Goal: Task Accomplishment & Management: Manage account settings

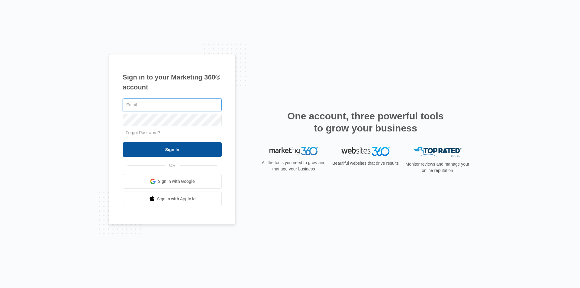
type input "[EMAIL_ADDRESS][DOMAIN_NAME]"
click at [156, 147] on input "Sign In" at bounding box center [172, 149] width 99 height 14
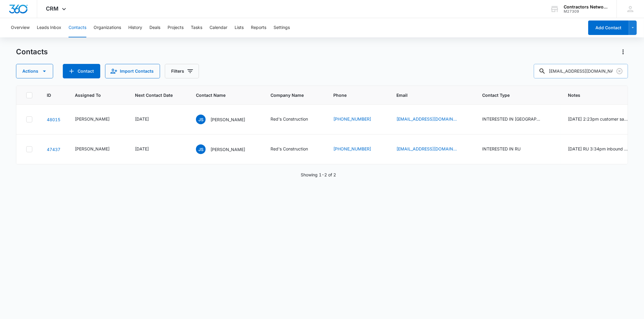
click at [583, 70] on input "redsconstruction76@gmail.com" at bounding box center [581, 71] width 94 height 14
type input "331-208-3108"
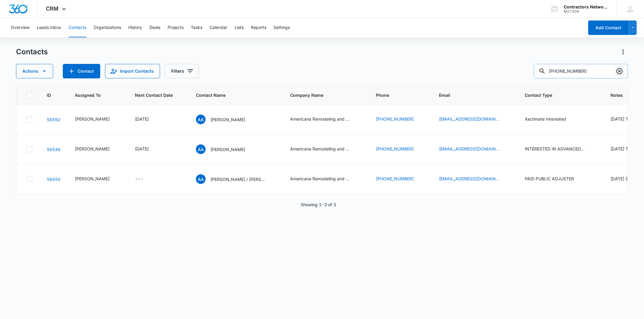
click at [618, 68] on icon "Clear" at bounding box center [619, 71] width 7 height 7
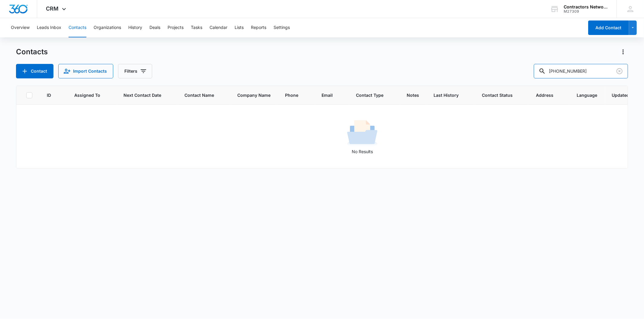
drag, startPoint x: 578, startPoint y: 71, endPoint x: 473, endPoint y: 77, distance: 105.2
click at [473, 77] on div "Contact Import Contacts Filters 312-847-9744" at bounding box center [322, 71] width 612 height 14
type input "9744"
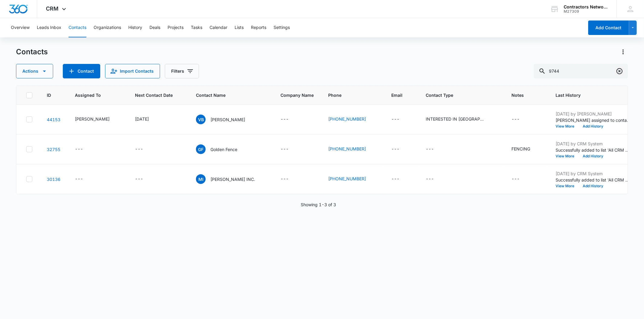
click at [618, 71] on icon "Clear" at bounding box center [619, 71] width 7 height 7
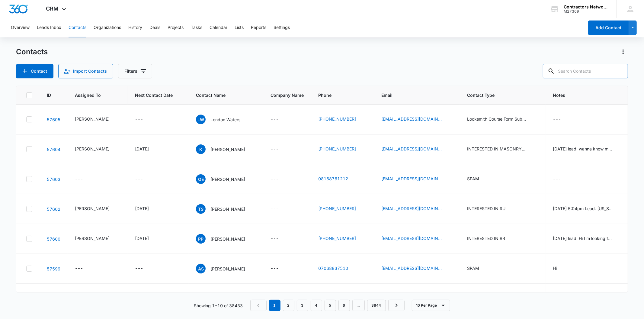
click at [578, 70] on input "text" at bounding box center [585, 71] width 85 height 14
paste input "jeannamh@gmail.com"
type input "jeannamh@gmail.com"
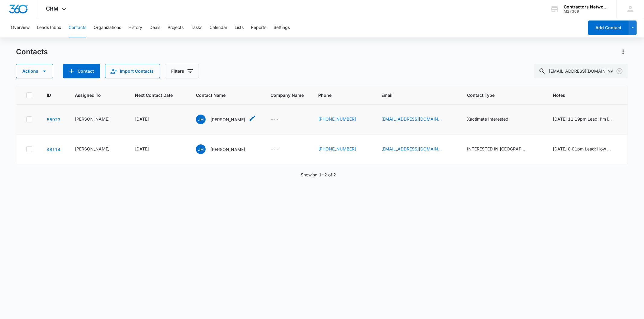
click at [210, 118] on p "Jeanna Holt" at bounding box center [227, 120] width 35 height 6
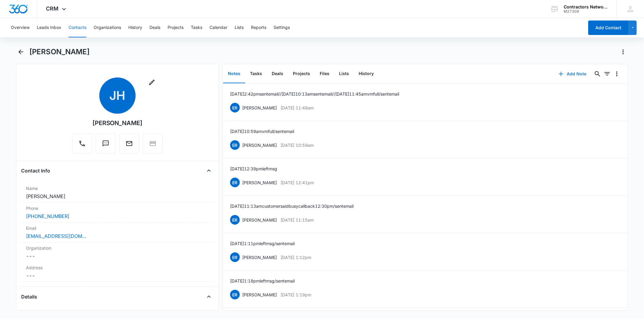
click at [569, 70] on button "Add Note" at bounding box center [572, 74] width 40 height 14
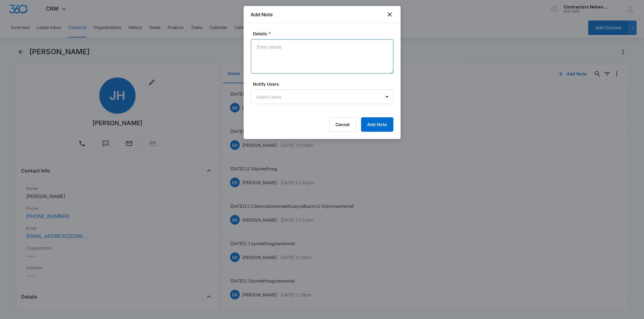
click at [278, 51] on textarea "Details *" at bounding box center [322, 56] width 142 height 34
paste textarea "8/12/2025 9:12am left msg / sent email"
type textarea "8/12/2025 9:12am left msg / sent email"
click at [373, 121] on button "Add Note" at bounding box center [377, 124] width 32 height 14
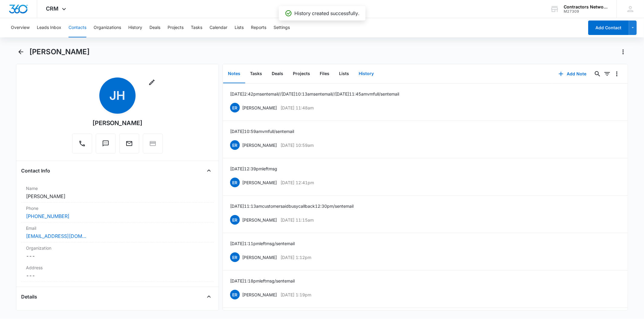
click at [363, 79] on button "History" at bounding box center [366, 74] width 25 height 19
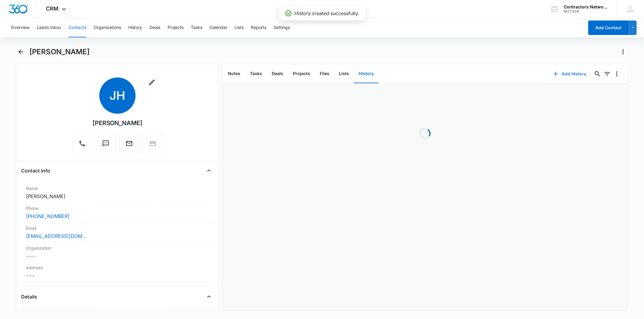
click at [554, 74] on icon "button" at bounding box center [556, 74] width 4 height 4
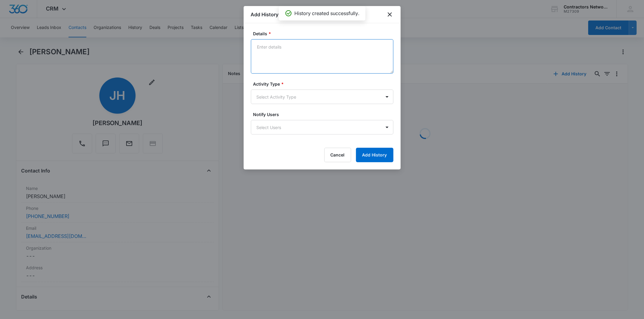
click at [276, 55] on textarea "Details *" at bounding box center [322, 56] width 142 height 34
paste textarea "8/12/2025 9:12am left msg / sent email"
type textarea "8/12/2025 9:12am left msg / sent email"
click at [257, 88] on div "Activity Type * Select Activity Type" at bounding box center [322, 92] width 142 height 23
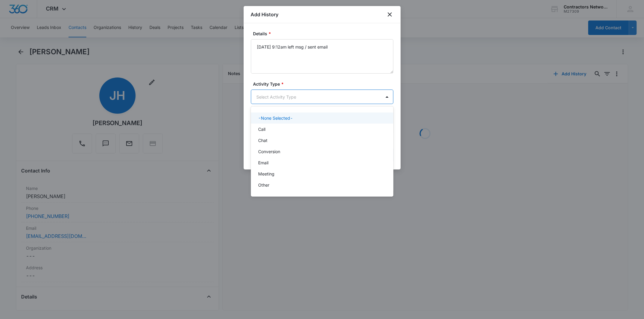
click at [261, 101] on body "CRM Apps Reputation Websites Forms CRM Email Social Shop Payments POS Content A…" at bounding box center [322, 159] width 644 height 319
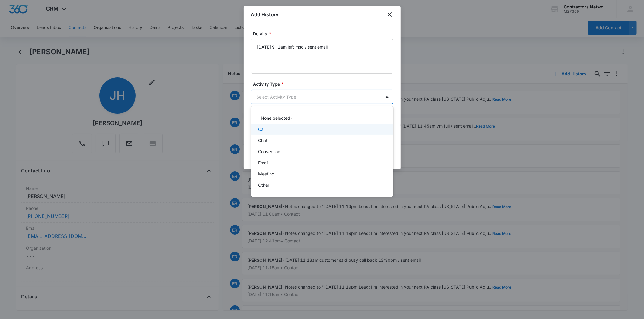
click at [268, 128] on div "Call" at bounding box center [321, 129] width 127 height 6
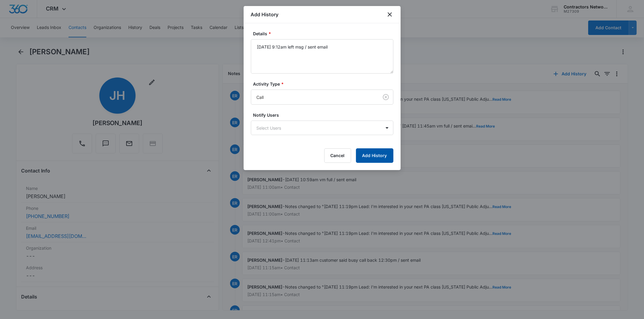
click at [369, 157] on button "Add History" at bounding box center [374, 156] width 37 height 14
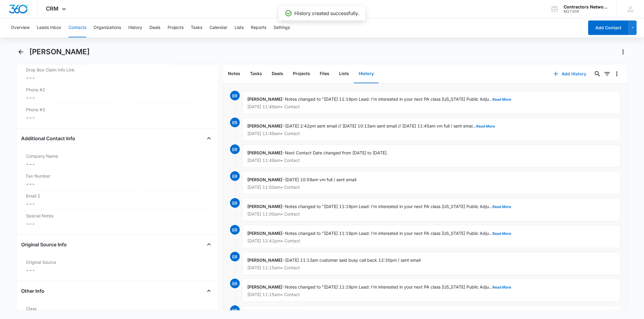
scroll to position [704, 0]
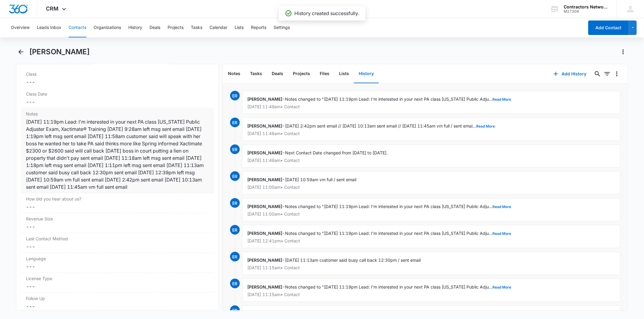
click at [107, 150] on div "12/18/2024 11:19pm Lead: I'm interested in your next PA class Illinois Public A…" at bounding box center [117, 154] width 183 height 72
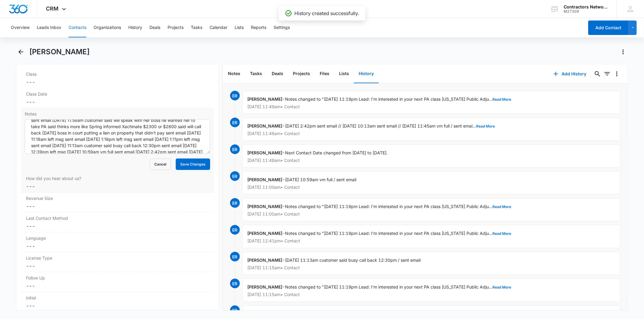
scroll to position [38, 0]
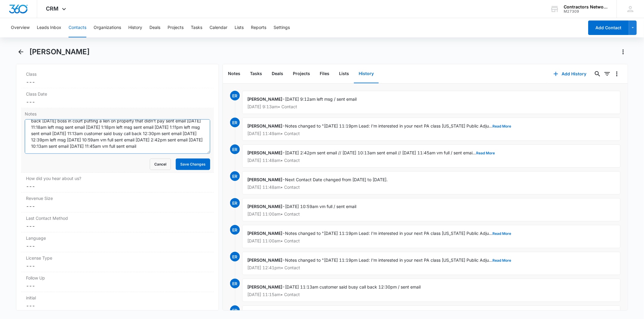
click at [185, 144] on textarea "12/18/2024 11:19pm Lead: I'm interested in your next PA class Illinois Public A…" at bounding box center [117, 137] width 185 height 34
paste textarea "8/12/2025 9:12am left msg / sent email"
click at [88, 153] on textarea "12/18/2024 11:19pm Lead: I'm interested in your next PA class Illinois Public A…" at bounding box center [117, 137] width 185 height 34
type textarea "12/18/2024 11:19pm Lead: I'm interested in your next PA class Illinois Public A…"
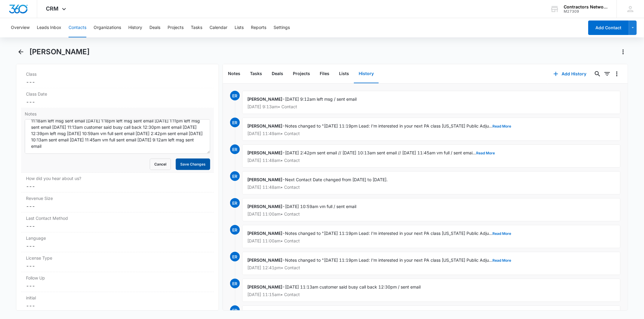
click at [176, 164] on button "Save Changes" at bounding box center [193, 164] width 34 height 11
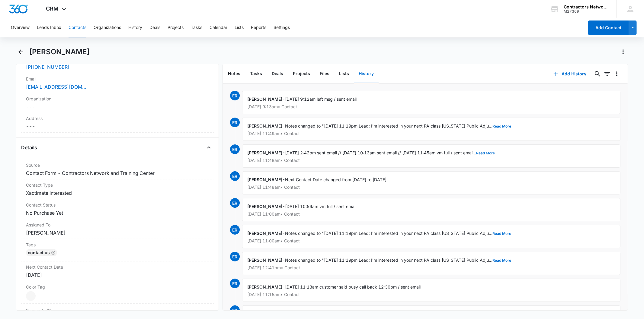
scroll to position [134, 0]
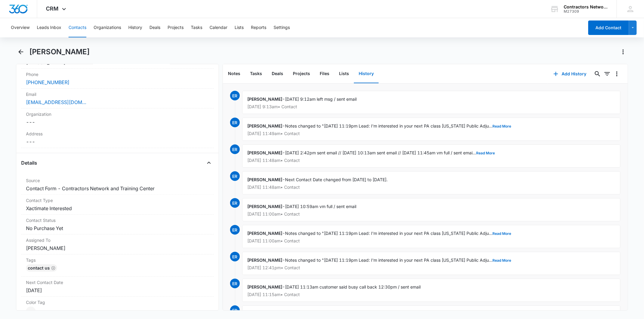
click at [74, 27] on button "Contacts" at bounding box center [78, 27] width 18 height 19
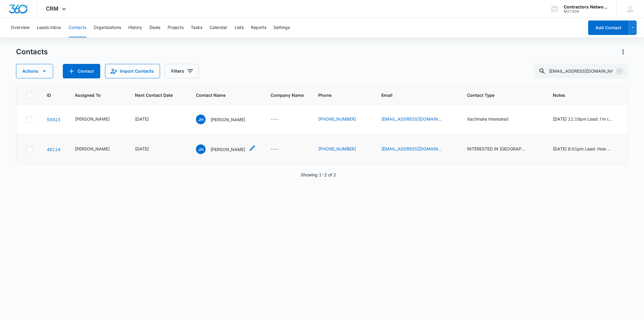
click at [210, 149] on p "Jeanna Holt" at bounding box center [227, 149] width 35 height 6
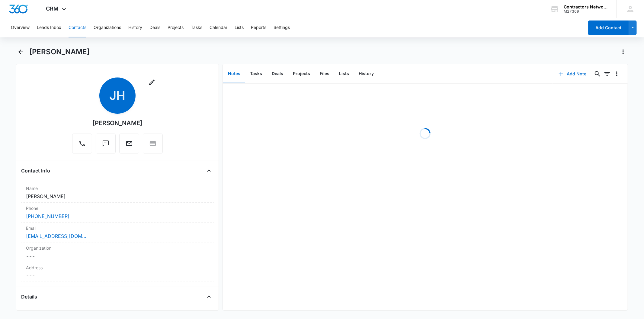
click at [569, 76] on button "Add Note" at bounding box center [572, 74] width 40 height 14
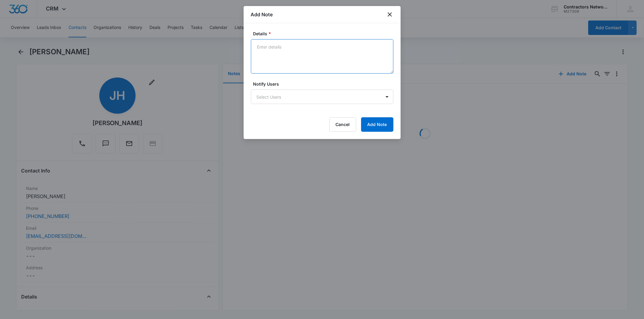
click at [270, 55] on textarea "Details *" at bounding box center [322, 56] width 142 height 34
paste textarea "8/12/2025 9:12am left msg / sent email"
type textarea "8/12/2025 9:12am left msg / sent email"
click at [376, 127] on button "Add Note" at bounding box center [377, 124] width 32 height 14
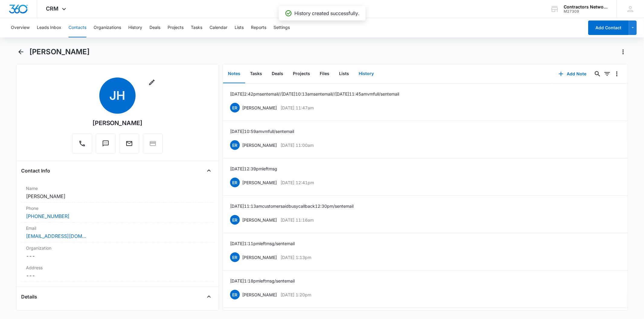
click at [365, 71] on button "History" at bounding box center [366, 74] width 25 height 19
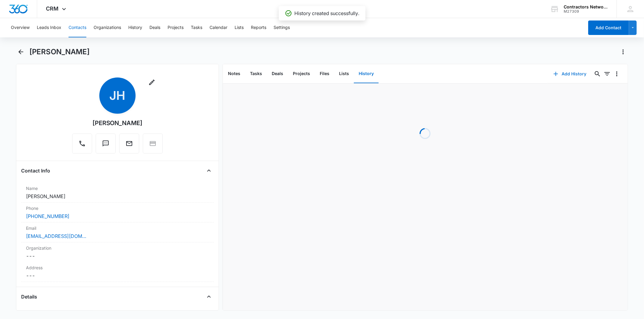
click at [552, 74] on icon "button" at bounding box center [555, 73] width 7 height 7
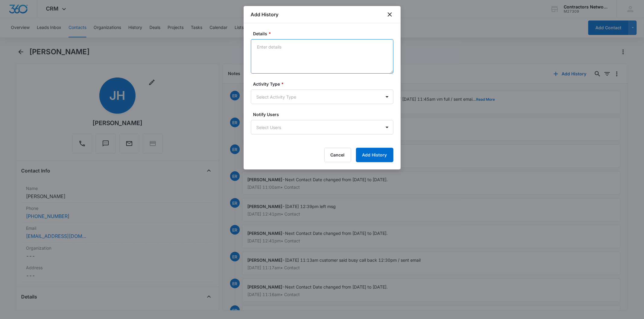
click at [275, 58] on textarea "Details *" at bounding box center [322, 56] width 142 height 34
paste textarea "8/12/2025 9:12am left msg / sent email"
type textarea "8/12/2025 9:12am left msg / sent email"
click at [269, 97] on body "CRM Apps Reputation Websites Forms CRM Email Social Shop Payments POS Content A…" at bounding box center [322, 159] width 644 height 319
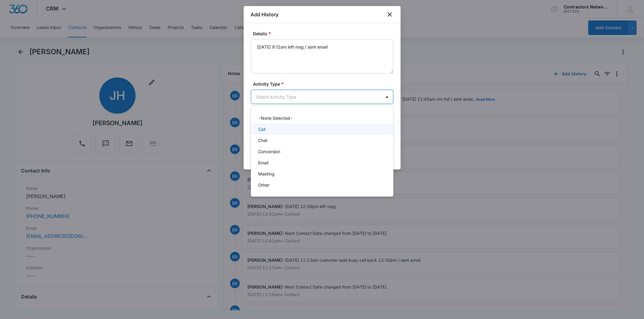
click at [273, 131] on div "Call" at bounding box center [321, 129] width 127 height 6
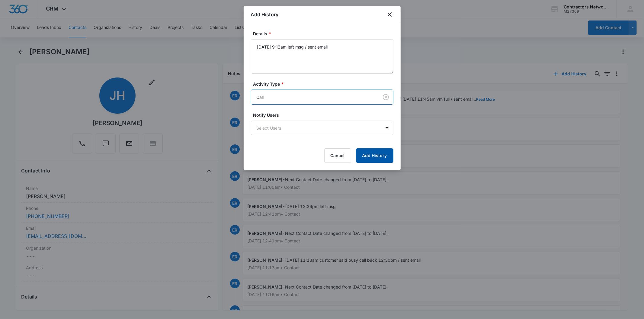
click at [366, 153] on button "Add History" at bounding box center [374, 156] width 37 height 14
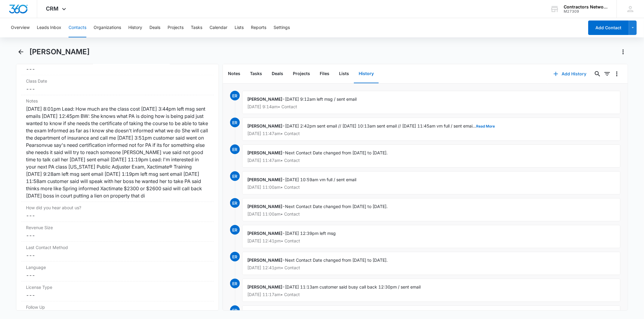
scroll to position [738, 0]
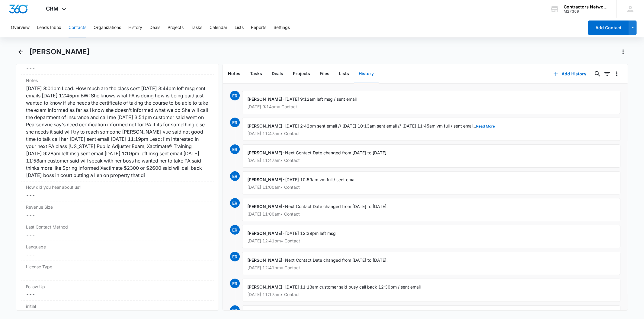
click at [88, 24] on div "Overview Leads Inbox Contacts Organizations History Deals Projects Tasks Calend…" at bounding box center [295, 27] width 577 height 19
click at [81, 27] on button "Contacts" at bounding box center [78, 27] width 18 height 19
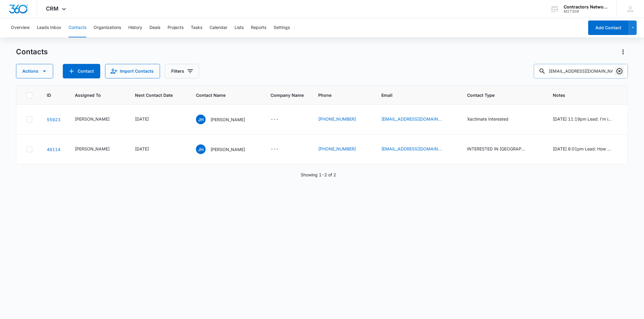
click at [620, 71] on icon "Clear" at bounding box center [619, 71] width 7 height 7
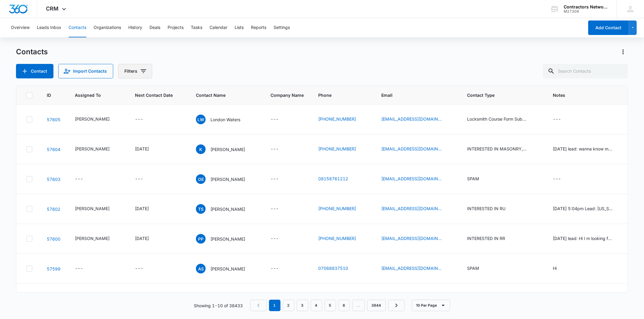
click at [136, 70] on button "Filters" at bounding box center [135, 71] width 34 height 14
click at [186, 141] on icon "Show Type filters" at bounding box center [189, 140] width 7 height 7
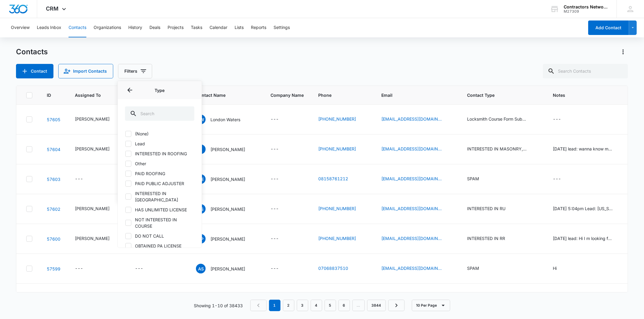
click at [143, 143] on label "Lead" at bounding box center [159, 144] width 69 height 6
click at [125, 144] on input "Lead" at bounding box center [125, 144] width 0 height 0
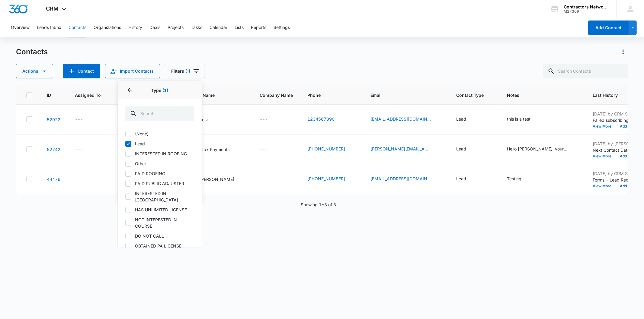
click at [143, 143] on label "Lead" at bounding box center [159, 144] width 69 height 6
click at [125, 144] on input "Lead" at bounding box center [125, 144] width 0 height 0
checkbox input "false"
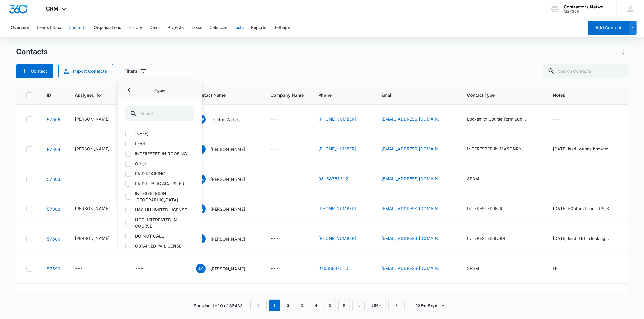
drag, startPoint x: 247, startPoint y: 22, endPoint x: 245, endPoint y: 35, distance: 13.1
click at [247, 23] on div "Overview Leads Inbox Contacts Organizations History Deals Projects Tasks Calend…" at bounding box center [295, 27] width 577 height 19
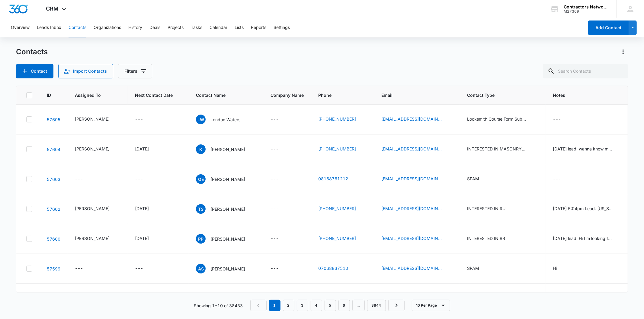
click at [235, 79] on div "Contacts Contact Import Contacts Filters ID Assigned To Next Contact Date Conta…" at bounding box center [322, 183] width 612 height 272
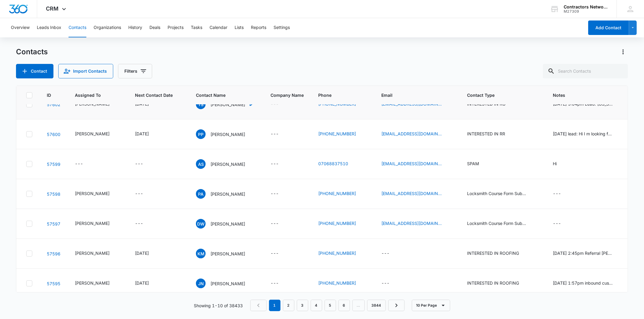
scroll to position [116, 0]
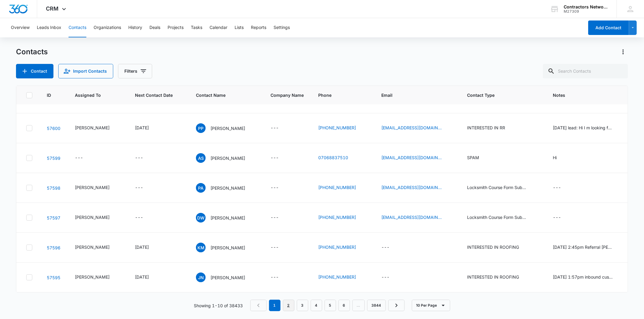
click at [290, 304] on link "2" at bounding box center [288, 305] width 11 height 11
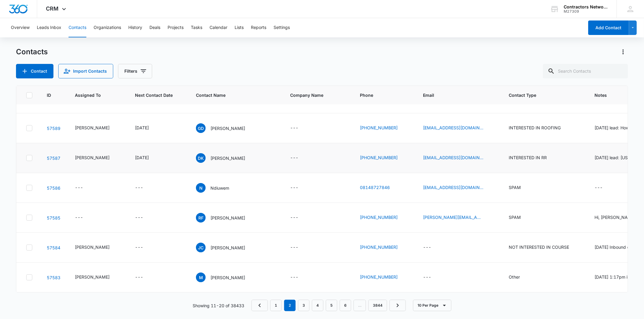
scroll to position [169, 0]
click at [303, 304] on link "3" at bounding box center [303, 305] width 11 height 11
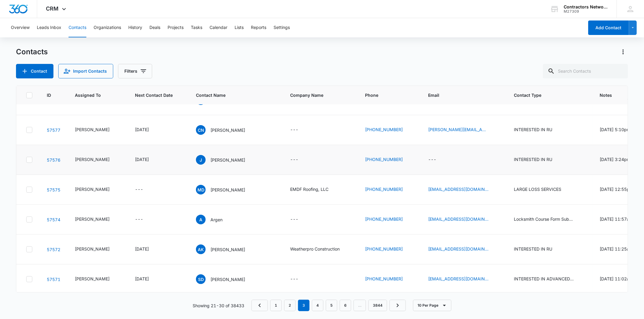
scroll to position [158, 0]
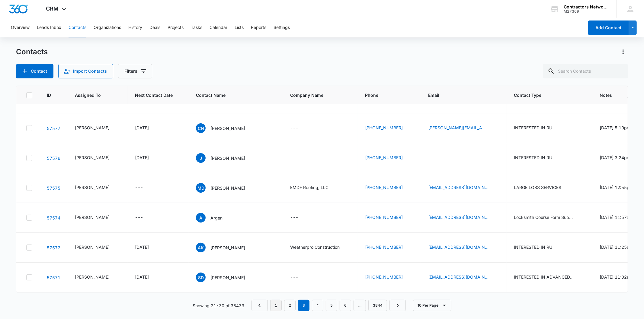
click at [275, 305] on link "1" at bounding box center [275, 305] width 11 height 11
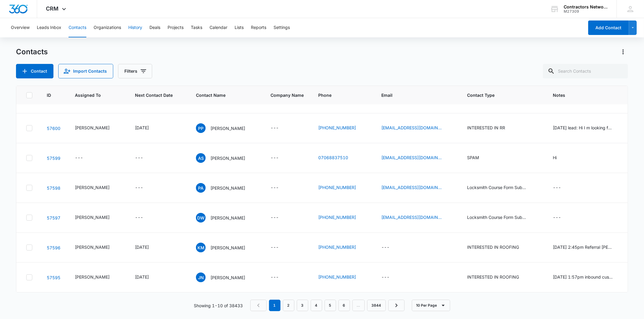
scroll to position [0, 0]
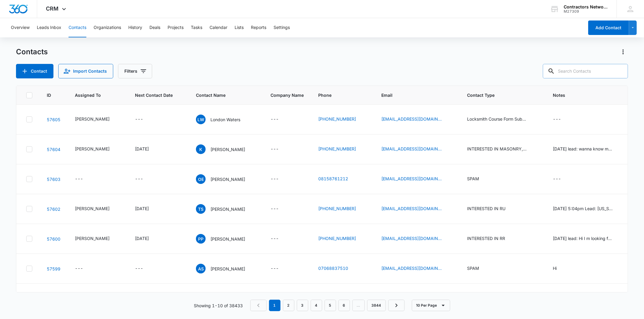
click at [579, 72] on input "text" at bounding box center [585, 71] width 85 height 14
paste input "srob1106@yahoo.com"
type input "srob1106@yahoo.com"
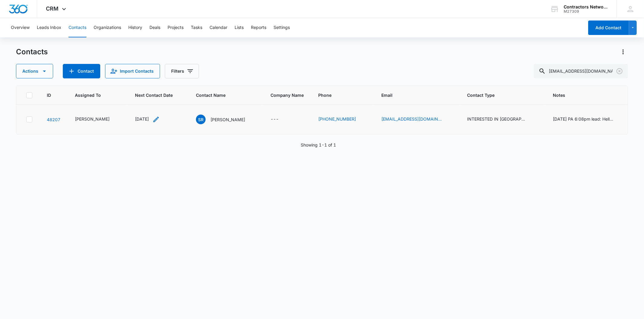
click at [158, 118] on icon "Next Contact Date - 1756080000 - Select to Edit Field" at bounding box center [155, 119] width 7 height 7
click at [148, 69] on input "[DATE]" at bounding box center [143, 68] width 44 height 7
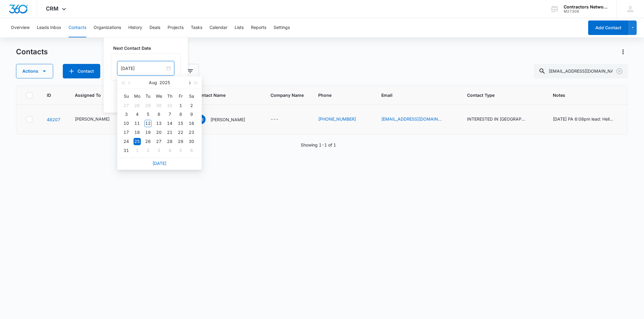
click at [189, 79] on button "button" at bounding box center [189, 83] width 7 height 12
type input "[DATE]"
click at [136, 134] on div "22" at bounding box center [136, 132] width 7 height 7
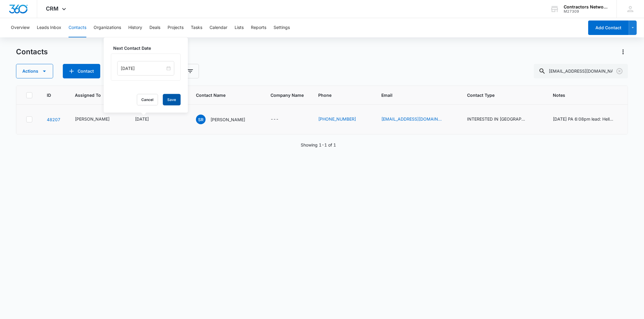
click at [168, 102] on button "Save" at bounding box center [172, 99] width 18 height 11
click at [213, 119] on p "Sparkle Roberts" at bounding box center [227, 120] width 35 height 6
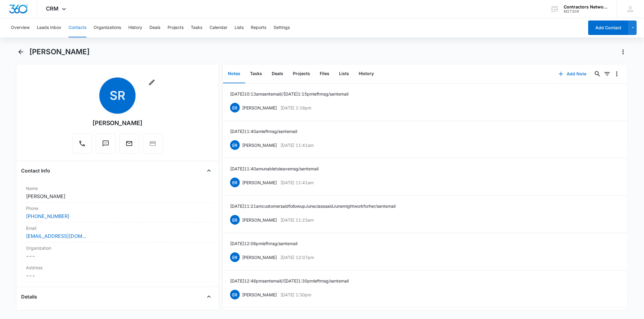
click at [566, 70] on button "Add Note" at bounding box center [572, 74] width 40 height 14
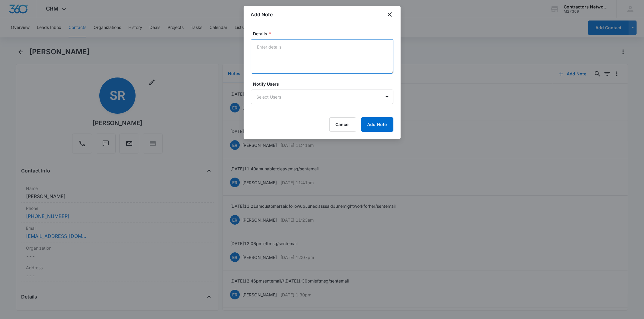
click at [267, 56] on textarea "Details *" at bounding box center [322, 56] width 142 height 34
paste textarea "8/12/2025 9:16am left msg / sent email"
type textarea "8/12/2025 9:16am left msg / sent email"
click at [376, 124] on button "Add Note" at bounding box center [377, 124] width 32 height 14
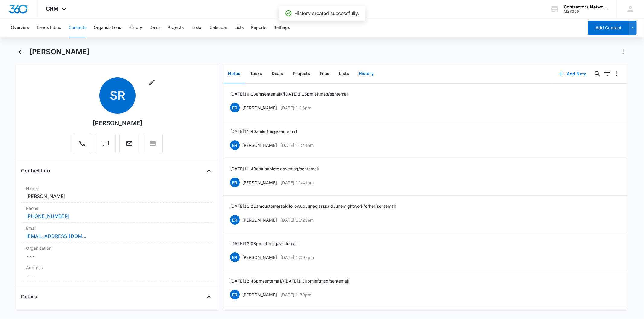
click at [360, 76] on button "History" at bounding box center [366, 74] width 25 height 19
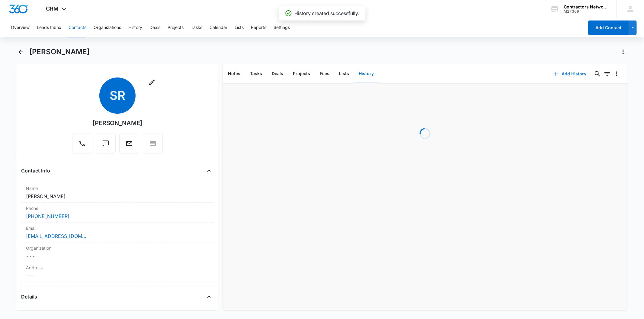
click at [562, 75] on button "Add History" at bounding box center [569, 74] width 45 height 14
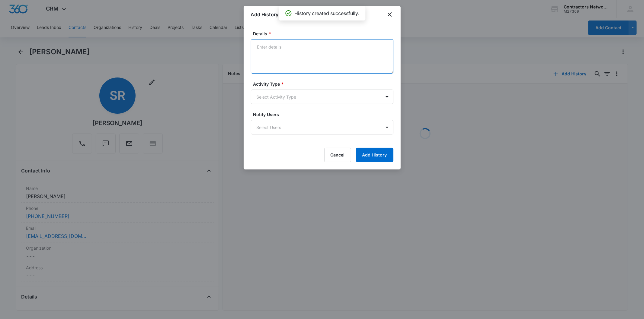
click at [287, 61] on textarea "Details *" at bounding box center [322, 56] width 142 height 34
paste textarea "8/12/2025 9:16am left msg / sent email"
type textarea "8/12/2025 9:16am left msg / sent email"
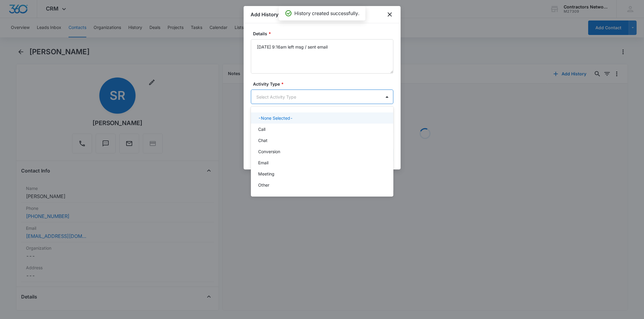
drag, startPoint x: 280, startPoint y: 94, endPoint x: 272, endPoint y: 123, distance: 29.8
click at [280, 95] on body "CRM Apps Reputation Websites Forms CRM Email Social Shop Payments POS Content A…" at bounding box center [322, 159] width 644 height 319
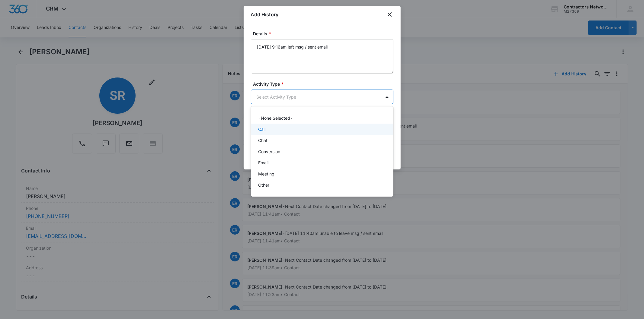
click at [270, 128] on div "Call" at bounding box center [321, 129] width 127 height 6
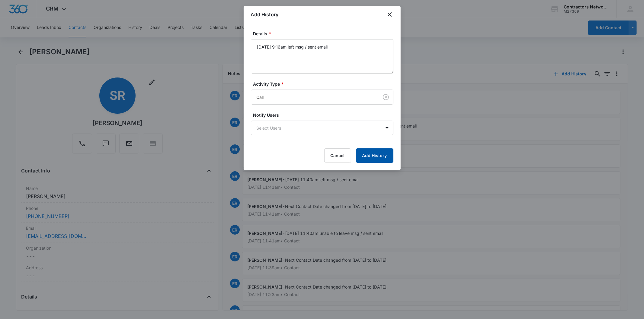
click at [369, 155] on button "Add History" at bounding box center [374, 156] width 37 height 14
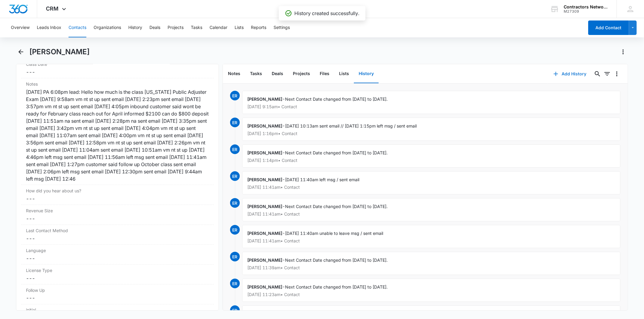
scroll to position [738, 0]
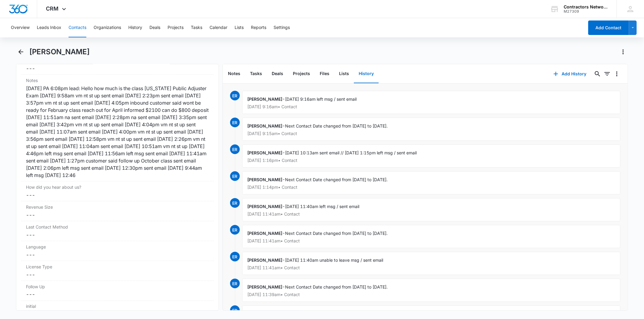
click at [72, 28] on button "Contacts" at bounding box center [78, 27] width 18 height 19
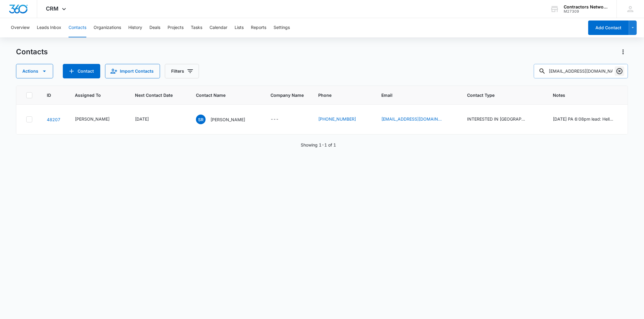
click at [619, 71] on icon "Clear" at bounding box center [619, 71] width 6 height 6
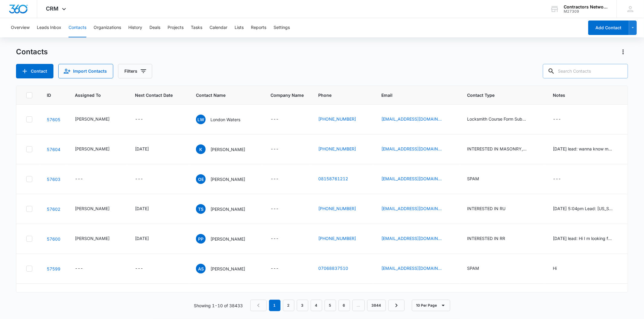
click at [575, 71] on input "text" at bounding box center [585, 71] width 85 height 14
paste input "felixc8511@gmail.com"
type input "felixc8511@gmail.com"
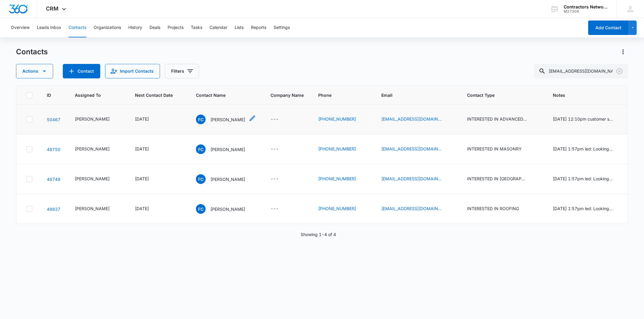
click at [212, 119] on p "Felix Cruz" at bounding box center [227, 120] width 35 height 6
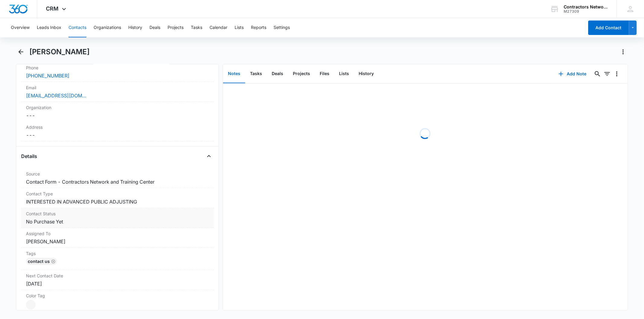
scroll to position [168, 0]
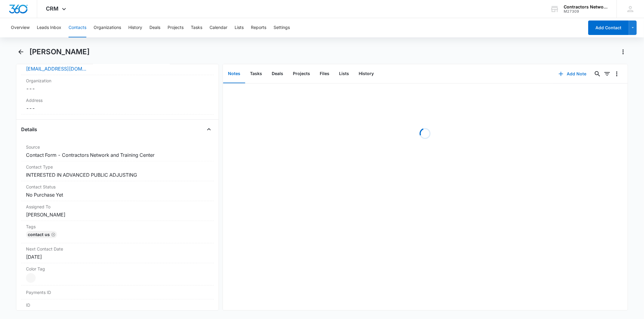
click at [557, 71] on icon "button" at bounding box center [560, 73] width 7 height 7
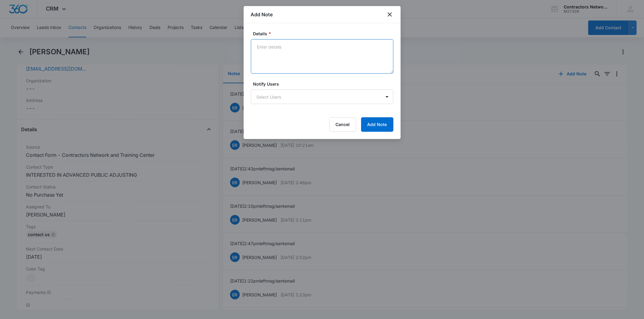
click at [275, 51] on textarea "Details *" at bounding box center [322, 56] width 142 height 34
paste textarea "8/12/2025 9:23am left msg / sent email"
type textarea "8/12/2025 9:23am left msg / sent email"
click at [384, 123] on button "Add Note" at bounding box center [377, 124] width 32 height 14
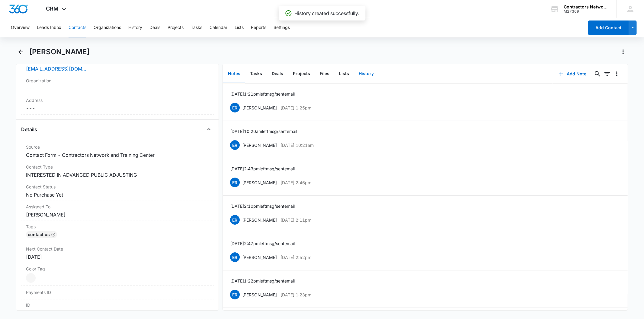
drag, startPoint x: 357, startPoint y: 71, endPoint x: 501, endPoint y: 75, distance: 144.4
click at [359, 72] on button "History" at bounding box center [366, 74] width 25 height 19
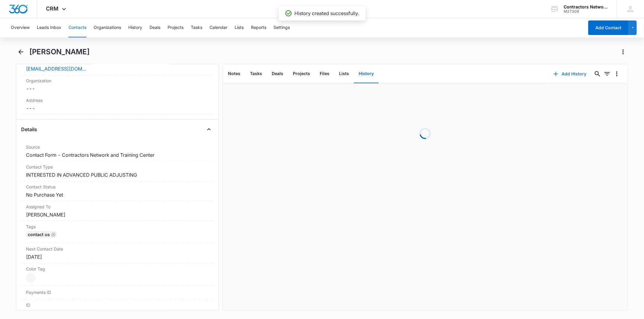
click at [573, 72] on button "Add History" at bounding box center [569, 74] width 45 height 14
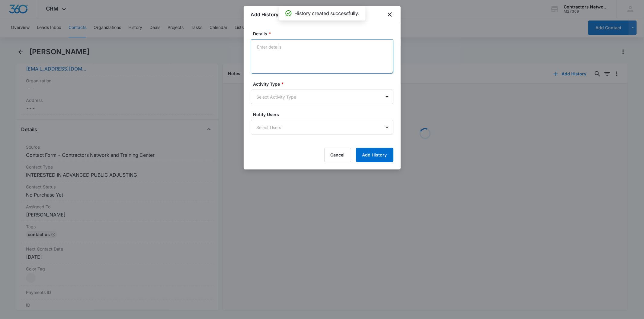
click at [279, 55] on textarea "Details *" at bounding box center [322, 56] width 142 height 34
paste textarea "8/12/2025 9:23am left msg / sent email"
type textarea "8/12/2025 9:23am left msg / sent email"
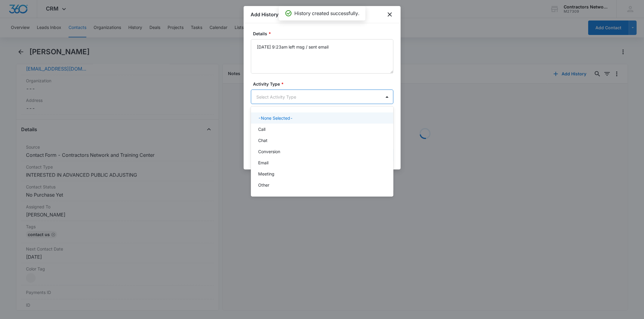
drag, startPoint x: 263, startPoint y: 98, endPoint x: 271, endPoint y: 123, distance: 26.2
click at [263, 98] on body "CRM Apps Reputation Websites Forms CRM Email Social Shop Payments POS Content A…" at bounding box center [322, 159] width 644 height 319
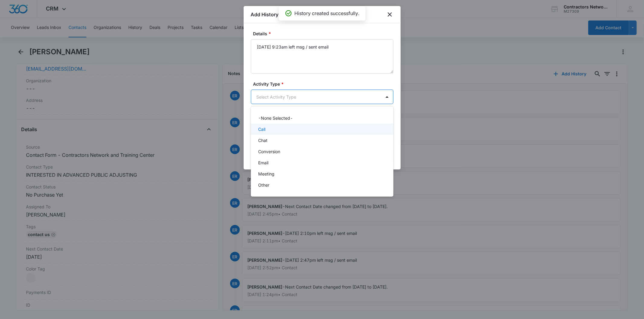
click at [273, 128] on div "Call" at bounding box center [321, 129] width 127 height 6
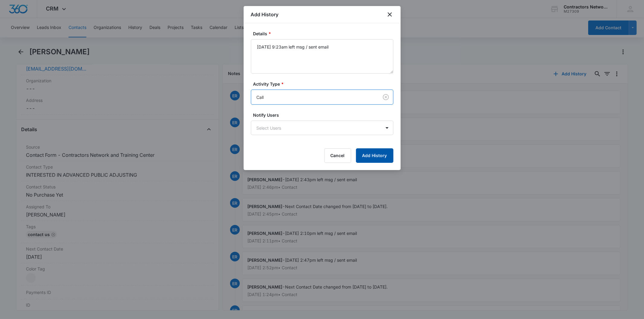
click at [372, 157] on button "Add History" at bounding box center [374, 156] width 37 height 14
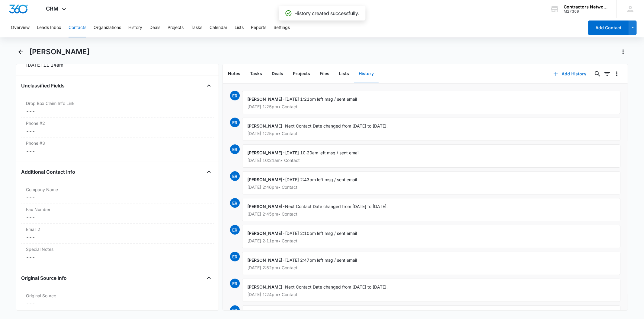
scroll to position [704, 0]
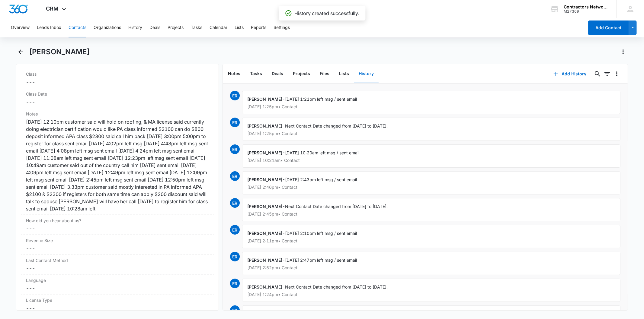
click at [73, 25] on button "Contacts" at bounding box center [78, 27] width 18 height 19
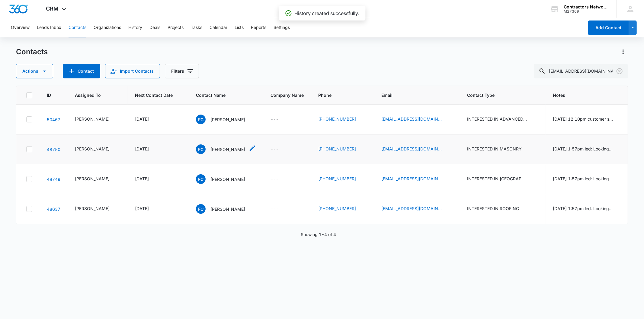
click at [214, 148] on p "Felix Cruz" at bounding box center [227, 149] width 35 height 6
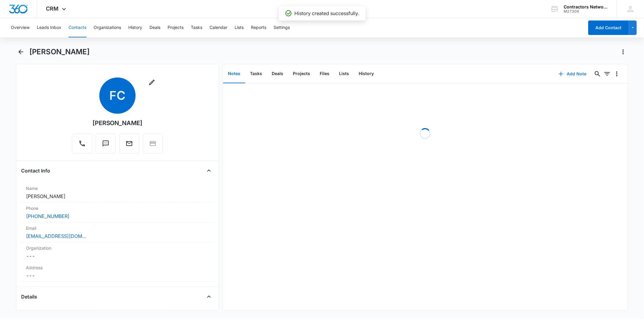
click at [562, 76] on button "Add Note" at bounding box center [572, 74] width 40 height 14
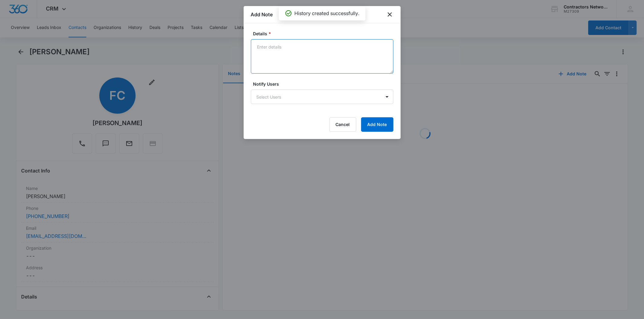
click at [280, 54] on textarea "Details *" at bounding box center [322, 56] width 142 height 34
paste textarea "8/12/2025 9:23am left msg / sent email"
type textarea "8/12/2025 9:23am left msg / sent email"
click at [374, 122] on button "Add Note" at bounding box center [377, 124] width 32 height 14
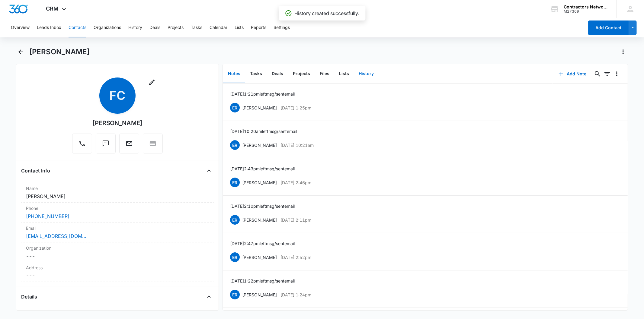
click at [369, 74] on button "History" at bounding box center [366, 74] width 25 height 19
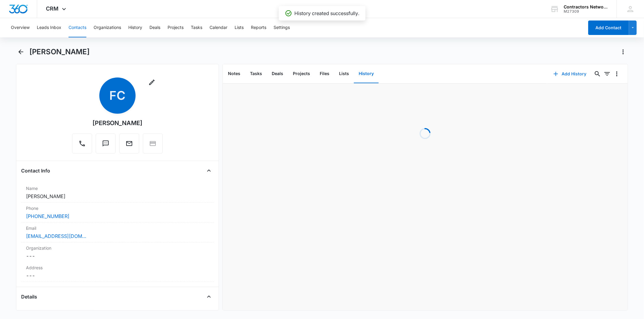
click at [559, 72] on button "Add History" at bounding box center [569, 74] width 45 height 14
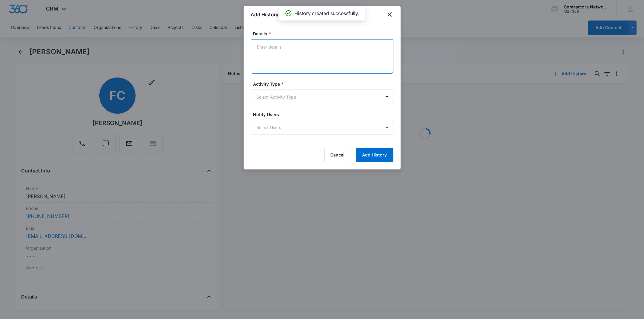
click at [297, 56] on textarea "Details *" at bounding box center [322, 56] width 142 height 34
paste textarea "8/12/2025 9:23am left msg / sent email"
type textarea "8/12/2025 9:23am left msg / sent email"
click at [275, 107] on form "Details * 8/12/2025 9:23am left msg / sent email Activity Type * Select Activit…" at bounding box center [322, 96] width 142 height 132
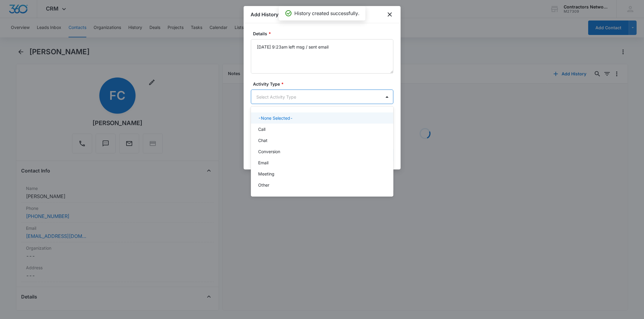
click at [272, 101] on body "CRM Apps Reputation Websites Forms CRM Email Social Shop Payments POS Content A…" at bounding box center [322, 159] width 644 height 319
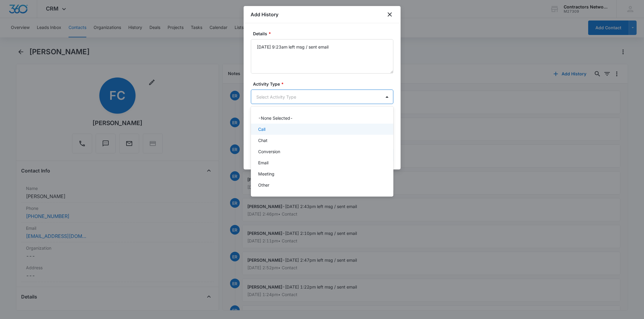
click at [274, 125] on div "Call" at bounding box center [322, 129] width 142 height 11
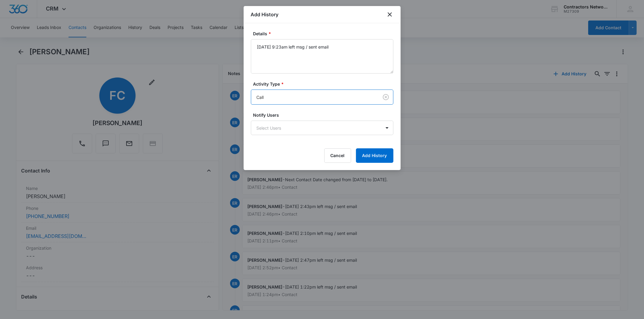
click at [405, 156] on div at bounding box center [322, 159] width 644 height 319
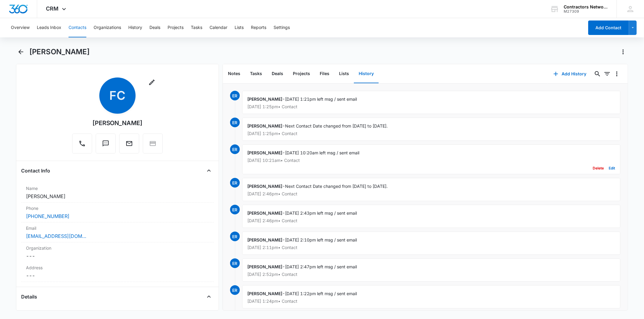
click at [381, 155] on div "Elvis Ruelas - 7/18/2025 10:20am left msg / sent email Jul 18, 2025 at 10:21am …" at bounding box center [431, 160] width 378 height 30
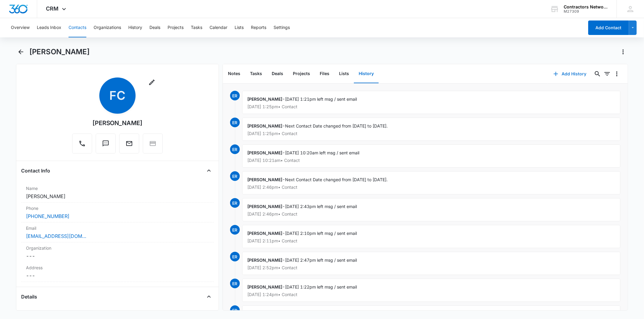
click at [555, 73] on button "Add History" at bounding box center [569, 74] width 45 height 14
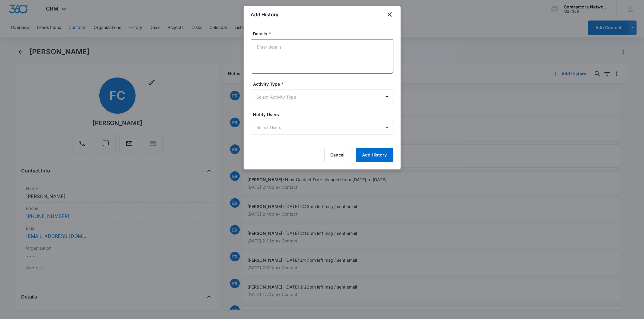
click at [268, 53] on textarea "Details *" at bounding box center [322, 56] width 142 height 34
paste textarea "8/12/2025 9:23am left msg / sent email"
type textarea "8/12/2025 9:23am left msg / sent email"
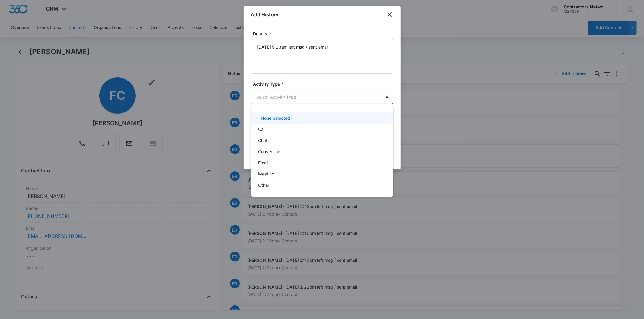
click at [269, 100] on body "CRM Apps Reputation Websites Forms CRM Email Social Shop Payments POS Content A…" at bounding box center [322, 159] width 644 height 319
click at [267, 128] on div "Call" at bounding box center [321, 129] width 127 height 6
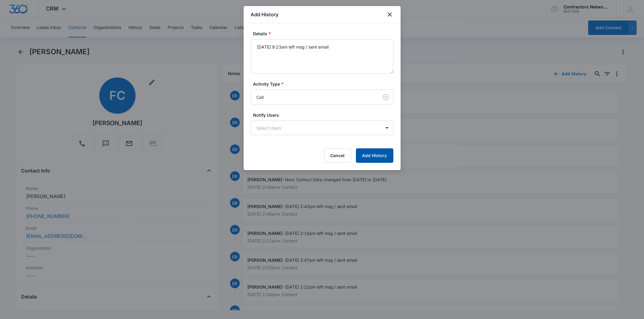
click at [357, 155] on button "Add History" at bounding box center [374, 156] width 37 height 14
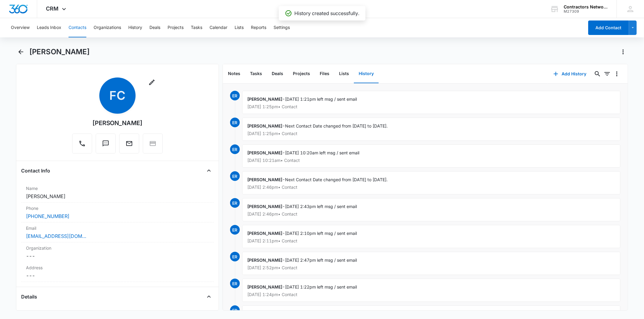
click at [80, 26] on button "Contacts" at bounding box center [78, 27] width 18 height 19
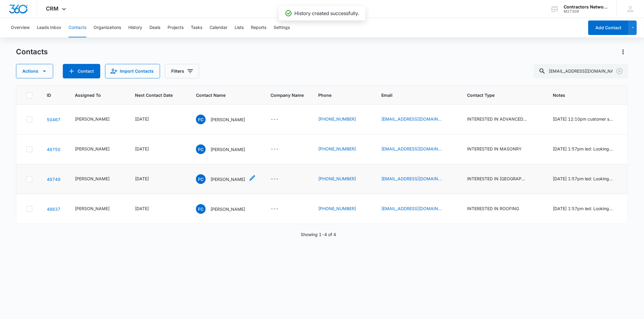
click at [213, 176] on p "Felix Cruz" at bounding box center [227, 179] width 35 height 6
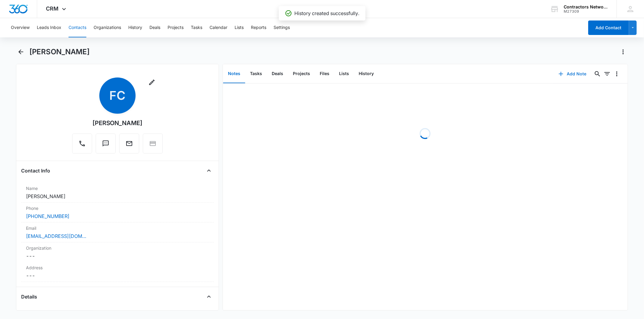
click at [559, 73] on icon "button" at bounding box center [560, 73] width 7 height 7
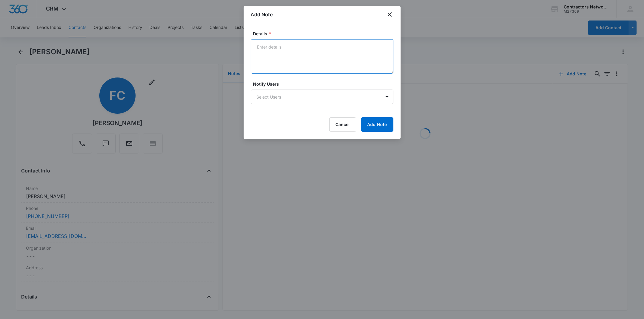
click at [275, 44] on textarea "Details *" at bounding box center [322, 56] width 142 height 34
paste textarea "8/12/2025 9:23am left msg / sent email"
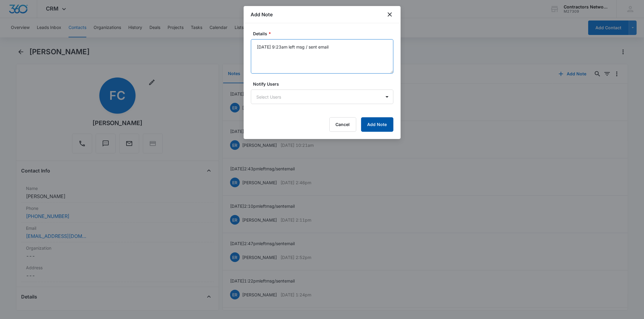
type textarea "8/12/2025 9:23am left msg / sent email"
click at [379, 127] on button "Add Note" at bounding box center [377, 124] width 32 height 14
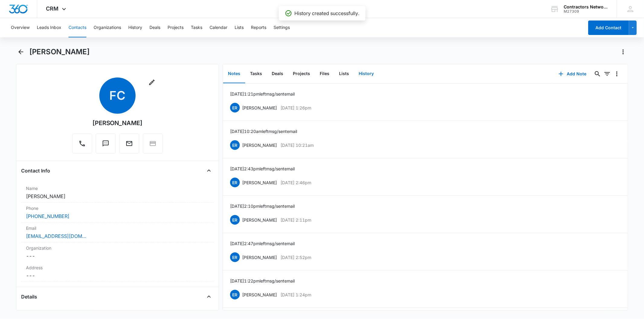
click at [370, 75] on button "History" at bounding box center [366, 74] width 25 height 19
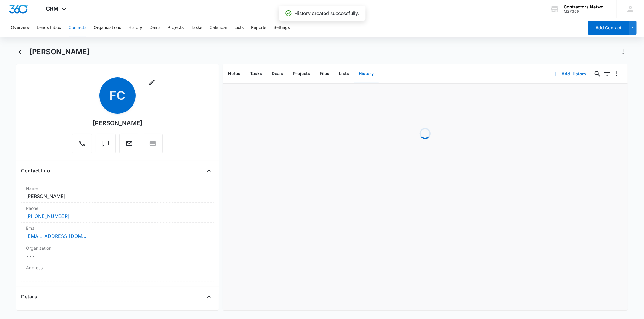
click at [568, 74] on button "Add History" at bounding box center [569, 74] width 45 height 14
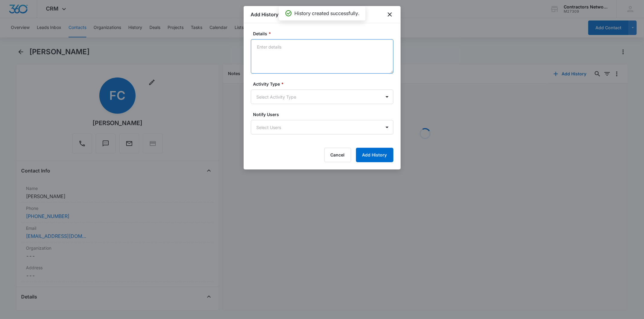
click at [289, 56] on textarea "Details *" at bounding box center [322, 56] width 142 height 34
paste textarea "8/12/2025 9:23am left msg / sent email"
type textarea "8/12/2025 9:23am left msg / sent email"
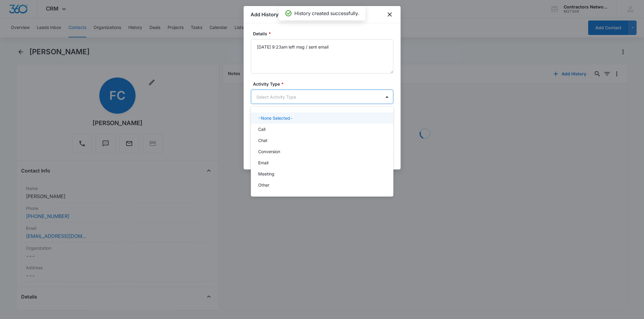
drag, startPoint x: 285, startPoint y: 102, endPoint x: 282, endPoint y: 100, distance: 3.5
click at [282, 100] on body "CRM Apps Reputation Websites Forms CRM Email Social Shop Payments POS Content A…" at bounding box center [322, 159] width 644 height 319
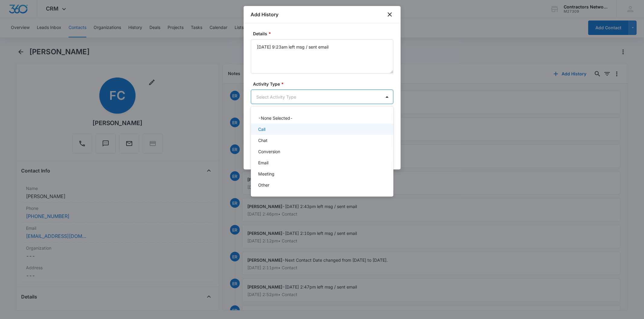
click at [278, 126] on div "Call" at bounding box center [321, 129] width 127 height 6
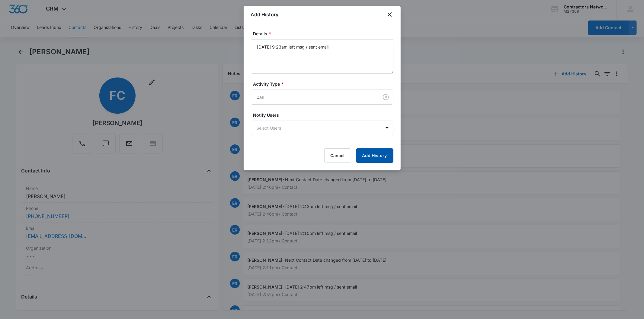
click at [373, 158] on button "Add History" at bounding box center [374, 156] width 37 height 14
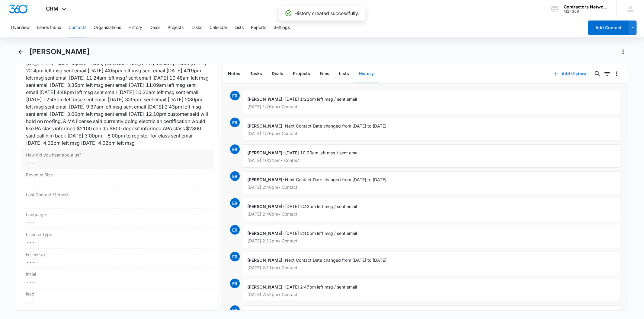
scroll to position [771, 0]
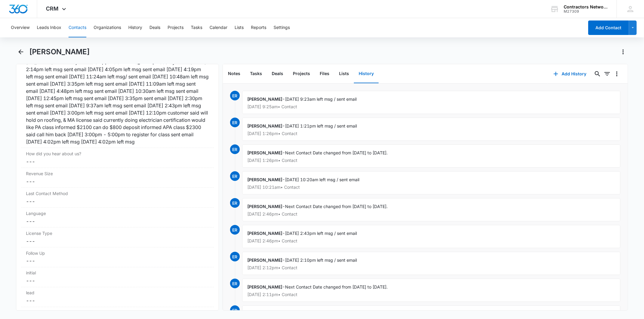
click at [80, 22] on button "Contacts" at bounding box center [78, 27] width 18 height 19
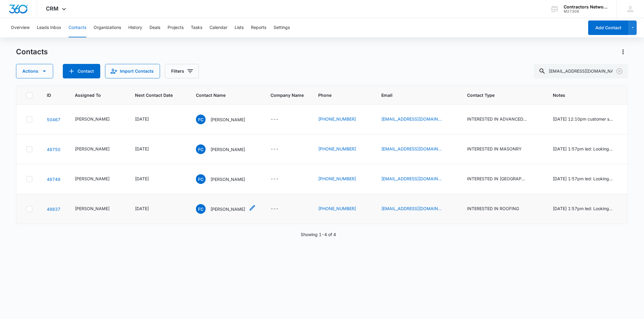
click at [210, 209] on p "Felix Cruz" at bounding box center [227, 209] width 35 height 6
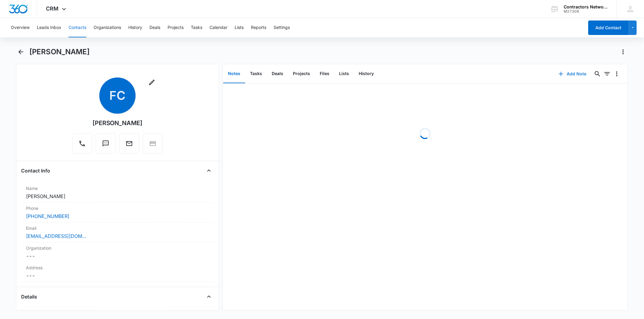
click at [579, 77] on button "Add Note" at bounding box center [572, 74] width 40 height 14
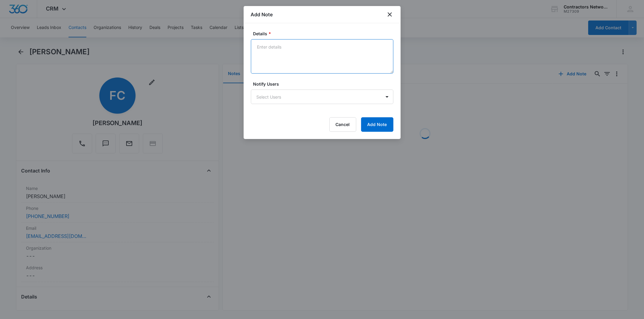
click at [272, 54] on textarea "Details *" at bounding box center [322, 56] width 142 height 34
paste textarea "8/12/2025 9:23am left msg / sent email"
type textarea "8/12/2025 9:23am left msg / sent email"
click at [399, 125] on div "Details * 8/12/2025 9:23am left msg / sent email Notify Users Select Users Canc…" at bounding box center [322, 81] width 157 height 116
click at [389, 126] on button "Add Note" at bounding box center [377, 124] width 32 height 14
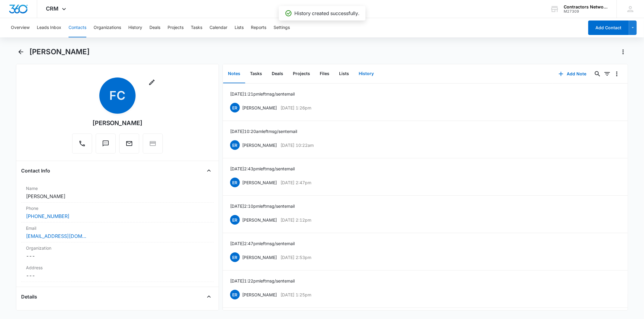
click at [362, 67] on button "History" at bounding box center [366, 74] width 25 height 19
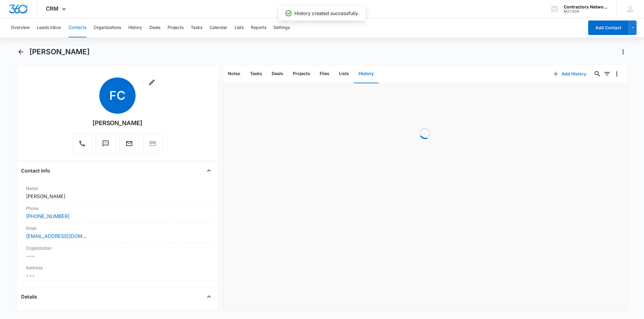
click at [560, 73] on button "Add History" at bounding box center [569, 74] width 45 height 14
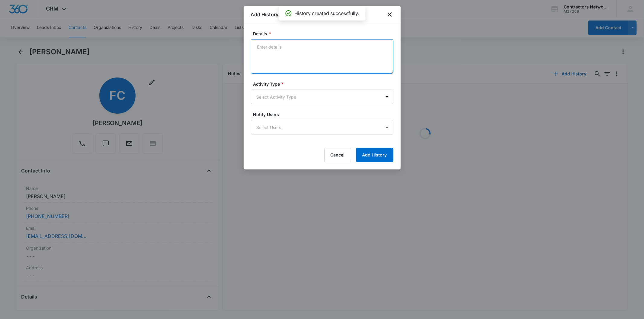
click at [269, 55] on textarea "Details *" at bounding box center [322, 56] width 142 height 34
paste textarea "8/12/2025 9:23am left msg / sent email"
type textarea "8/12/2025 9:23am left msg / sent email"
click at [270, 89] on div "Activity Type * Select Activity Type" at bounding box center [322, 92] width 142 height 23
click at [273, 100] on body "CRM Apps Reputation Websites Forms CRM Email Social Shop Payments POS Content A…" at bounding box center [322, 159] width 644 height 319
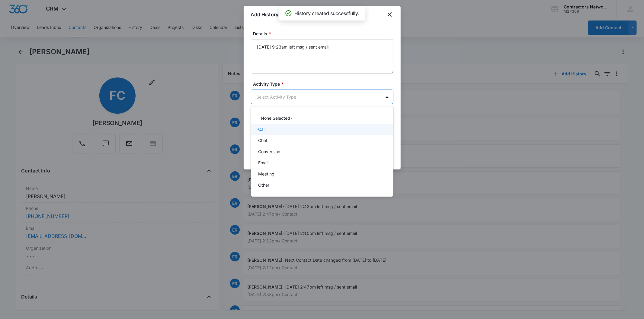
click at [276, 124] on div "Call" at bounding box center [322, 129] width 142 height 11
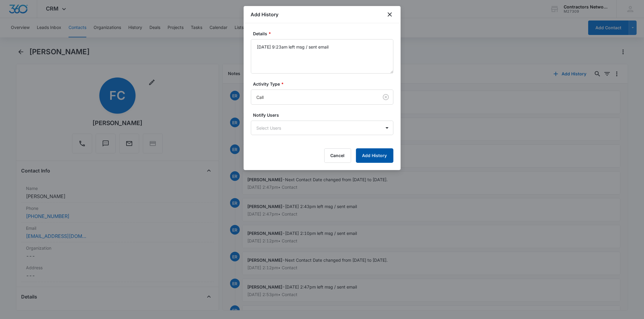
click at [379, 154] on button "Add History" at bounding box center [374, 156] width 37 height 14
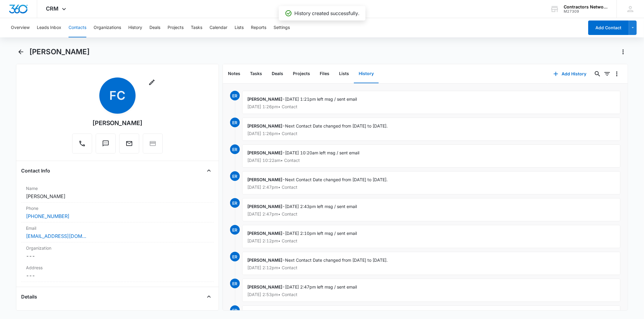
click at [76, 26] on button "Contacts" at bounding box center [78, 27] width 18 height 19
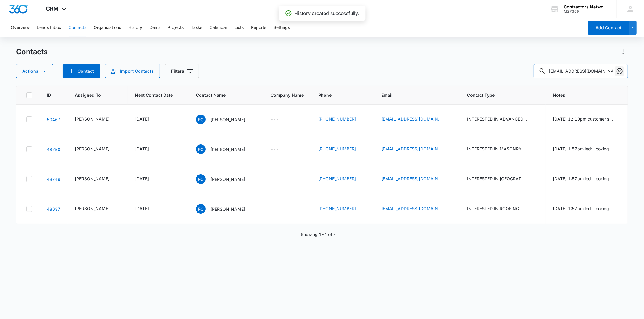
click at [615, 70] on button "Clear" at bounding box center [620, 71] width 10 height 10
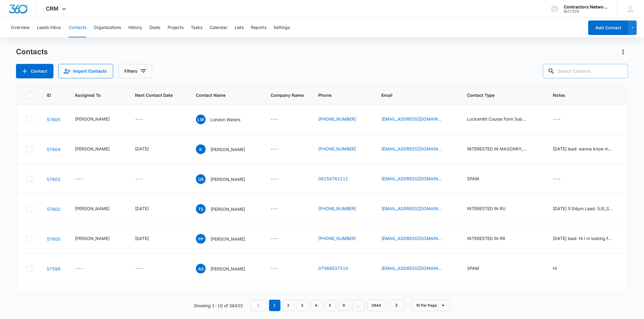
click at [598, 71] on input "text" at bounding box center [585, 71] width 85 height 14
paste input "aepauto@gmail.com"
type input "aepauto@gmail.com"
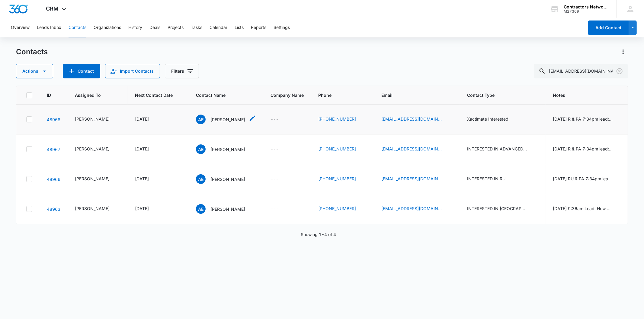
click at [215, 120] on p "Arturo E Parra" at bounding box center [227, 120] width 35 height 6
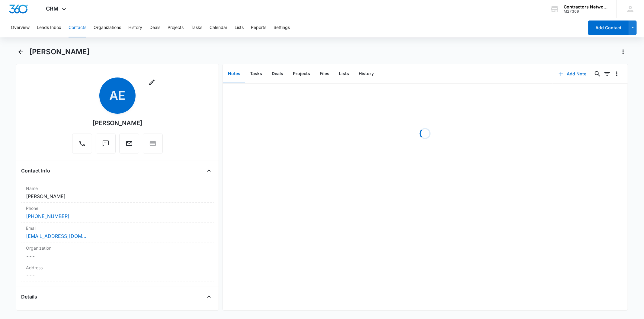
click at [565, 71] on button "Add Note" at bounding box center [572, 74] width 40 height 14
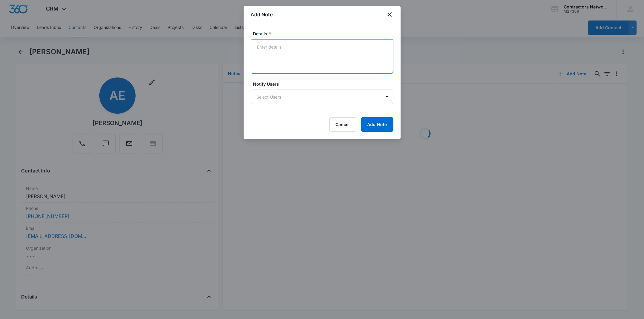
click at [272, 56] on textarea "Details *" at bounding box center [322, 56] width 142 height 34
paste textarea "8/12/2025 9:29am left msg / sent email"
type textarea "8/12/2025 9:29am left msg / sent email"
click at [372, 123] on button "Add Note" at bounding box center [377, 124] width 32 height 14
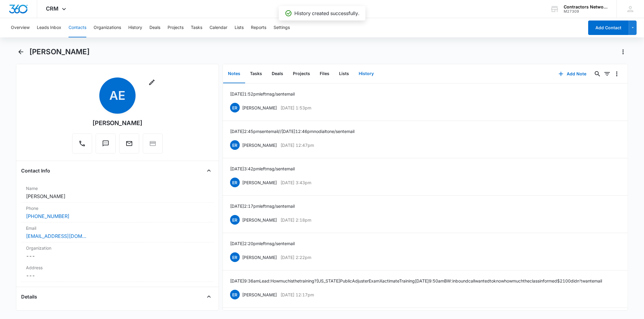
click at [366, 75] on button "History" at bounding box center [366, 74] width 25 height 19
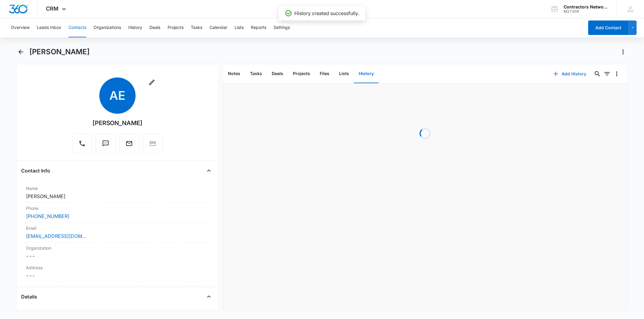
click at [552, 73] on icon "button" at bounding box center [555, 73] width 7 height 7
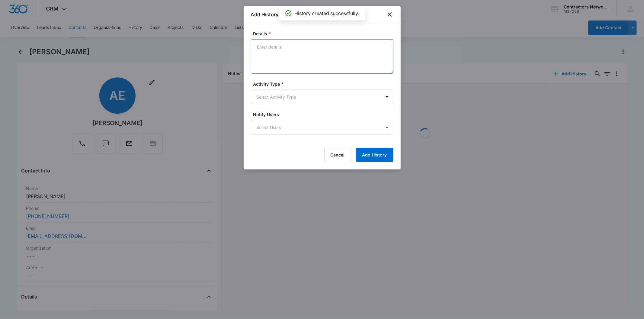
click at [271, 54] on textarea "Details *" at bounding box center [322, 56] width 142 height 34
paste textarea "8/12/2025 9:29am left msg / sent email"
type textarea "8/12/2025 9:29am left msg / sent email"
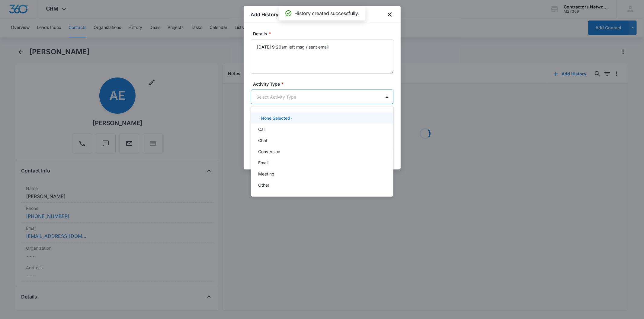
click at [274, 102] on body "CRM Apps Reputation Websites Forms CRM Email Social Shop Payments POS Content A…" at bounding box center [322, 159] width 644 height 319
click at [273, 129] on div "Call" at bounding box center [321, 129] width 127 height 6
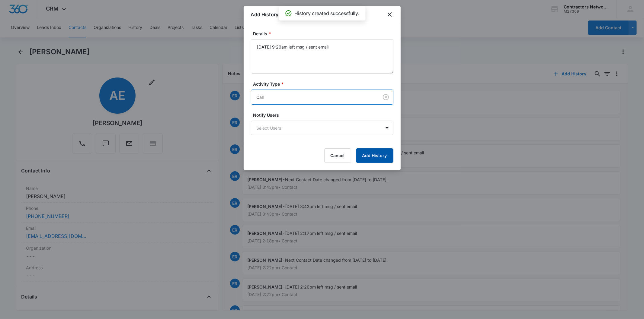
click at [365, 152] on button "Add History" at bounding box center [374, 156] width 37 height 14
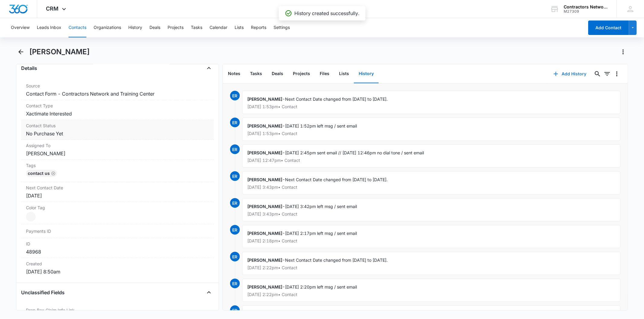
scroll to position [268, 0]
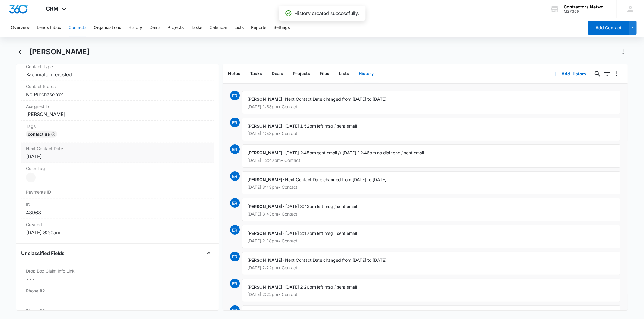
click at [70, 158] on div "[DATE]" at bounding box center [117, 156] width 183 height 7
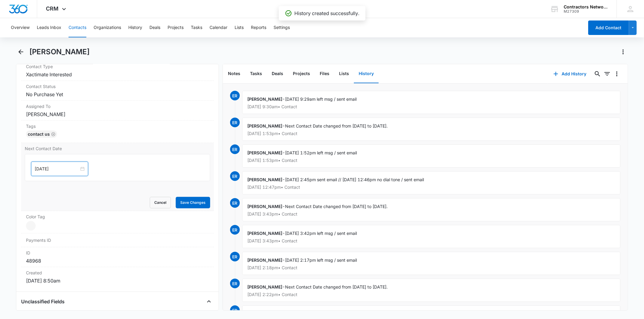
click at [67, 166] on input "[DATE]" at bounding box center [57, 169] width 44 height 7
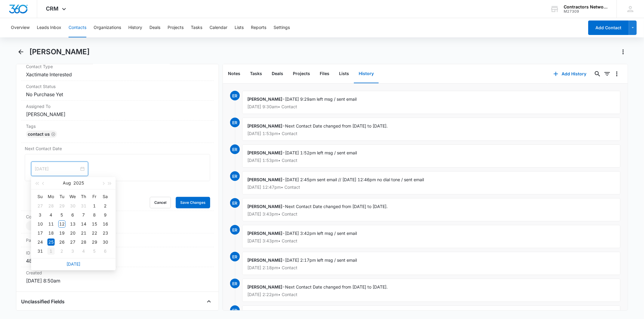
type input "[DATE]"
click at [52, 254] on div "1" at bounding box center [50, 251] width 7 height 7
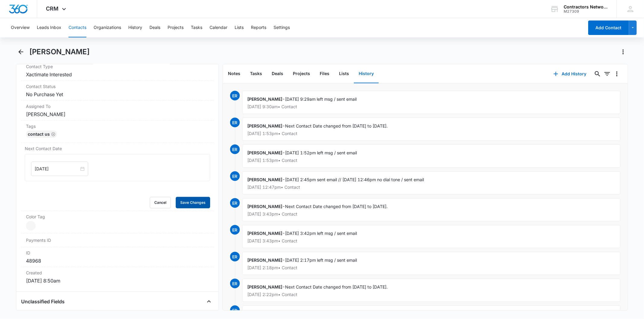
click at [190, 204] on button "Save Changes" at bounding box center [193, 202] width 34 height 11
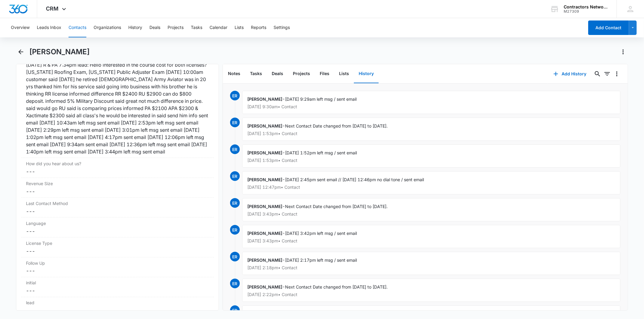
scroll to position [757, 0]
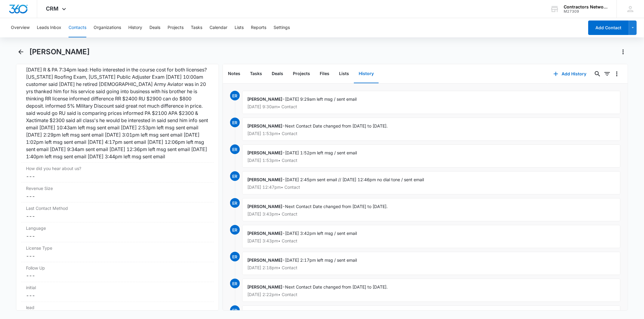
click at [81, 30] on button "Contacts" at bounding box center [78, 27] width 18 height 19
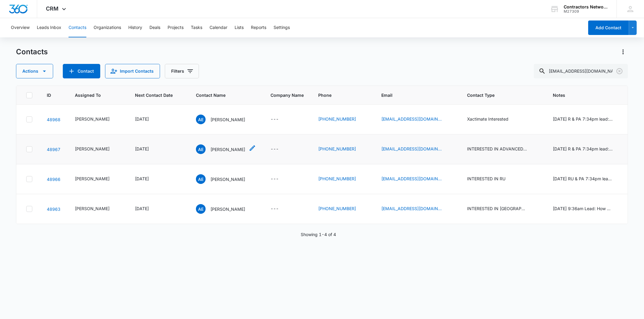
click at [210, 147] on p "Arturo E Parra" at bounding box center [227, 149] width 35 height 6
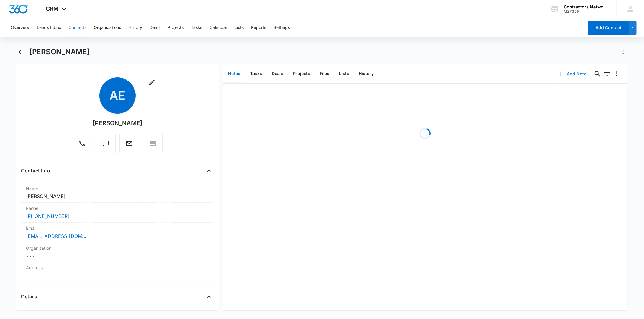
click at [561, 76] on button "Add Note" at bounding box center [572, 74] width 40 height 14
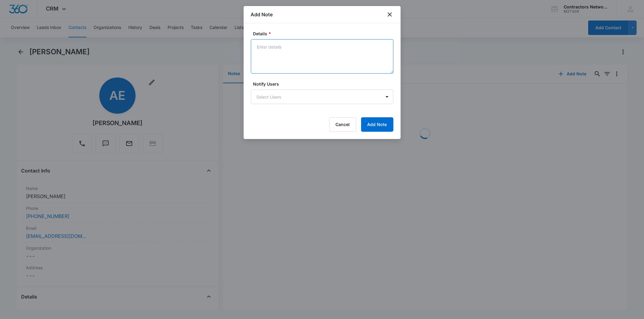
click at [266, 56] on textarea "Details *" at bounding box center [322, 56] width 142 height 34
paste textarea "8/12/2025 9:29am left msg / sent email"
type textarea "8/12/2025 9:29am left msg / sent email"
click at [376, 126] on button "Add Note" at bounding box center [377, 124] width 32 height 14
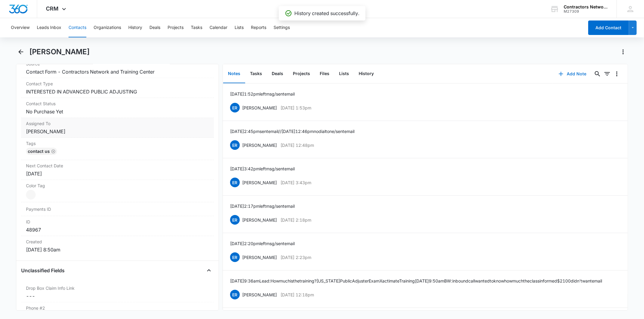
scroll to position [268, 0]
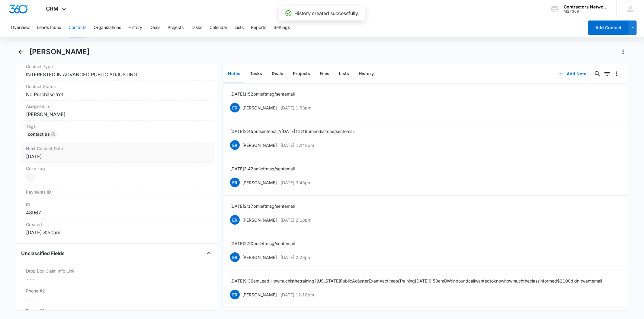
click at [70, 154] on div "[DATE]" at bounding box center [117, 156] width 183 height 7
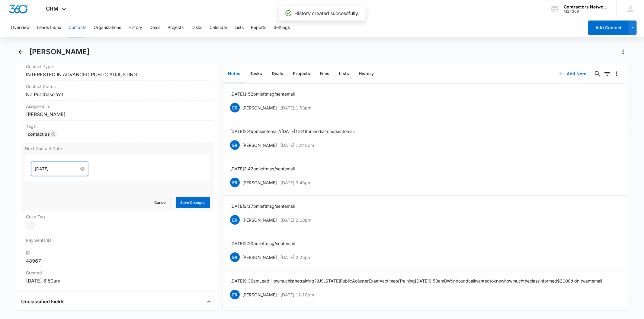
click at [64, 168] on input "[DATE]" at bounding box center [57, 169] width 44 height 7
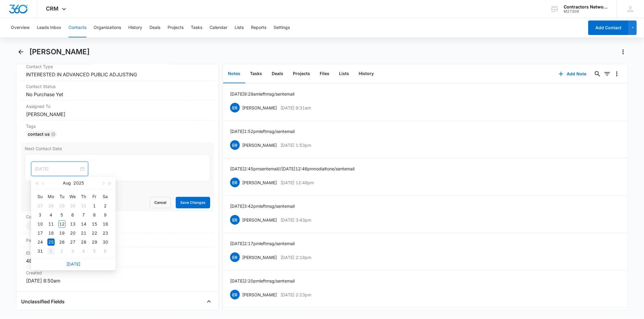
type input "[DATE]"
click at [51, 251] on div "1" at bounding box center [50, 251] width 7 height 7
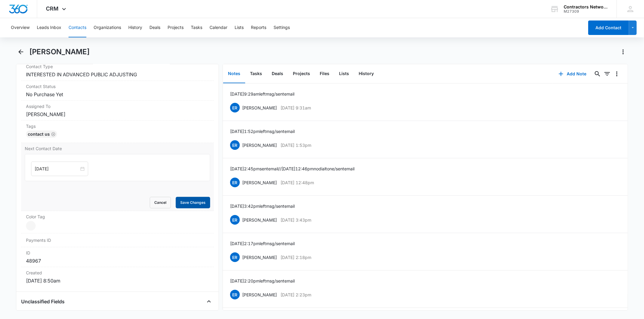
drag, startPoint x: 186, startPoint y: 200, endPoint x: 278, endPoint y: 121, distance: 121.8
click at [188, 200] on button "Save Changes" at bounding box center [193, 202] width 34 height 11
click at [359, 72] on button "History" at bounding box center [366, 74] width 25 height 19
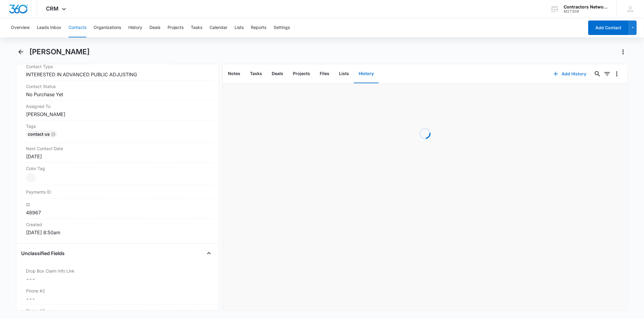
click at [568, 73] on button "Add History" at bounding box center [569, 74] width 45 height 14
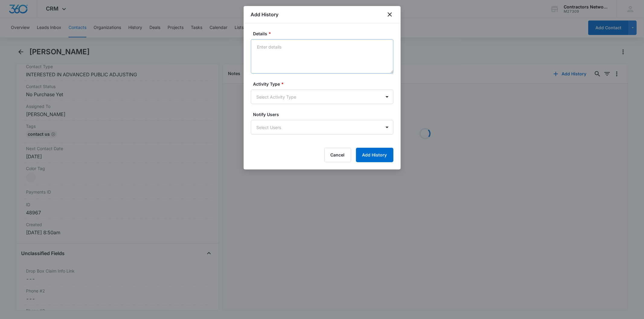
click at [275, 51] on textarea "Details *" at bounding box center [322, 56] width 142 height 34
type textarea "8/12/2025 9:29am left msg / sent email"
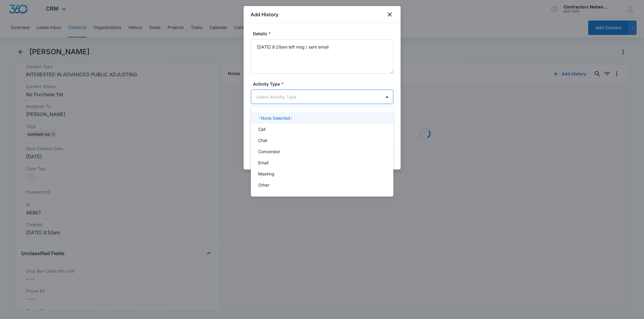
click at [279, 101] on body "CRM Apps Reputation Websites Forms CRM Email Social Shop Payments POS Content A…" at bounding box center [322, 159] width 644 height 319
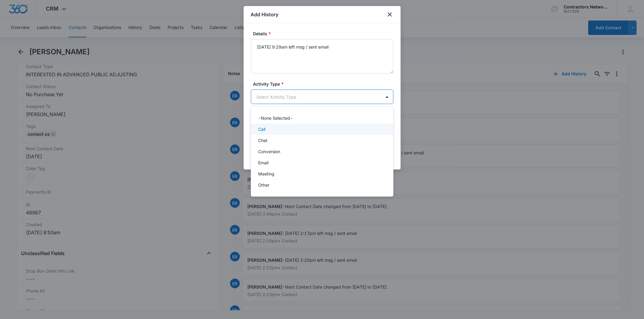
click at [277, 126] on div "Call" at bounding box center [321, 129] width 127 height 6
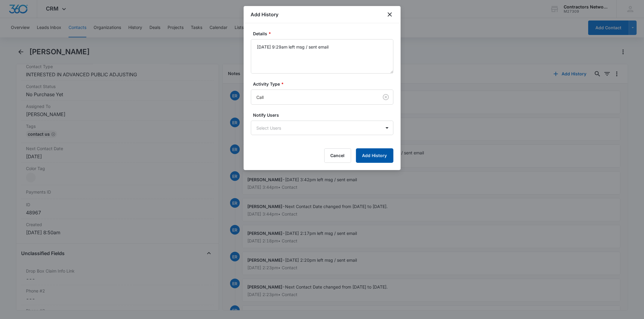
click at [389, 156] on button "Add History" at bounding box center [374, 156] width 37 height 14
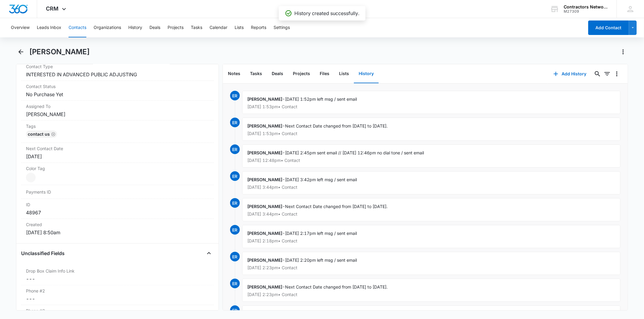
click at [72, 27] on button "Contacts" at bounding box center [78, 27] width 18 height 19
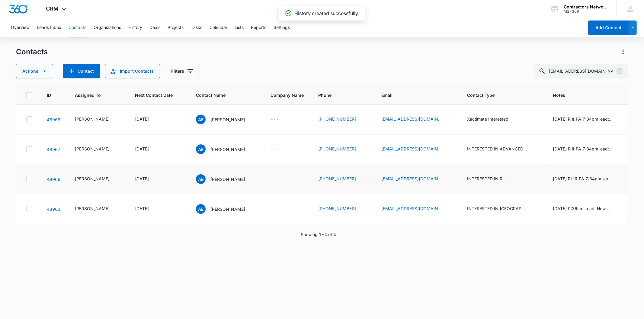
click at [221, 173] on td "AE Arturo E Parra" at bounding box center [226, 180] width 75 height 30
click at [218, 176] on p "Arturo E Parra" at bounding box center [227, 179] width 35 height 6
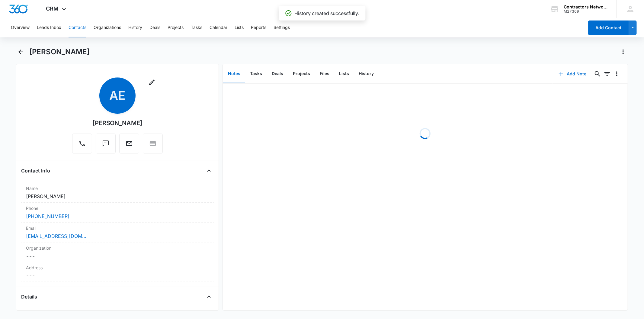
click at [577, 75] on button "Add Note" at bounding box center [572, 74] width 40 height 14
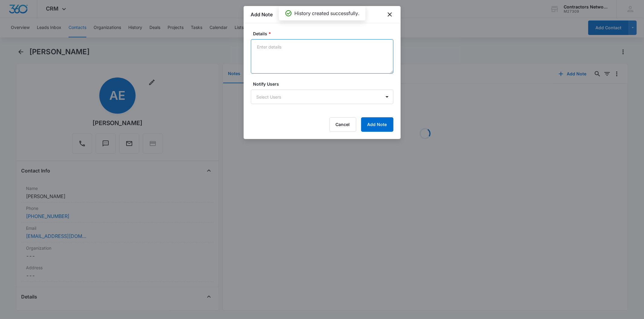
click at [264, 50] on textarea "Details *" at bounding box center [322, 56] width 142 height 34
paste textarea "8/12/2025 9:29am left msg / sent email"
type textarea "8/12/2025 9:29am left msg / sent email"
click at [367, 124] on button "Add Note" at bounding box center [377, 124] width 32 height 14
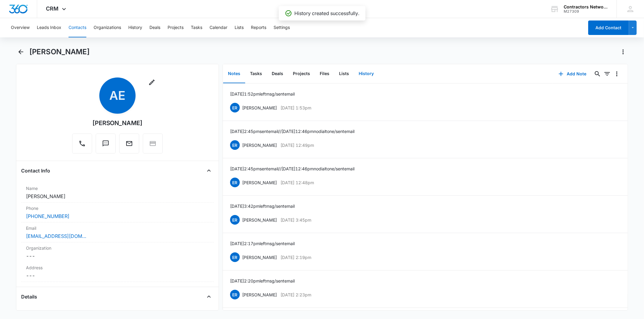
click at [369, 74] on button "History" at bounding box center [366, 74] width 25 height 19
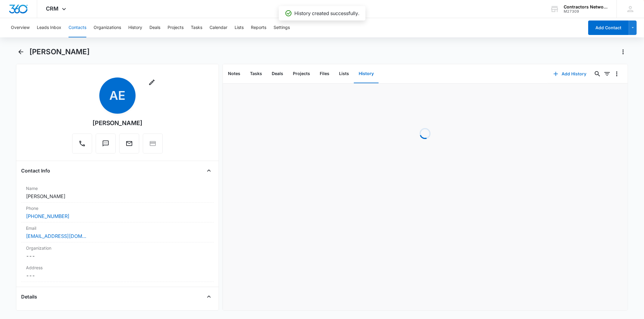
click at [568, 71] on button "Add History" at bounding box center [569, 74] width 45 height 14
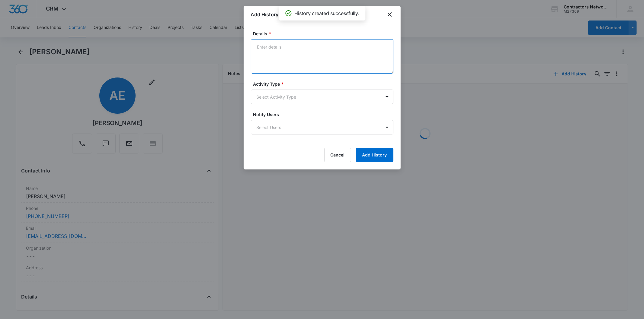
click at [265, 58] on textarea "Details *" at bounding box center [322, 56] width 142 height 34
paste textarea "8/12/2025 9:29am left msg / sent email"
type textarea "8/12/2025 9:29am left msg / sent email"
click at [266, 97] on body "CRM Apps Reputation Websites Forms CRM Email Social Shop Payments POS Content A…" at bounding box center [322, 159] width 644 height 319
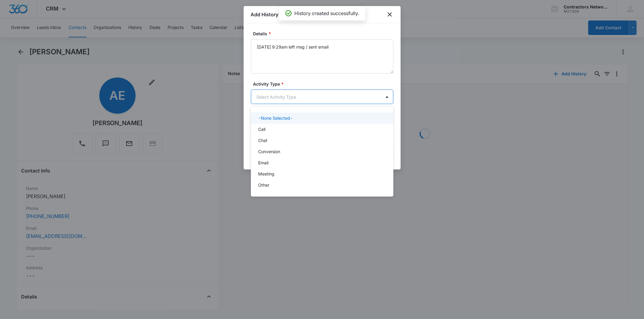
click at [264, 94] on div at bounding box center [322, 159] width 644 height 319
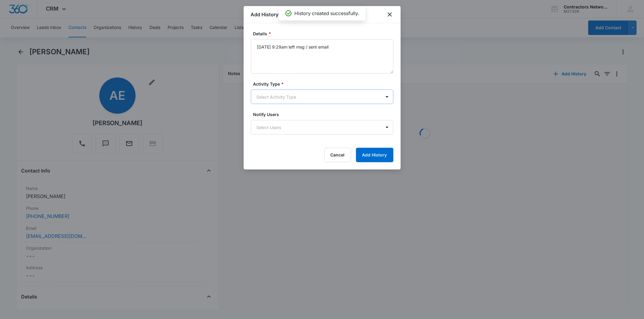
click at [264, 94] on body "CRM Apps Reputation Websites Forms CRM Email Social Shop Payments POS Content A…" at bounding box center [322, 159] width 644 height 319
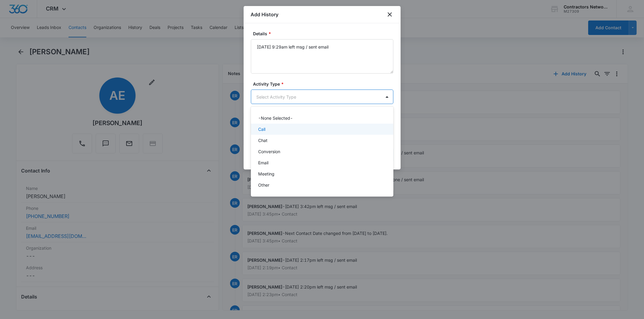
drag, startPoint x: 272, startPoint y: 122, endPoint x: 270, endPoint y: 127, distance: 5.9
click at [270, 127] on div "-None Selected- Call Chat Conversion Email Meeting Other" at bounding box center [322, 151] width 142 height 81
click at [270, 127] on div "Call" at bounding box center [321, 129] width 127 height 6
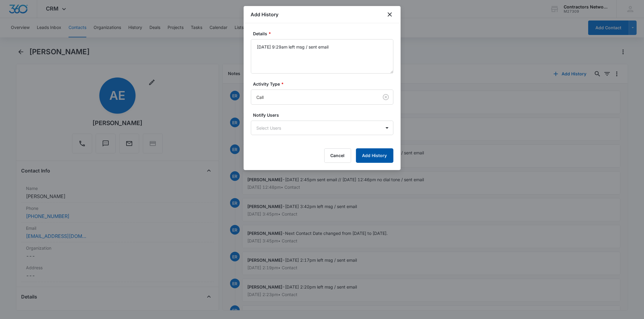
click at [372, 154] on button "Add History" at bounding box center [374, 156] width 37 height 14
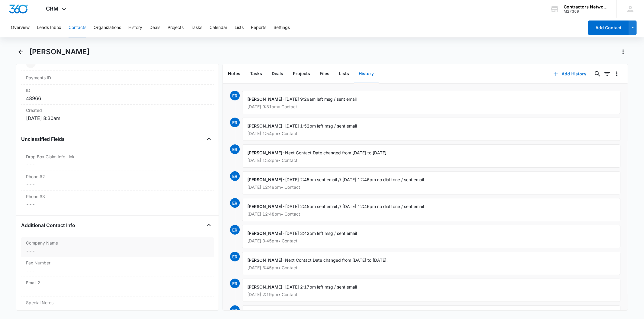
scroll to position [268, 0]
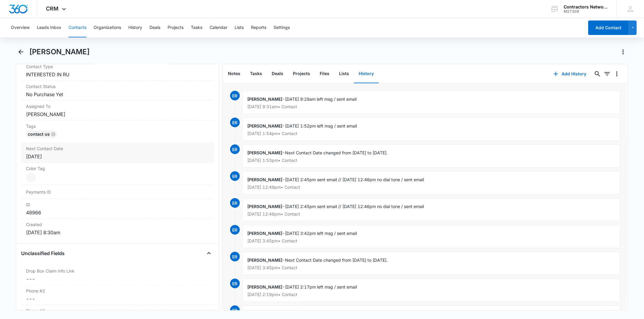
click at [76, 158] on div "[DATE]" at bounding box center [117, 156] width 183 height 7
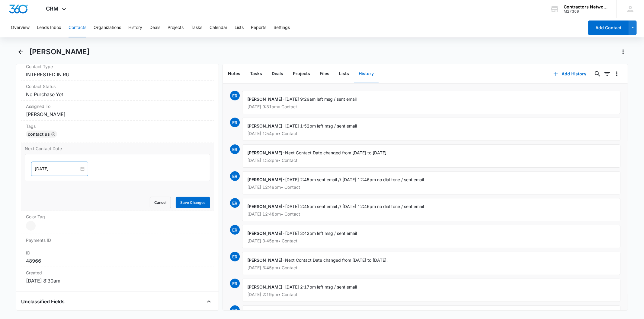
click at [61, 165] on div "[DATE]" at bounding box center [59, 169] width 57 height 14
type input "[DATE]"
click at [53, 252] on div "1" at bounding box center [50, 251] width 7 height 7
click at [192, 200] on button "Save Changes" at bounding box center [193, 202] width 34 height 11
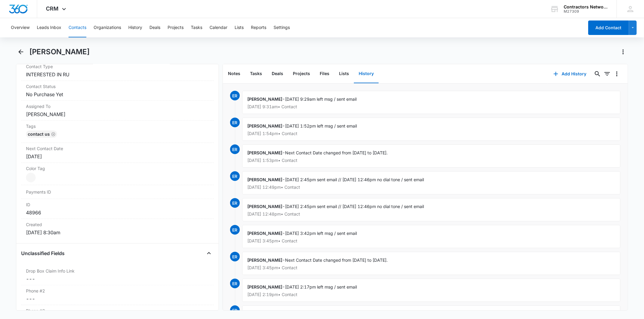
click at [76, 27] on button "Contacts" at bounding box center [78, 27] width 18 height 19
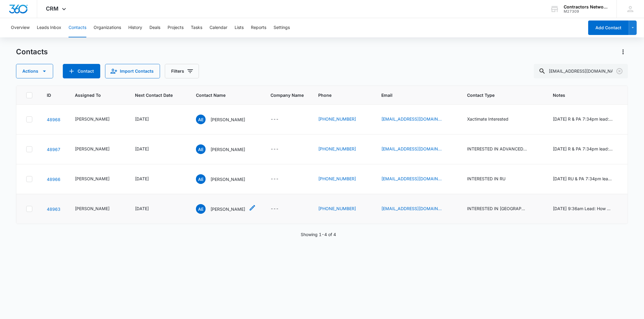
click at [212, 207] on p "Arturo E Parra" at bounding box center [227, 209] width 35 height 6
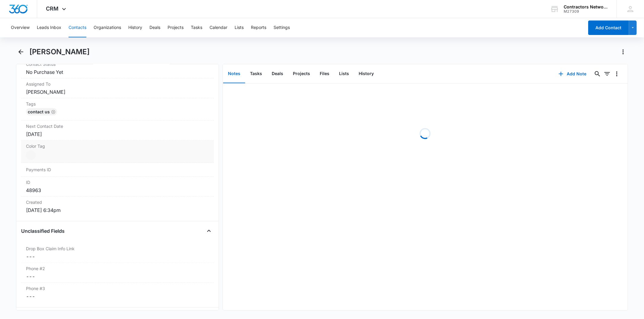
scroll to position [302, 0]
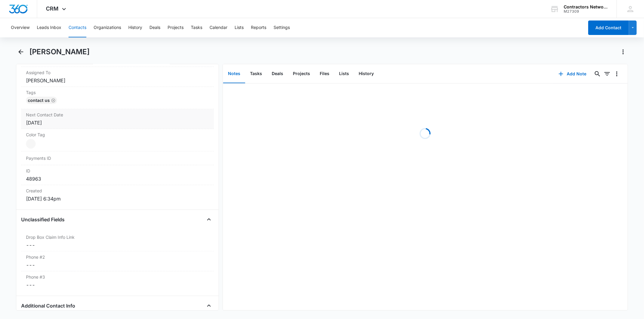
click at [66, 119] on div "Next Contact Date Cancel Save Changes Aug 25, 2025" at bounding box center [117, 119] width 192 height 20
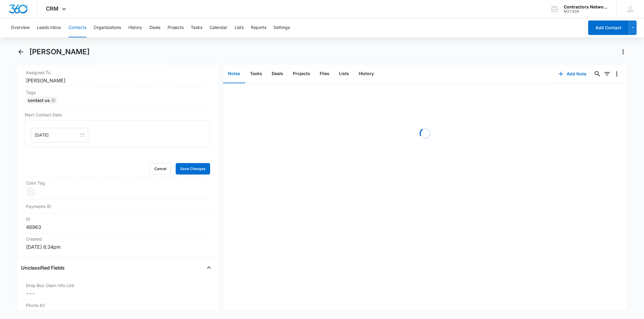
click at [65, 129] on div "[DATE]" at bounding box center [59, 135] width 57 height 14
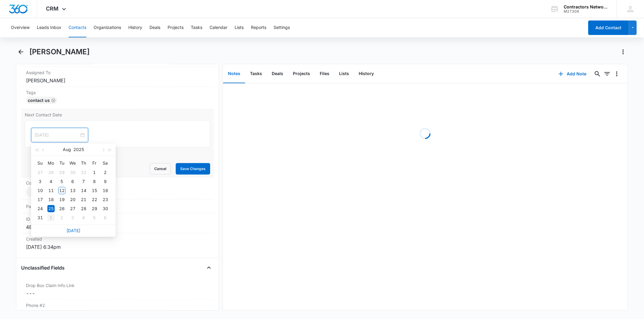
type input "[DATE]"
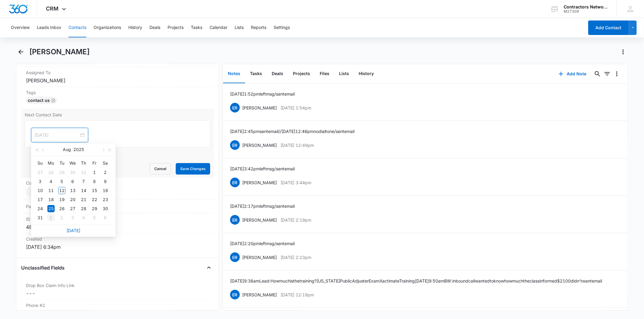
click at [53, 217] on div "1" at bounding box center [50, 217] width 7 height 7
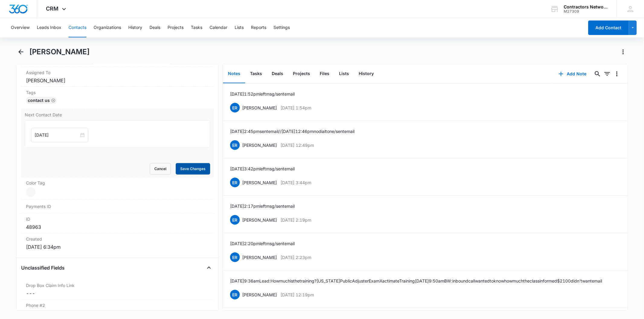
click at [178, 164] on button "Save Changes" at bounding box center [193, 168] width 34 height 11
click at [568, 73] on button "Add Note" at bounding box center [572, 74] width 40 height 14
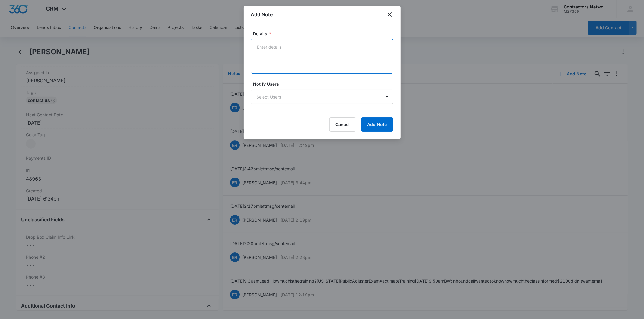
click at [262, 52] on textarea "Details *" at bounding box center [322, 56] width 142 height 34
paste textarea "8/12/2025 9:29am left msg / sent email"
type textarea "8/12/2025 9:29am left msg / sent email"
click at [385, 124] on button "Add Note" at bounding box center [377, 124] width 32 height 14
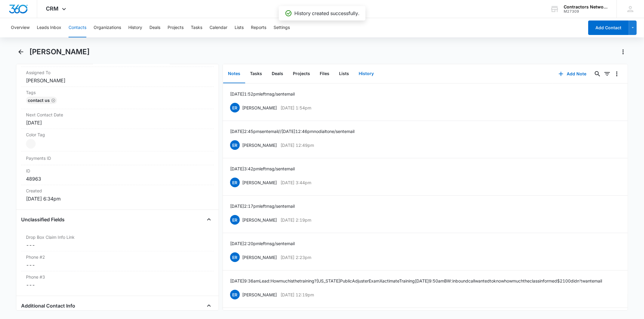
click at [373, 77] on button "History" at bounding box center [366, 74] width 25 height 19
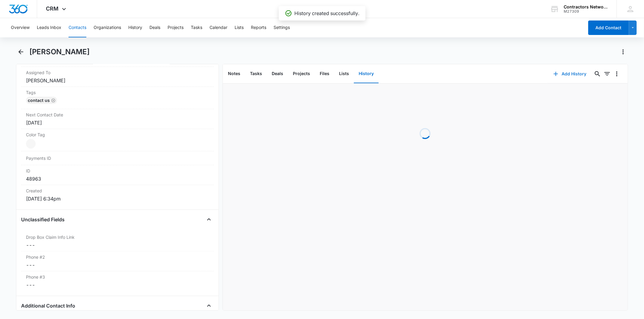
click at [561, 71] on button "Add History" at bounding box center [569, 74] width 45 height 14
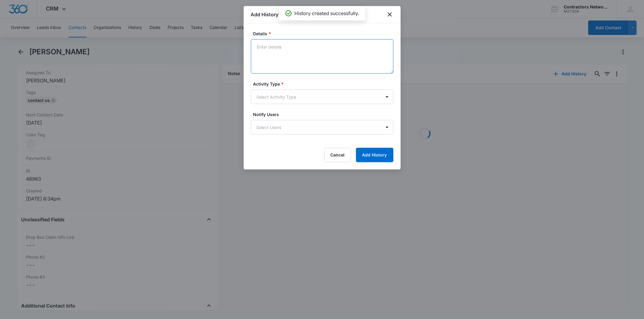
click at [274, 47] on textarea "Details *" at bounding box center [322, 56] width 142 height 34
paste textarea "8/12/2025 9:29am left msg / sent email"
type textarea "8/12/2025 9:29am left msg / sent email"
click at [274, 97] on body "CRM Apps Reputation Websites Forms CRM Email Social Shop Payments POS Content A…" at bounding box center [322, 159] width 644 height 319
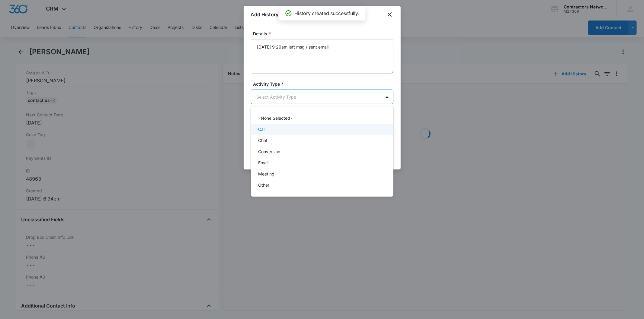
click at [278, 131] on div "Call" at bounding box center [321, 129] width 127 height 6
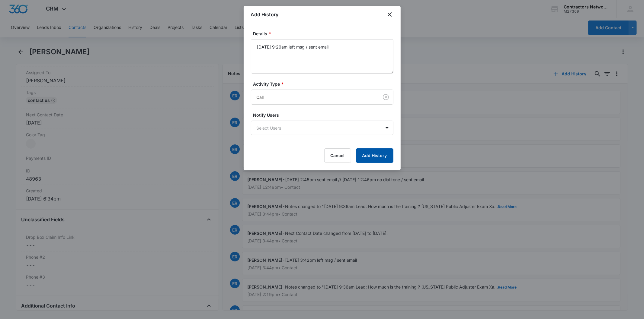
click at [372, 160] on button "Add History" at bounding box center [374, 156] width 37 height 14
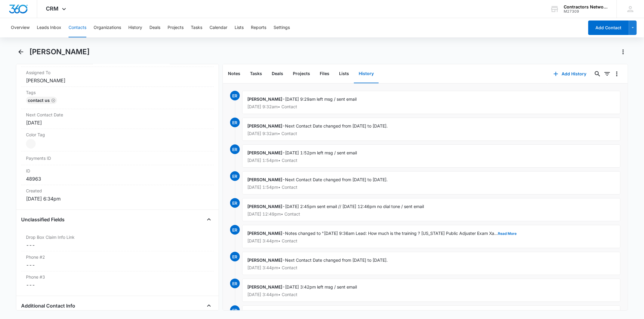
click at [73, 21] on button "Contacts" at bounding box center [78, 27] width 18 height 19
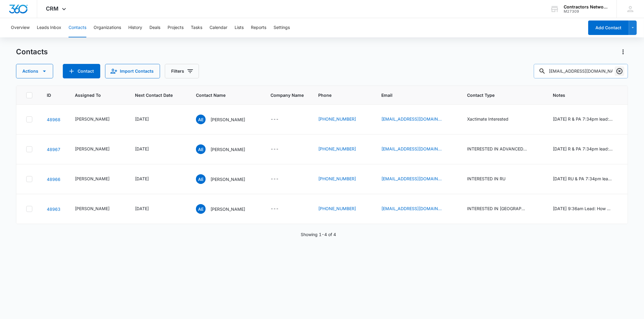
click at [618, 71] on icon "Clear" at bounding box center [619, 71] width 7 height 7
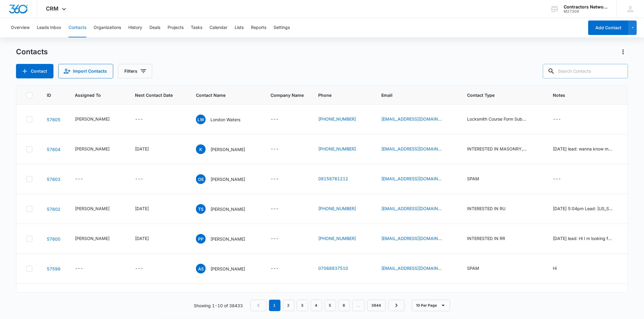
paste input "eimport279@gmail.com"
type input "eimport279@gmail.com"
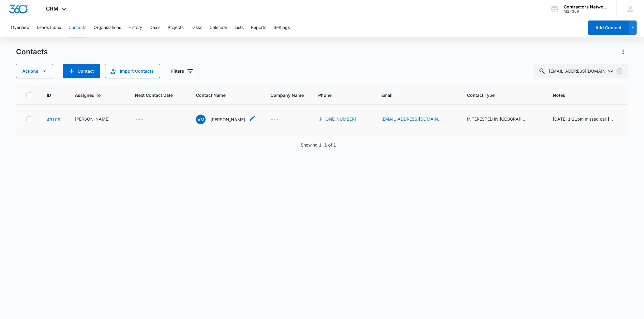
click at [216, 116] on div "VM Victor Muños" at bounding box center [220, 120] width 49 height 10
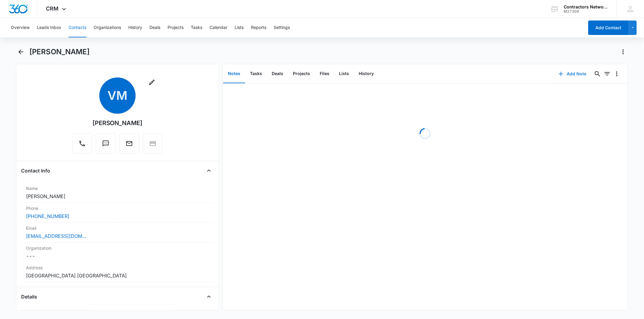
click at [575, 75] on button "Add Note" at bounding box center [572, 74] width 40 height 14
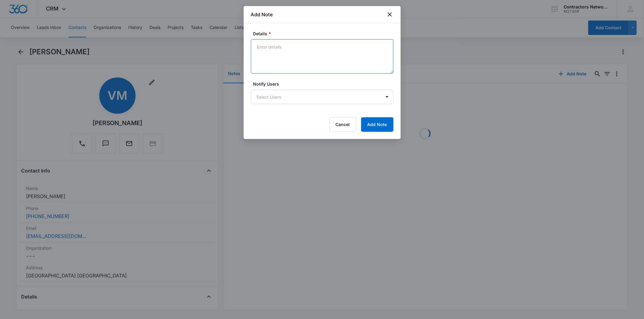
click at [283, 56] on textarea "Details *" at bounding box center [322, 56] width 142 height 34
paste textarea "8/12/2025 9:47am left msg / sent email"
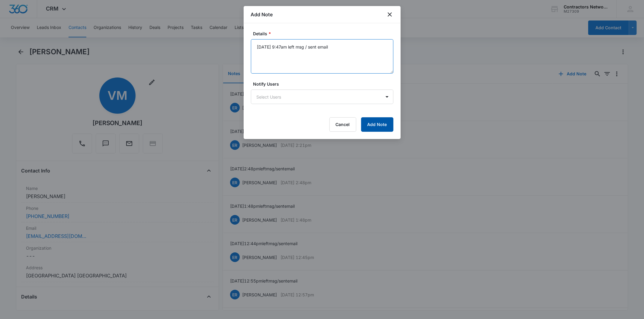
type textarea "8/12/2025 9:47am left msg / sent email"
click at [377, 120] on button "Add Note" at bounding box center [377, 124] width 32 height 14
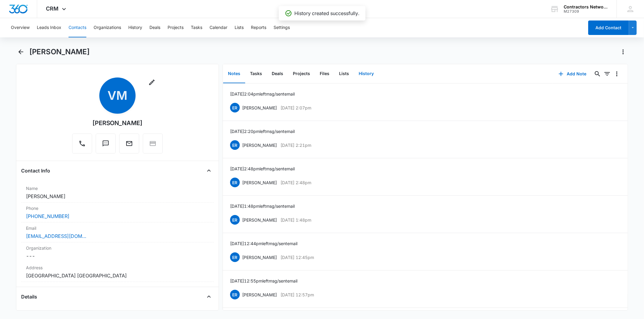
click at [360, 76] on button "History" at bounding box center [366, 74] width 25 height 19
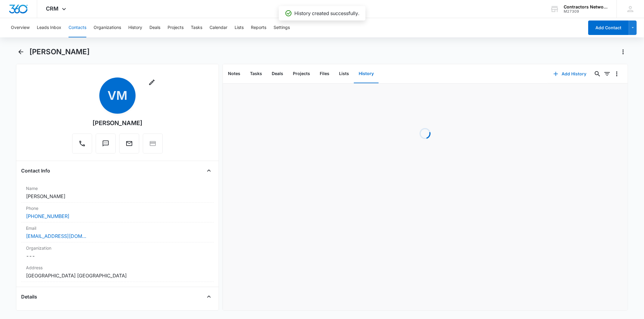
click at [552, 70] on icon "button" at bounding box center [555, 73] width 7 height 7
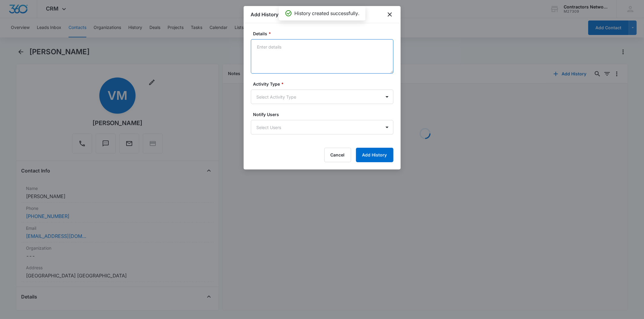
drag, startPoint x: 286, startPoint y: 67, endPoint x: 281, endPoint y: 56, distance: 12.2
click at [281, 56] on textarea "Details *" at bounding box center [322, 56] width 142 height 34
paste textarea "8/12/2025 9:47am left msg / sent email"
type textarea "8/12/2025 9:47am left msg / sent email"
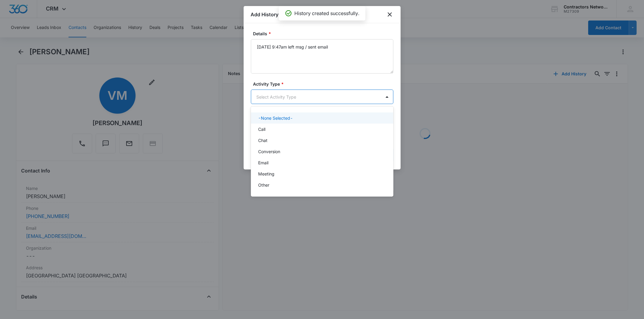
click at [261, 103] on body "CRM Apps Reputation Websites Forms CRM Email Social Shop Payments POS Content A…" at bounding box center [322, 159] width 644 height 319
click at [266, 124] on div "-None Selected- Call Chat Conversion Email Meeting Other" at bounding box center [322, 151] width 142 height 81
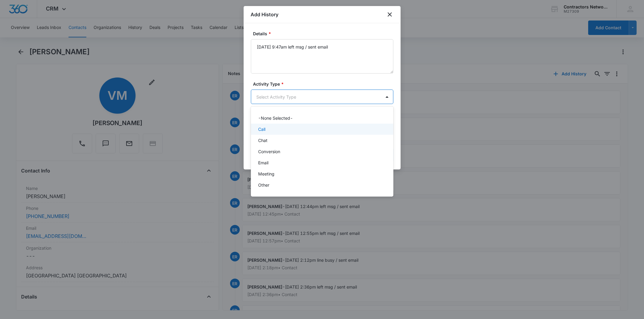
click at [272, 132] on div "Call" at bounding box center [321, 129] width 127 height 6
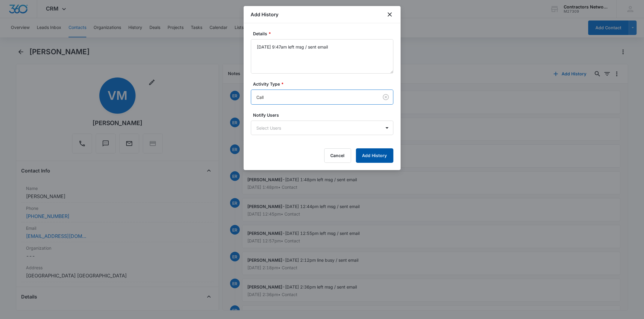
click at [371, 155] on button "Add History" at bounding box center [374, 156] width 37 height 14
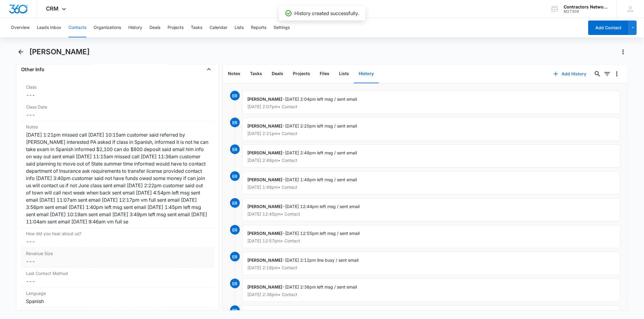
scroll to position [771, 0]
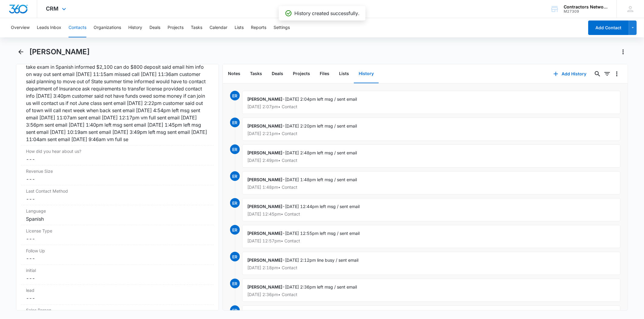
click at [56, 17] on div "CRM Apps Reputation Websites Forms CRM Email Social Shop Payments POS Content A…" at bounding box center [57, 9] width 40 height 18
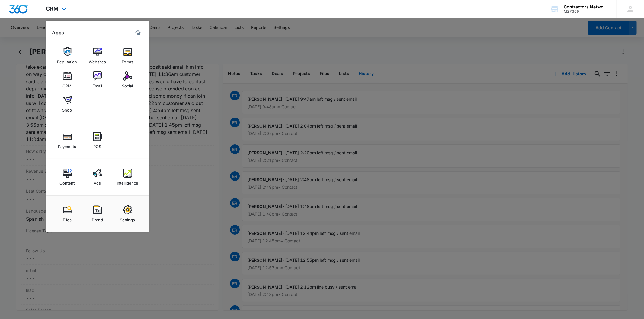
click at [147, 2] on div "CRM Apps Reputation Websites Forms CRM Email Social Shop Payments POS Content A…" at bounding box center [322, 9] width 644 height 18
click at [191, 51] on div at bounding box center [322, 159] width 644 height 319
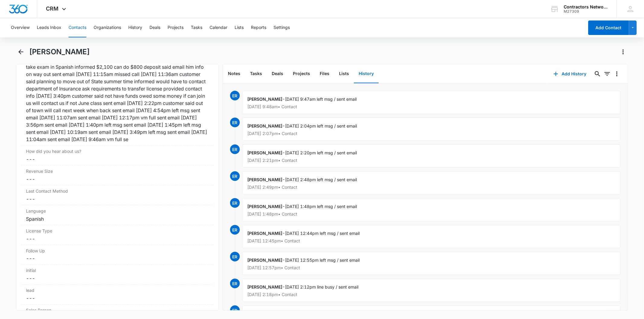
click at [83, 27] on button "Contacts" at bounding box center [78, 27] width 18 height 19
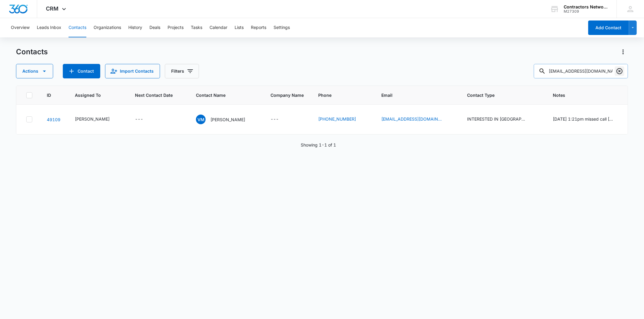
click at [619, 71] on icon "Clear" at bounding box center [619, 71] width 6 height 6
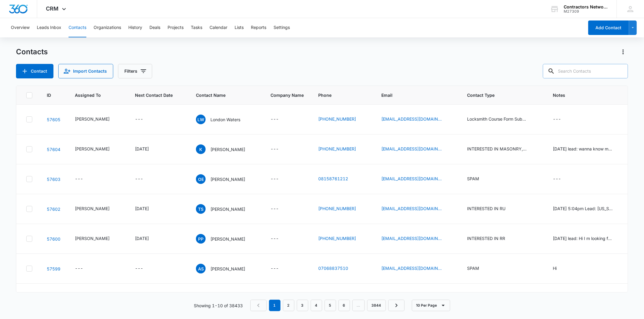
click at [586, 65] on input "text" at bounding box center [585, 71] width 85 height 14
paste input "scott@innovativehomeconcepts.com"
type input "scott@innovativehomeconcepts.com"
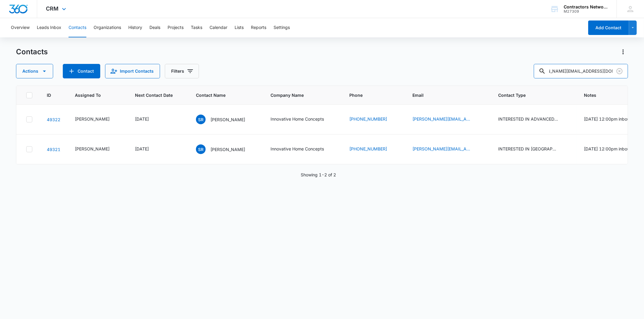
scroll to position [0, 0]
click at [217, 123] on p "Scott Ross" at bounding box center [227, 120] width 35 height 6
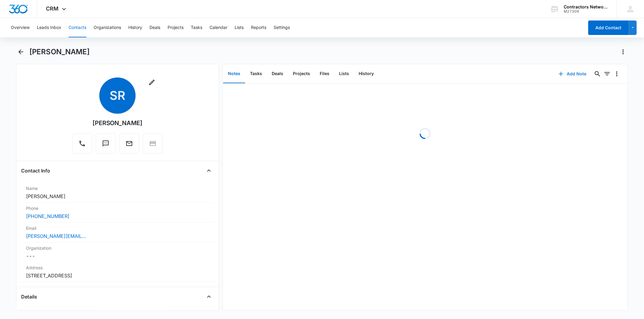
click at [559, 76] on icon "button" at bounding box center [560, 73] width 7 height 7
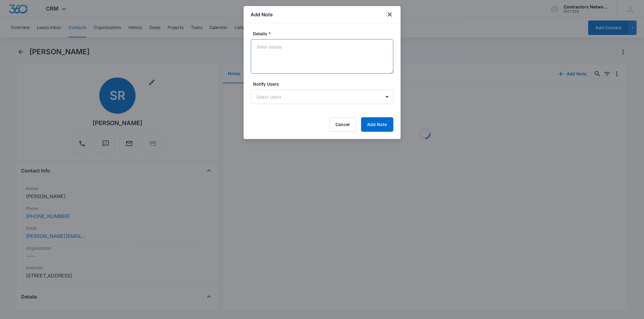
click at [269, 55] on textarea "Details *" at bounding box center [322, 56] width 142 height 34
paste textarea "8/12/2025 9:50am left msg / sent email"
type textarea "8/12/2025 9:50am left msg / sent email"
click at [410, 125] on div at bounding box center [322, 159] width 644 height 319
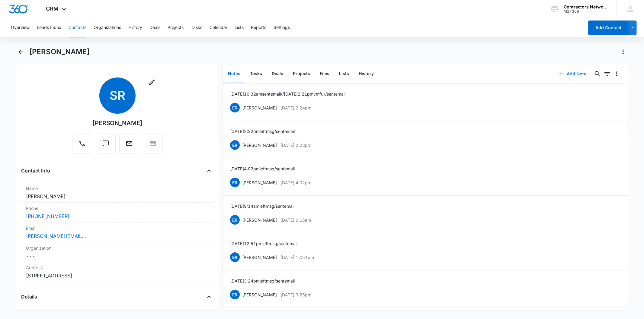
click at [564, 73] on button "Add Note" at bounding box center [572, 74] width 40 height 14
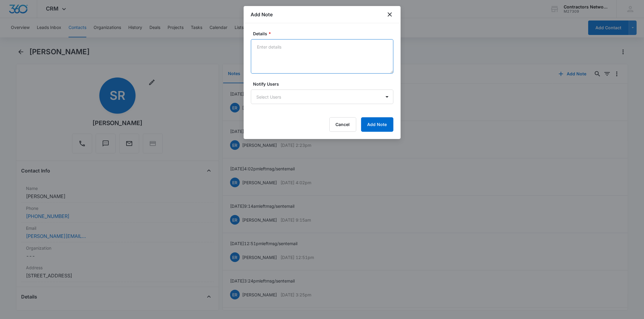
click at [271, 53] on textarea "Details *" at bounding box center [322, 56] width 142 height 34
paste textarea "8/12/2025 9:50am left msg / sent email"
type textarea "8/12/2025 9:50am left msg / sent email"
click at [381, 122] on button "Add Note" at bounding box center [377, 124] width 32 height 14
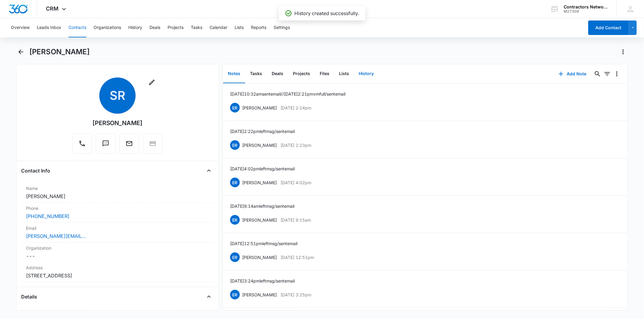
click at [361, 73] on button "History" at bounding box center [366, 74] width 25 height 19
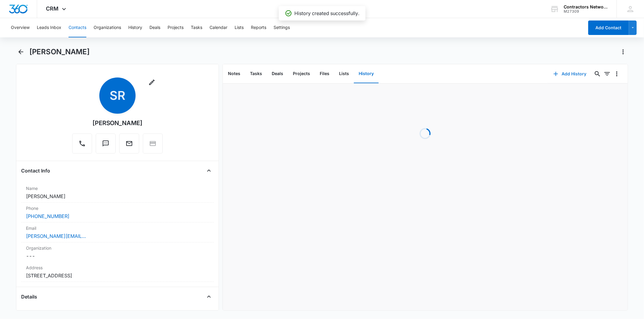
click at [561, 73] on button "Add History" at bounding box center [569, 74] width 45 height 14
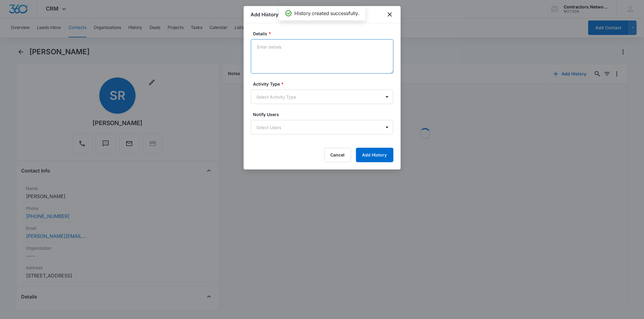
click at [273, 59] on textarea "Details *" at bounding box center [322, 56] width 142 height 34
paste textarea "8/12/2025 9:50am left msg / sent email"
type textarea "8/12/2025 9:50am left msg / sent email"
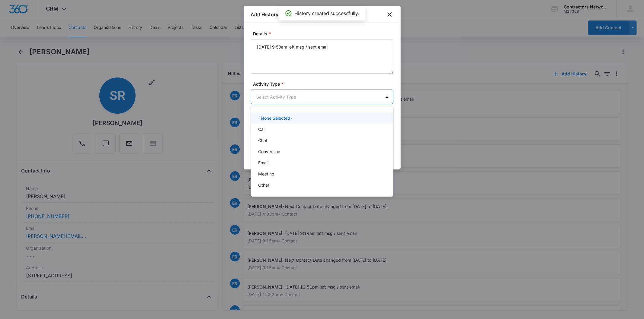
click at [270, 99] on body "CRM Apps Reputation Websites Forms CRM Email Social Shop Payments POS Content A…" at bounding box center [322, 159] width 644 height 319
click at [272, 131] on div "Call" at bounding box center [321, 129] width 127 height 6
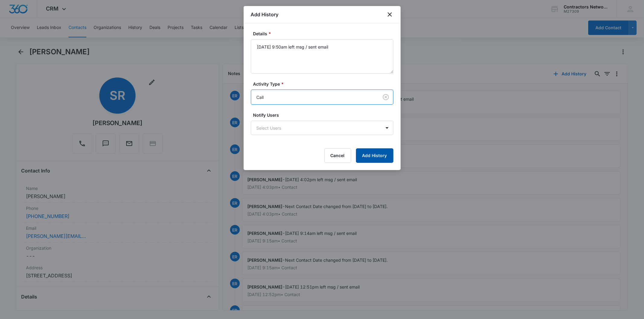
click at [379, 150] on button "Add History" at bounding box center [374, 156] width 37 height 14
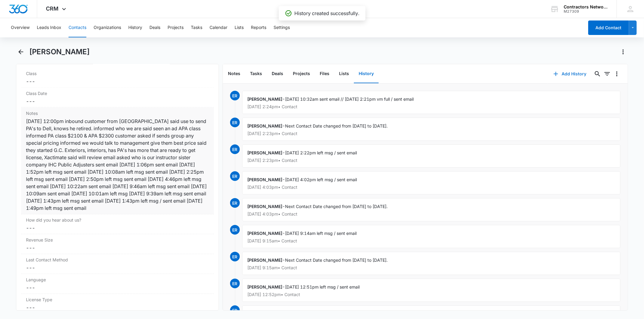
scroll to position [704, 0]
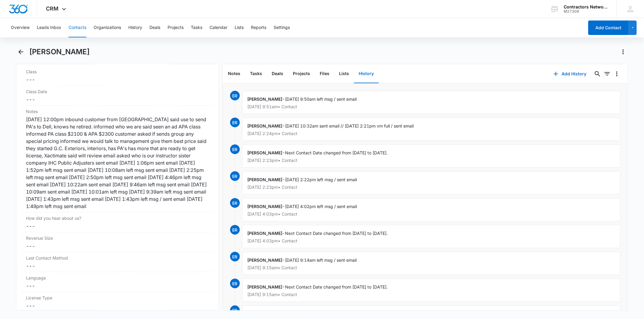
click at [74, 23] on button "Contacts" at bounding box center [78, 27] width 18 height 19
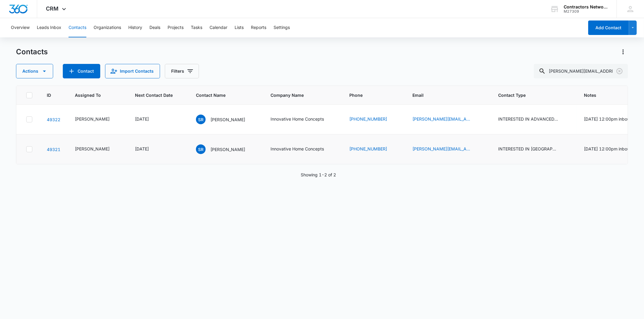
click at [219, 165] on td "SR Scott Ross" at bounding box center [226, 150] width 75 height 30
click at [209, 154] on div "SR Scott Ross" at bounding box center [220, 150] width 49 height 10
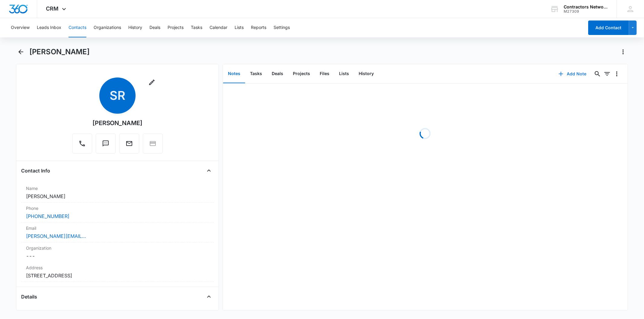
click at [572, 72] on button "Add Note" at bounding box center [572, 74] width 40 height 14
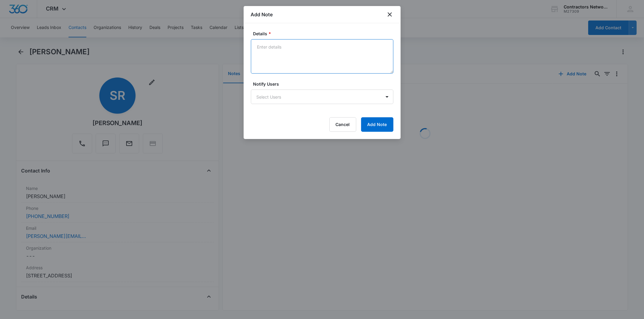
click at [264, 55] on textarea "Details *" at bounding box center [322, 56] width 142 height 34
paste textarea "8/12/2025 9:50am left msg / sent email"
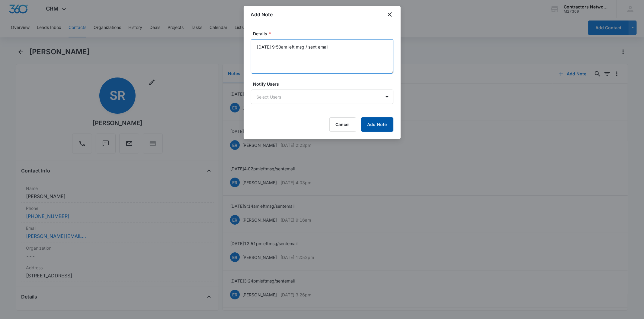
type textarea "8/12/2025 9:50am left msg / sent email"
click at [361, 123] on button "Add Note" at bounding box center [377, 124] width 32 height 14
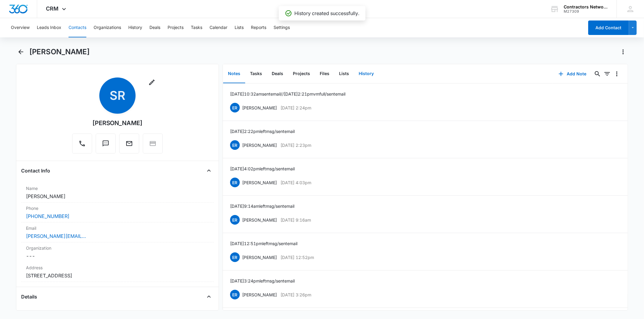
click at [364, 78] on button "History" at bounding box center [366, 74] width 25 height 19
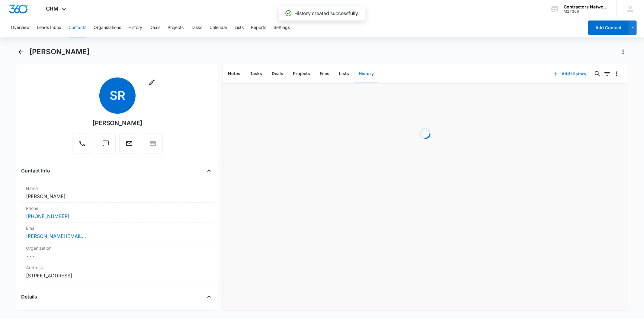
click at [567, 73] on button "Add History" at bounding box center [569, 74] width 45 height 14
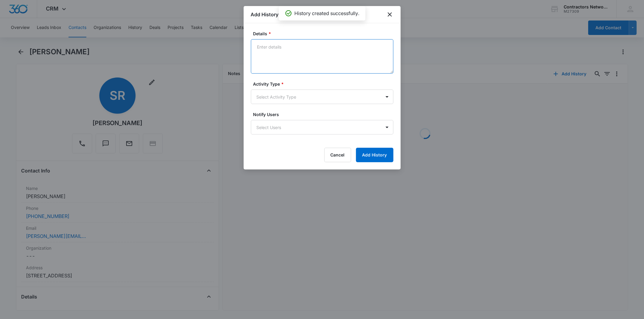
click at [280, 44] on textarea "Details *" at bounding box center [322, 56] width 142 height 34
paste textarea "8/12/2025 9:50am left msg / sent email"
type textarea "8/12/2025 9:50am left msg / sent email"
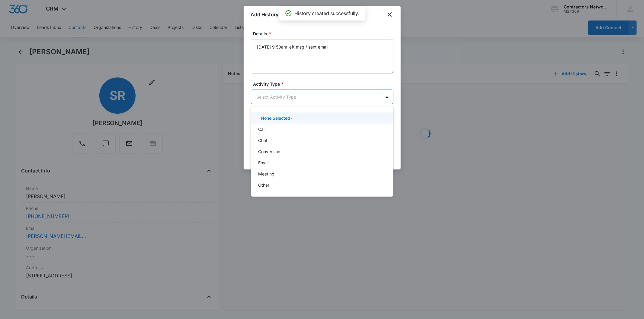
click at [267, 100] on body "CRM Apps Reputation Websites Forms CRM Email Social Shop Payments POS Content A…" at bounding box center [322, 159] width 644 height 319
click at [272, 129] on div "Call" at bounding box center [321, 129] width 127 height 6
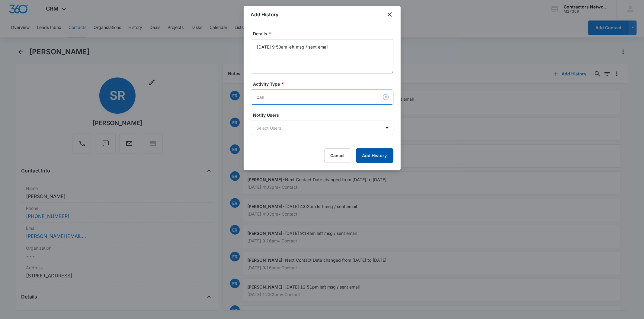
click at [365, 152] on button "Add History" at bounding box center [374, 156] width 37 height 14
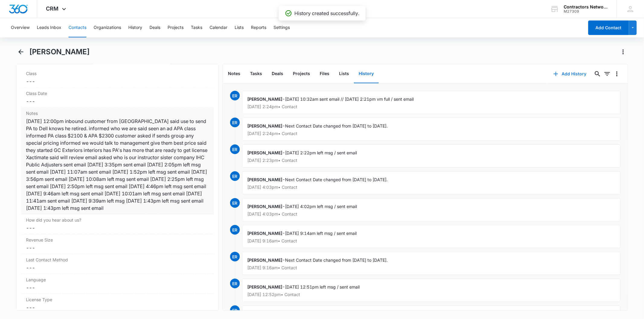
scroll to position [704, 0]
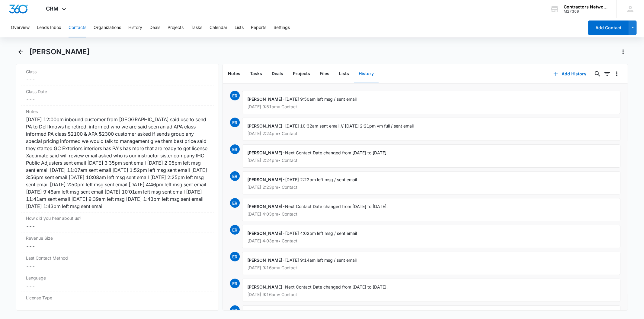
click at [75, 29] on button "Contacts" at bounding box center [78, 27] width 18 height 19
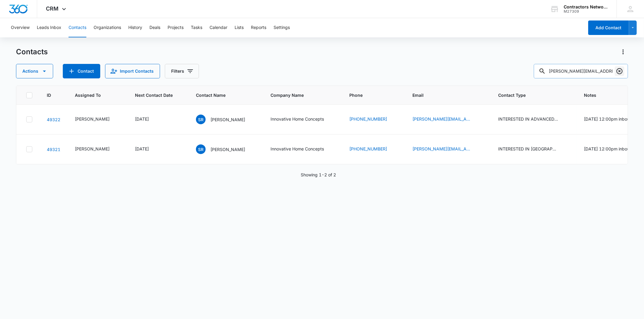
click at [619, 70] on icon "Clear" at bounding box center [619, 71] width 7 height 7
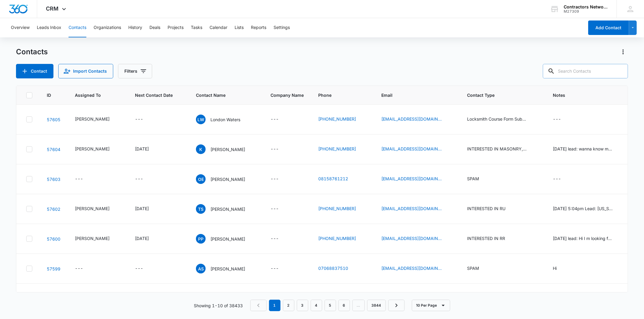
click at [593, 59] on div "Contacts Contact Import Contacts Filters" at bounding box center [322, 62] width 612 height 31
click at [586, 69] on input "text" at bounding box center [585, 71] width 85 height 14
paste input "lmendoza182@gmail.com"
type input "lmendoza182@gmail.com"
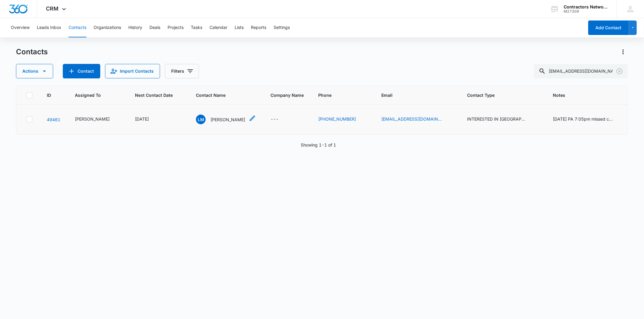
click at [205, 116] on div "LM Luis Mendoza" at bounding box center [220, 120] width 49 height 10
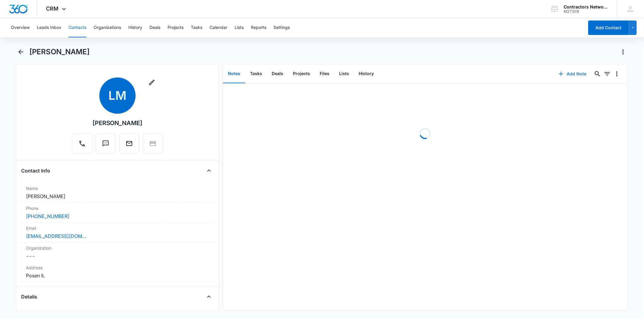
click at [552, 71] on button "Add Note" at bounding box center [572, 74] width 40 height 14
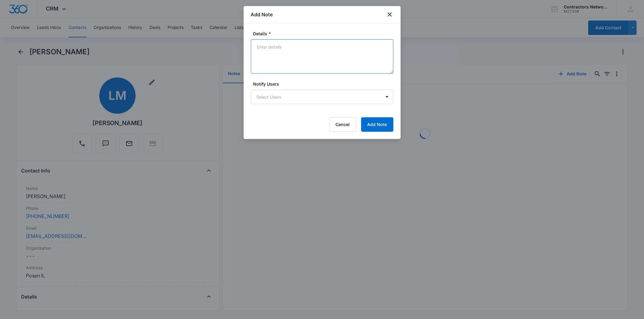
click at [284, 53] on textarea "Details *" at bounding box center [322, 56] width 142 height 34
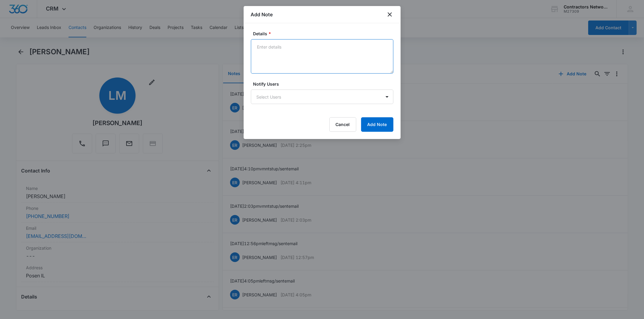
paste textarea "8/12/2025 9:52am vm nt st up / sent email"
type textarea "8/12/2025 9:52am vm nt st up / sent email"
click at [375, 123] on button "Add Note" at bounding box center [377, 124] width 32 height 14
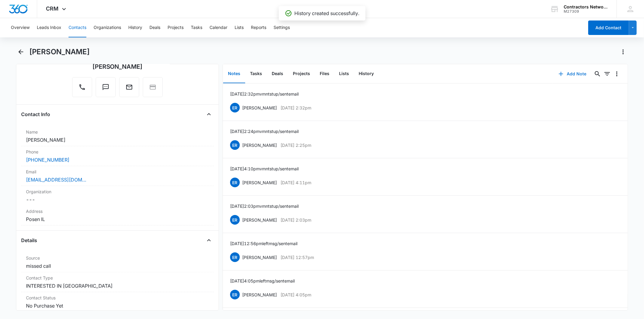
scroll to position [268, 0]
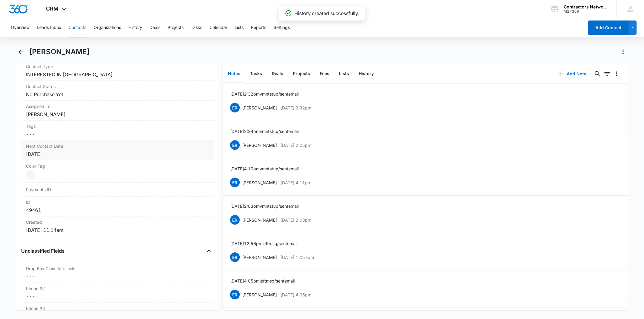
click at [91, 152] on div "[DATE]" at bounding box center [117, 154] width 183 height 7
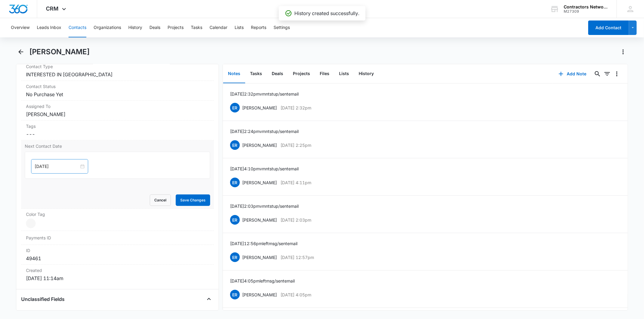
click at [69, 163] on div "[DATE]" at bounding box center [59, 166] width 57 height 14
type input "[DATE]"
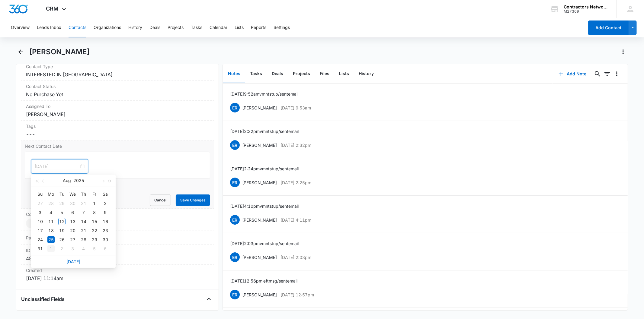
click at [50, 249] on div "1" at bounding box center [50, 248] width 7 height 7
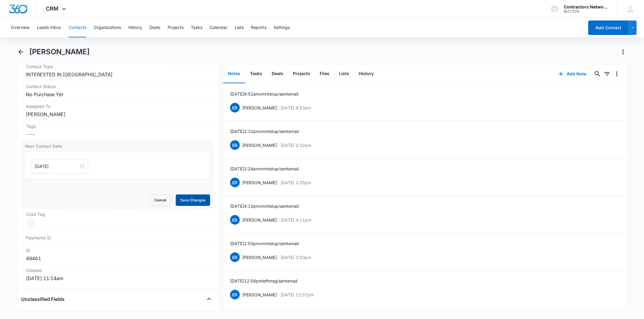
click at [194, 195] on button "Save Changes" at bounding box center [193, 200] width 34 height 11
drag, startPoint x: 363, startPoint y: 69, endPoint x: 445, endPoint y: 70, distance: 82.1
click at [363, 69] on button "History" at bounding box center [366, 74] width 25 height 19
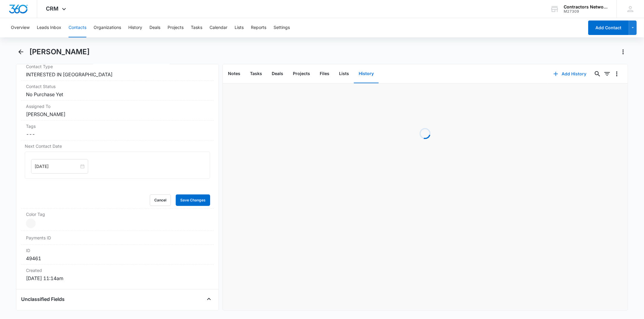
click at [571, 75] on button "Add History" at bounding box center [569, 74] width 45 height 14
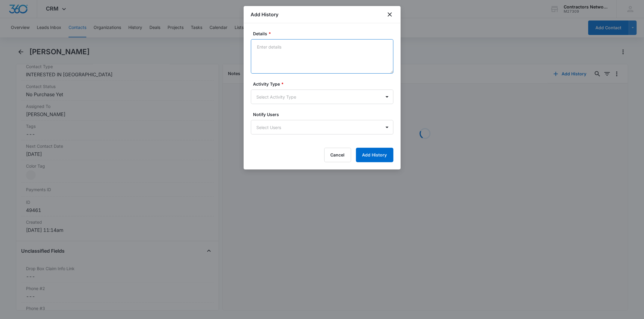
click at [303, 50] on textarea "Details *" at bounding box center [322, 56] width 142 height 34
paste textarea "8/12/2025 9:52am vm nt st up / sent email"
type textarea "8/12/2025 9:52am vm nt st up / sent email"
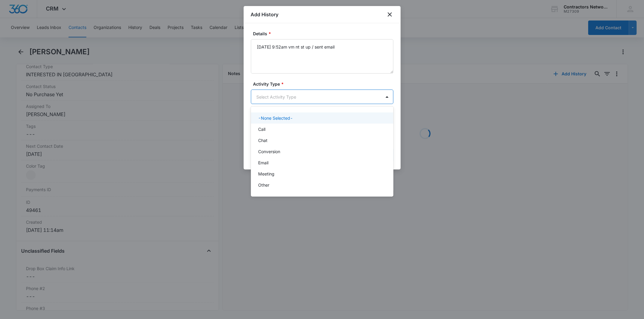
drag, startPoint x: 269, startPoint y: 101, endPoint x: 275, endPoint y: 154, distance: 53.8
click at [269, 101] on body "CRM Apps Reputation Websites Forms CRM Email Social Shop Payments POS Content A…" at bounding box center [322, 159] width 644 height 319
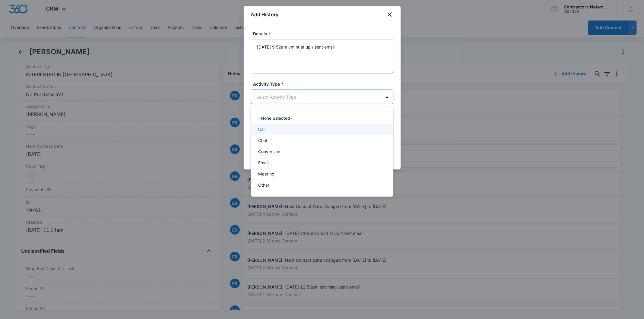
drag, startPoint x: 273, startPoint y: 129, endPoint x: 345, endPoint y: 149, distance: 75.1
click at [273, 130] on div "Call" at bounding box center [321, 129] width 127 height 6
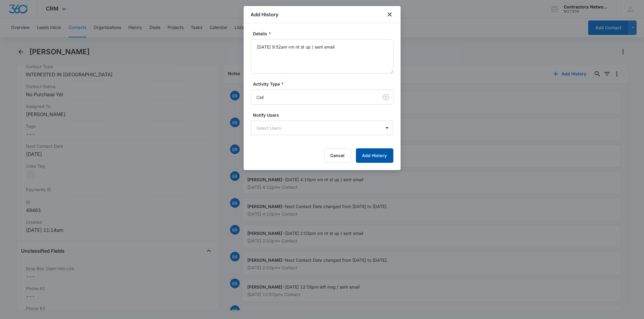
click at [369, 154] on button "Add History" at bounding box center [374, 156] width 37 height 14
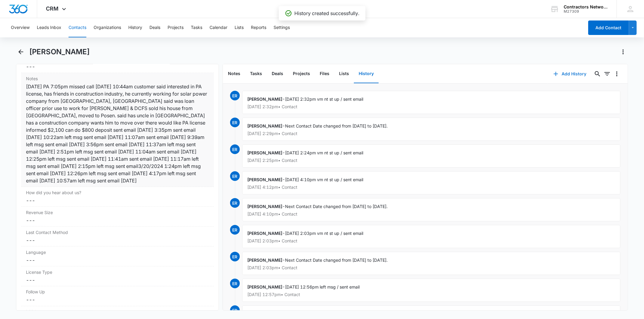
scroll to position [738, 0]
click at [85, 29] on button "Contacts" at bounding box center [78, 27] width 18 height 19
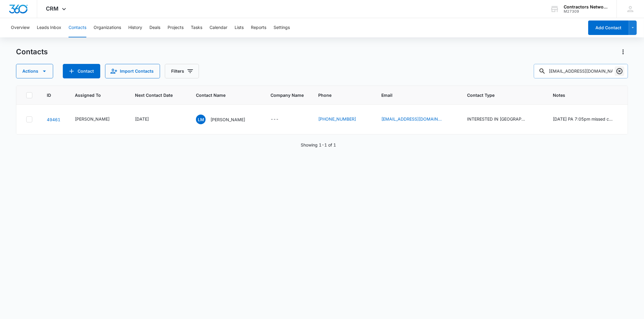
click at [622, 70] on icon "Clear" at bounding box center [619, 71] width 6 height 6
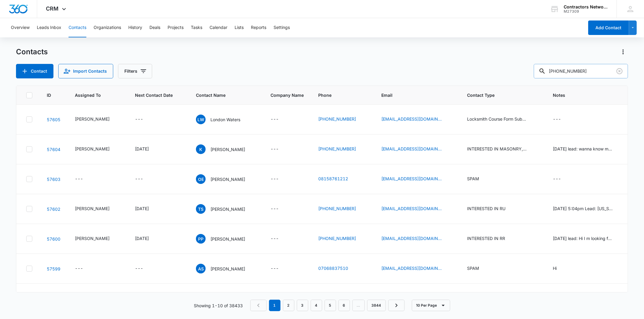
type input "513-581-6907"
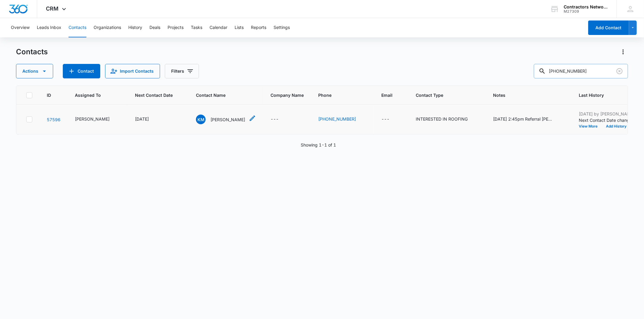
click at [211, 123] on div "KM Karen Mendez" at bounding box center [220, 120] width 49 height 10
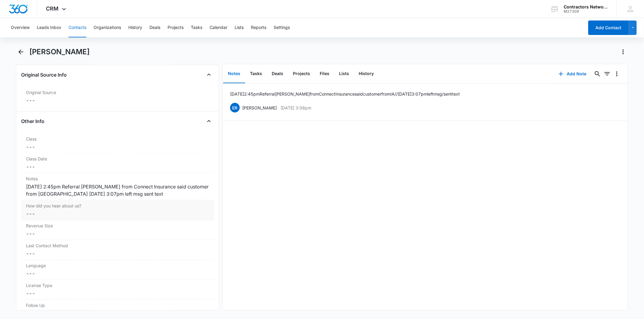
scroll to position [637, 0]
click at [162, 194] on div "8/8/2025 2:45pm Referral Jose from Connect Insurance said customer from IA 8/8/…" at bounding box center [117, 190] width 183 height 14
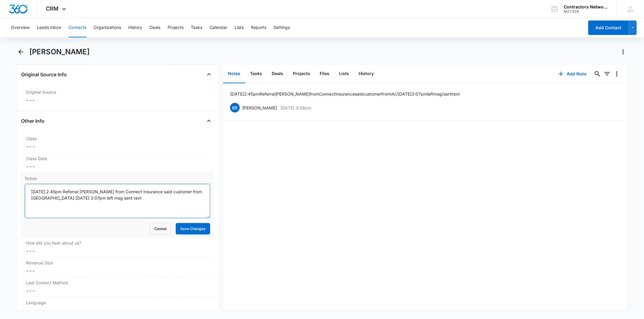
click at [191, 191] on textarea "8/8/2025 2:45pm Referral Jose from Connect Insurance said customer from IA 8/8/…" at bounding box center [117, 201] width 185 height 34
type textarea "8/8/2025 2:45pm Referral Jose from Connect Insurance said customer from OH 8/8/…"
click at [192, 227] on button "Save Changes" at bounding box center [193, 228] width 34 height 11
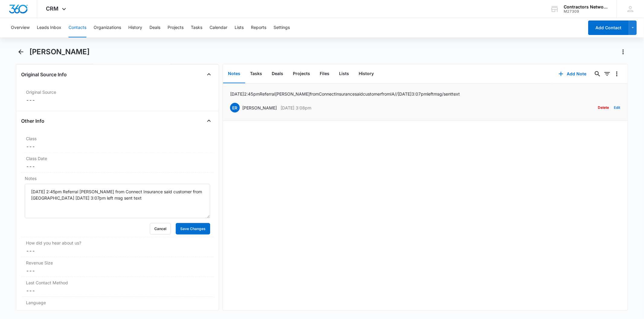
click at [615, 108] on button "Edit" at bounding box center [617, 107] width 6 height 11
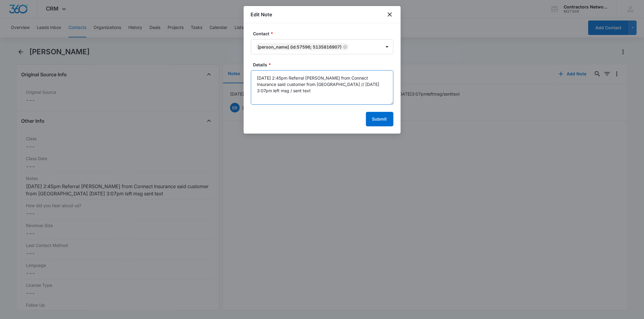
click at [291, 83] on textarea "8/8/2025 2:45pm Referral Jose from Connect Insurance said customer from IA // 8…" at bounding box center [322, 87] width 142 height 34
type textarea "8/8/2025 2:45pm Referral Jose from Connect Insurance said customer from OH // 8…"
click at [378, 121] on button "Submit" at bounding box center [379, 119] width 27 height 14
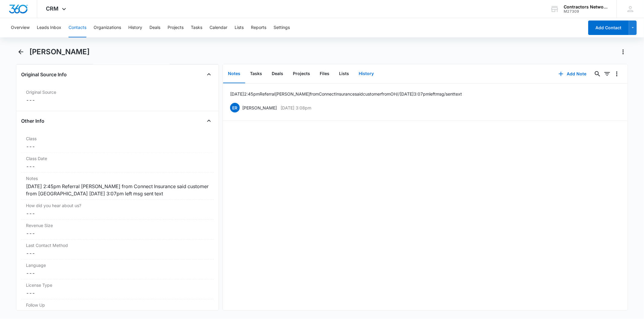
click at [363, 73] on button "History" at bounding box center [366, 74] width 25 height 19
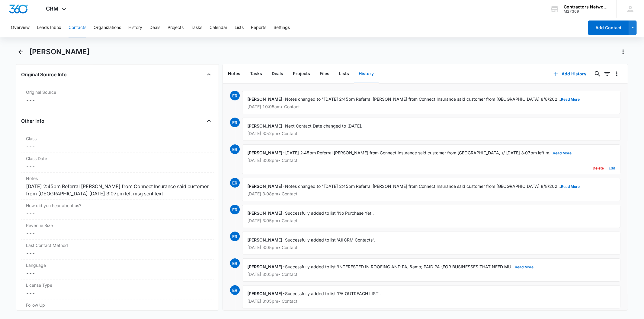
click at [609, 168] on button "Edit" at bounding box center [612, 168] width 6 height 11
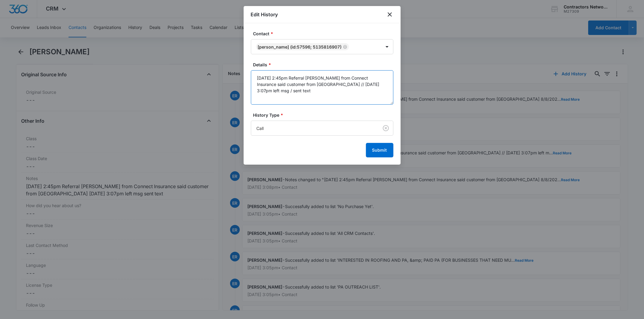
click at [290, 83] on textarea "8/8/2025 2:45pm Referral Jose from Connect Insurance said customer from IA // 8…" at bounding box center [322, 87] width 142 height 34
type textarea "8/8/2025 2:45pm Referral Jose from Connect Insurance said customer from OH // 8…"
click at [384, 149] on button "Submit" at bounding box center [379, 150] width 27 height 14
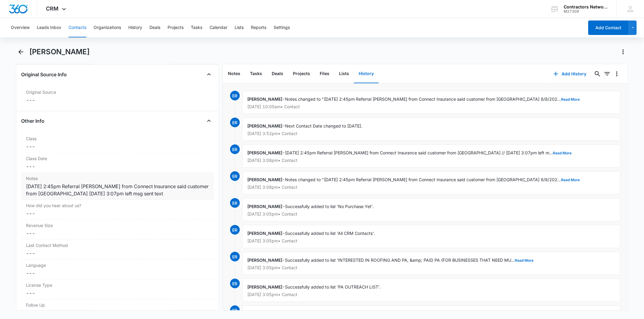
click at [81, 186] on div "8/8/2025 2:45pm Referral Jose from Connect Insurance said customer from OH 8/8/…" at bounding box center [117, 190] width 183 height 14
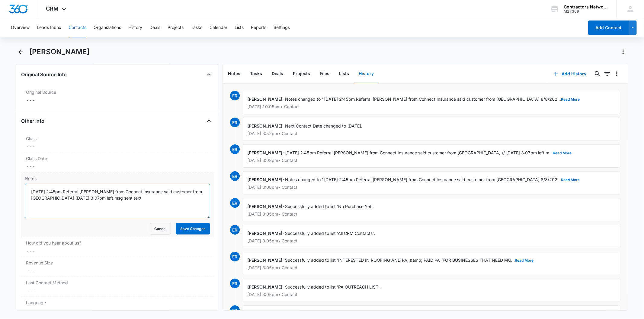
click at [111, 193] on textarea "8/8/2025 2:45pm Referral Jose from Connect Insurance said customer from OH 8/8/…" at bounding box center [117, 201] width 185 height 34
click at [110, 200] on textarea "8/8/2025 2:45pm Referral Jose from Connect Insurance said customer from OH 8/8/…" at bounding box center [117, 201] width 185 height 34
click at [107, 201] on textarea "8/8/2025 2:45pm Referral Jose from Connect Insurance said customer from OH 8/8/…" at bounding box center [117, 201] width 185 height 34
paste textarea "8/8/2025 2:45pm Referral Jose from Connect Insurance said customer from OH // 8…"
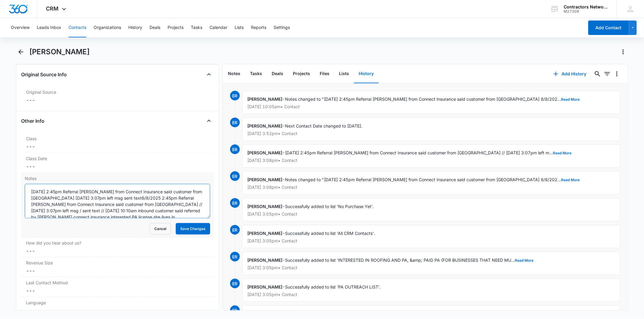
click at [101, 199] on textarea "8/8/2025 2:45pm Referral Jose from Connect Insurance said customer from OH 8/8/…" at bounding box center [117, 201] width 185 height 34
click at [141, 199] on textarea "8/8/2025 2:45pm Referral Jose from Connect Insurance said customer from OH 8/8/…" at bounding box center [117, 201] width 185 height 34
click at [184, 200] on textarea "8/8/2025 2:45pm Referral Jose from Connect Insurance said customer from OH 8/8/…" at bounding box center [117, 201] width 185 height 34
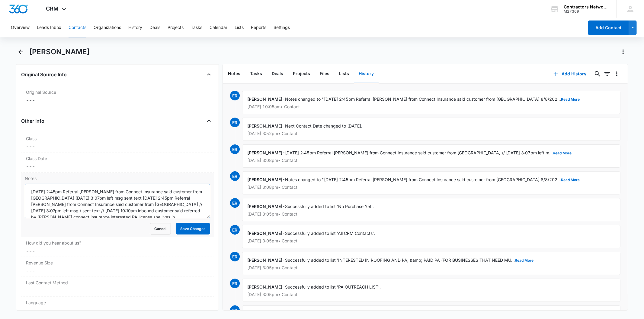
drag, startPoint x: 176, startPoint y: 203, endPoint x: 182, endPoint y: 210, distance: 8.8
click at [177, 204] on textarea "8/8/2025 2:45pm Referral Jose from Connect Insurance said customer from OH 8/8/…" at bounding box center [117, 201] width 185 height 34
drag, startPoint x: 31, startPoint y: 212, endPoint x: 167, endPoint y: 215, distance: 135.3
click at [167, 215] on textarea "8/8/2025 2:45pm Referral Jose from Connect Insurance said customer from OH 8/8/…" at bounding box center [117, 201] width 185 height 34
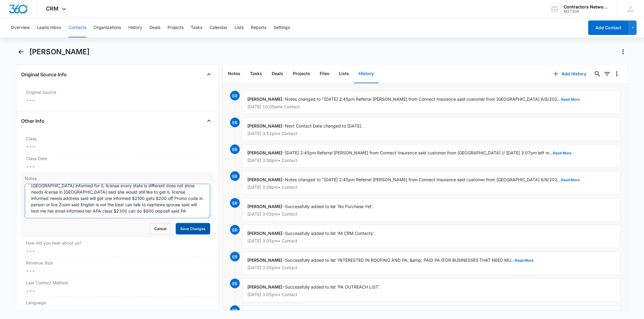
type textarea "8/8/2025 2:45pm Referral Jose from Connect Insurance said customer from OH 8/8/…"
click at [184, 233] on button "Save Changes" at bounding box center [193, 228] width 34 height 11
click at [569, 76] on button "Add History" at bounding box center [569, 74] width 45 height 14
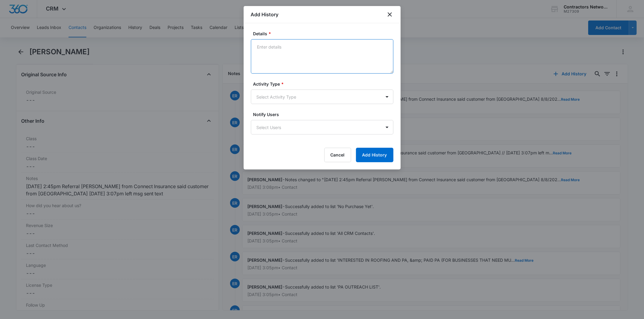
click at [288, 58] on textarea "Details *" at bounding box center [322, 56] width 142 height 34
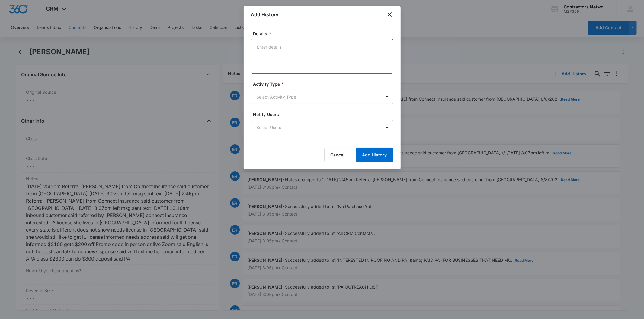
paste textarea "8/12/2025 10:10am inbound customer said referred by Jose connect insurance inte…"
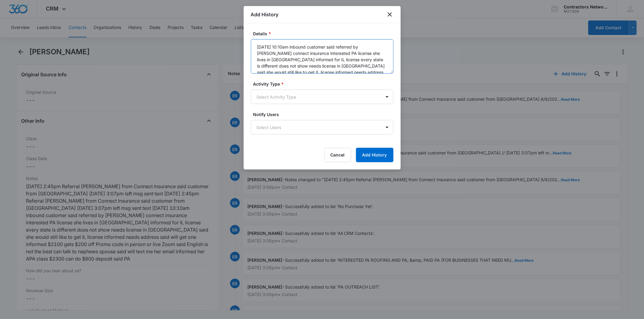
scroll to position [26, 0]
type textarea "8/12/2025 10:10am inbound customer said referred by Jose connect insurance inte…"
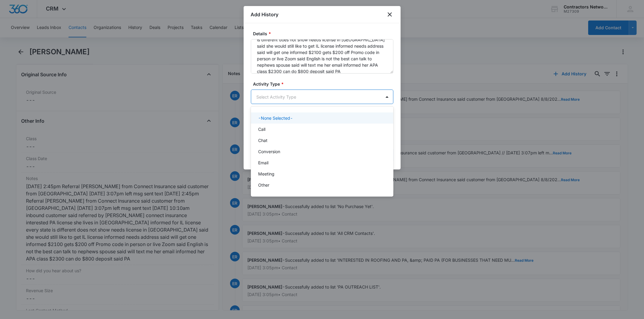
click at [277, 104] on body "CRM Apps Reputation Websites Forms CRM Email Social Shop Payments POS Content A…" at bounding box center [322, 159] width 644 height 319
click at [269, 135] on div "Chat" at bounding box center [322, 140] width 142 height 11
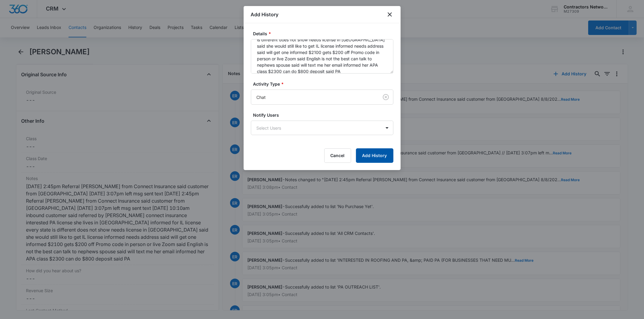
click at [369, 155] on button "Add History" at bounding box center [374, 156] width 37 height 14
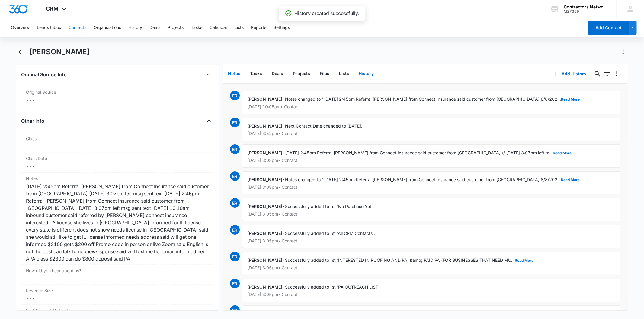
click at [232, 75] on button "Notes" at bounding box center [234, 74] width 22 height 19
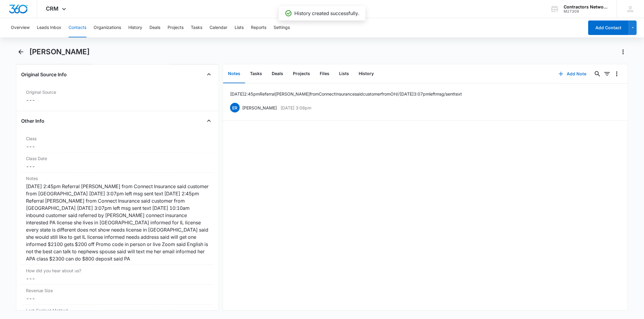
click at [567, 74] on button "Add Note" at bounding box center [572, 74] width 40 height 14
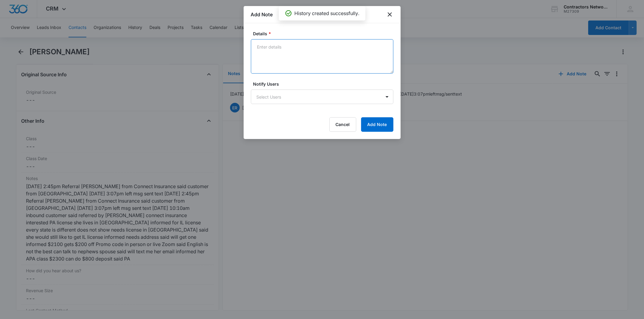
click at [262, 61] on textarea "Details *" at bounding box center [322, 56] width 142 height 34
paste textarea "8/12/2025 10:10am inbound customer said referred by Jose connect insurance inte…"
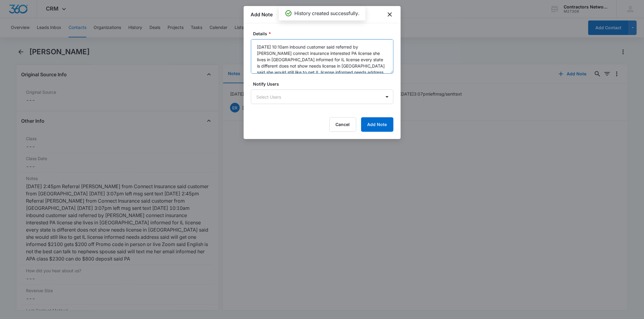
scroll to position [26, 0]
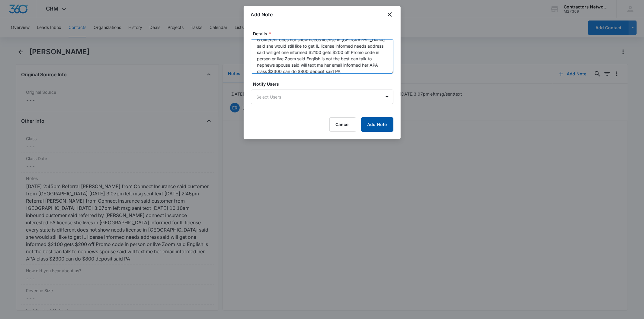
type textarea "8/12/2025 10:10am inbound customer said referred by Jose connect insurance inte…"
click at [363, 121] on button "Add Note" at bounding box center [377, 124] width 32 height 14
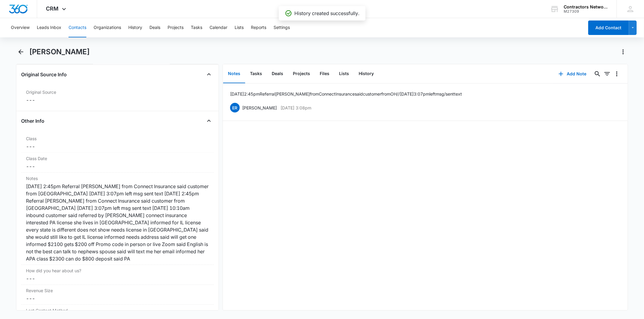
click at [78, 27] on button "Contacts" at bounding box center [78, 27] width 18 height 19
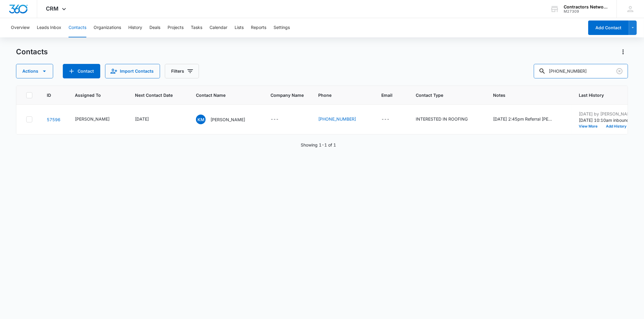
drag, startPoint x: 591, startPoint y: 72, endPoint x: 499, endPoint y: 76, distance: 91.9
click at [499, 76] on div "Actions Contact Import Contacts Filters 513-581-6907" at bounding box center [322, 71] width 612 height 14
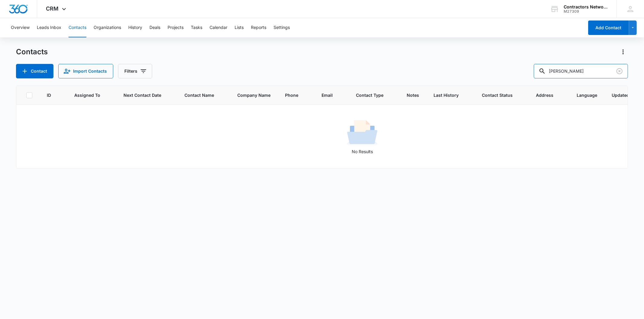
drag, startPoint x: 595, startPoint y: 69, endPoint x: 497, endPoint y: 70, distance: 97.8
click at [497, 70] on div "Contact Import Contacts Filters roberto vargas" at bounding box center [322, 71] width 612 height 14
type input "224-856-0208"
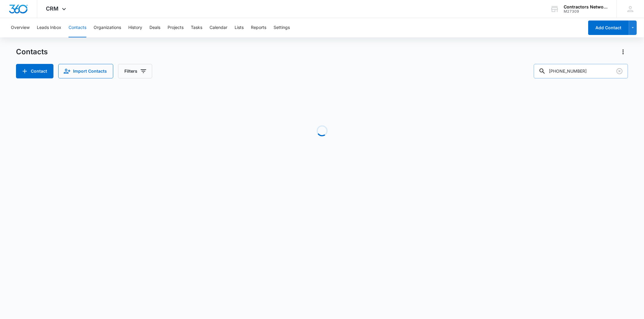
click at [585, 75] on input "224-856-0208" at bounding box center [581, 71] width 94 height 14
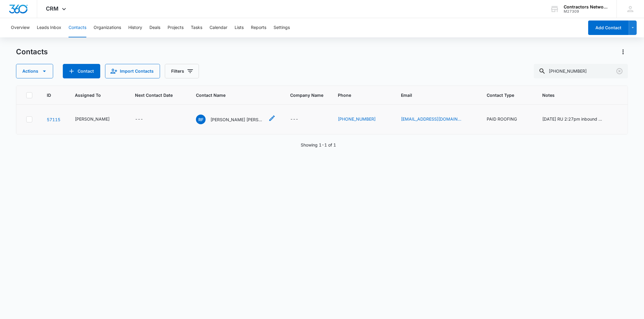
click at [228, 124] on div "RF Robert Fabian Vargas" at bounding box center [230, 120] width 69 height 10
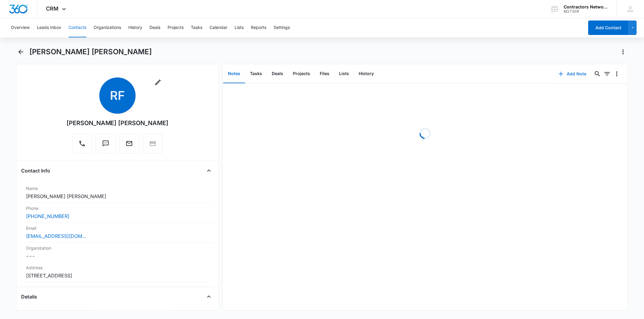
click at [563, 73] on button "Add Note" at bounding box center [572, 74] width 40 height 14
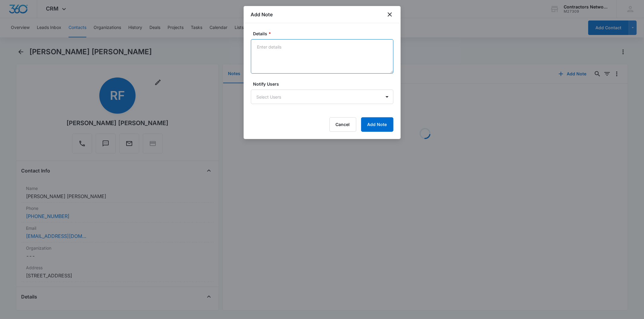
click at [265, 55] on textarea "Details *" at bounding box center [322, 56] width 142 height 34
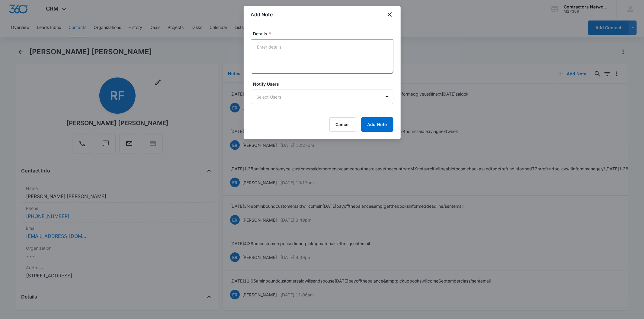
paste textarea "8/12/2025 10:09am missed call // PER JK REFUND $1200 // 8/12/2025 10:53am calle…"
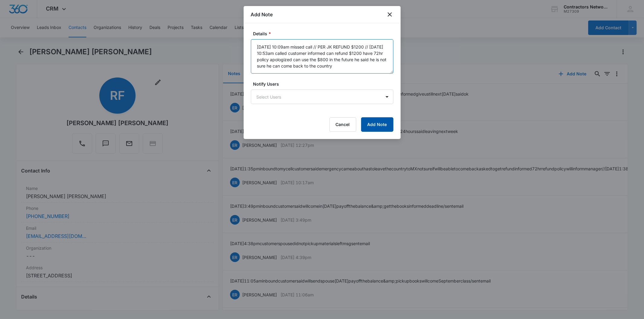
type textarea "8/12/2025 10:09am missed call // PER JK REFUND $1200 // 8/12/2025 10:53am calle…"
click at [368, 126] on button "Add Note" at bounding box center [377, 124] width 32 height 14
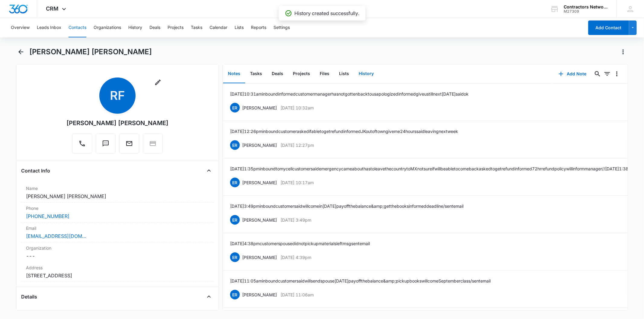
click at [367, 73] on button "History" at bounding box center [366, 74] width 25 height 19
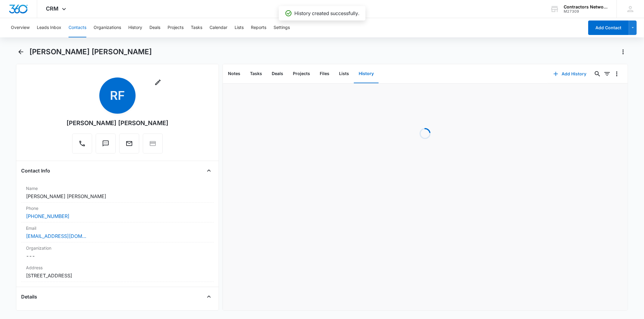
drag, startPoint x: 575, startPoint y: 65, endPoint x: 565, endPoint y: 70, distance: 10.9
click at [574, 66] on div "Add History 0 0" at bounding box center [587, 73] width 80 height 19
click at [563, 71] on button "Add History" at bounding box center [569, 74] width 45 height 14
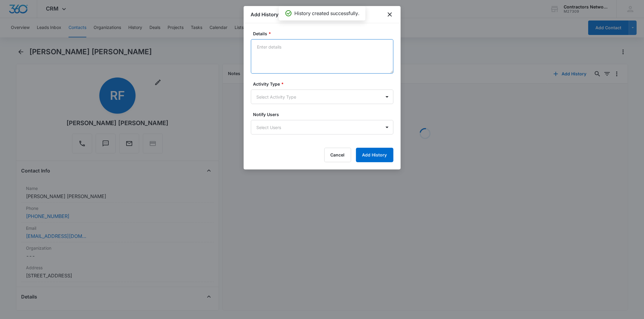
click at [266, 61] on textarea "Details *" at bounding box center [322, 56] width 142 height 34
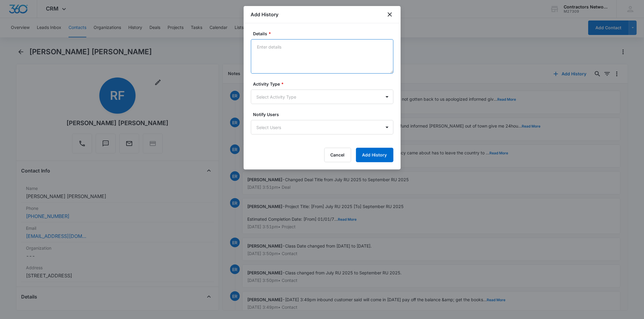
paste textarea "8/12/2025 10:09am missed call // PER JK REFUND $1200 // 8/12/2025 10:53am calle…"
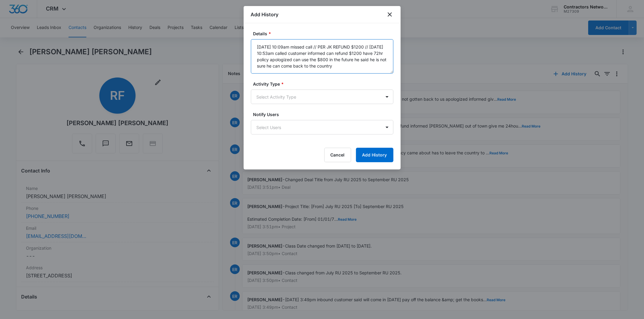
type textarea "8/12/2025 10:09am missed call // PER JK REFUND $1200 // 8/12/2025 10:53am calle…"
click at [264, 87] on label "Activity Type *" at bounding box center [324, 84] width 142 height 6
click at [261, 101] on body "CRM Apps Reputation Websites Forms CRM Email Social Shop Payments POS Content A…" at bounding box center [322, 159] width 644 height 319
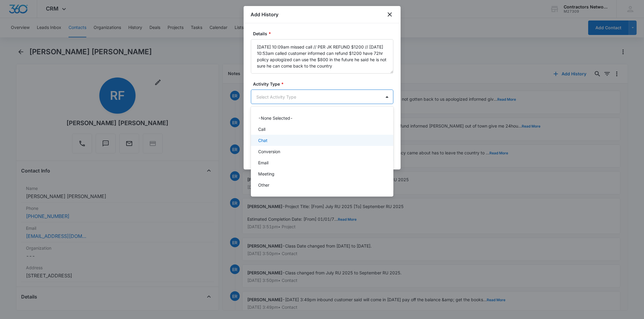
click at [263, 144] on div "Chat" at bounding box center [322, 140] width 142 height 11
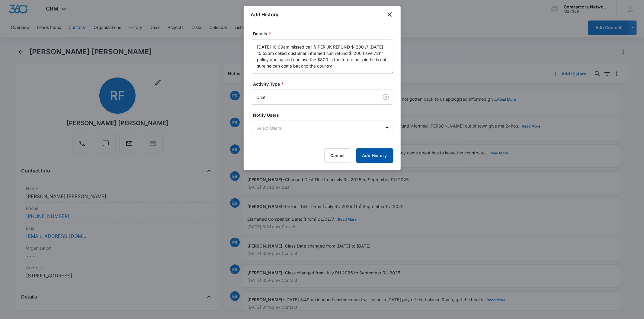
click at [375, 157] on button "Add History" at bounding box center [374, 156] width 37 height 14
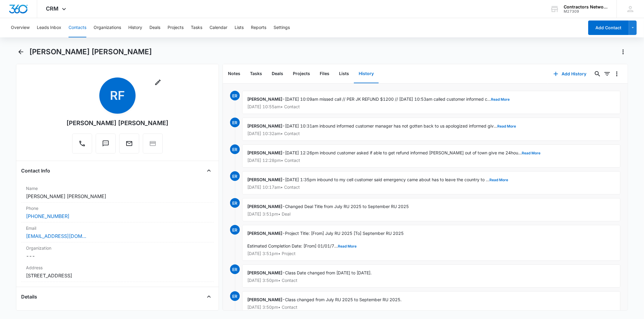
click at [73, 30] on button "Contacts" at bounding box center [78, 27] width 18 height 19
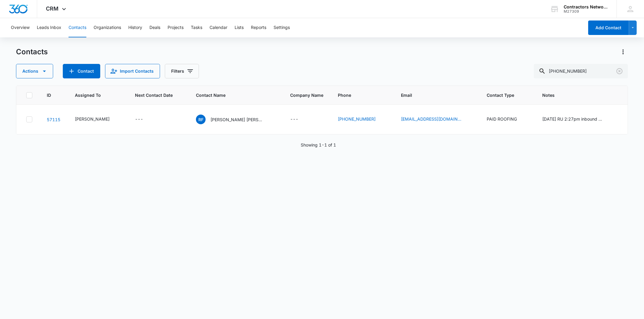
click at [75, 26] on button "Contacts" at bounding box center [78, 27] width 18 height 19
click at [621, 72] on icon "Clear" at bounding box center [619, 71] width 7 height 7
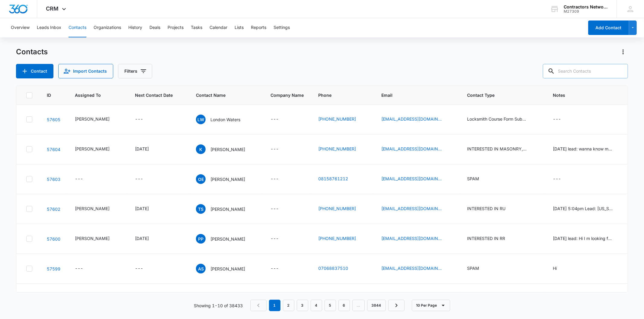
click at [578, 77] on input "text" at bounding box center [585, 71] width 85 height 14
paste input "Colt Murray"
type input "Colt Murray"
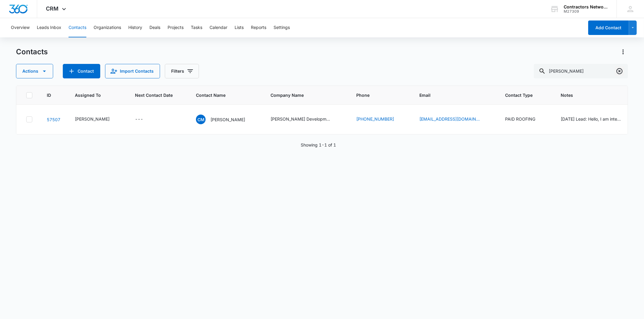
click at [619, 73] on icon "Clear" at bounding box center [619, 71] width 7 height 7
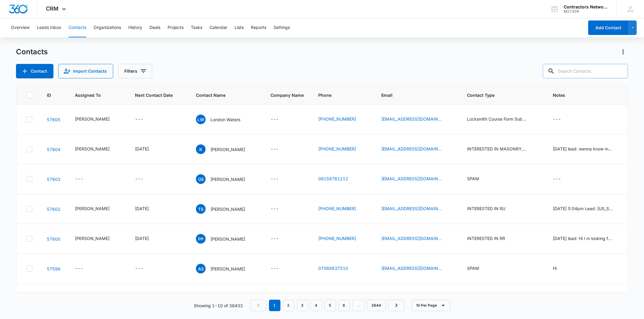
click at [575, 70] on input "text" at bounding box center [585, 71] width 85 height 14
paste input "campajuan82@gmail.com"
type input "campajuan82@gmail.com"
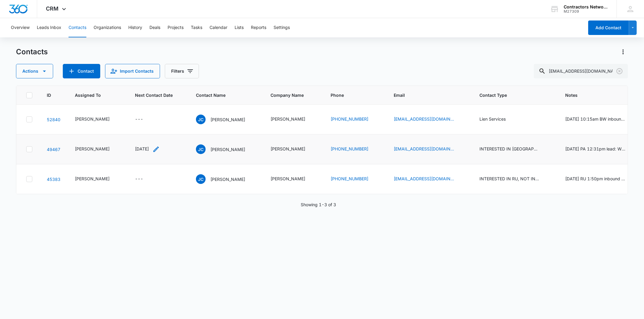
click at [159, 150] on icon "Next Contact Date - 1756080000 - Select to Edit Field" at bounding box center [155, 149] width 5 height 5
click at [152, 97] on input "[DATE]" at bounding box center [149, 98] width 44 height 7
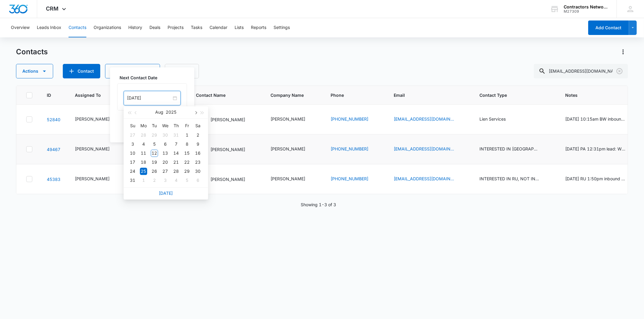
click at [192, 113] on button "button" at bounding box center [195, 112] width 7 height 12
type input "Oct 6, 2025"
click at [143, 180] on div "6" at bounding box center [143, 180] width 7 height 7
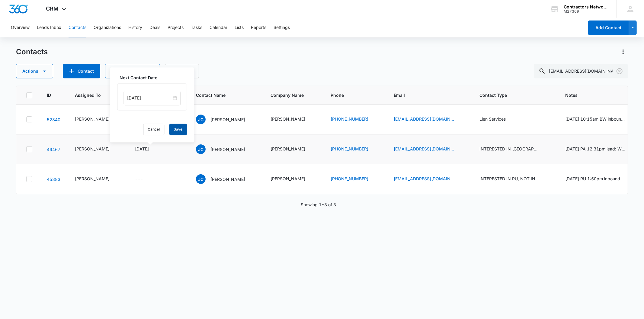
click at [182, 125] on button "Save" at bounding box center [178, 129] width 18 height 11
click at [221, 146] on p "Juan Campa" at bounding box center [227, 149] width 35 height 6
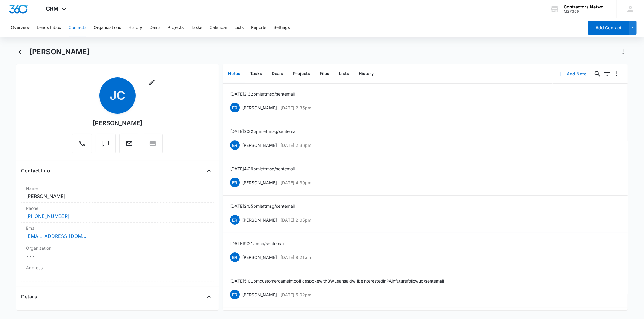
click at [560, 73] on icon "button" at bounding box center [560, 73] width 7 height 7
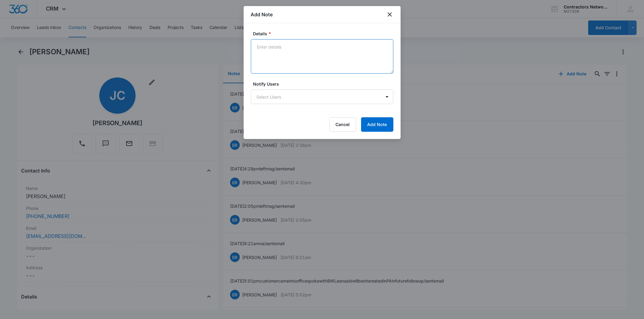
click at [277, 55] on textarea "Details *" at bounding box center [322, 56] width 142 height 34
paste textarea "8/12/2025 11:16am left msg / sent email"
type textarea "8/12/2025 11:16am left msg / sent email"
click at [295, 130] on div "Cancel Add Note" at bounding box center [322, 124] width 142 height 14
click at [379, 123] on button "Add Note" at bounding box center [377, 124] width 32 height 14
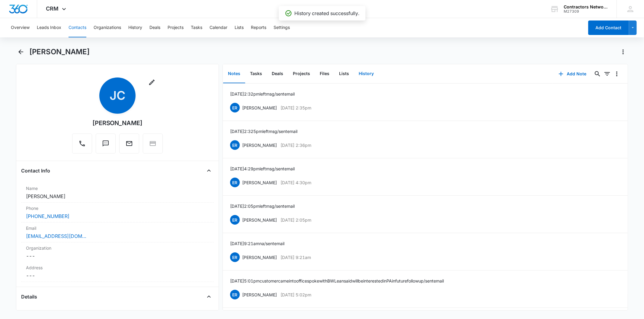
click at [355, 74] on button "History" at bounding box center [366, 74] width 25 height 19
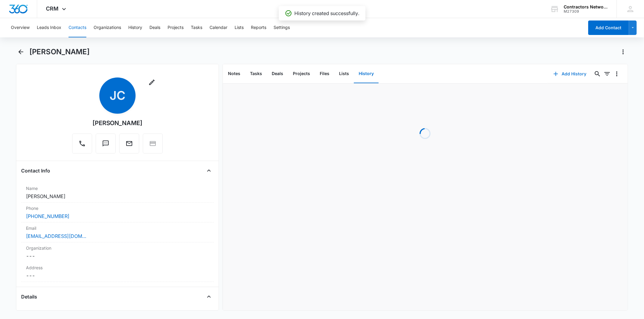
click at [565, 74] on button "Add History" at bounding box center [569, 74] width 45 height 14
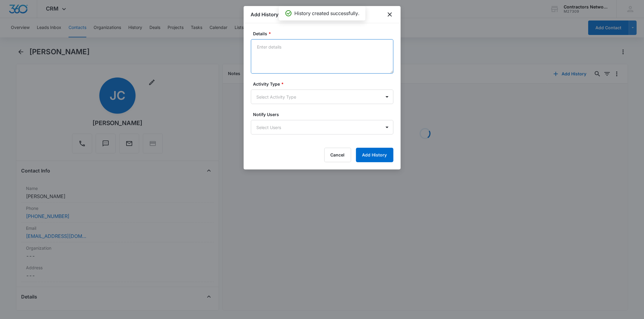
click at [270, 44] on textarea "Details *" at bounding box center [322, 56] width 142 height 34
paste textarea "8/12/2025 11:16am left msg / sent email"
type textarea "8/12/2025 11:16am left msg / sent email"
click at [276, 98] on body "CRM Apps Reputation Websites Forms CRM Email Social Shop Payments POS Content A…" at bounding box center [322, 159] width 644 height 319
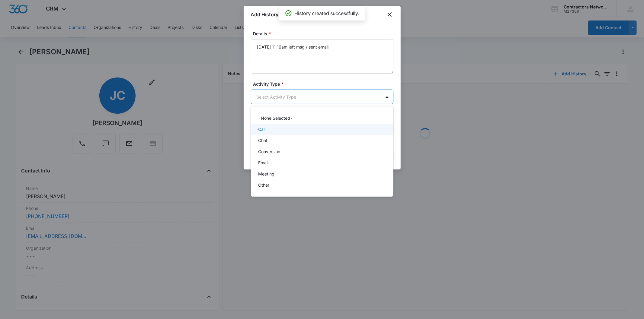
click at [273, 127] on div "Call" at bounding box center [321, 129] width 127 height 6
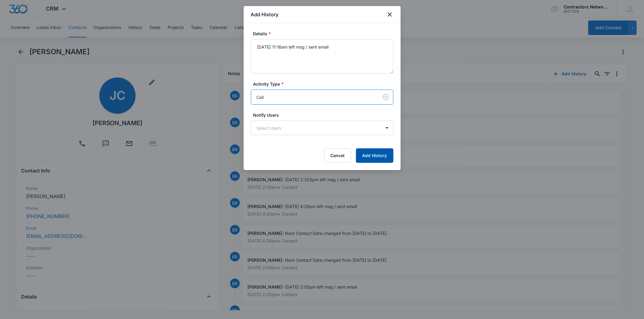
click at [367, 154] on button "Add History" at bounding box center [374, 156] width 37 height 14
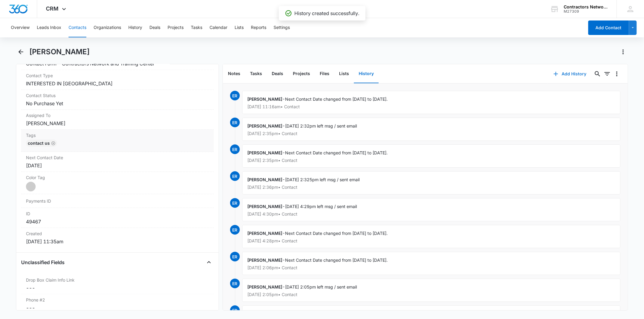
scroll to position [335, 0]
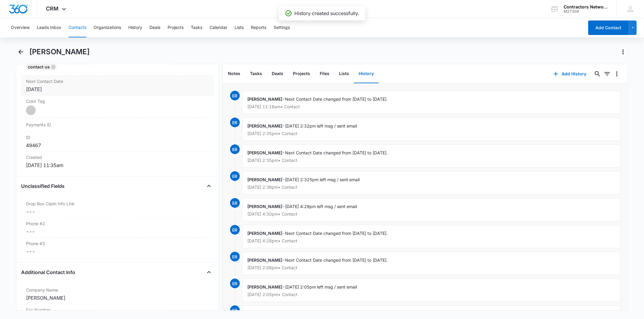
click at [76, 94] on div "Next Contact Date Cancel Save Changes Oct 6, 2025" at bounding box center [117, 86] width 192 height 20
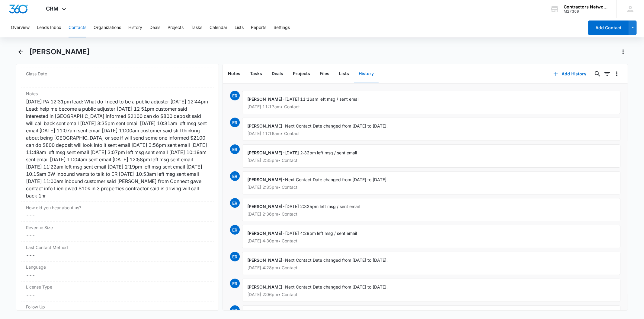
scroll to position [771, 0]
click at [82, 25] on button "Contacts" at bounding box center [78, 27] width 18 height 19
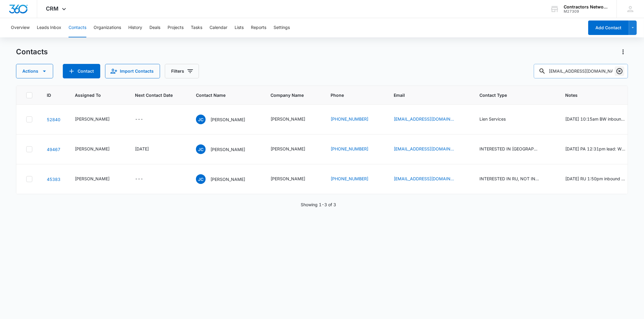
click at [618, 69] on icon "Clear" at bounding box center [619, 71] width 7 height 7
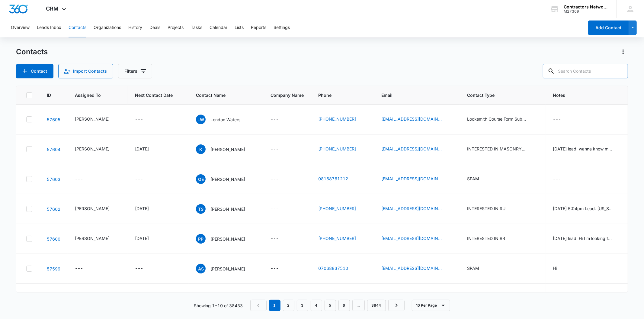
click at [585, 69] on input "text" at bounding box center [585, 71] width 85 height 14
paste input "akilah.wimes@gmail.com"
type input "akilah.wimes@gmail.com"
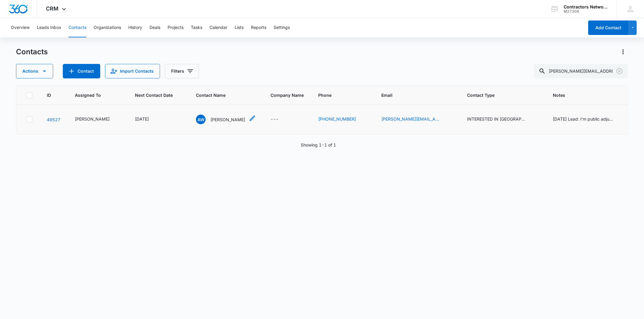
click at [213, 117] on p "Akilah Wimes" at bounding box center [227, 120] width 35 height 6
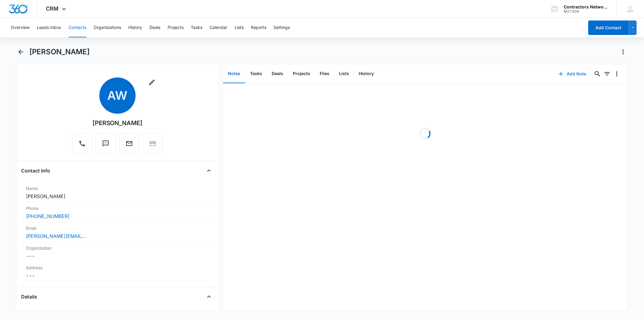
click at [567, 73] on button "Add Note" at bounding box center [572, 74] width 40 height 14
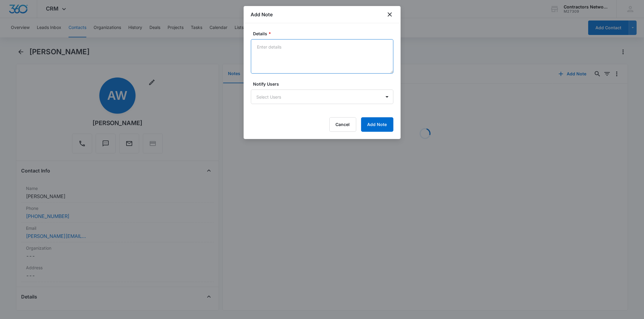
click at [270, 58] on textarea "Details *" at bounding box center [322, 56] width 142 height 34
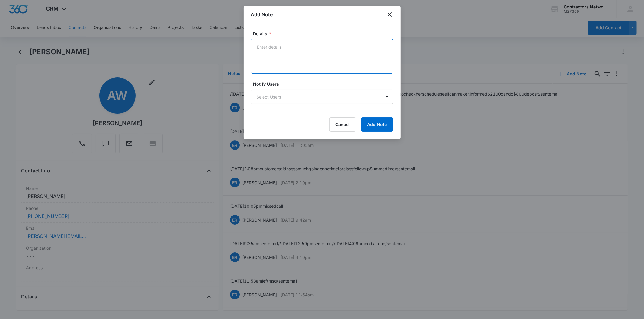
paste textarea "8/12/2025 11:18am party hung on intro / sent email"
type textarea "8/12/2025 11:18am party hung on intro / sent email"
click at [374, 117] on button "Add Note" at bounding box center [377, 124] width 32 height 14
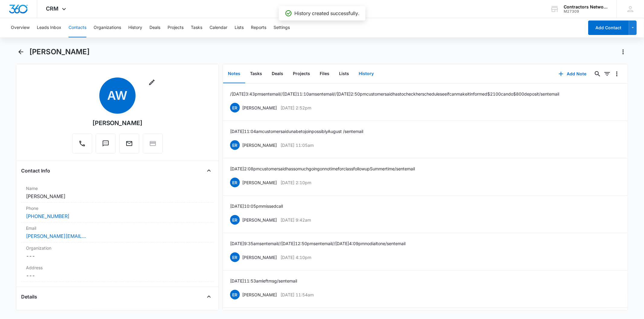
click at [367, 74] on button "History" at bounding box center [366, 74] width 25 height 19
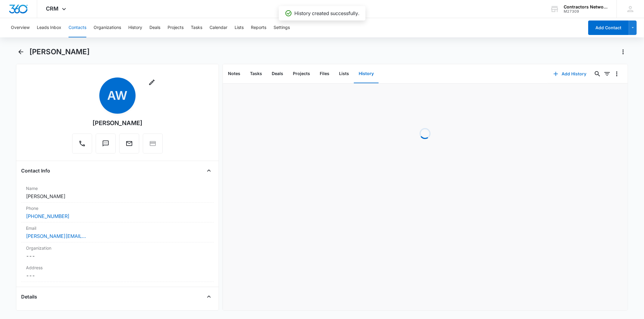
click at [572, 77] on button "Add History" at bounding box center [569, 74] width 45 height 14
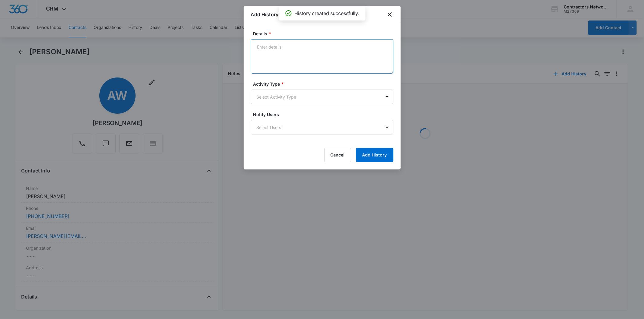
click at [278, 56] on textarea "Details *" at bounding box center [322, 56] width 142 height 34
paste textarea "8/12/2025 11:18am party hung on intro / sent email"
type textarea "8/12/2025 11:18am party hung on intro / sent email"
click at [281, 105] on form "Details * 8/12/2025 11:18am party hung on intro / sent email Activity Type * Se…" at bounding box center [322, 96] width 142 height 132
click at [281, 101] on body "CRM Apps Reputation Websites Forms CRM Email Social Shop Payments POS Content A…" at bounding box center [322, 159] width 644 height 319
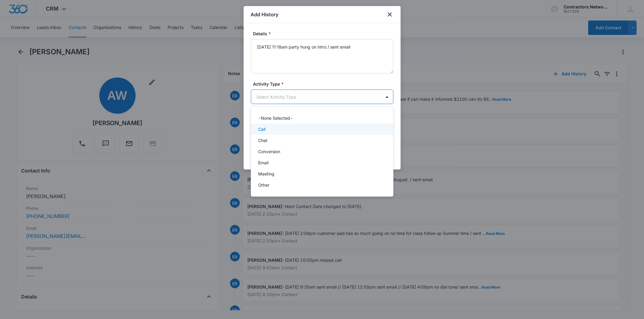
click at [268, 131] on div "Call" at bounding box center [321, 129] width 127 height 6
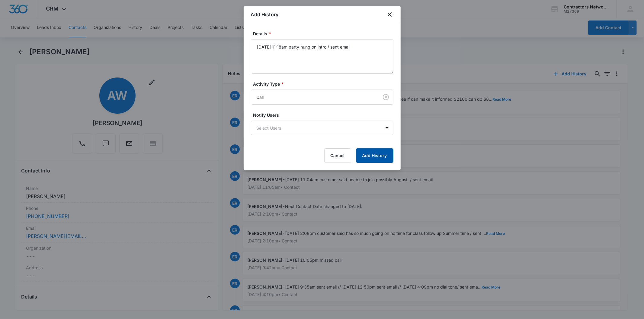
click at [365, 152] on button "Add History" at bounding box center [374, 156] width 37 height 14
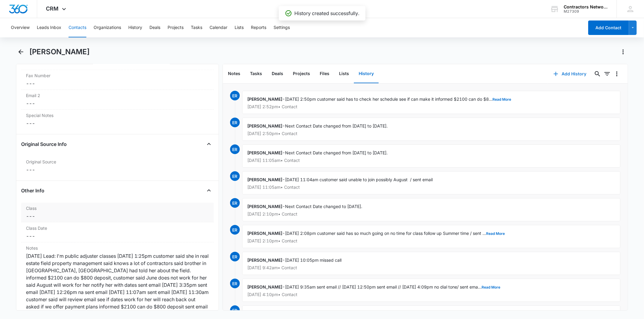
scroll to position [771, 0]
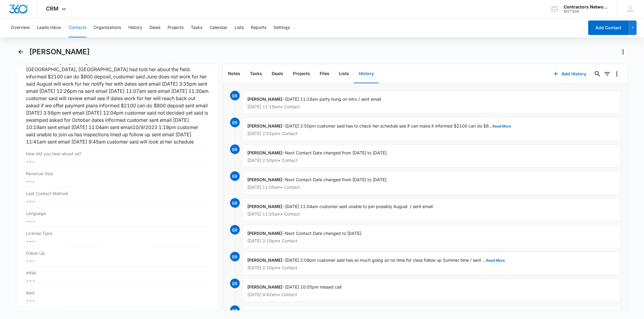
click at [77, 26] on button "Contacts" at bounding box center [78, 27] width 18 height 19
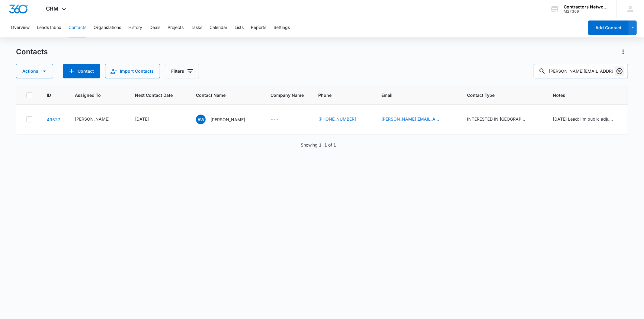
click at [619, 72] on icon "Clear" at bounding box center [619, 71] width 7 height 7
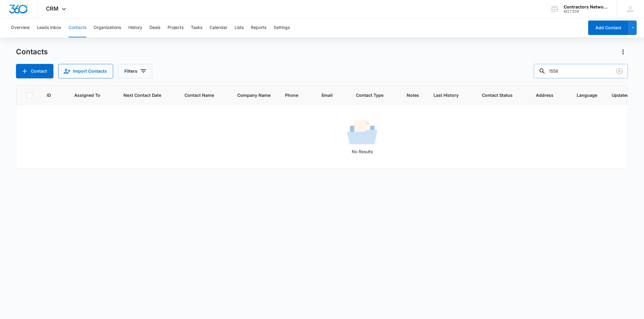
type input "1558"
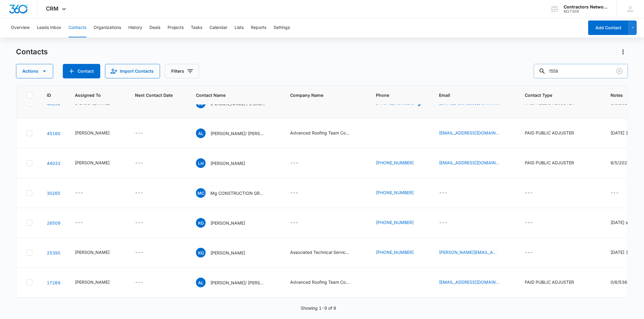
scroll to position [156, 0]
click at [617, 71] on icon "Clear" at bounding box center [619, 71] width 6 height 6
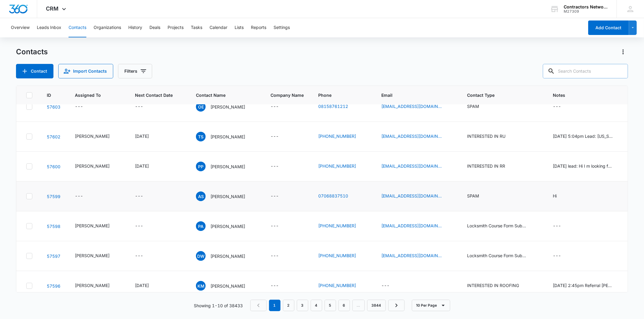
scroll to position [0, 0]
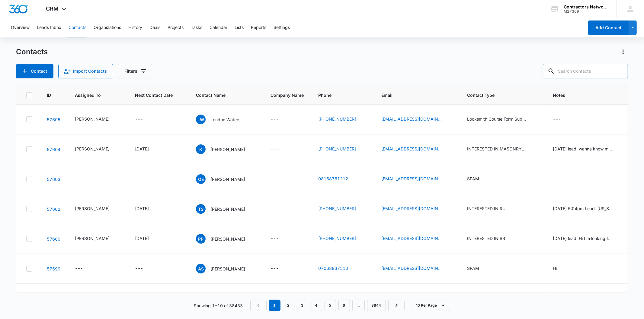
click at [583, 68] on input "text" at bounding box center [585, 71] width 85 height 14
paste input "gabyq2979@hotmail.com"
type input "gabyq2979@hotmail.com"
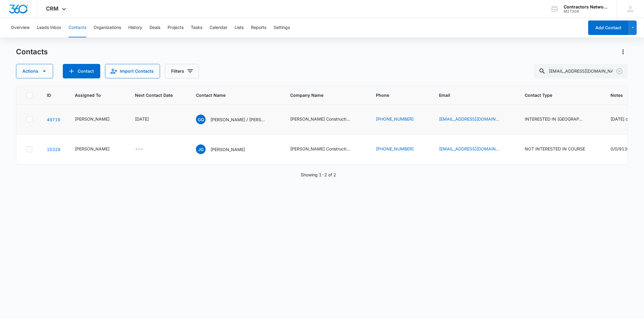
click at [221, 125] on td "GQ Gabriela Quintero / Juan Gomez" at bounding box center [236, 120] width 94 height 30
click at [155, 120] on div "[DATE]" at bounding box center [147, 119] width 25 height 7
click at [152, 70] on input "[DATE]" at bounding box center [143, 68] width 44 height 7
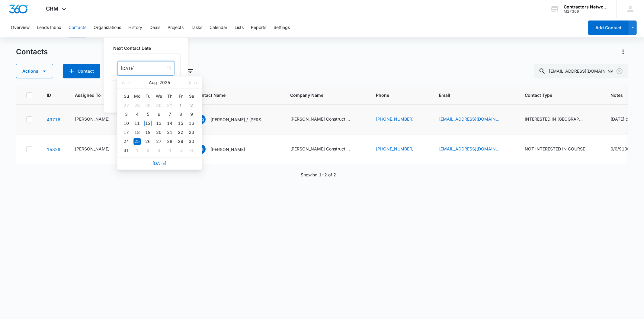
click at [191, 81] on button "button" at bounding box center [189, 83] width 7 height 12
type input "[DATE]"
click at [134, 137] on td "22" at bounding box center [137, 132] width 11 height 9
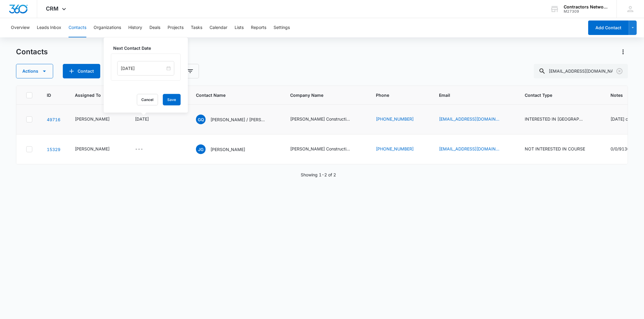
click at [170, 94] on div "Next Contact Date Sep 22, 2025 Sep 2025 Su Mo Tu We Th Fr Sa 31 1 2 3 4 5 6 7 8…" at bounding box center [146, 75] width 84 height 75
click at [170, 99] on button "Save" at bounding box center [172, 99] width 18 height 11
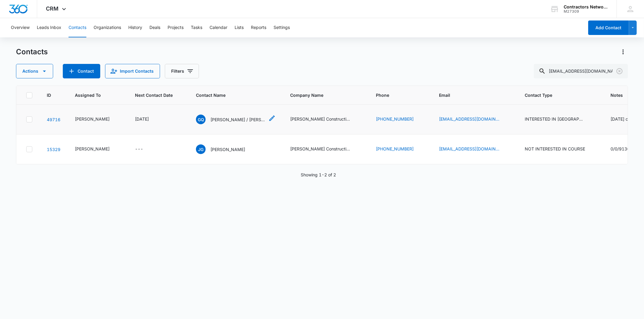
click at [213, 123] on div "GQ Gabriela Quintero / Juan Gomez" at bounding box center [230, 120] width 69 height 10
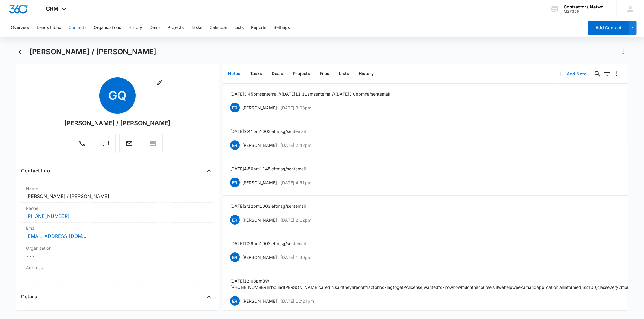
click at [565, 74] on button "Add Note" at bounding box center [572, 74] width 40 height 14
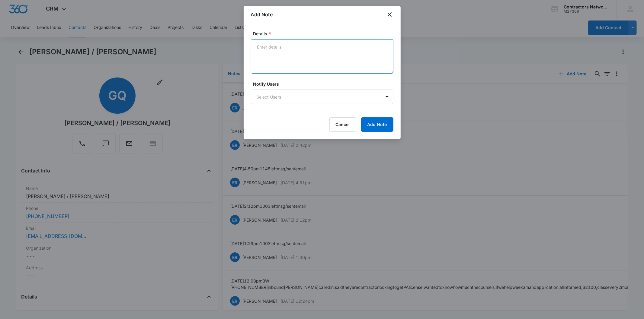
drag, startPoint x: 284, startPoint y: 47, endPoint x: 281, endPoint y: 44, distance: 3.9
click at [281, 44] on textarea "Details *" at bounding box center [322, 56] width 142 height 34
paste textarea "8/12/2025 11:22am 1003 left msg / 1145 left msg / sent email"
type textarea "8/12/2025 11:22am 1003 left msg / 1145 left msg / sent email"
click at [370, 120] on button "Add Note" at bounding box center [377, 124] width 32 height 14
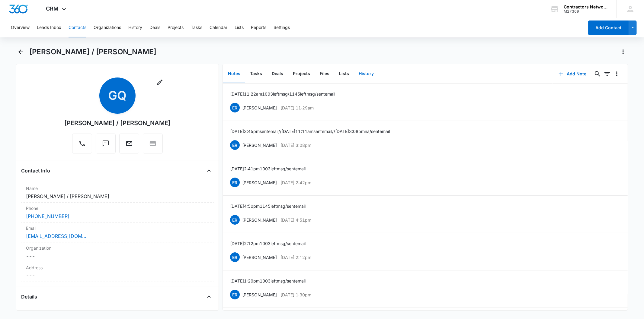
click at [367, 73] on button "History" at bounding box center [366, 74] width 25 height 19
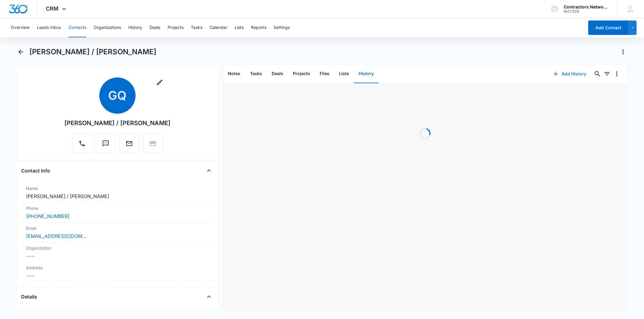
click at [552, 72] on icon "button" at bounding box center [555, 73] width 7 height 7
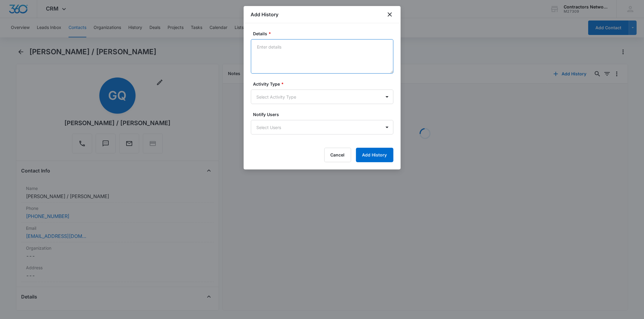
click at [297, 52] on textarea "Details *" at bounding box center [322, 56] width 142 height 34
paste textarea "8/12/2025 11:22am 1003 left msg / 1145 left msg / sent email"
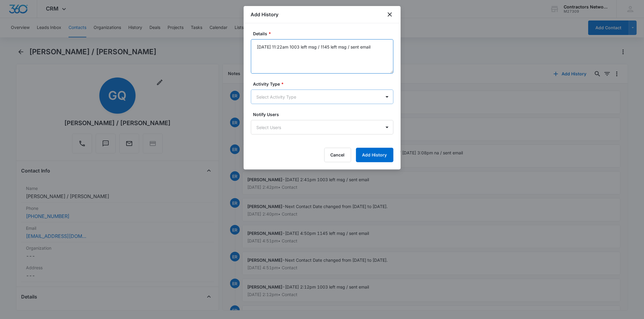
type textarea "8/12/2025 11:22am 1003 left msg / 1145 left msg / sent email"
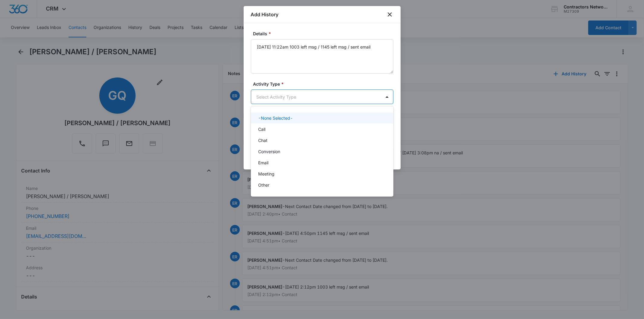
click at [294, 95] on body "CRM Apps Reputation Websites Forms CRM Email Social Shop Payments POS Content A…" at bounding box center [322, 159] width 644 height 319
click at [275, 129] on div "Call" at bounding box center [321, 129] width 127 height 6
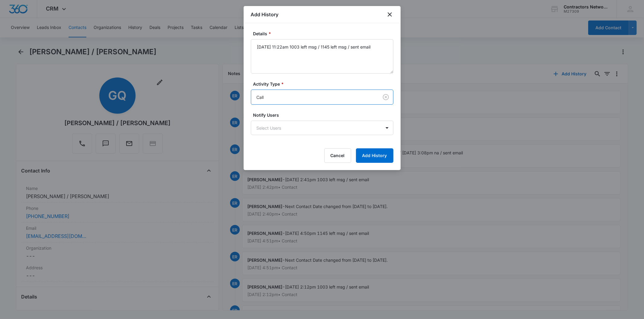
click at [379, 143] on form "Details * 8/12/2025 11:22am 1003 left msg / 1145 left msg / sent email Activity…" at bounding box center [322, 96] width 142 height 133
click at [377, 150] on button "Add History" at bounding box center [374, 156] width 37 height 14
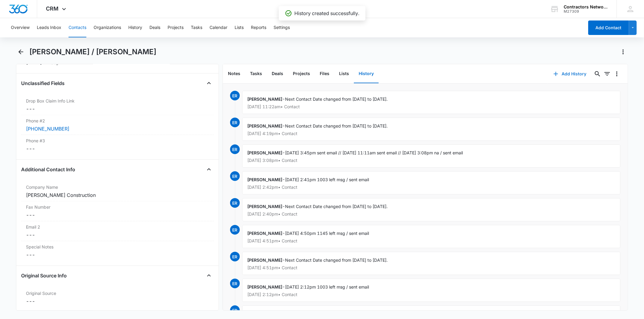
scroll to position [637, 0]
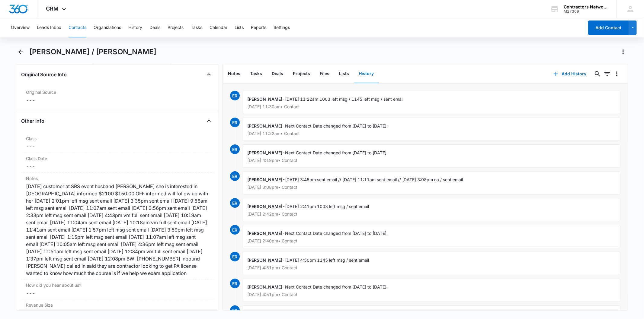
click at [80, 26] on button "Contacts" at bounding box center [78, 27] width 18 height 19
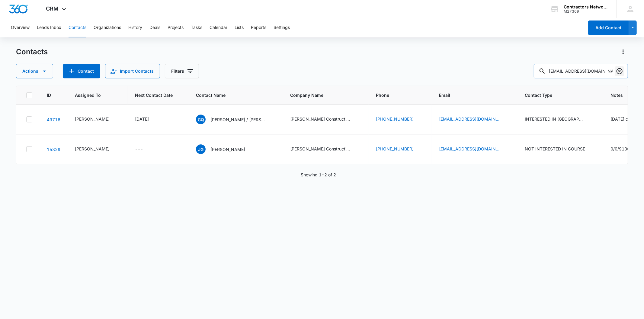
click at [618, 70] on icon "Clear" at bounding box center [619, 71] width 7 height 7
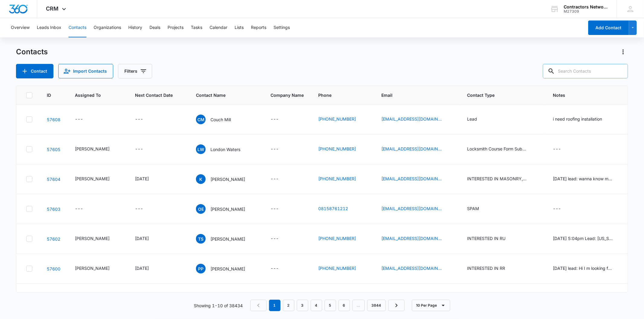
click at [587, 67] on input "text" at bounding box center [585, 71] width 85 height 14
drag, startPoint x: 587, startPoint y: 67, endPoint x: 218, endPoint y: 122, distance: 373.6
click at [218, 122] on p "Couch Mill" at bounding box center [220, 120] width 21 height 6
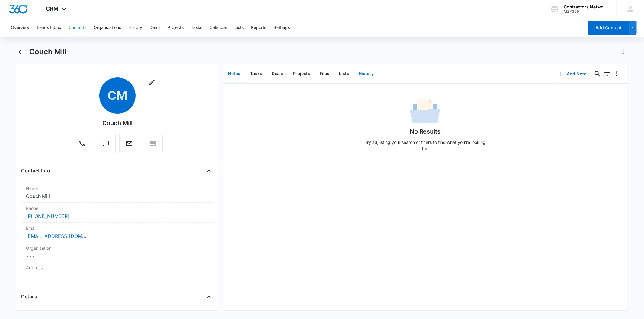
click at [375, 70] on button "History" at bounding box center [366, 74] width 25 height 19
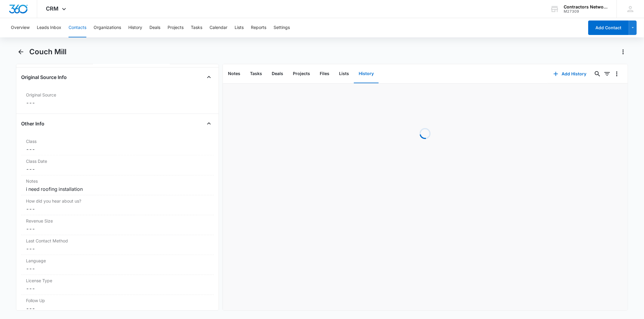
scroll to position [637, 0]
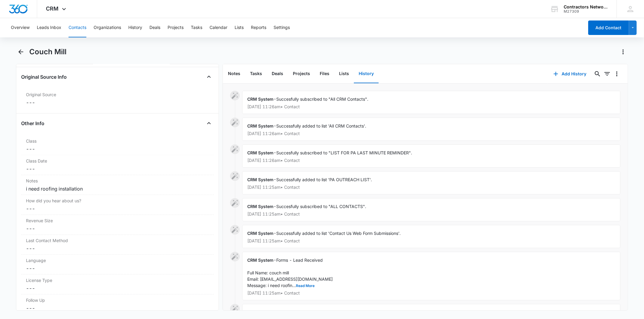
click at [76, 24] on button "Contacts" at bounding box center [78, 27] width 18 height 19
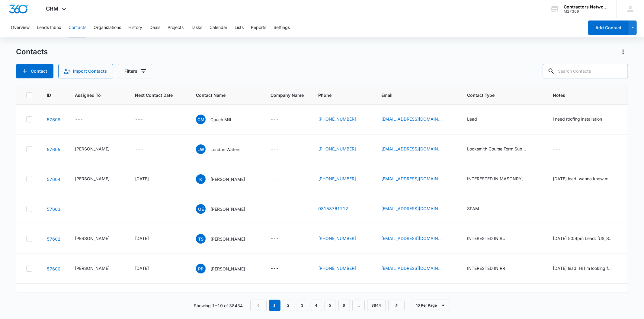
click at [571, 73] on input "text" at bounding box center [585, 71] width 85 height 14
paste input "trinag1583@icloud.com"
type input "trinag1583@icloud.com"
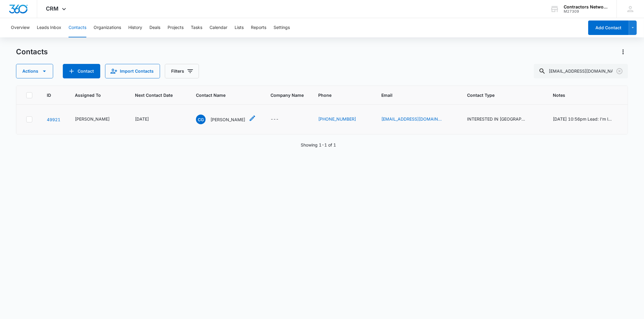
click at [215, 122] on p "Catrina Green" at bounding box center [227, 120] width 35 height 6
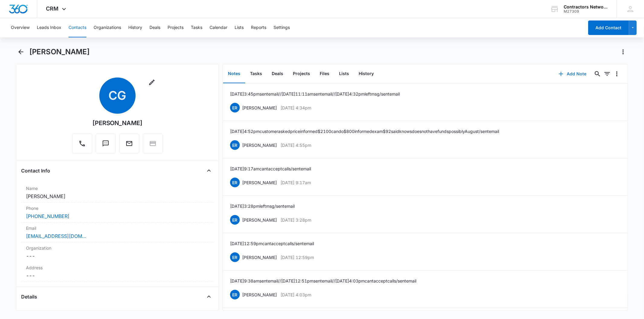
click at [568, 70] on button "Add Note" at bounding box center [572, 74] width 40 height 14
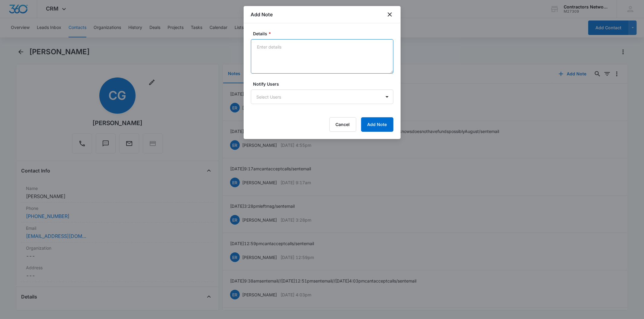
click at [272, 58] on textarea "Details *" at bounding box center [322, 56] width 142 height 34
paste textarea "8/12/202511:34am left msg / sent email"
type textarea "8/12/202511:34am left msg / sent email"
click at [410, 118] on div at bounding box center [322, 159] width 644 height 319
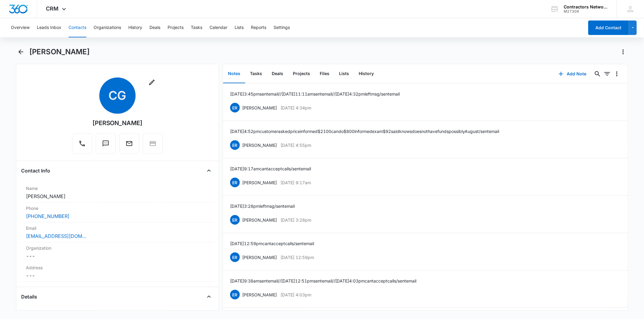
click at [389, 124] on li "5/21/2025 4:52pm customer asked price informed $2100 can do $800 informed exam …" at bounding box center [425, 139] width 405 height 37
click at [561, 79] on button "Add Note" at bounding box center [572, 74] width 40 height 14
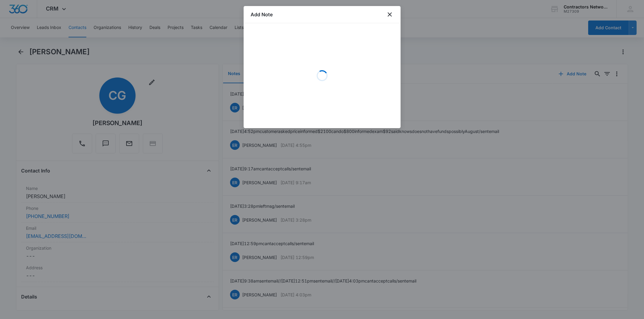
click at [561, 79] on div at bounding box center [322, 159] width 644 height 319
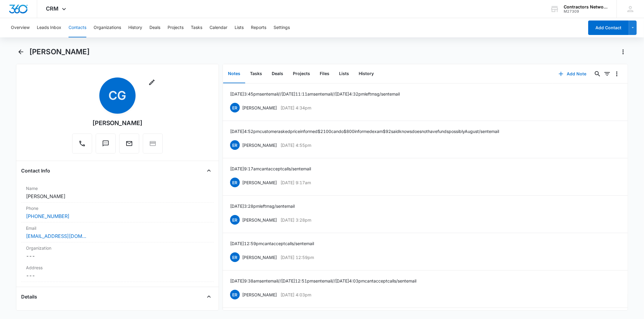
click at [552, 71] on button "Add Note" at bounding box center [572, 74] width 40 height 14
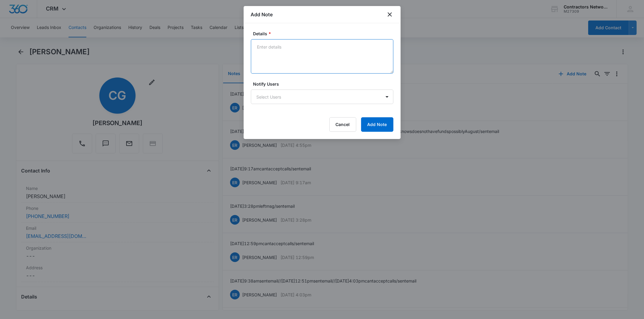
click at [263, 49] on textarea "Details *" at bounding box center [322, 56] width 142 height 34
paste textarea "8/12/202511:34am left msg / sent email"
type textarea "8/12/202511:34am left msg / sent email"
click at [360, 119] on div "Cancel Add Note" at bounding box center [322, 124] width 142 height 14
drag, startPoint x: 360, startPoint y: 119, endPoint x: 372, endPoint y: 124, distance: 12.6
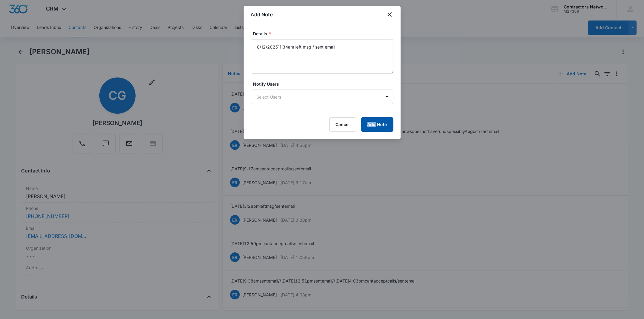
click at [362, 121] on div "Cancel Add Note" at bounding box center [322, 124] width 142 height 14
click at [373, 124] on button "Add Note" at bounding box center [377, 124] width 32 height 14
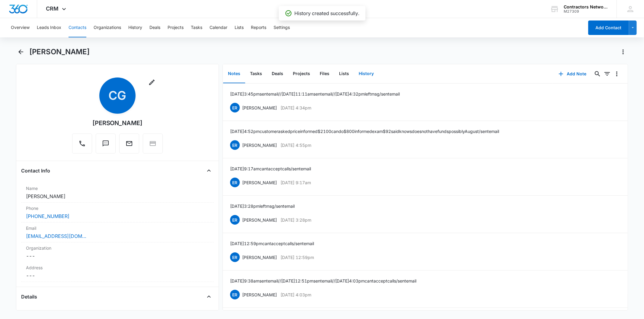
drag, startPoint x: 358, startPoint y: 73, endPoint x: 361, endPoint y: 74, distance: 3.4
click at [358, 73] on button "History" at bounding box center [366, 74] width 25 height 19
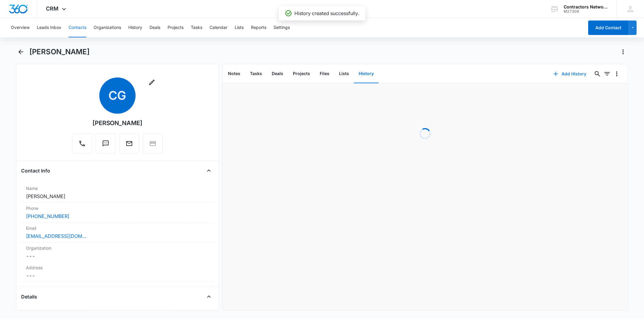
click at [568, 73] on button "Add History" at bounding box center [569, 74] width 45 height 14
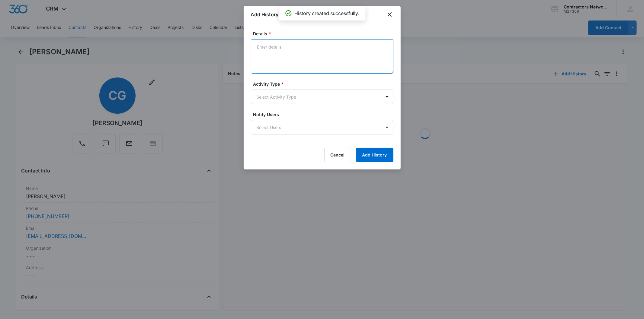
click at [278, 62] on textarea "Details *" at bounding box center [322, 56] width 142 height 34
paste textarea "8/12/202511:34am left msg / sent email"
type textarea "8/12/202511:34am left msg / sent email"
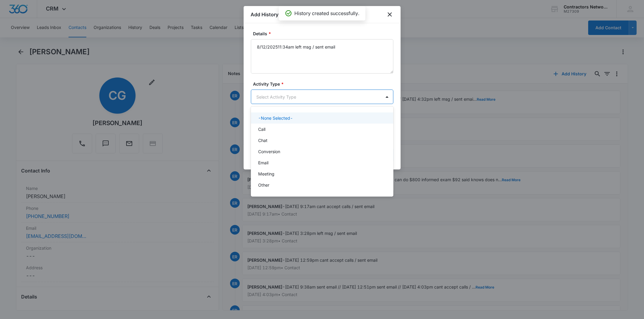
drag, startPoint x: 280, startPoint y: 101, endPoint x: 277, endPoint y: 121, distance: 19.8
click at [280, 101] on body "CRM Apps Reputation Websites Forms CRM Email Social Shop Payments POS Content A…" at bounding box center [322, 159] width 644 height 319
click at [273, 131] on div "Call" at bounding box center [321, 129] width 127 height 6
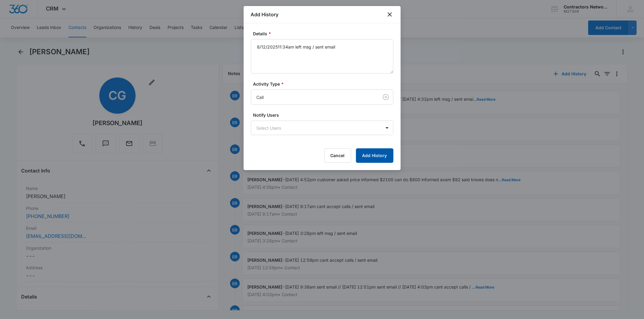
click at [360, 153] on button "Add History" at bounding box center [374, 156] width 37 height 14
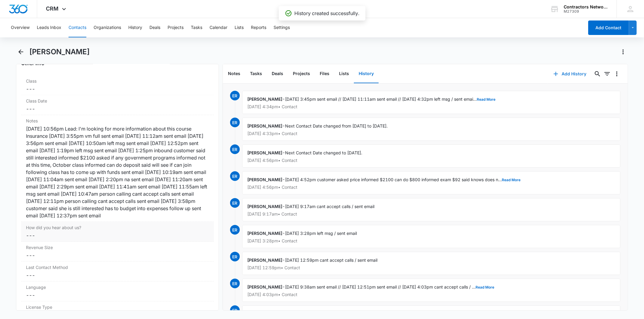
scroll to position [704, 0]
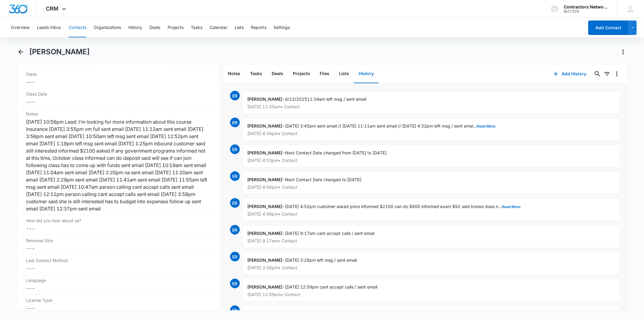
click at [82, 29] on button "Contacts" at bounding box center [78, 27] width 18 height 19
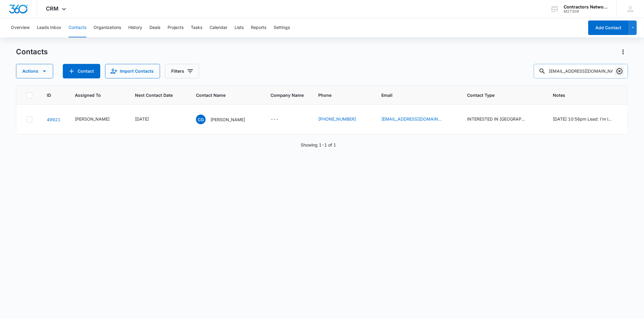
click at [623, 72] on icon "Clear" at bounding box center [619, 71] width 7 height 7
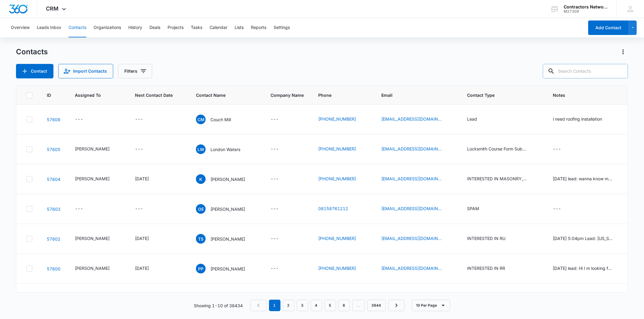
click at [584, 75] on input "text" at bounding box center [585, 71] width 85 height 14
paste input "tengosed_7@yahoo.com"
type input "tengosed_7@yahoo.com"
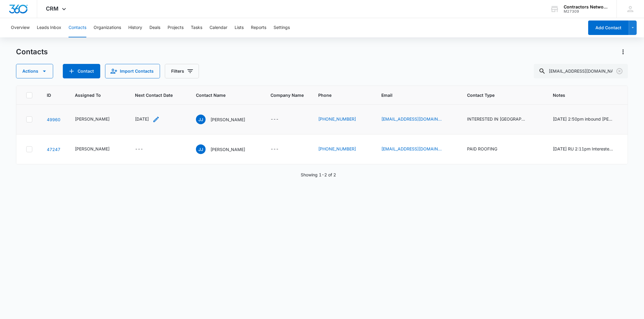
click at [153, 123] on icon "Next Contact Date - 1754265600 - Select to Edit Field" at bounding box center [155, 119] width 7 height 7
click at [149, 78] on input "[DATE]" at bounding box center [142, 75] width 44 height 7
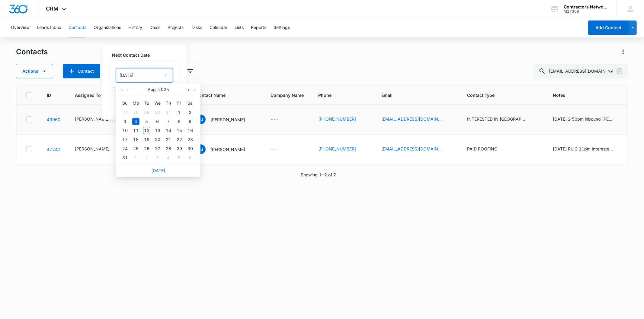
click at [189, 91] on button "button" at bounding box center [187, 90] width 7 height 12
type input "Oct 6, 2025"
click at [137, 156] on div "6" at bounding box center [135, 157] width 7 height 7
drag, startPoint x: 167, startPoint y: 104, endPoint x: 187, endPoint y: 130, distance: 33.1
click at [168, 104] on button "Save" at bounding box center [171, 106] width 18 height 11
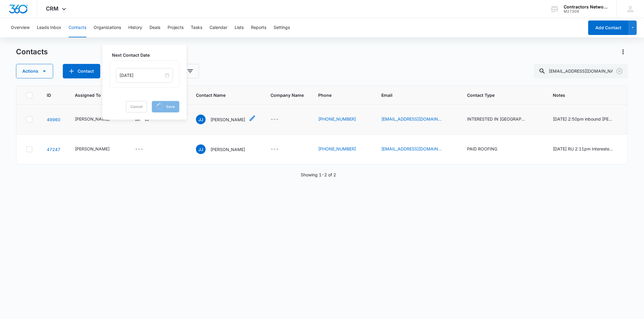
click at [214, 123] on p "Jose Jimenez" at bounding box center [227, 120] width 35 height 6
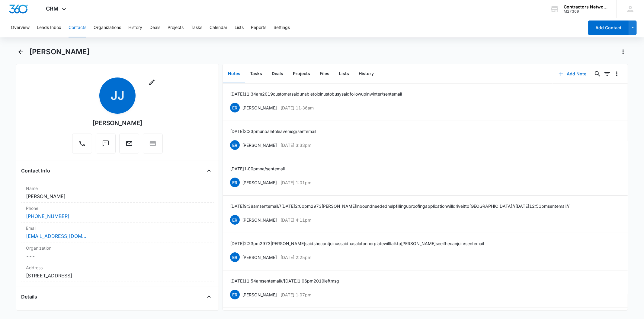
click at [559, 72] on icon "button" at bounding box center [560, 73] width 7 height 7
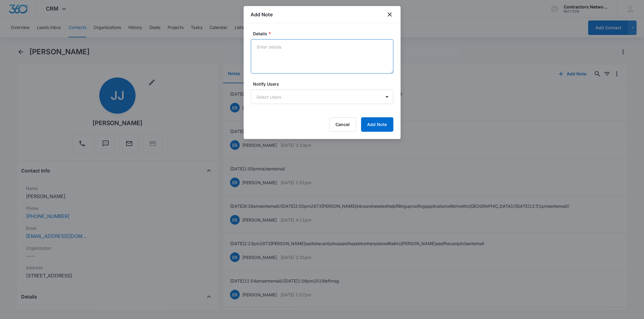
click at [275, 50] on textarea "Details *" at bounding box center [322, 56] width 142 height 34
paste textarea "8/12/2025 11:36am na / sent email"
type textarea "8/12/2025 11:36am na / sent email"
click at [367, 123] on button "Add Note" at bounding box center [377, 124] width 32 height 14
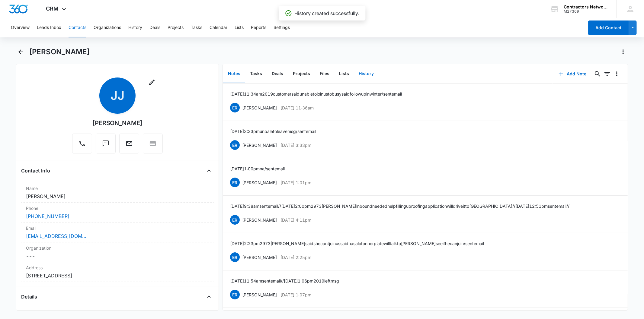
click at [357, 74] on button "History" at bounding box center [366, 74] width 25 height 19
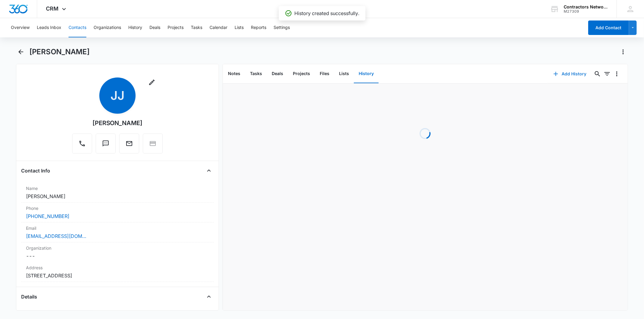
click at [573, 72] on button "Add History" at bounding box center [569, 74] width 45 height 14
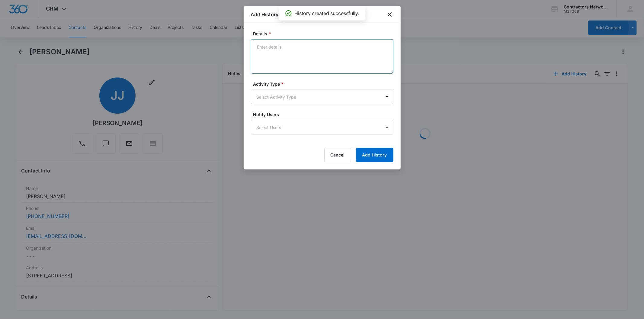
click at [258, 52] on textarea "Details *" at bounding box center [322, 56] width 142 height 34
paste textarea "8/12/2025 11:36am na / sent email"
type textarea "8/12/2025 11:36am na / sent email"
click at [268, 91] on body "CRM Apps Reputation Websites Forms CRM Email Social Shop Payments POS Content A…" at bounding box center [322, 159] width 644 height 319
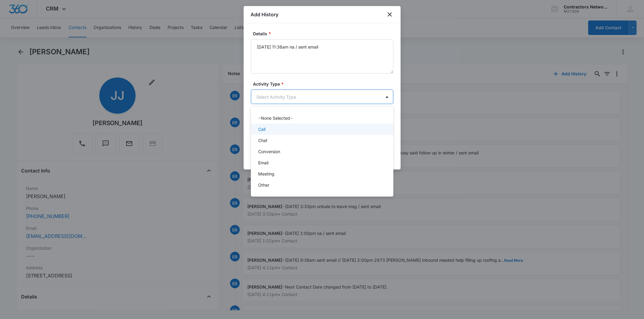
click at [268, 133] on div "Call" at bounding box center [322, 129] width 142 height 11
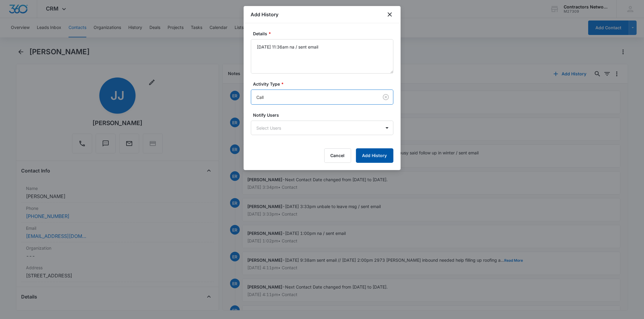
click at [384, 162] on button "Add History" at bounding box center [374, 156] width 37 height 14
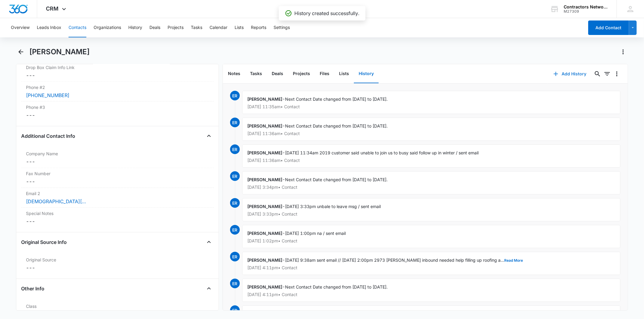
scroll to position [738, 0]
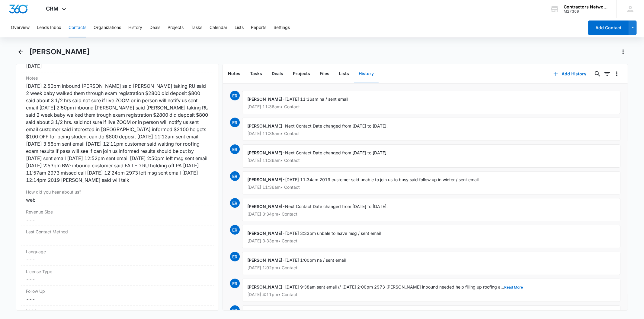
click at [77, 30] on button "Contacts" at bounding box center [78, 27] width 18 height 19
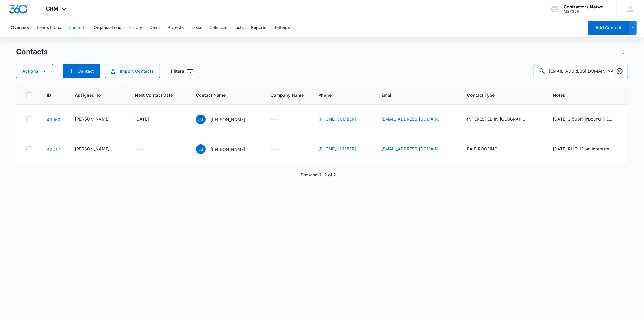
click at [621, 70] on icon "Clear" at bounding box center [619, 71] width 7 height 7
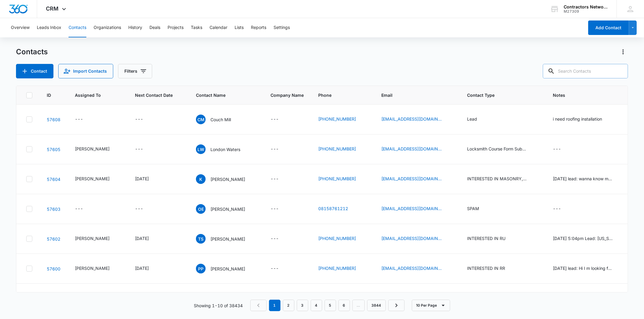
click at [580, 71] on input "text" at bounding box center [585, 71] width 85 height 14
paste input "jasonmartinez064@gmail.com"
type input "jasonmartinez064@gmail.com"
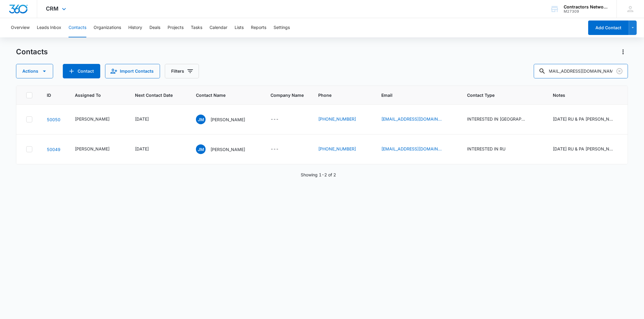
scroll to position [0, 0]
click at [211, 117] on p "Jason Martinez" at bounding box center [227, 120] width 35 height 6
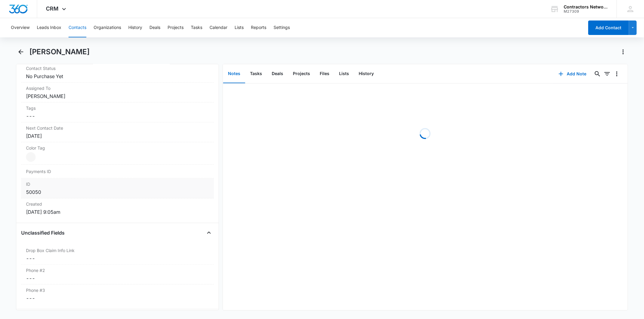
scroll to position [302, 0]
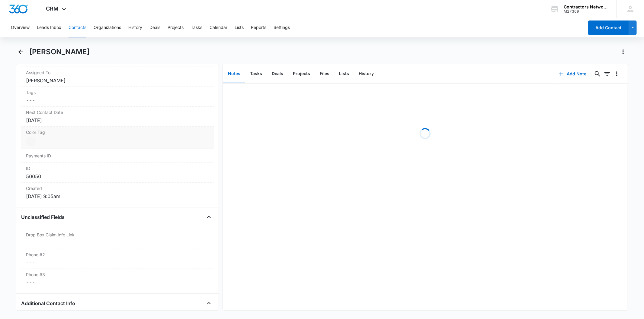
click at [63, 127] on div "Color Tag Current Color: Cancel Save Changes" at bounding box center [117, 138] width 192 height 22
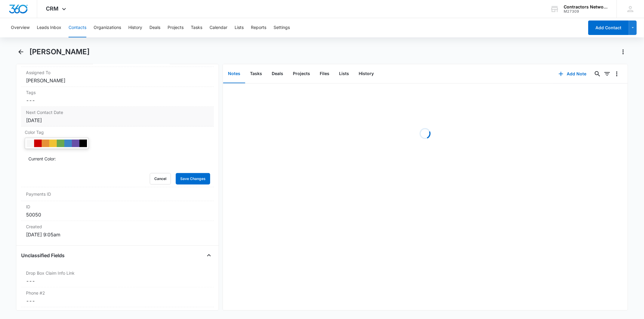
click at [64, 123] on div "[DATE]" at bounding box center [117, 120] width 183 height 7
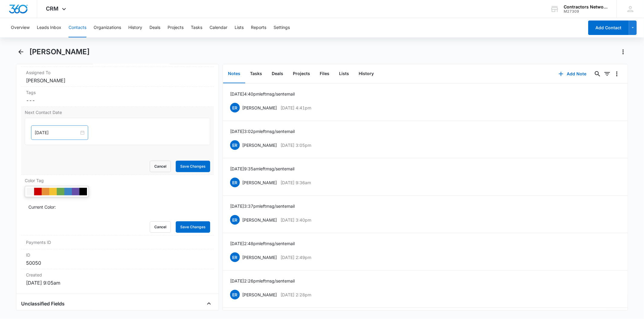
click at [62, 139] on div "[DATE]" at bounding box center [59, 133] width 57 height 14
click at [66, 132] on input "[DATE]" at bounding box center [57, 133] width 44 height 7
type input "Oct 6, 2025"
click at [52, 215] on div "6" at bounding box center [50, 215] width 7 height 7
click at [189, 162] on button "Save Changes" at bounding box center [193, 166] width 34 height 11
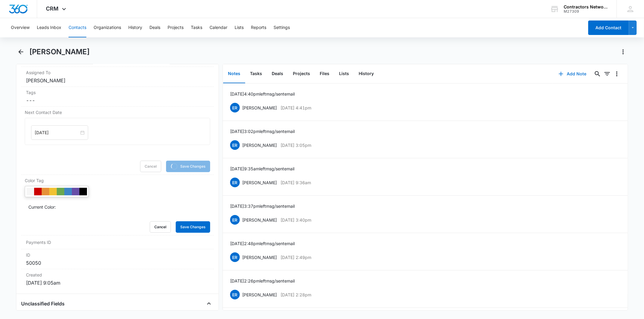
click at [572, 67] on div "Add Note 0 0" at bounding box center [589, 73] width 75 height 19
click at [568, 72] on button "Add Note" at bounding box center [572, 74] width 40 height 14
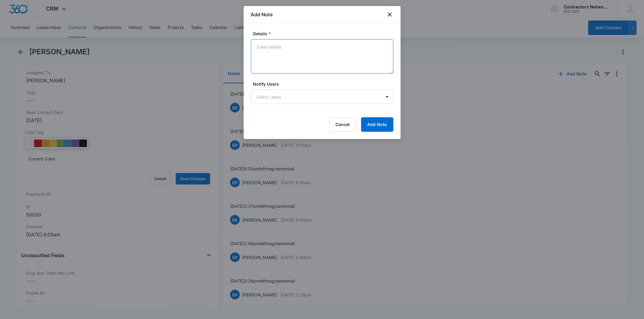
click at [266, 65] on textarea "Details *" at bounding box center [322, 56] width 142 height 34
paste textarea "8/12/2025 11:37am left msg / sent email"
type textarea "8/12/2025 11:37am left msg / sent email"
click at [381, 115] on form "Details * 8/12/2025 11:37am left msg / sent email Notify Users Select Users Can…" at bounding box center [322, 80] width 142 height 101
click at [379, 120] on button "Add Note" at bounding box center [377, 124] width 32 height 14
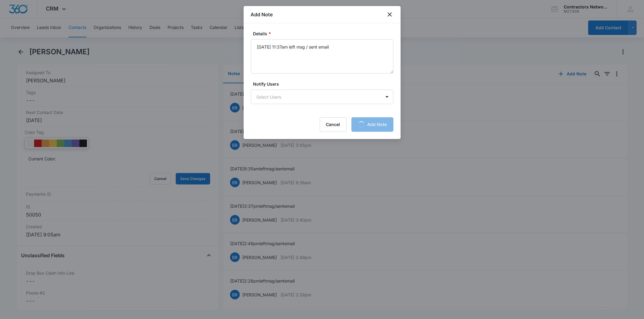
click at [150, 183] on div at bounding box center [322, 159] width 644 height 319
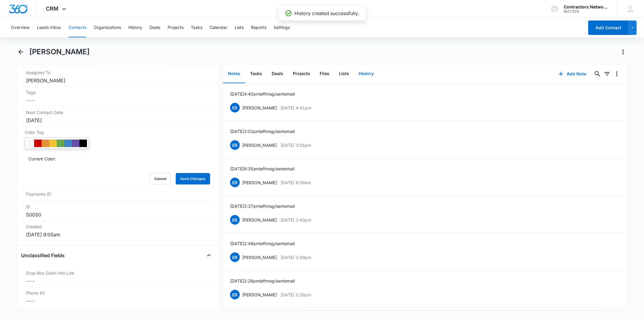
click at [369, 77] on button "History" at bounding box center [366, 74] width 25 height 19
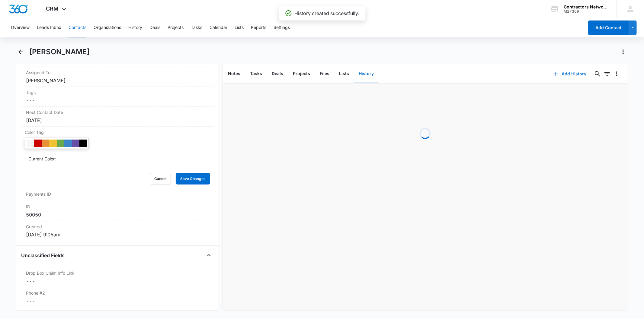
click at [573, 73] on button "Add History" at bounding box center [569, 74] width 45 height 14
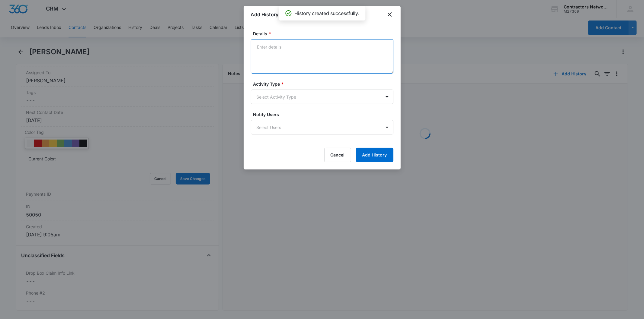
click at [270, 62] on textarea "Details *" at bounding box center [322, 56] width 142 height 34
paste textarea "8/12/2025 11:37am left msg / sent email"
type textarea "8/12/2025 11:37am left msg / sent email"
click at [260, 94] on body "CRM Apps Reputation Websites Forms CRM Email Social Shop Payments POS Content A…" at bounding box center [322, 159] width 644 height 319
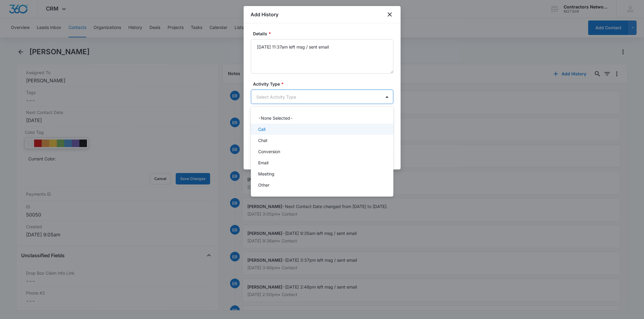
drag, startPoint x: 267, startPoint y: 128, endPoint x: 272, endPoint y: 133, distance: 6.8
click at [267, 128] on div "Call" at bounding box center [321, 129] width 127 height 6
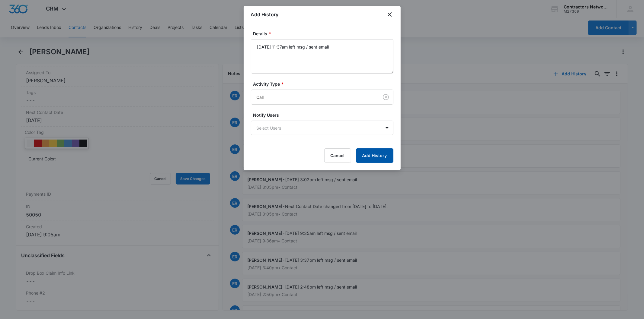
click at [376, 150] on button "Add History" at bounding box center [374, 156] width 37 height 14
click at [160, 186] on div at bounding box center [322, 159] width 644 height 319
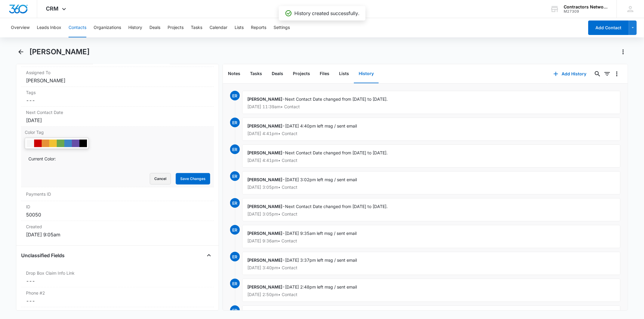
click at [160, 184] on button "Cancel" at bounding box center [160, 178] width 21 height 11
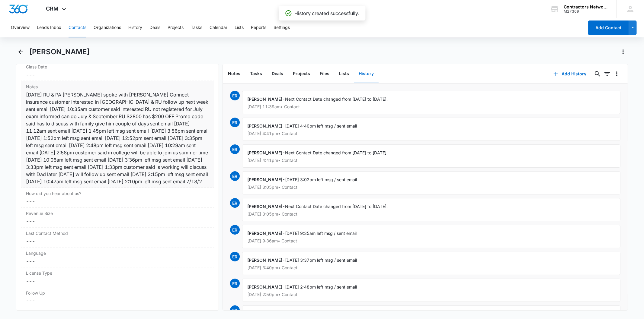
scroll to position [738, 0]
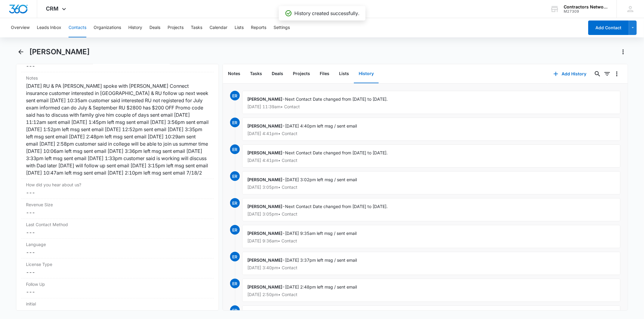
click at [74, 28] on button "Contacts" at bounding box center [78, 27] width 18 height 19
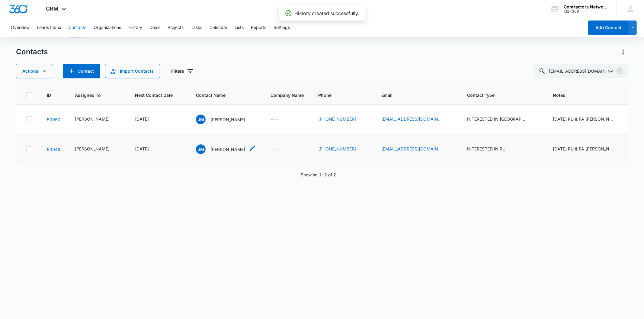
click at [213, 147] on p "Jason Martinez" at bounding box center [227, 149] width 35 height 6
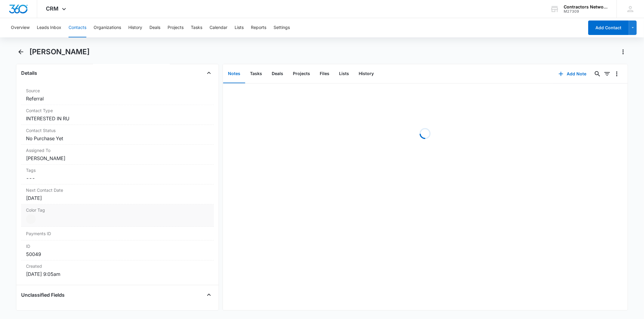
scroll to position [235, 0]
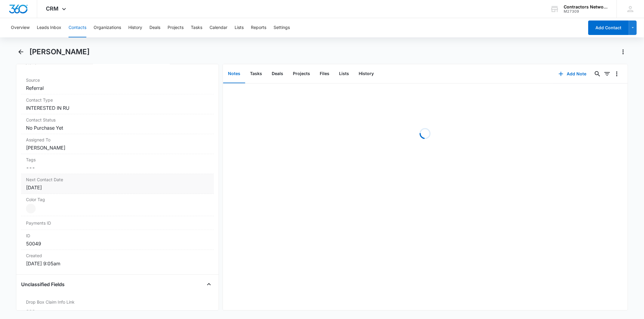
click at [75, 186] on div "[DATE]" at bounding box center [117, 187] width 183 height 7
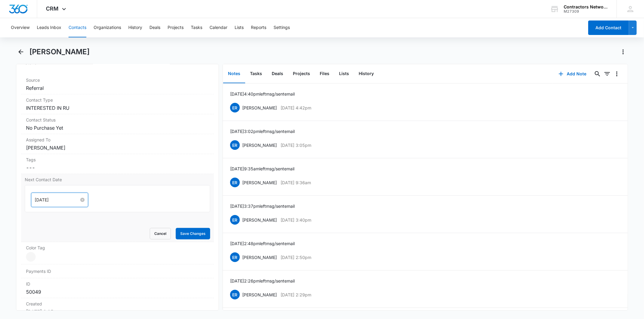
click at [62, 198] on input "[DATE]" at bounding box center [57, 200] width 44 height 7
type input "Oct 6, 2025"
click at [54, 282] on div "6" at bounding box center [50, 282] width 7 height 7
click at [191, 228] on form "Oct 6, 2025 Oct 2025 Su Mo Tu We Th Fr Sa 28 29 30 1 2 3 4 5 6 7 8 9 10 11 12 1…" at bounding box center [117, 212] width 185 height 54
click at [191, 229] on button "Save Changes" at bounding box center [193, 233] width 34 height 11
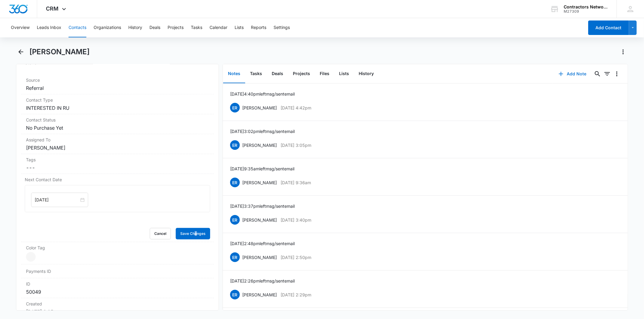
click at [567, 76] on button "Add Note" at bounding box center [572, 74] width 40 height 14
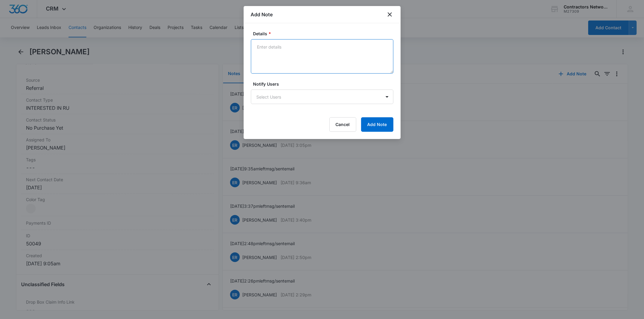
click at [267, 57] on textarea "Details *" at bounding box center [322, 56] width 142 height 34
paste textarea "8/12/2025 11:37am left msg / sent email"
type textarea "8/12/2025 11:37am left msg / sent email"
click at [374, 120] on button "Add Note" at bounding box center [377, 124] width 32 height 14
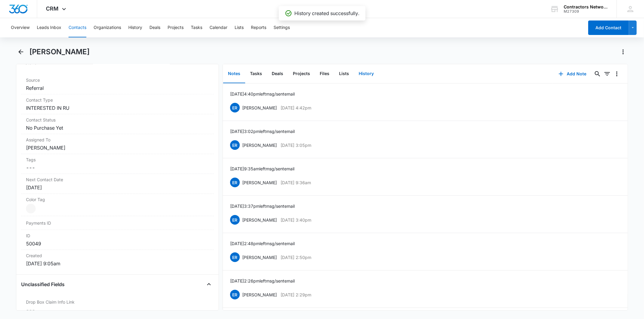
click at [359, 79] on button "History" at bounding box center [366, 74] width 25 height 19
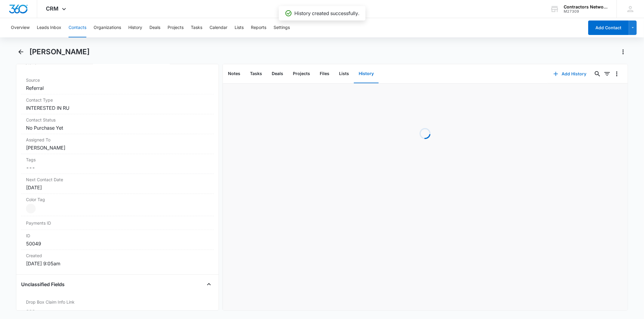
click at [566, 73] on button "Add History" at bounding box center [569, 74] width 45 height 14
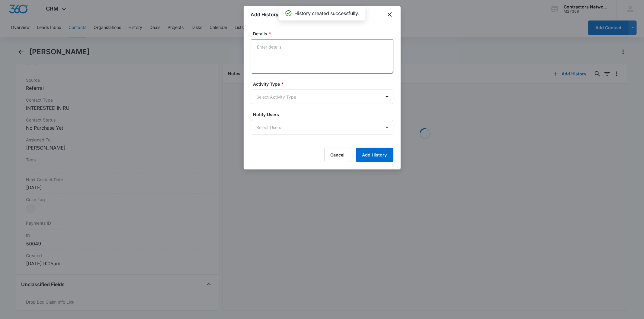
click at [266, 53] on textarea "Details *" at bounding box center [322, 56] width 142 height 34
paste textarea "8/12/2025 11:37am left msg / sent email"
type textarea "8/12/2025 11:37am left msg / sent email"
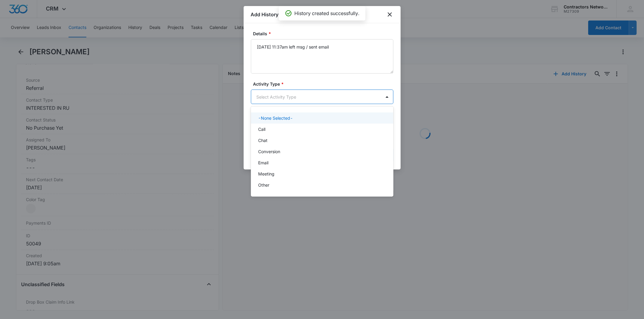
click at [270, 101] on body "CRM Apps Reputation Websites Forms CRM Email Social Shop Payments POS Content A…" at bounding box center [322, 159] width 644 height 319
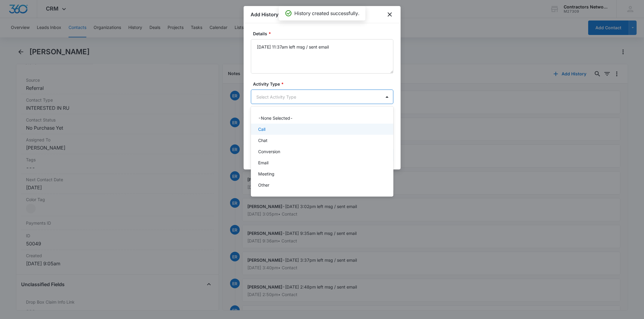
click at [267, 133] on div "Call" at bounding box center [322, 129] width 142 height 11
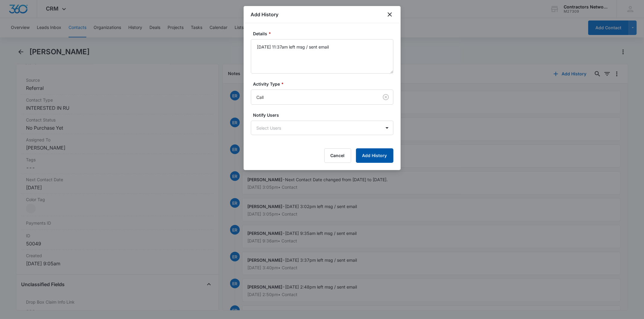
click at [369, 155] on button "Add History" at bounding box center [374, 156] width 37 height 14
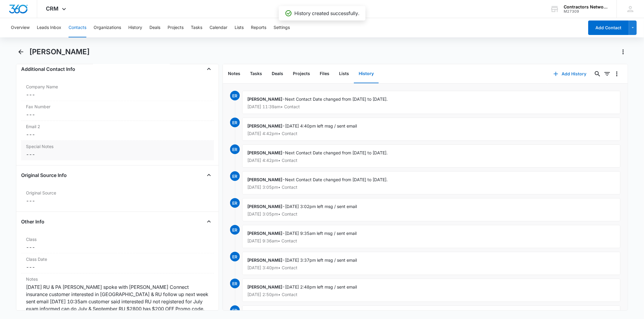
scroll to position [771, 0]
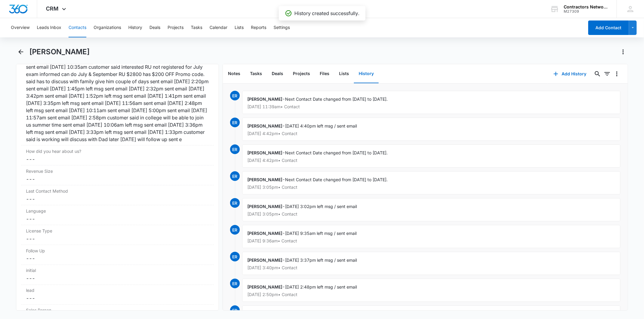
click at [77, 24] on button "Contacts" at bounding box center [78, 27] width 18 height 19
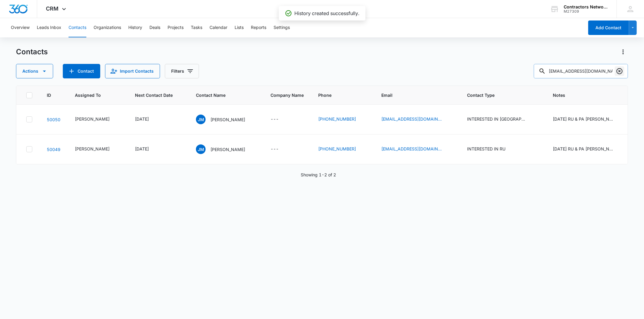
click at [618, 73] on icon "Clear" at bounding box center [619, 71] width 6 height 6
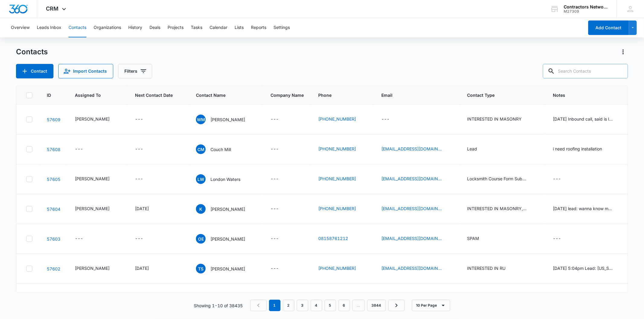
click at [578, 69] on input "text" at bounding box center [585, 71] width 85 height 14
paste input "tyneshiamcclanahan@gmail.com"
type input "tyneshiamcclanahan@gmail.com"
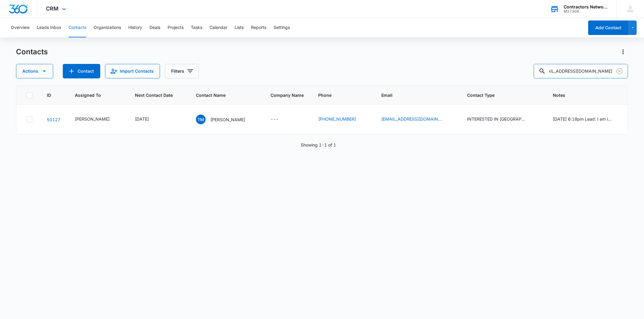
scroll to position [0, 0]
click at [219, 117] on p "Tyneshia Mcclanahan" at bounding box center [227, 120] width 35 height 6
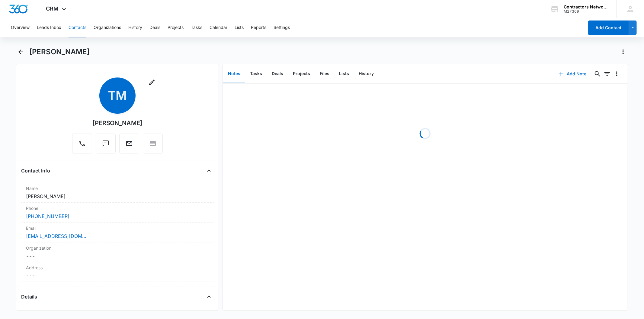
click at [560, 73] on button "Add Note" at bounding box center [572, 74] width 40 height 14
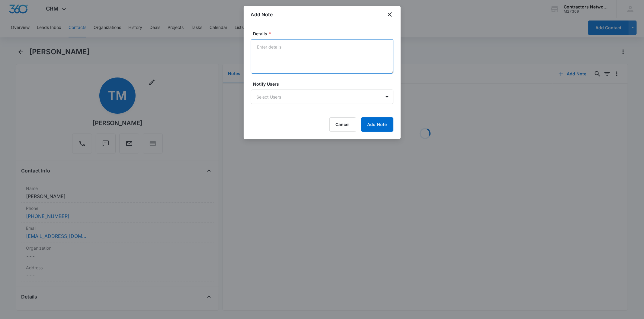
click at [273, 49] on textarea "Details *" at bounding box center [322, 56] width 142 height 34
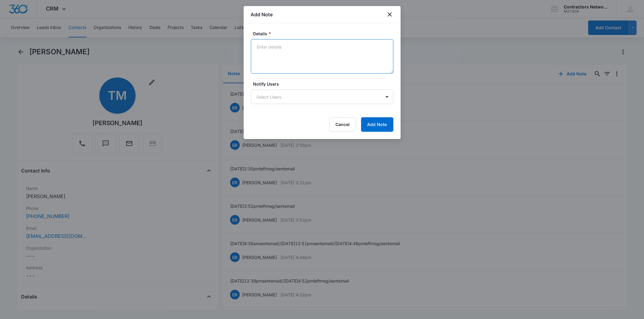
paste textarea "8/12/2025 11:40am left msg / sent email"
type textarea "8/12/2025 11:40am left msg / sent email"
click at [381, 120] on button "Add Note" at bounding box center [377, 124] width 32 height 14
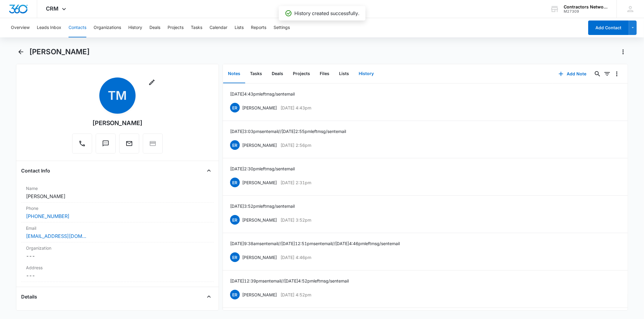
click at [362, 68] on button "History" at bounding box center [366, 74] width 25 height 19
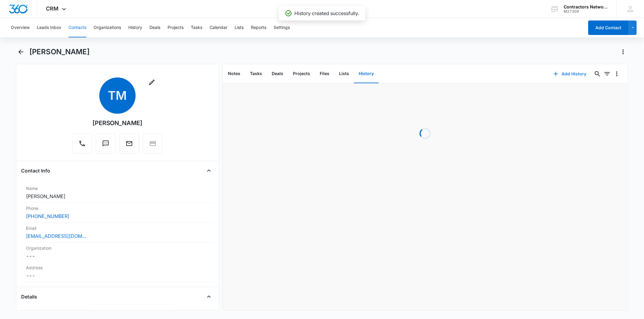
click at [554, 73] on icon "button" at bounding box center [555, 73] width 7 height 7
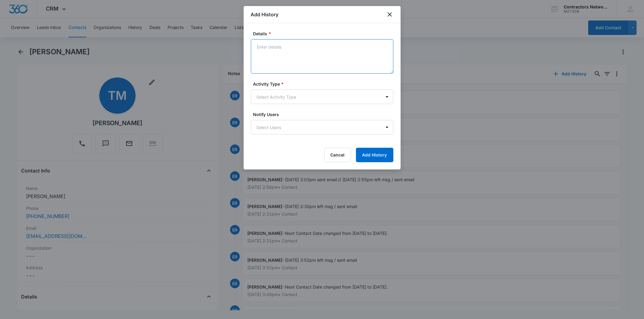
click at [287, 52] on textarea "Details *" at bounding box center [322, 56] width 142 height 34
paste textarea "8/12/2025 11:40am left msg / sent email"
type textarea "8/12/2025 11:40am left msg / sent email"
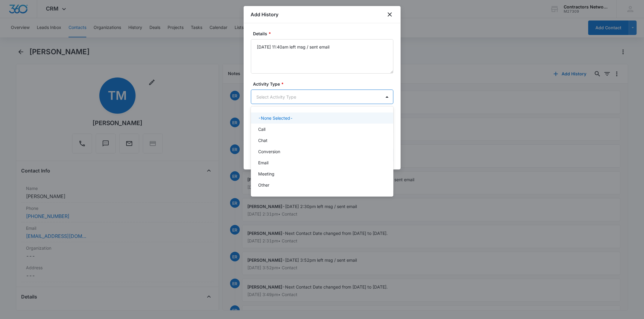
click at [293, 101] on body "CRM Apps Reputation Websites Forms CRM Email Social Shop Payments POS Content A…" at bounding box center [322, 159] width 644 height 319
click at [267, 129] on div "Call" at bounding box center [321, 129] width 127 height 6
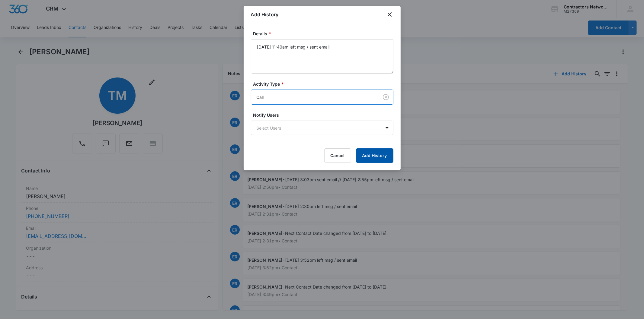
click at [365, 155] on button "Add History" at bounding box center [374, 156] width 37 height 14
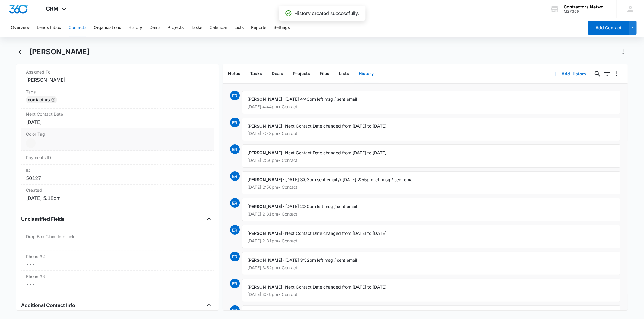
scroll to position [302, 0]
click at [63, 123] on div "[DATE]" at bounding box center [117, 122] width 183 height 7
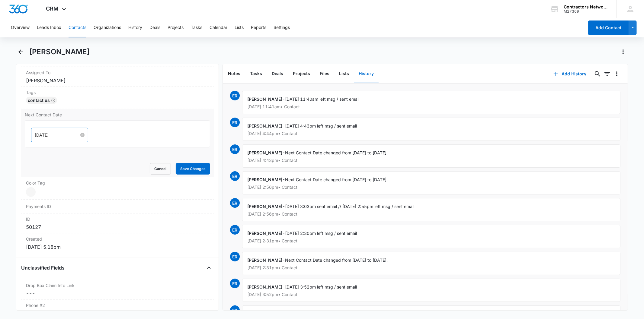
click at [55, 132] on input "[DATE]" at bounding box center [57, 135] width 44 height 7
click at [47, 224] on div "Su Mo Tu We Th Fr Sa 31 1 2 3 4 5 6 7 8 9 10 11 12 13 14 15 16 17 18 19 20 21 2…" at bounding box center [73, 190] width 85 height 69
type input "Oct 6, 2025"
click at [52, 216] on div "6" at bounding box center [50, 217] width 7 height 7
click at [188, 162] on form "Oct 6, 2025 Oct 2025 Su Mo Tu We Th Fr Sa 28 29 30 1 2 3 4 5 6 7 8 9 10 11 12 1…" at bounding box center [117, 147] width 185 height 54
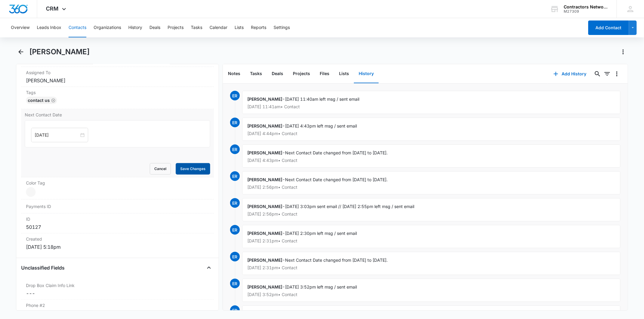
click at [188, 165] on button "Save Changes" at bounding box center [193, 168] width 34 height 11
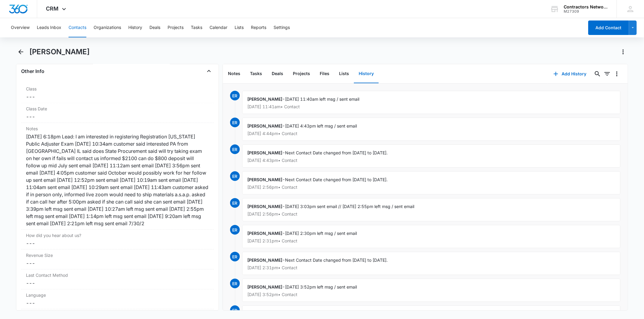
scroll to position [689, 0]
click at [75, 23] on button "Contacts" at bounding box center [78, 27] width 18 height 19
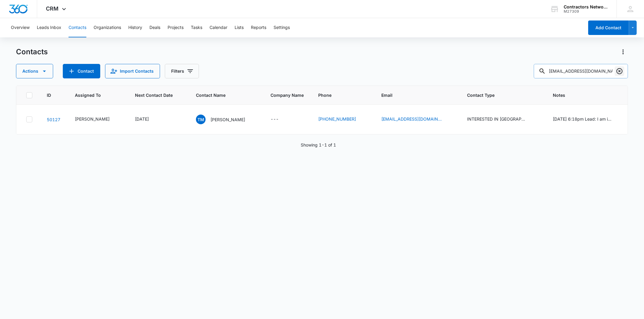
click at [621, 69] on icon "Clear" at bounding box center [619, 71] width 6 height 6
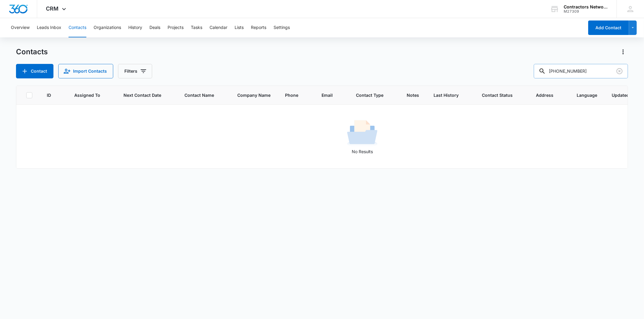
drag, startPoint x: 575, startPoint y: 71, endPoint x: 512, endPoint y: 78, distance: 64.1
click at [512, 78] on div "Contact Import Contacts Filters 773-456-2525" at bounding box center [322, 71] width 612 height 14
type input "2525"
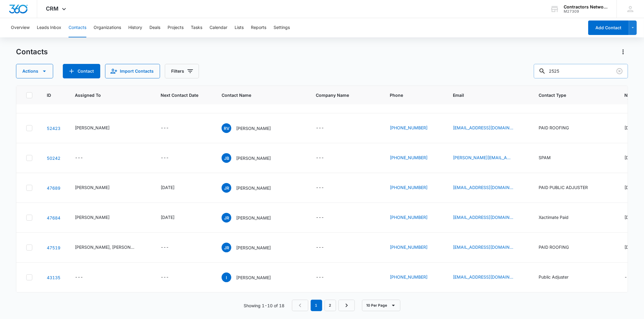
scroll to position [254, 0]
click at [328, 307] on link "2" at bounding box center [330, 305] width 11 height 11
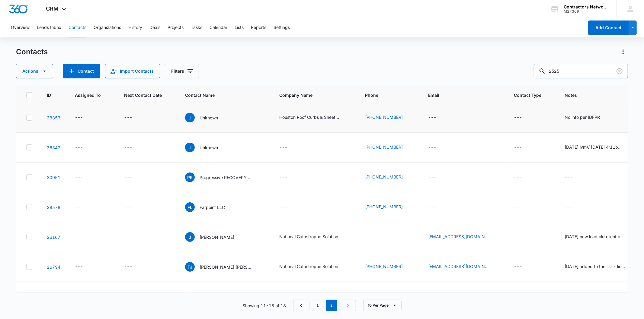
scroll to position [0, 0]
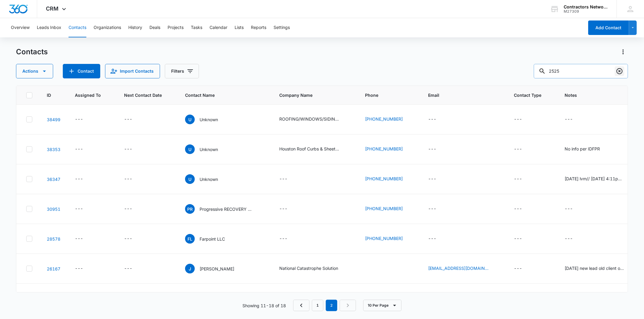
click at [622, 72] on icon "Clear" at bounding box center [619, 71] width 6 height 6
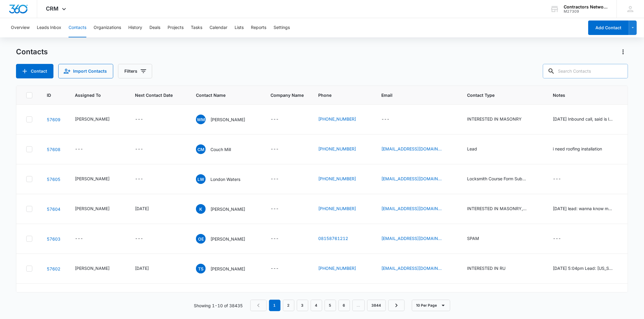
click at [571, 72] on input "text" at bounding box center [585, 71] width 85 height 14
paste input "jeremybergheger@gmail.com"
type input "jeremybergheger@gmail.com"
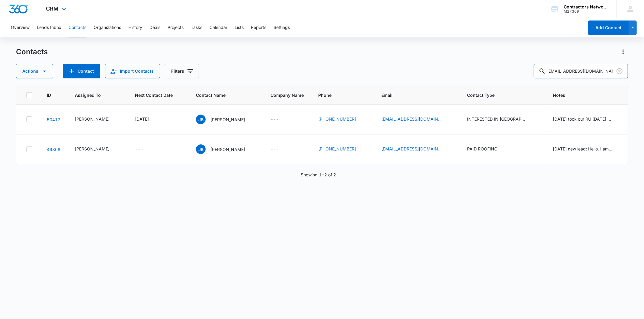
scroll to position [0, 0]
click at [210, 123] on p "Jeremy Bergheger" at bounding box center [227, 120] width 35 height 6
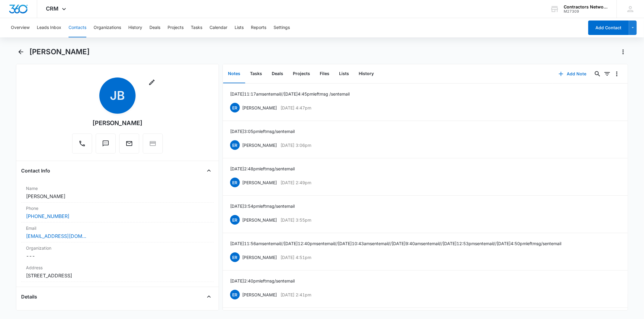
click at [555, 68] on button "Add Note" at bounding box center [572, 74] width 40 height 14
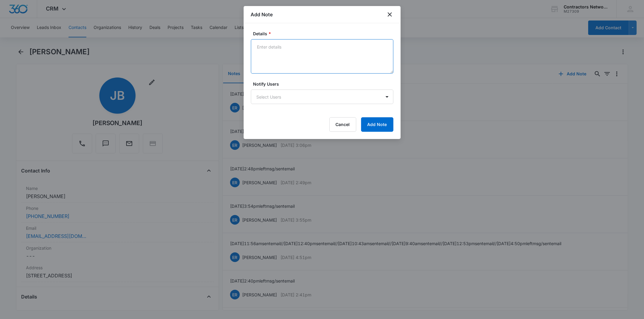
click at [277, 59] on textarea "Details *" at bounding box center [322, 56] width 142 height 34
paste textarea "8/12/2025 11:44am left msg / sent email"
type textarea "8/12/2025 11:44am left msg / sent email"
click at [375, 124] on button "Add Note" at bounding box center [377, 124] width 32 height 14
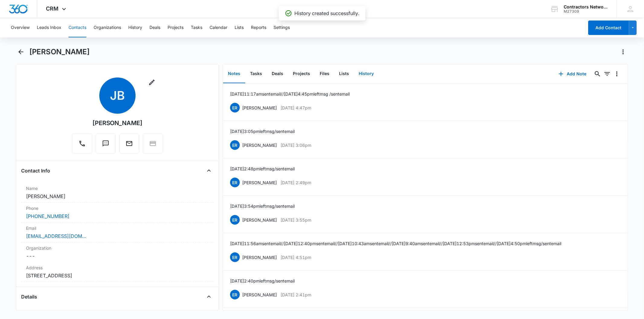
click at [358, 75] on button "History" at bounding box center [366, 74] width 25 height 19
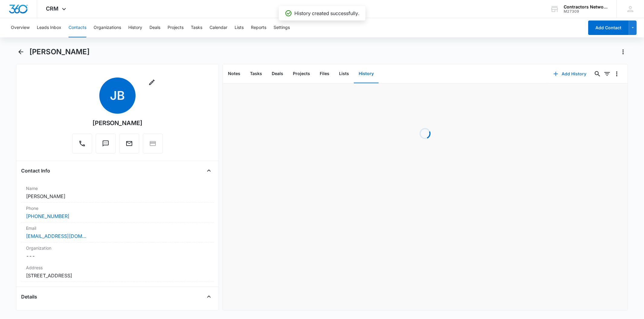
click at [554, 70] on button "Add History" at bounding box center [569, 74] width 45 height 14
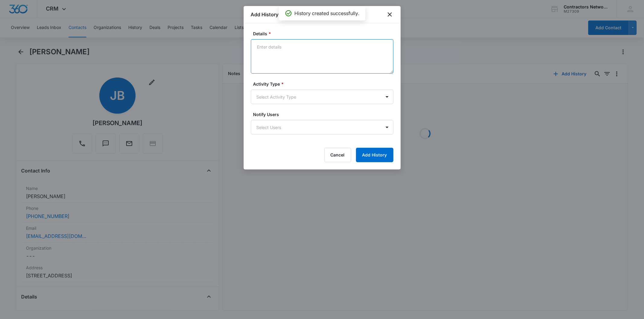
click at [272, 59] on textarea "Details *" at bounding box center [322, 56] width 142 height 34
paste textarea "8/12/2025 11:44am left msg / sent email"
type textarea "8/12/2025 11:44am left msg / sent email"
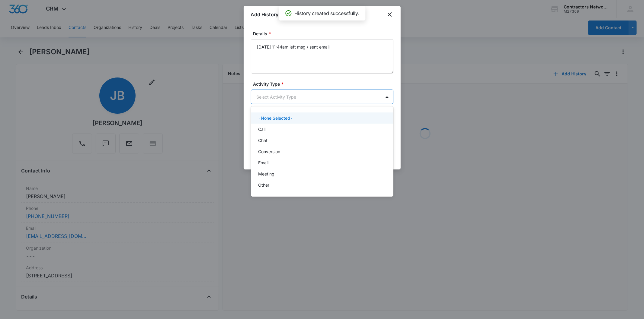
click at [280, 100] on body "CRM Apps Reputation Websites Forms CRM Email Social Shop Payments POS Content A…" at bounding box center [322, 159] width 644 height 319
click at [273, 131] on div "Call" at bounding box center [321, 129] width 127 height 6
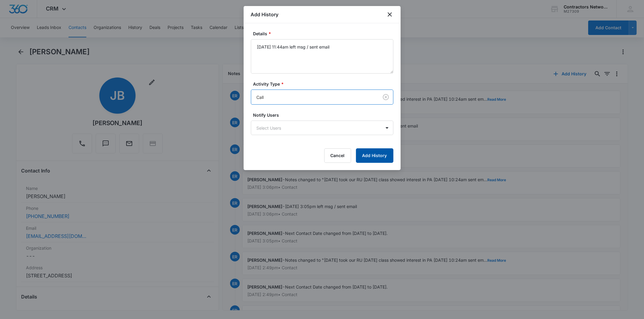
click at [369, 154] on button "Add History" at bounding box center [374, 156] width 37 height 14
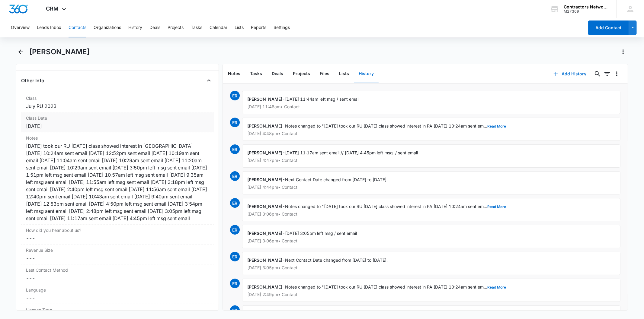
scroll to position [704, 0]
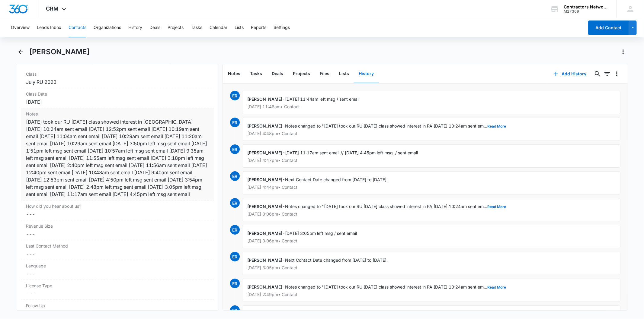
click at [151, 133] on div "7/25/23 took our RU July 2023 class showed interest in PA 8/4/2023 10:24am sent…" at bounding box center [117, 158] width 183 height 80
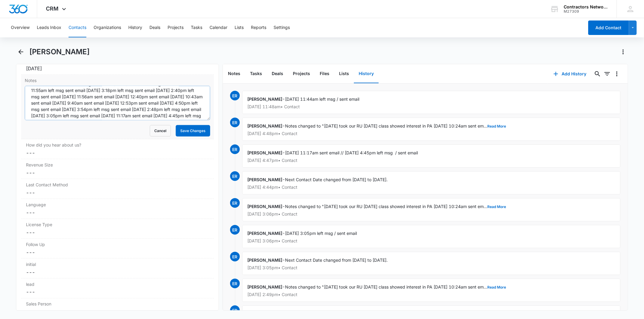
scroll to position [50, 0]
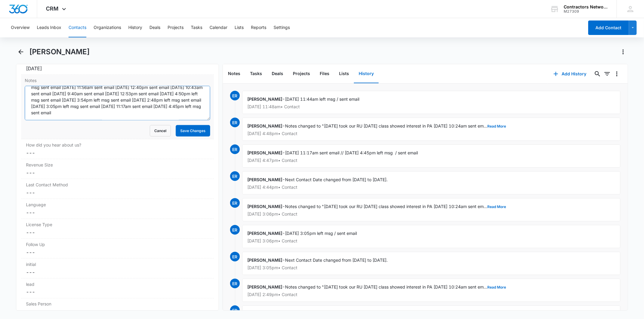
click at [161, 120] on textarea "7/25/23 took our RU July 2023 class showed interest in PA 8/4/2023 10:24am sent…" at bounding box center [117, 103] width 185 height 34
paste textarea "8/12/2025 11:44am left msg / sent email"
click at [42, 117] on textarea "7/25/23 took our RU July 2023 class showed interest in PA 8/4/2023 10:24am sent…" at bounding box center [117, 103] width 185 height 34
type textarea "7/25/23 took our RU July 2023 class showed interest in PA 8/4/2023 10:24am sent…"
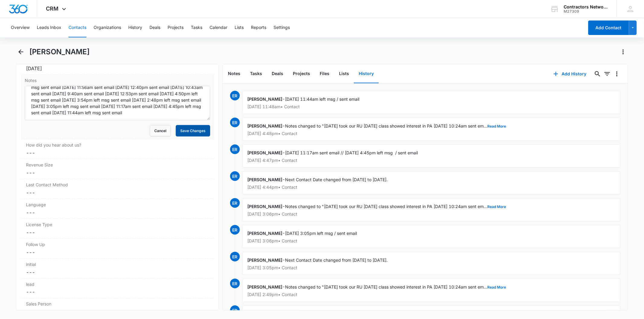
click at [204, 130] on button "Save Changes" at bounding box center [193, 130] width 34 height 11
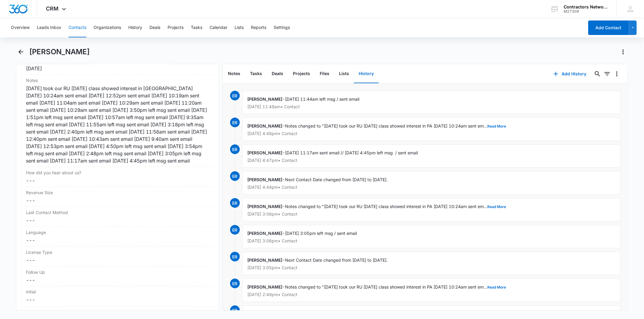
click at [74, 28] on button "Contacts" at bounding box center [78, 27] width 18 height 19
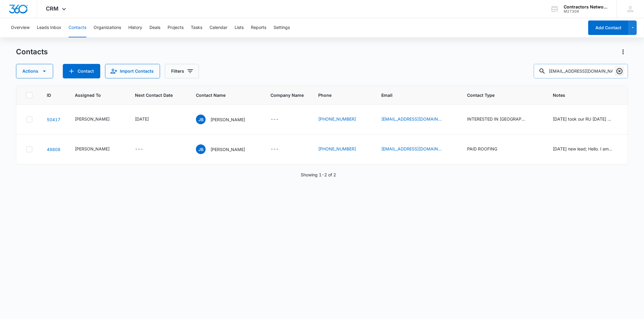
click at [620, 72] on icon "Clear" at bounding box center [619, 71] width 6 height 6
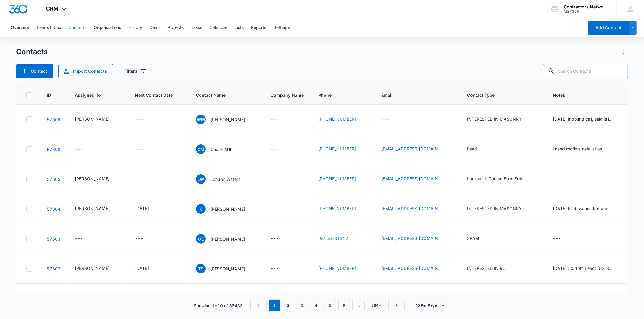
click at [574, 68] on input "text" at bounding box center [585, 71] width 85 height 14
paste input "isaigranados40@gmail.com"
type input "isaigranados40@gmail.com"
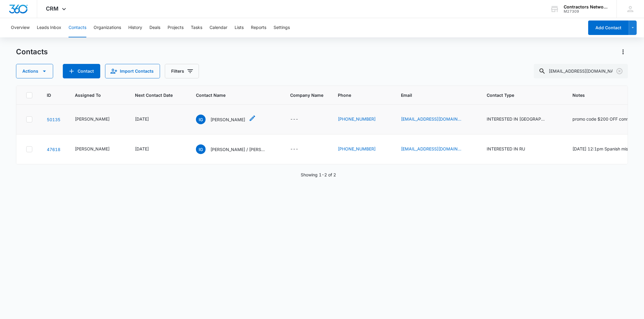
click at [219, 123] on p "Isai Granados" at bounding box center [227, 120] width 35 height 6
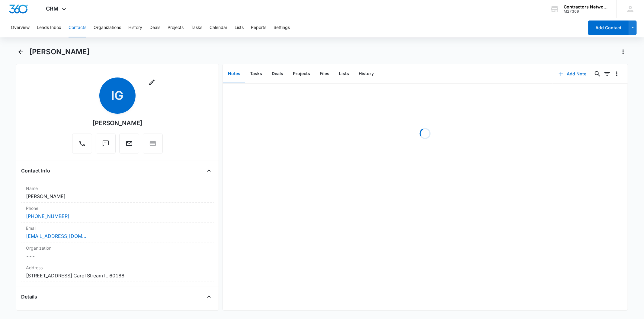
click at [565, 69] on button "Add Note" at bounding box center [572, 74] width 40 height 14
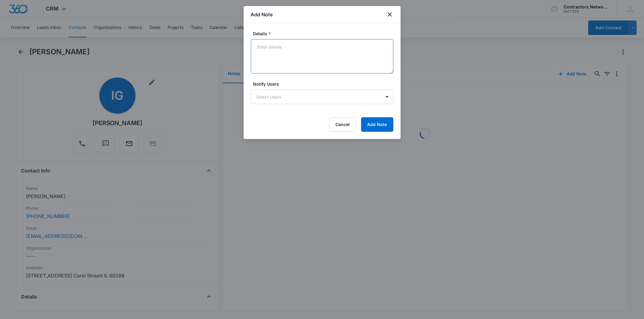
click at [271, 57] on textarea "Details *" at bounding box center [322, 56] width 142 height 34
paste textarea "8/12/2025 11:56am 2441 left msg / sent email"
type textarea "8/12/2025 11:56am 2441 left msg / sent email"
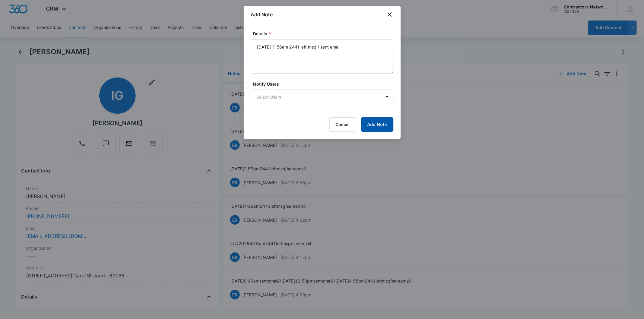
click at [384, 122] on button "Add Note" at bounding box center [377, 124] width 32 height 14
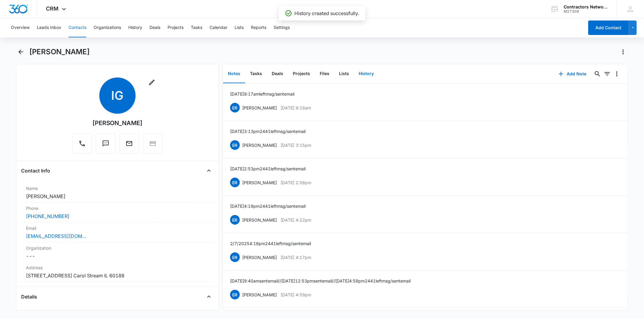
click at [357, 73] on button "History" at bounding box center [366, 74] width 25 height 19
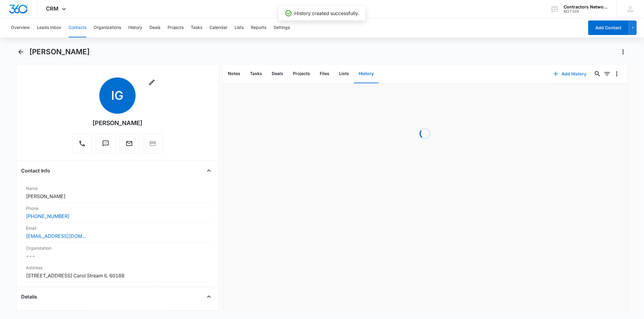
click at [569, 72] on button "Add History" at bounding box center [569, 74] width 45 height 14
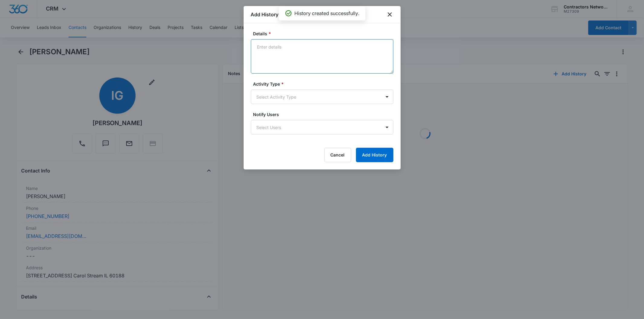
click at [270, 53] on textarea "Details *" at bounding box center [322, 56] width 142 height 34
paste textarea "8/12/2025 11:56am 2441 left msg / sent email"
type textarea "8/12/2025 11:56am 2441 left msg / sent email"
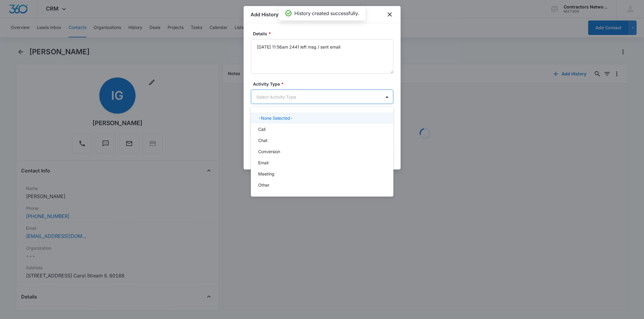
click at [271, 101] on body "CRM Apps Reputation Websites Forms CRM Email Social Shop Payments POS Content A…" at bounding box center [322, 159] width 644 height 319
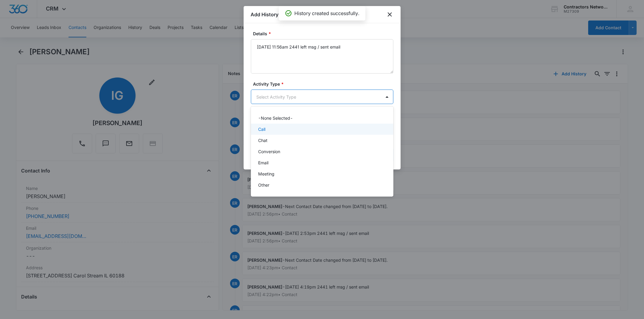
click at [277, 126] on div "Call" at bounding box center [322, 129] width 142 height 11
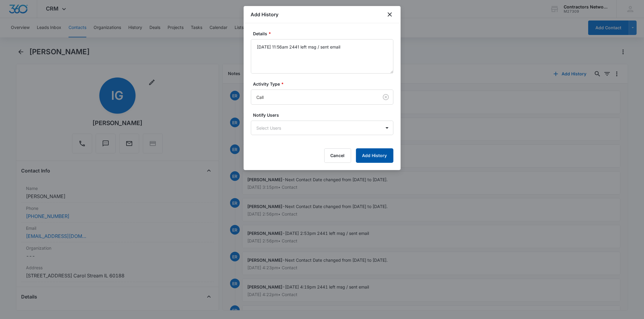
click at [377, 152] on button "Add History" at bounding box center [374, 156] width 37 height 14
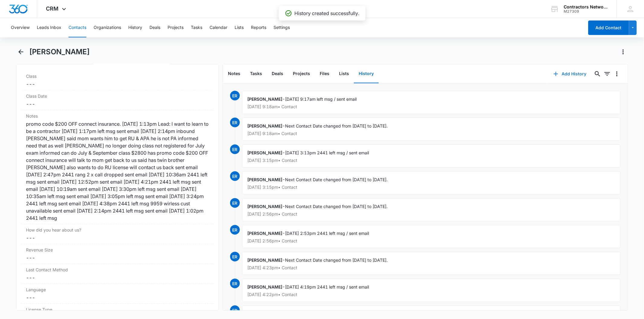
scroll to position [704, 0]
click at [82, 30] on button "Contacts" at bounding box center [78, 27] width 18 height 19
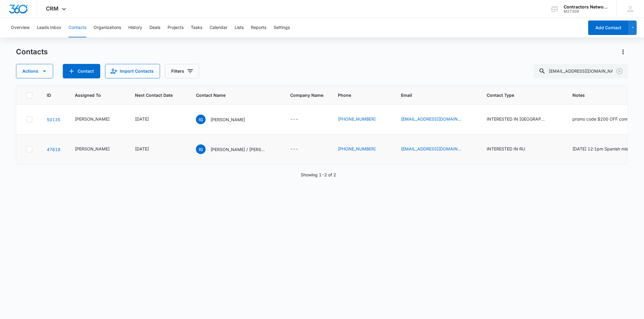
click at [222, 165] on td "IG Isai Granados / Delfina Granados mom" at bounding box center [236, 150] width 94 height 30
click at [221, 153] on p "Isai Granados / Delfina Granados mom" at bounding box center [237, 149] width 54 height 6
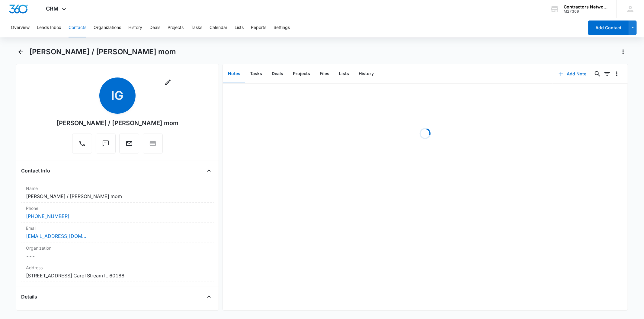
click at [570, 71] on button "Add Note" at bounding box center [572, 74] width 40 height 14
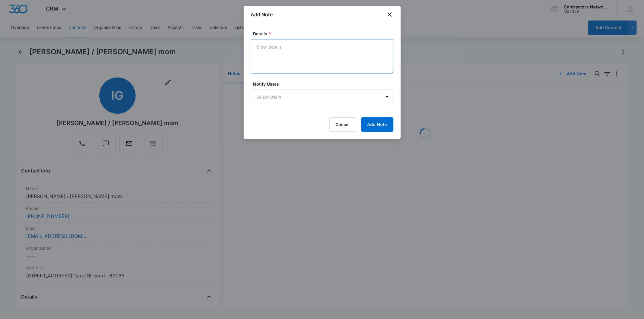
click at [281, 52] on textarea "Details *" at bounding box center [322, 56] width 142 height 34
type textarea "8/12/2025 11:56am 2441 left msg / sent email"
click at [376, 127] on button "Add Note" at bounding box center [377, 124] width 32 height 14
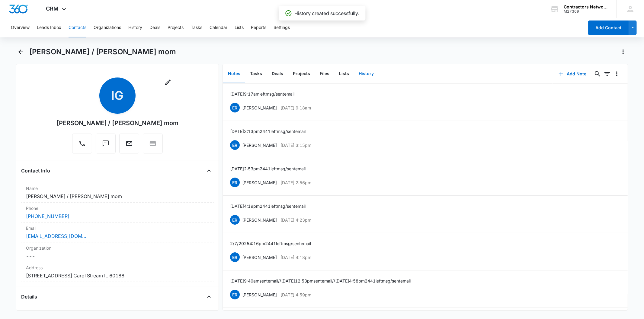
click at [358, 75] on button "History" at bounding box center [366, 74] width 25 height 19
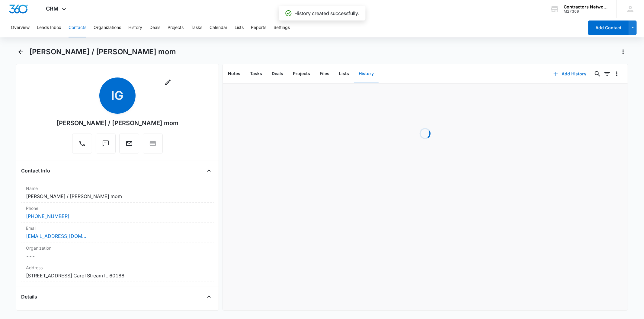
click at [560, 71] on button "Add History" at bounding box center [569, 74] width 45 height 14
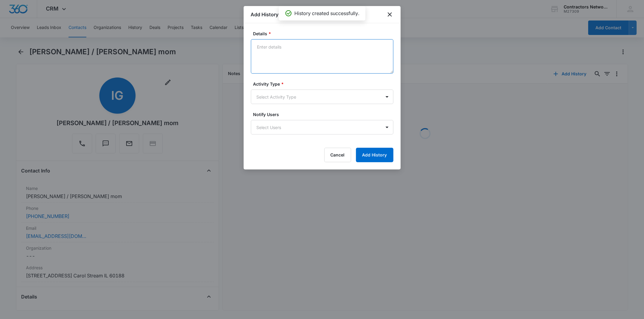
click at [296, 54] on textarea "Details *" at bounding box center [322, 56] width 142 height 34
paste textarea "8/12/2025 11:56am 2441 left msg / sent email"
type textarea "8/12/2025 11:56am 2441 left msg / sent email"
click at [251, 90] on div "Select Activity Type" at bounding box center [322, 97] width 142 height 14
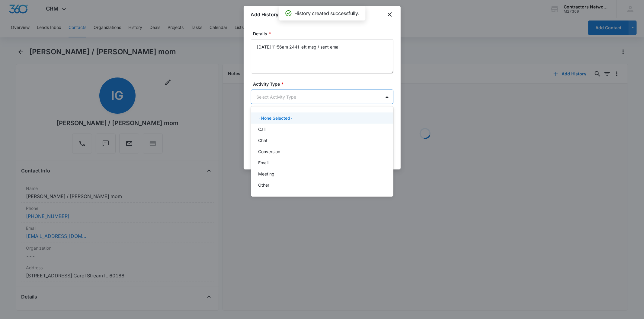
click at [259, 98] on body "CRM Apps Reputation Websites Forms CRM Email Social Shop Payments POS Content A…" at bounding box center [322, 159] width 644 height 319
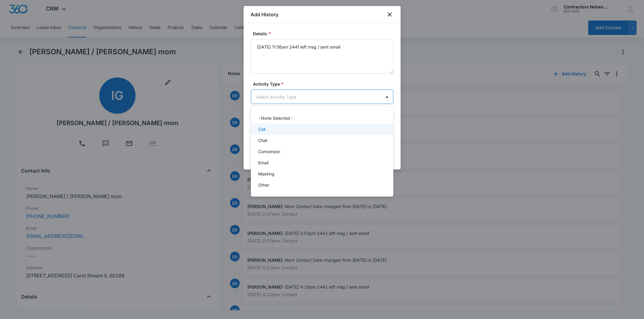
click at [275, 129] on div "Call" at bounding box center [321, 129] width 127 height 6
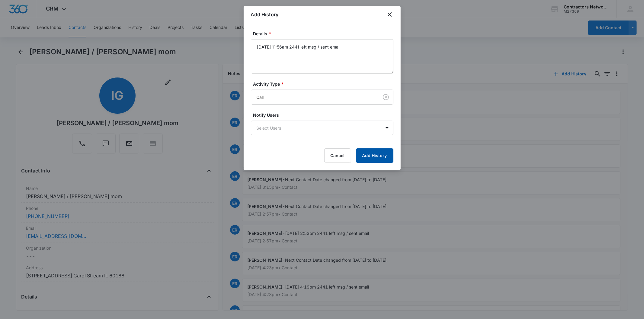
click at [366, 150] on button "Add History" at bounding box center [374, 156] width 37 height 14
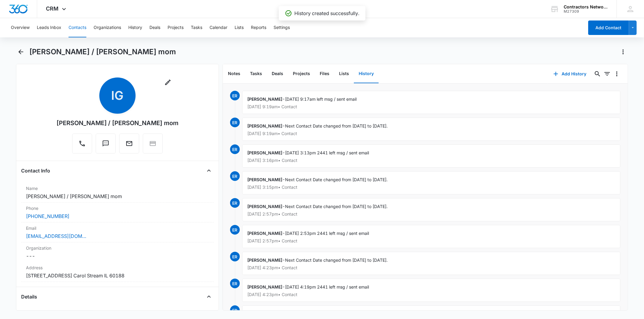
click at [75, 27] on button "Contacts" at bounding box center [78, 27] width 18 height 19
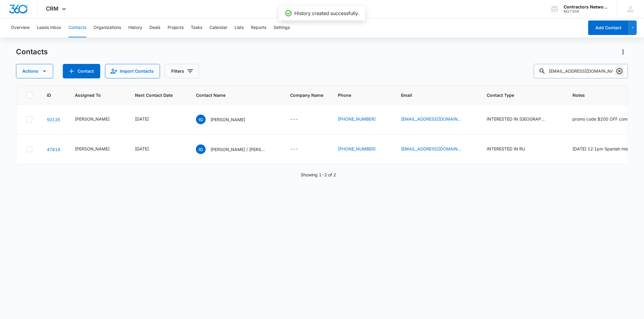
click at [619, 75] on button "Clear" at bounding box center [620, 71] width 10 height 10
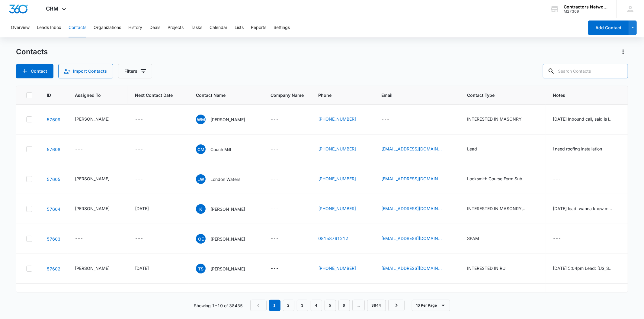
click at [578, 72] on input "text" at bounding box center [585, 71] width 85 height 14
paste input "jeremy03b@icloud.com"
type input "jeremy03b@icloud.com"
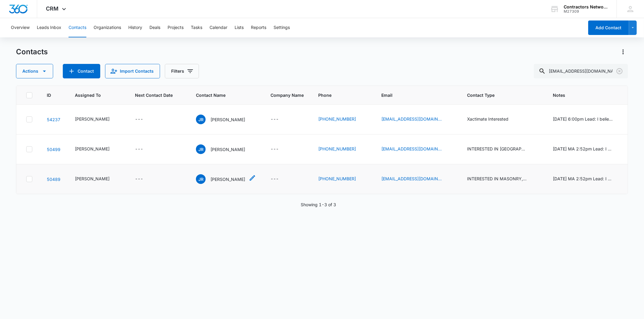
click at [225, 183] on p "Jeremy Reyes" at bounding box center [227, 179] width 35 height 6
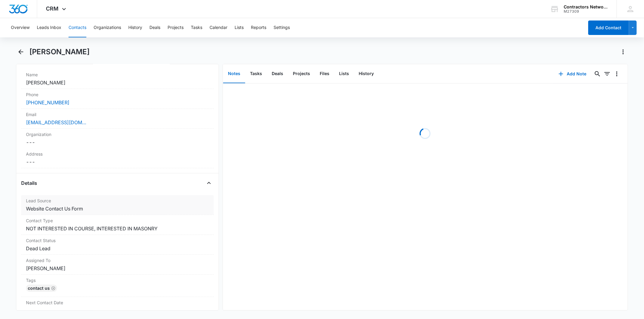
scroll to position [134, 0]
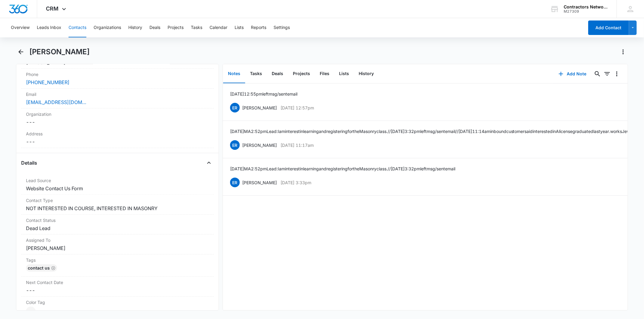
click at [80, 23] on button "Contacts" at bounding box center [78, 27] width 18 height 19
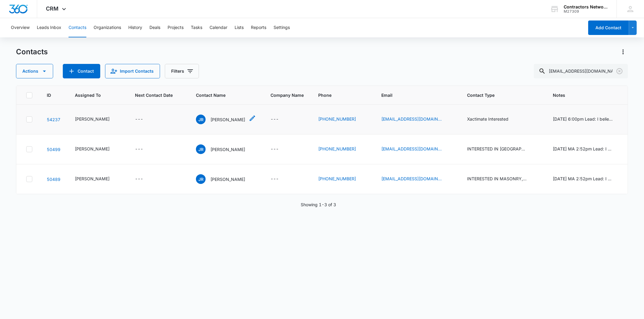
click at [212, 122] on p "Jeremy Reyes" at bounding box center [227, 120] width 35 height 6
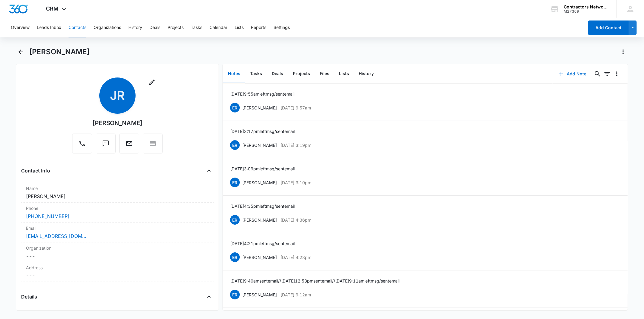
click at [565, 75] on button "Add Note" at bounding box center [572, 74] width 40 height 14
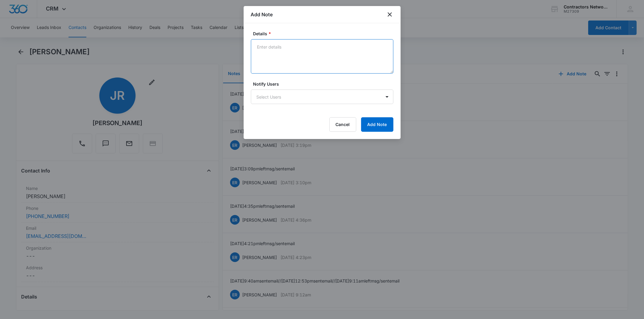
click at [280, 52] on textarea "Details *" at bounding box center [322, 56] width 142 height 34
paste textarea "8/12/2025 12:00pm left msg / sent email"
type textarea "8/12/2025 12:00pm left msg / sent email"
click at [372, 121] on button "Add Note" at bounding box center [377, 124] width 32 height 14
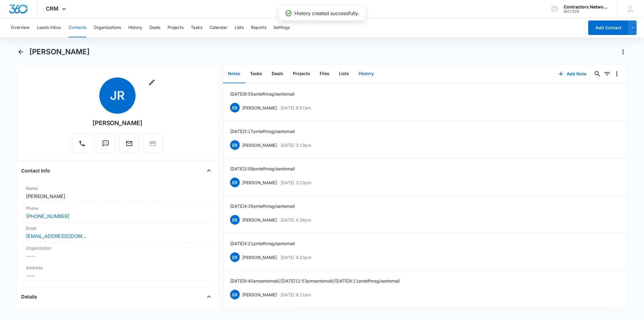
click at [367, 76] on button "History" at bounding box center [366, 74] width 25 height 19
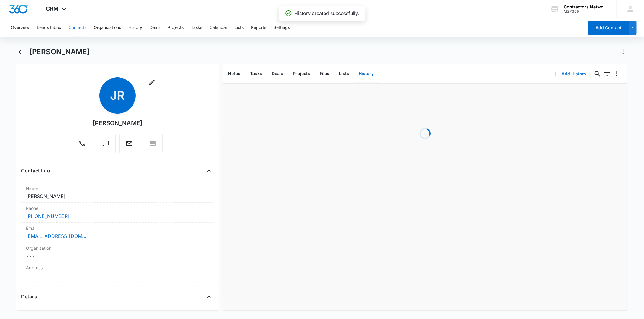
click at [568, 70] on button "Add History" at bounding box center [569, 74] width 45 height 14
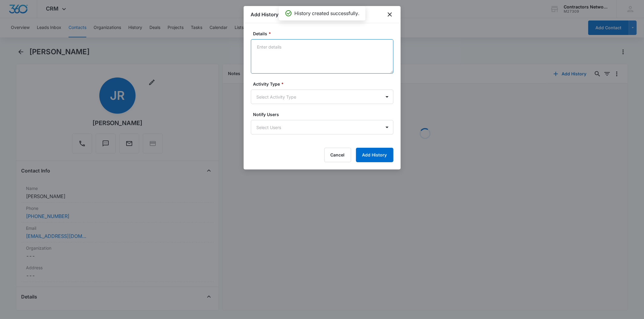
click at [283, 52] on textarea "Details *" at bounding box center [322, 56] width 142 height 34
paste textarea "8/12/2025 12:00pm left msg / sent email"
type textarea "8/12/2025 12:00pm left msg / sent email"
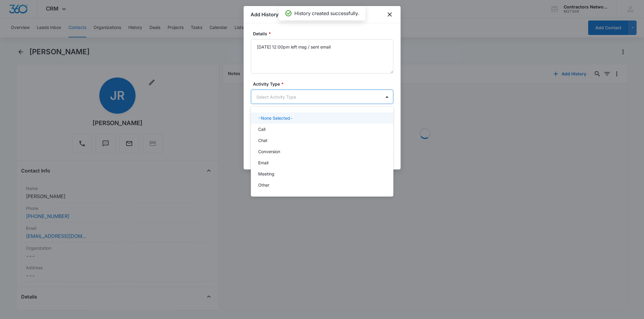
click at [261, 98] on body "CRM Apps Reputation Websites Forms CRM Email Social Shop Payments POS Content A…" at bounding box center [322, 159] width 644 height 319
click at [267, 128] on div "Call" at bounding box center [321, 129] width 127 height 6
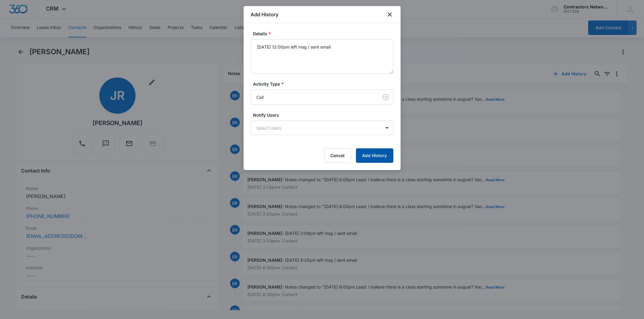
click at [368, 152] on button "Add History" at bounding box center [374, 156] width 37 height 14
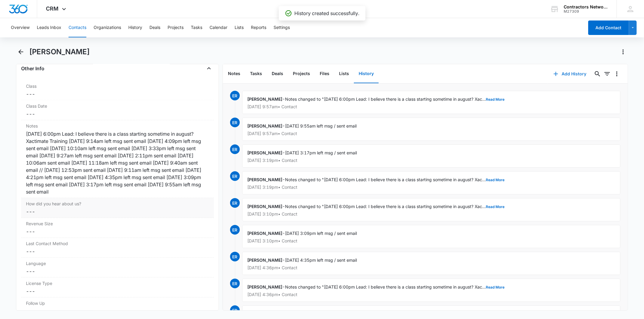
scroll to position [704, 0]
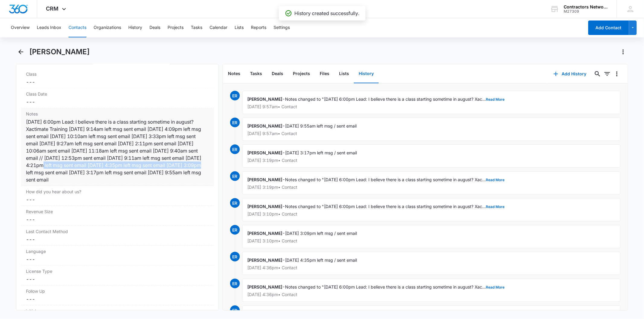
click at [134, 169] on div "7/22/2024 6:00pm Lead: I believe there is a class starting sometime in august? …" at bounding box center [117, 150] width 183 height 65
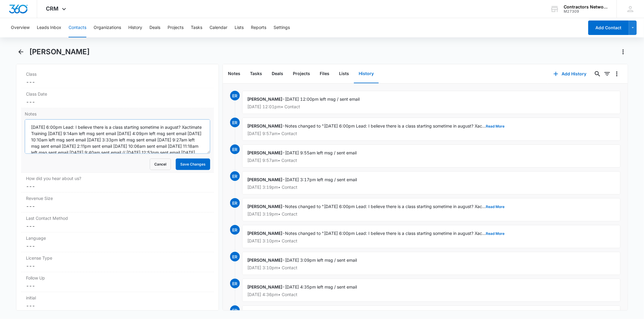
scroll to position [31, 0]
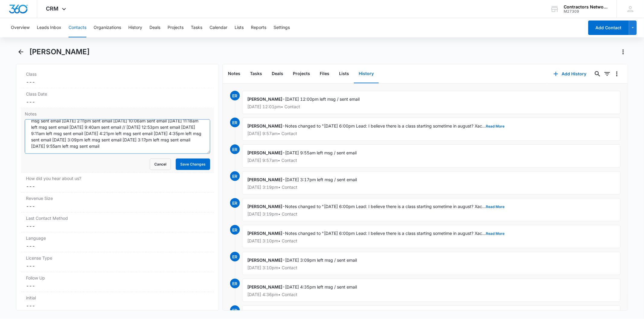
click at [131, 146] on textarea "7/22/2024 6:00pm Lead: I believe there is a class starting sometime in august? …" at bounding box center [117, 137] width 185 height 34
paste textarea "8/12/2025 12:00pm left msg / sent email"
drag, startPoint x: 121, startPoint y: 144, endPoint x: 123, endPoint y: 151, distance: 7.6
click at [121, 144] on textarea "7/22/2024 6:00pm Lead: I believe there is a class starting sometime in august? …" at bounding box center [117, 137] width 185 height 34
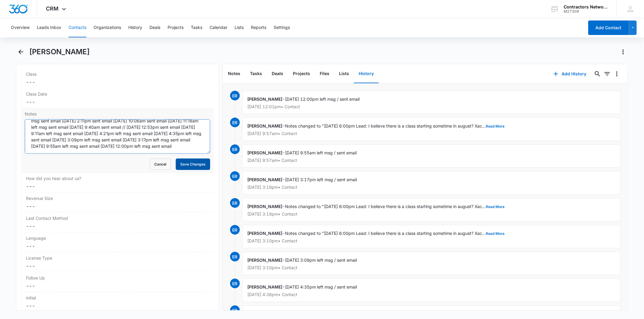
type textarea "7/22/2024 6:00pm Lead: I believe there is a class starting sometime in august? …"
click at [176, 164] on button "Save Changes" at bounding box center [193, 164] width 34 height 11
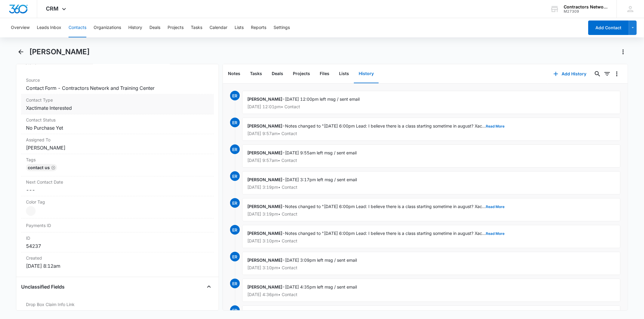
scroll to position [201, 0]
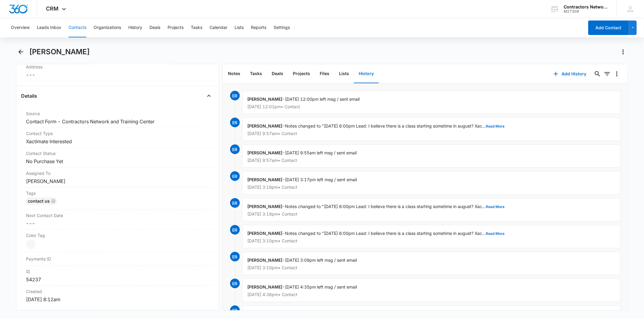
click at [83, 25] on button "Contacts" at bounding box center [78, 27] width 18 height 19
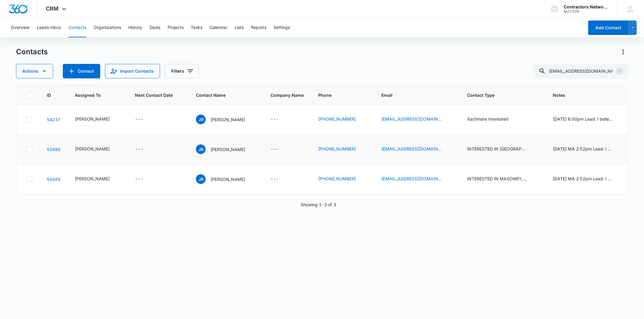
click at [211, 154] on td "JR Jeremy Reyes" at bounding box center [226, 150] width 75 height 30
click at [210, 153] on p "Jeremy Reyes" at bounding box center [227, 149] width 35 height 6
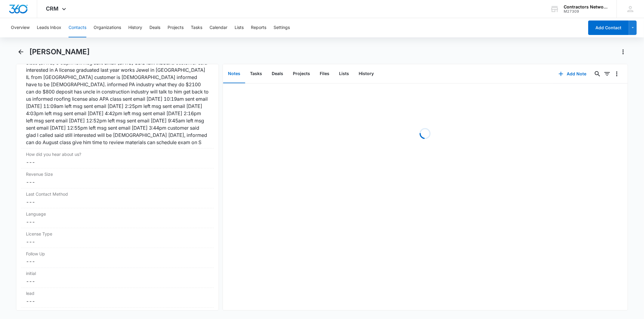
scroll to position [771, 0]
click at [567, 72] on button "Add Note" at bounding box center [572, 74] width 40 height 14
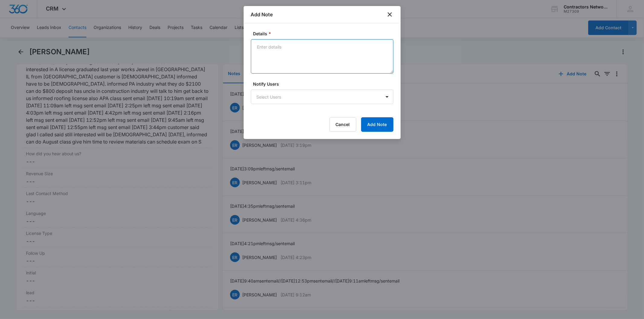
click at [267, 54] on textarea "Details *" at bounding box center [322, 56] width 142 height 34
paste textarea "8/12/2025 12:00pm left msg / sent email"
type textarea "8/12/2025 12:00pm left msg / sent email"
click at [367, 124] on button "Add Note" at bounding box center [377, 124] width 32 height 14
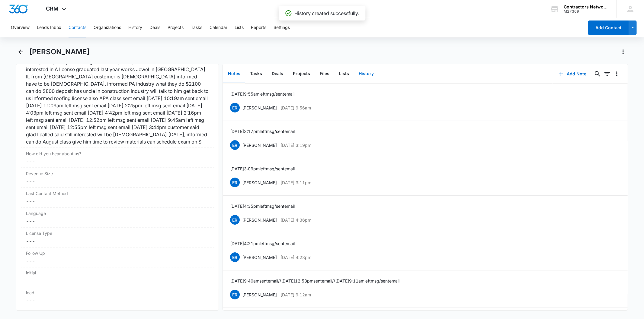
drag, startPoint x: 366, startPoint y: 71, endPoint x: 552, endPoint y: 63, distance: 185.5
click at [367, 71] on button "History" at bounding box center [366, 74] width 25 height 19
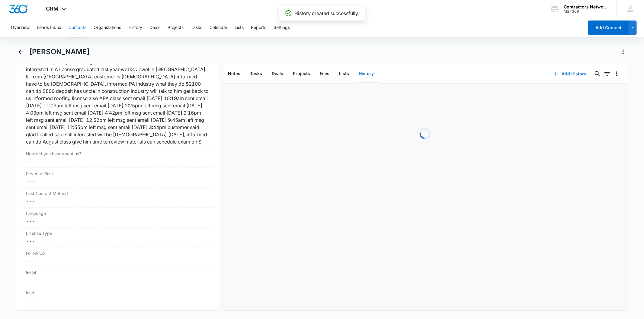
click at [572, 72] on button "Add History" at bounding box center [569, 74] width 45 height 14
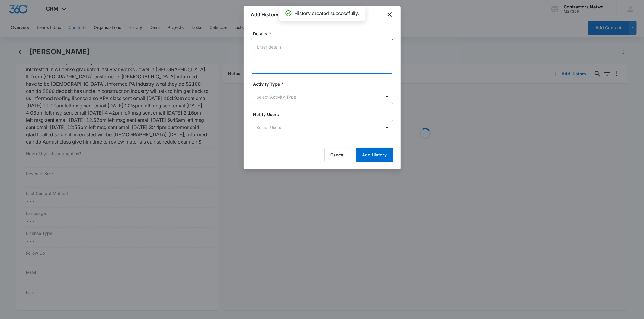
click at [280, 65] on textarea "Details *" at bounding box center [322, 56] width 142 height 34
paste textarea "8/12/2025 12:00pm left msg / sent email"
type textarea "8/12/2025 12:00pm left msg / sent email"
click at [264, 107] on body "CRM Apps Reputation Websites Forms CRM Email Social Shop Payments POS Content A…" at bounding box center [322, 159] width 644 height 319
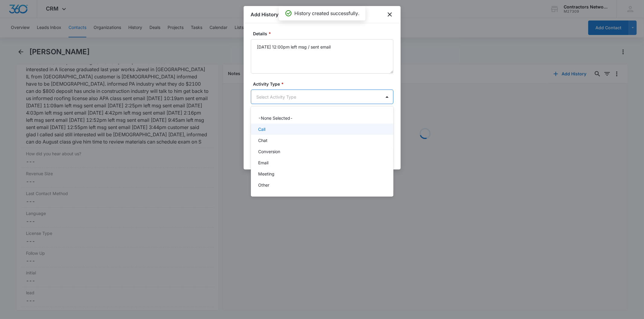
drag, startPoint x: 275, startPoint y: 132, endPoint x: 279, endPoint y: 134, distance: 4.6
click at [277, 133] on div "Call" at bounding box center [322, 129] width 142 height 11
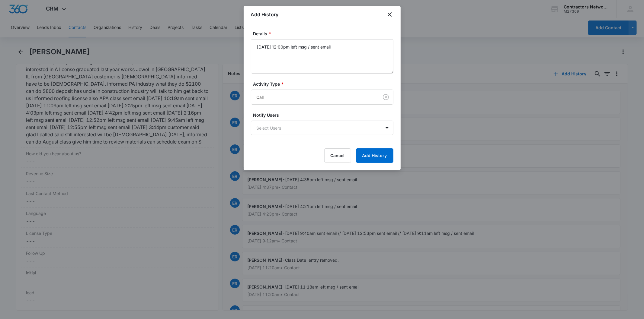
click at [371, 164] on div "Details * 8/12/2025 12:00pm left msg / sent email Activity Type * Call Notify U…" at bounding box center [322, 96] width 157 height 147
click at [372, 157] on button "Add History" at bounding box center [374, 156] width 37 height 14
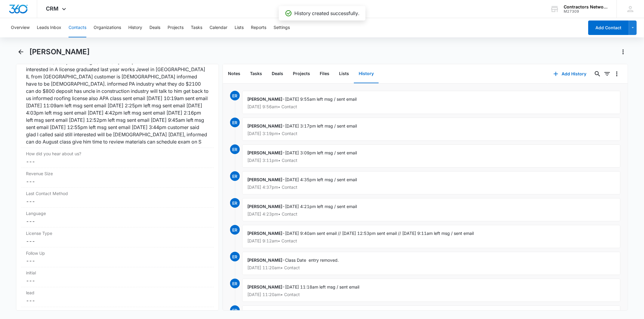
click at [73, 28] on button "Contacts" at bounding box center [78, 27] width 18 height 19
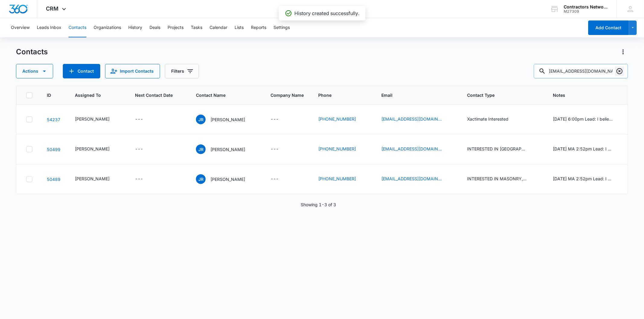
click at [618, 69] on icon "Clear" at bounding box center [619, 71] width 7 height 7
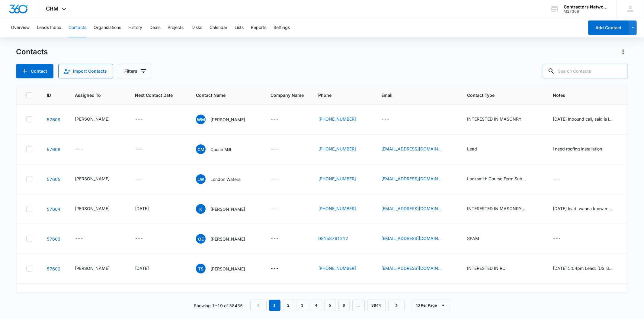
click at [583, 67] on input "text" at bounding box center [585, 71] width 85 height 14
paste input "[PERSON_NAME][EMAIL_ADDRESS][DOMAIN_NAME]"
type input "[PERSON_NAME][EMAIL_ADDRESS][DOMAIN_NAME]"
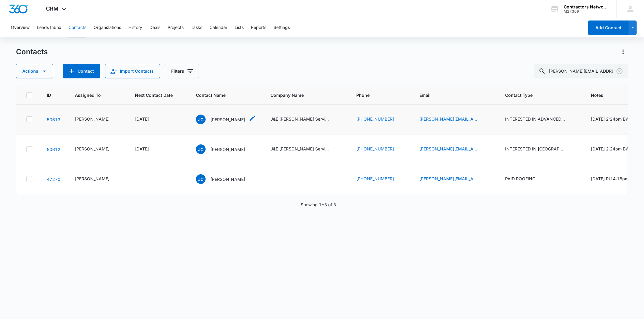
click at [210, 121] on p "[PERSON_NAME]" at bounding box center [227, 120] width 35 height 6
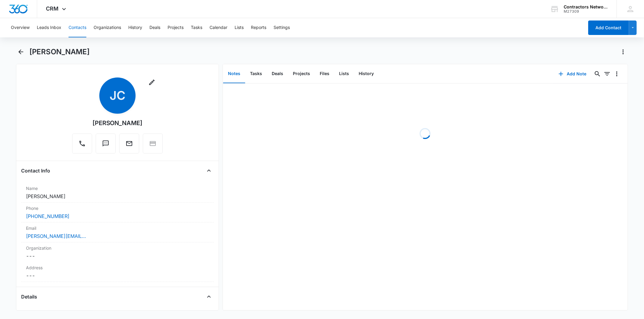
click at [71, 32] on button "Contacts" at bounding box center [78, 27] width 18 height 19
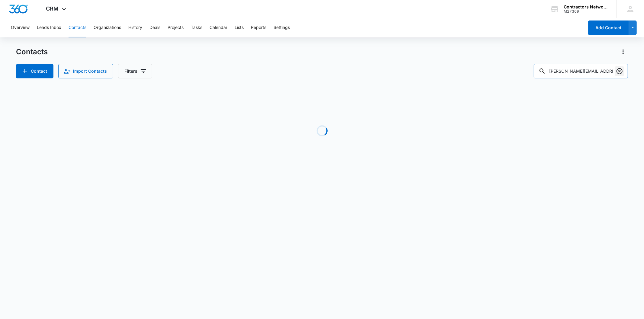
click at [621, 71] on icon "Clear" at bounding box center [619, 71] width 7 height 7
click at [588, 74] on input "text" at bounding box center [585, 71] width 85 height 14
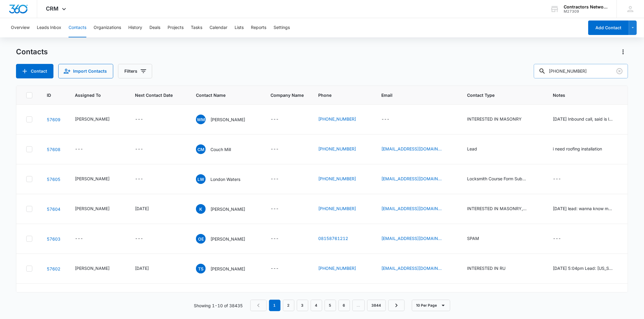
type input "[PHONE_NUMBER]"
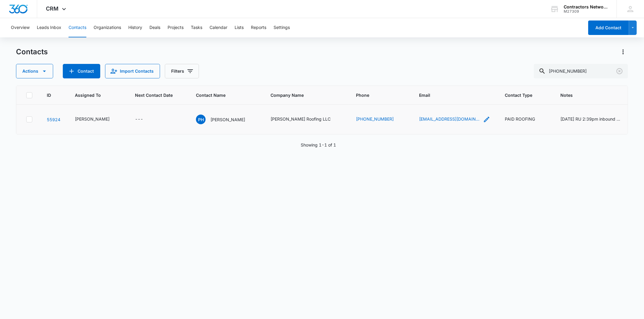
click at [483, 123] on icon "Email - pablohernandez999@yahoo.com - Select to Edit Field" at bounding box center [486, 119] width 7 height 7
click at [427, 100] on input "[EMAIL_ADDRESS][DOMAIN_NAME]" at bounding box center [423, 97] width 76 height 14
click at [422, 113] on button "Cancel" at bounding box center [428, 115] width 21 height 11
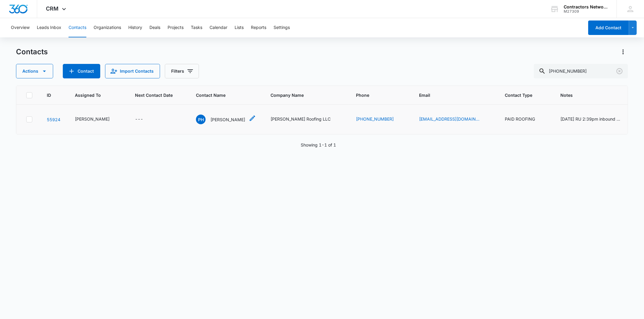
click at [211, 123] on p "[PERSON_NAME]" at bounding box center [227, 120] width 35 height 6
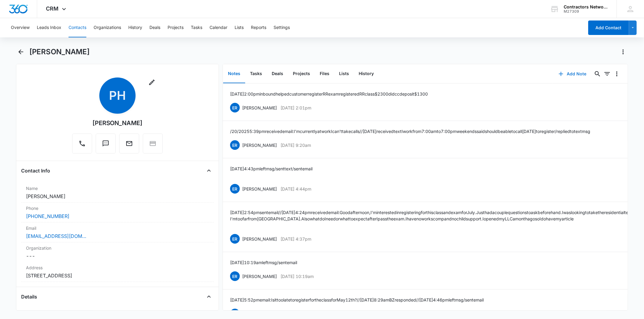
click at [569, 75] on button "Add Note" at bounding box center [572, 74] width 40 height 14
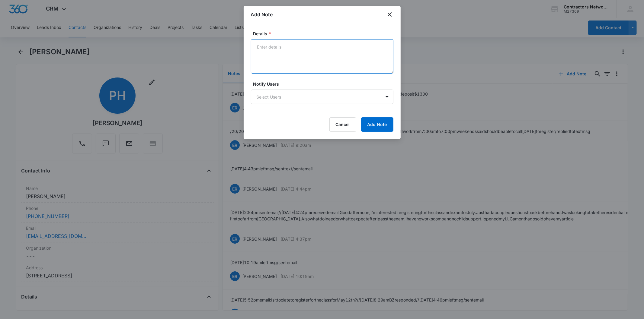
click at [272, 60] on textarea "Details *" at bounding box center [322, 56] width 142 height 34
paste textarea "[DATE] 12:13pm inbound helped customer register RR exam informed PA class $2100…"
click at [330, 54] on textarea "[DATE] 12:13pm inbound helped customer register RR exam informed PA class $2100…" at bounding box center [322, 56] width 142 height 34
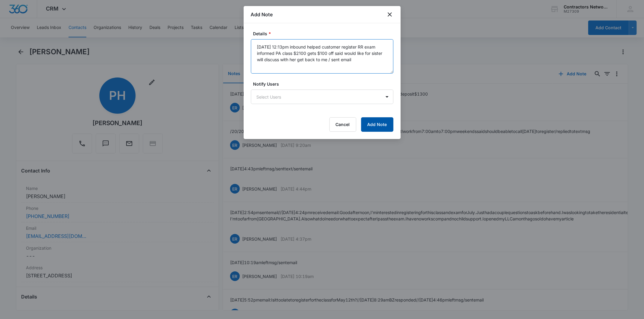
type textarea "[DATE] 12:13pm inbound helped customer register RR exam informed PA class $2100…"
click at [370, 122] on button "Add Note" at bounding box center [377, 124] width 32 height 14
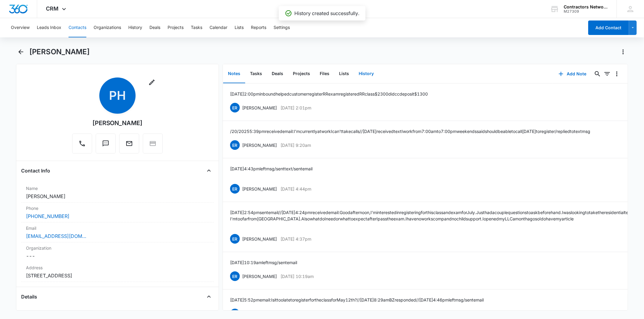
click at [370, 74] on button "History" at bounding box center [366, 74] width 25 height 19
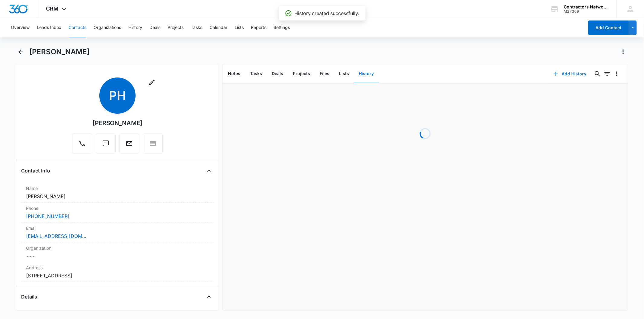
click at [568, 72] on button "Add History" at bounding box center [569, 74] width 45 height 14
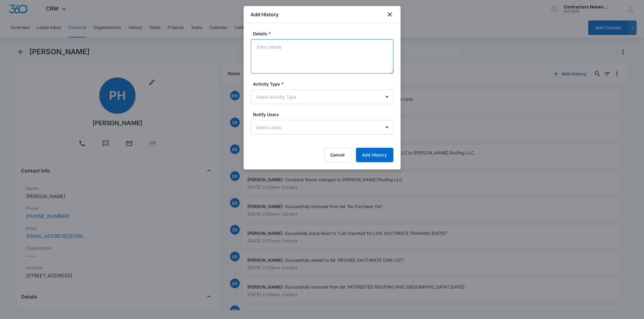
click at [313, 51] on textarea "Details *" at bounding box center [322, 56] width 142 height 34
paste textarea "[DATE] 12:13pm inbound helped customer register RR exam informed PA class $2100…"
type textarea "[DATE] 12:13pm inbound helped customer register RR exam informed PA class $2100…"
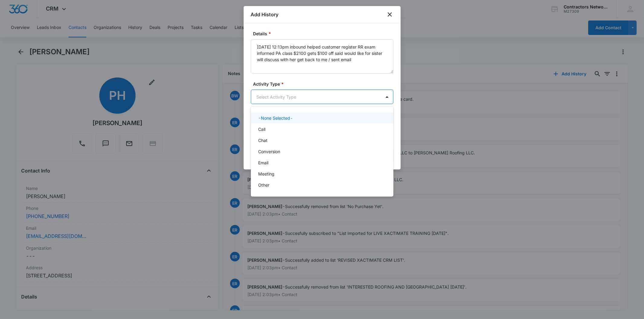
click at [251, 102] on body "CRM Apps Reputation Websites Forms CRM Email Social Shop Payments POS Content A…" at bounding box center [322, 159] width 644 height 319
click at [263, 141] on p "Chat" at bounding box center [262, 140] width 9 height 6
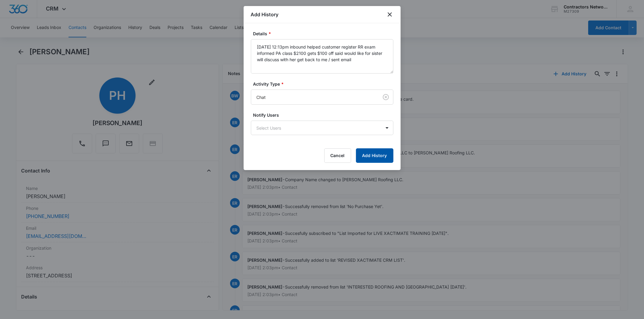
click at [369, 157] on button "Add History" at bounding box center [374, 156] width 37 height 14
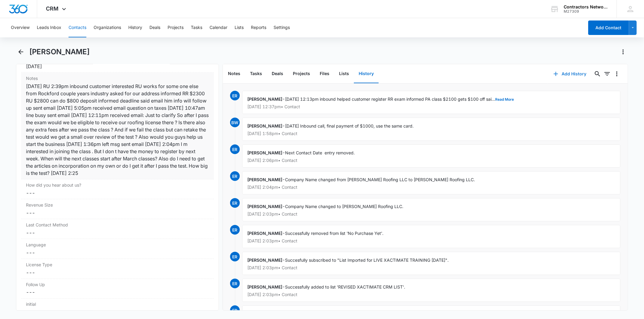
scroll to position [738, 0]
click at [622, 49] on icon "Actions" at bounding box center [622, 51] width 7 height 7
click at [597, 65] on button "Make a Copy" at bounding box center [603, 68] width 48 height 9
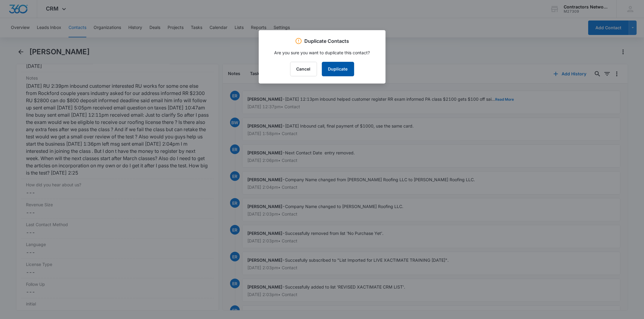
click at [346, 69] on button "Duplicate" at bounding box center [338, 69] width 32 height 14
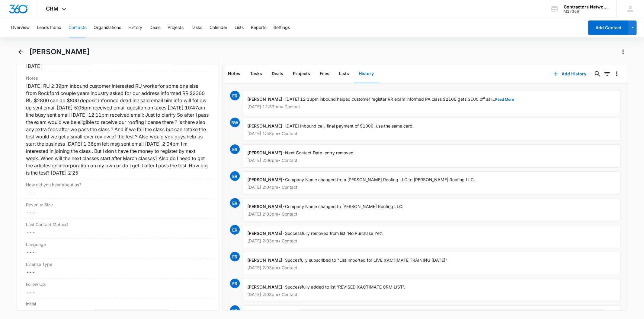
click at [81, 27] on button "Contacts" at bounding box center [78, 27] width 18 height 19
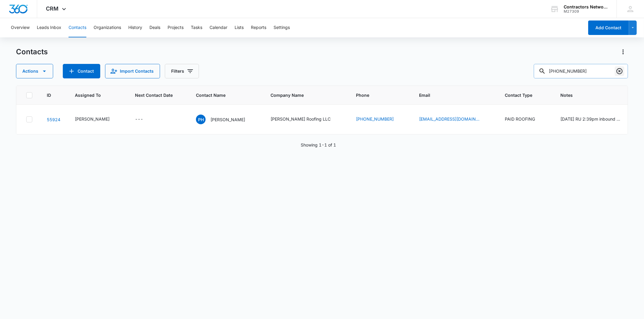
click at [619, 70] on icon "Clear" at bounding box center [619, 71] width 7 height 7
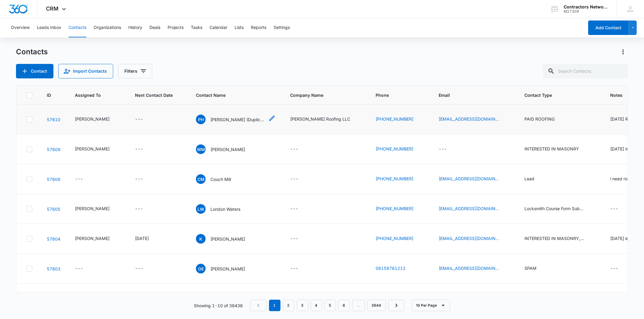
click at [229, 123] on p "[PERSON_NAME] (Duplicate)" at bounding box center [237, 120] width 54 height 6
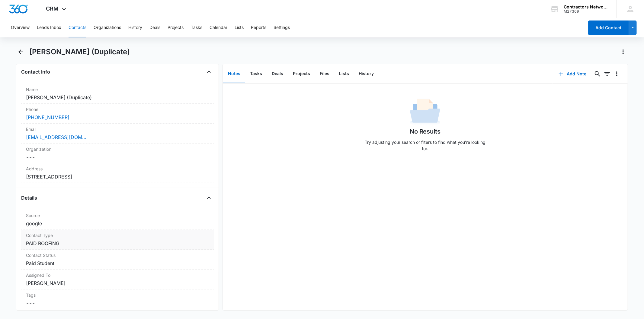
scroll to position [101, 0]
click at [107, 97] on dd "Cancel Save Changes [PERSON_NAME] (Duplicate)" at bounding box center [117, 95] width 183 height 7
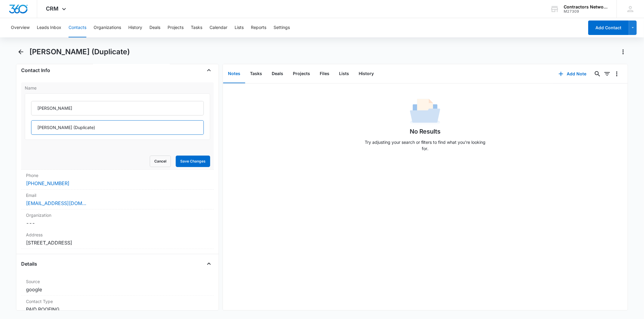
drag, startPoint x: 59, startPoint y: 128, endPoint x: 163, endPoint y: 145, distance: 106.2
click at [107, 127] on input "[PERSON_NAME] (Duplicate)" at bounding box center [117, 127] width 172 height 14
type input "[PERSON_NAME]"
click at [183, 161] on button "Save Changes" at bounding box center [193, 161] width 34 height 11
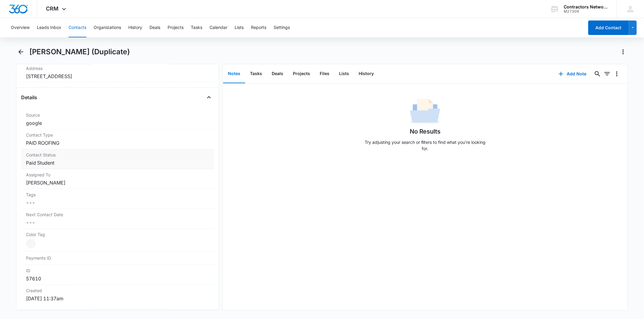
scroll to position [268, 0]
click at [73, 139] on dd "Cancel Save Changes PAID ROOFING" at bounding box center [117, 142] width 183 height 7
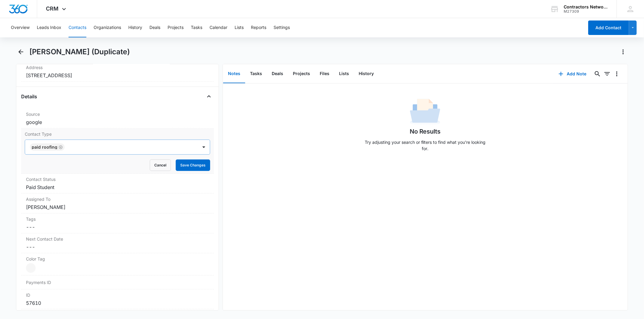
click at [59, 149] on icon "Remove PAID ROOFING" at bounding box center [61, 147] width 4 height 5
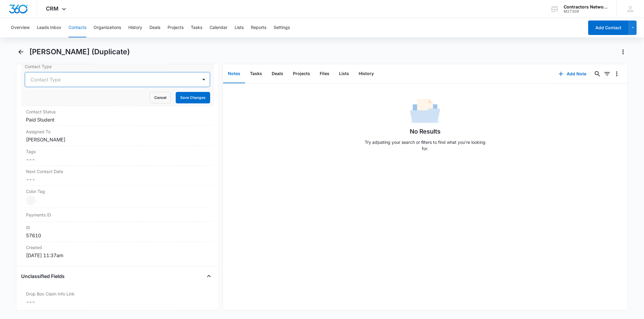
scroll to position [200, 0]
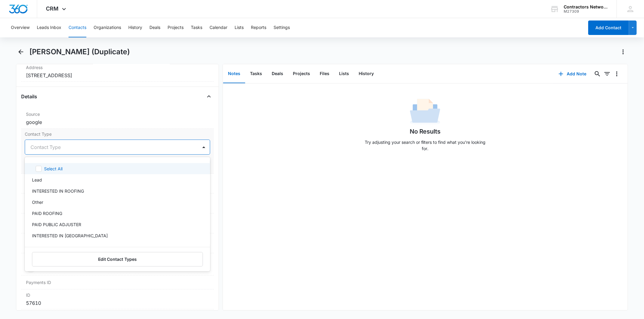
click at [58, 149] on div at bounding box center [109, 147] width 159 height 8
click at [64, 238] on p "INTERESTED IN [GEOGRAPHIC_DATA]" at bounding box center [70, 236] width 76 height 6
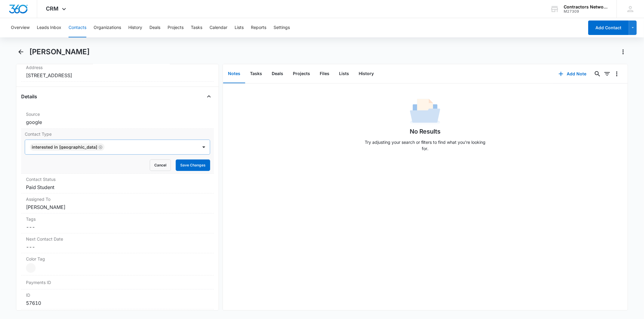
click at [206, 149] on div "Contact Type INTERESTED IN [GEOGRAPHIC_DATA] Cancel Save Changes" at bounding box center [117, 151] width 192 height 45
drag, startPoint x: 199, startPoint y: 159, endPoint x: 194, endPoint y: 163, distance: 6.5
click at [199, 160] on button "Save Changes" at bounding box center [193, 165] width 34 height 11
drag, startPoint x: 65, startPoint y: 197, endPoint x: 62, endPoint y: 192, distance: 5.5
click at [64, 196] on div "Assigned To Cancel Save Changes [PERSON_NAME]" at bounding box center [117, 204] width 192 height 20
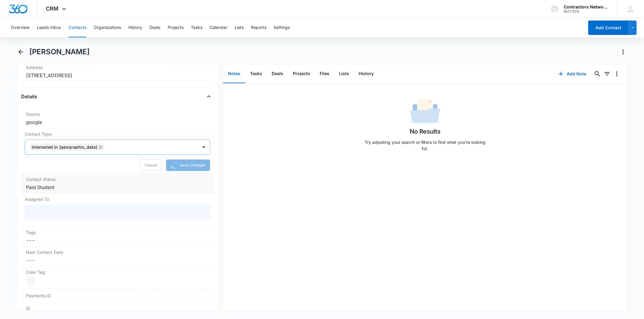
click at [64, 187] on dd "Cancel Save Changes Paid Student" at bounding box center [117, 187] width 183 height 7
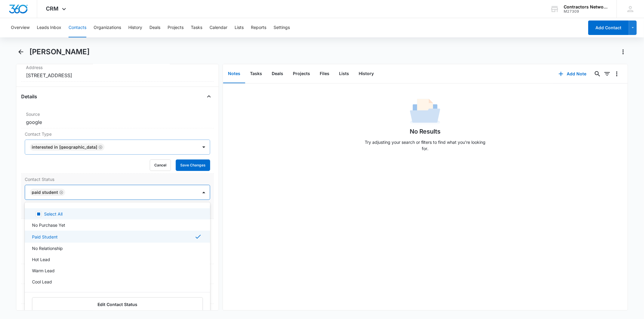
drag, startPoint x: 61, startPoint y: 196, endPoint x: 61, endPoint y: 192, distance: 3.3
click at [61, 195] on div "Paid Student" at bounding box center [47, 192] width 35 height 7
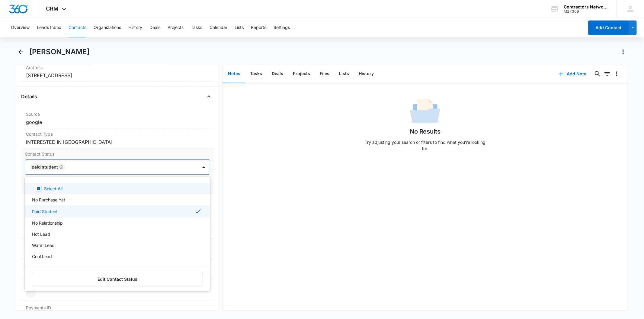
click at [61, 192] on div "Select All" at bounding box center [117, 188] width 185 height 11
checkbox input "true"
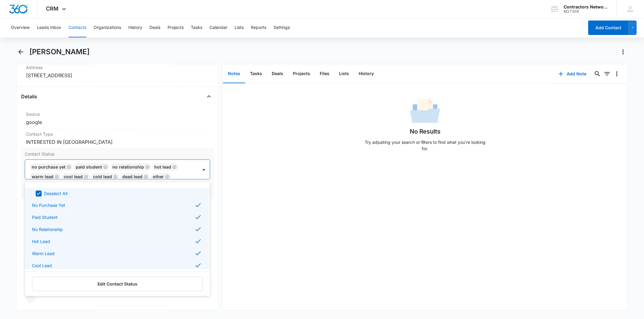
click at [103, 168] on icon "Remove Paid Student" at bounding box center [105, 167] width 4 height 5
checkbox input "false"
click at [110, 166] on icon "Remove No Relationship" at bounding box center [111, 167] width 4 height 5
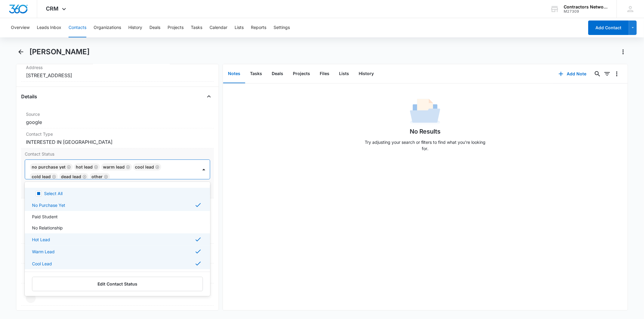
click at [127, 168] on icon "Remove Warm Lead" at bounding box center [128, 167] width 4 height 4
click at [153, 166] on icon "Remove Cold Lead" at bounding box center [154, 167] width 4 height 5
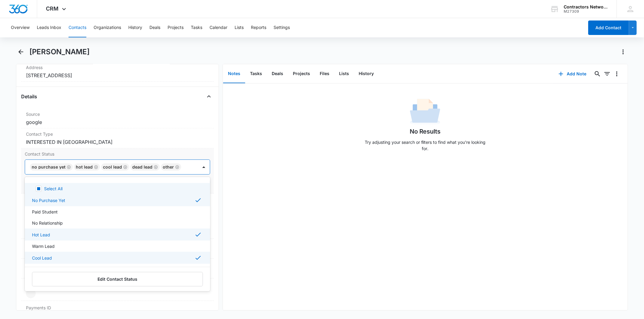
click at [123, 168] on icon "Remove Cool Lead" at bounding box center [125, 167] width 4 height 4
click at [94, 169] on icon "Remove Hot Lead" at bounding box center [96, 167] width 4 height 5
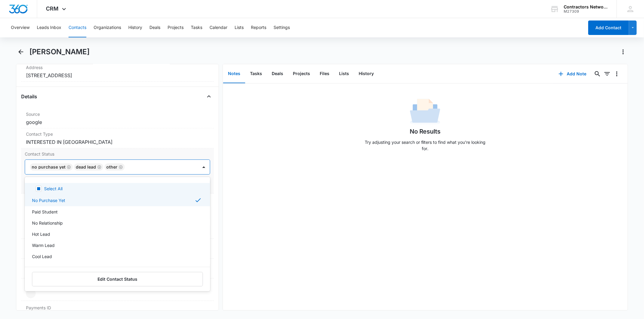
click at [99, 167] on icon "Remove Dead Lead" at bounding box center [99, 167] width 4 height 5
click at [89, 168] on icon "Remove Other" at bounding box center [90, 167] width 4 height 5
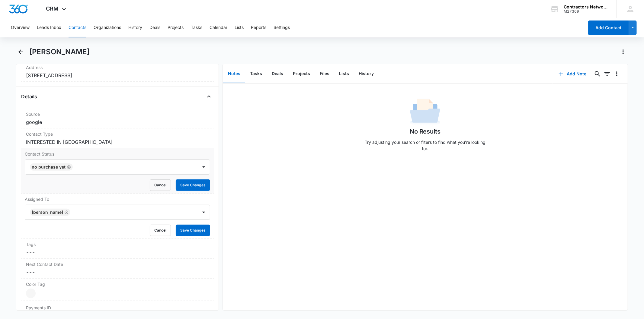
click at [206, 173] on div "Contact Status No Purchase Yet Cancel Save Changes" at bounding box center [117, 171] width 192 height 45
click at [198, 180] on button "Save Changes" at bounding box center [193, 185] width 34 height 11
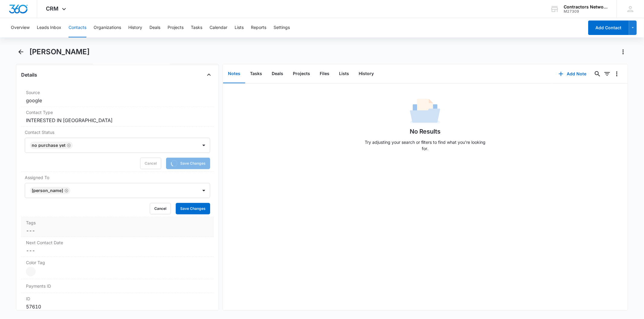
scroll to position [234, 0]
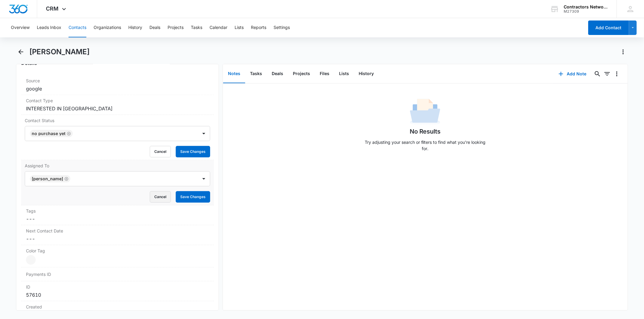
click at [152, 192] on button "Cancel" at bounding box center [160, 196] width 21 height 11
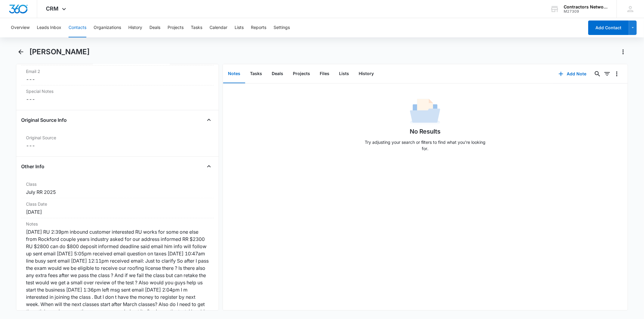
scroll to position [603, 0]
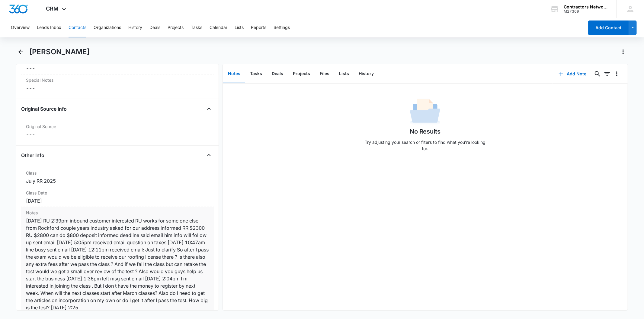
click at [83, 241] on div "[DATE] RU 2:39pm inbound customer interested RU works for some one else from Ro…" at bounding box center [117, 264] width 183 height 94
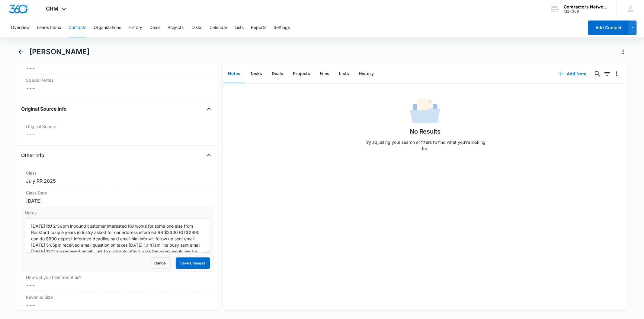
click at [84, 233] on textarea "[DATE] RU 2:39pm inbound customer interested RU works for some one else from Ro…" at bounding box center [117, 236] width 185 height 34
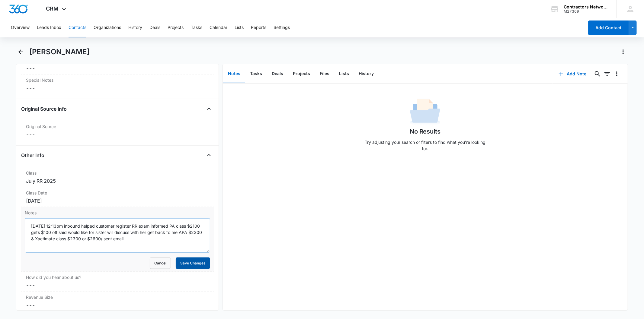
drag, startPoint x: 179, startPoint y: 264, endPoint x: 132, endPoint y: 236, distance: 54.8
click at [132, 236] on form "[DATE] 12:13pm inbound helped customer register RR exam informed PA class $2100…" at bounding box center [117, 244] width 185 height 51
click at [129, 237] on textarea "[DATE] 12:13pm inbound helped customer register RR exam informed PA class $2100…" at bounding box center [117, 236] width 185 height 34
click at [126, 238] on textarea "[DATE] 12:13pm inbound helped customer register RR exam informed PA class $2100…" at bounding box center [117, 236] width 185 height 34
type textarea "[DATE] 12:13pm inbound helped customer register RR exam informed PA class $2100…"
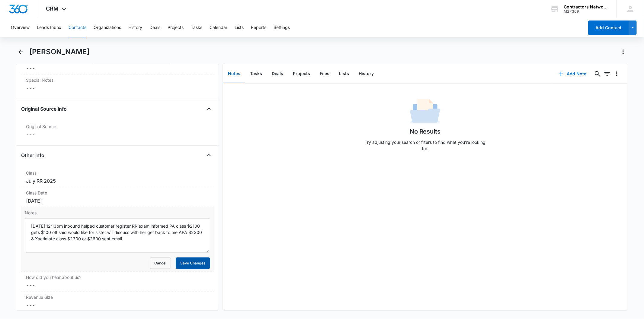
click at [183, 263] on button "Save Changes" at bounding box center [193, 263] width 34 height 11
click at [93, 182] on div "July RR 2025" at bounding box center [117, 181] width 183 height 7
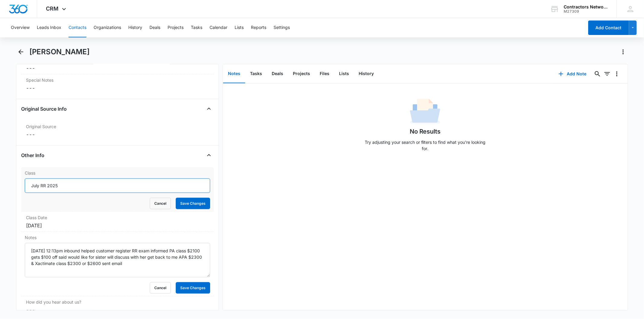
click at [60, 187] on input "July RR 2025" at bounding box center [117, 186] width 185 height 14
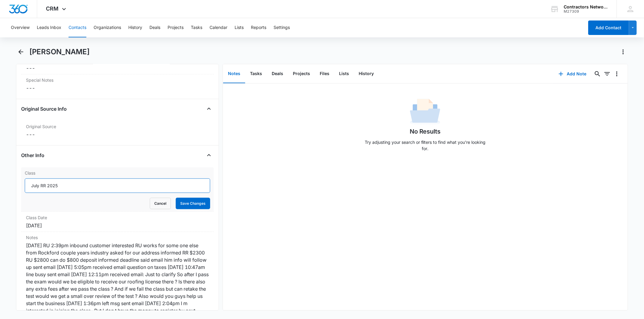
click at [60, 187] on input "July RR 2025" at bounding box center [117, 186] width 185 height 14
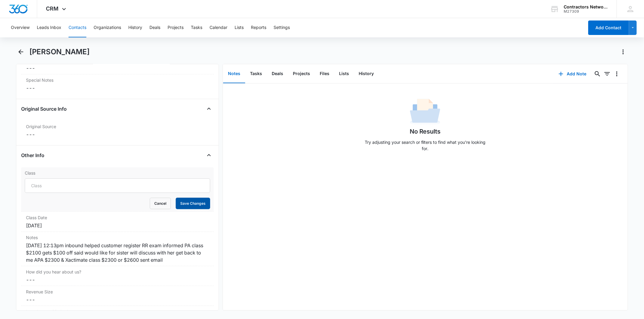
click at [185, 200] on button "Save Changes" at bounding box center [193, 203] width 34 height 11
click at [78, 221] on div "Class Date Cancel Save Changes [DATE]" at bounding box center [117, 222] width 192 height 20
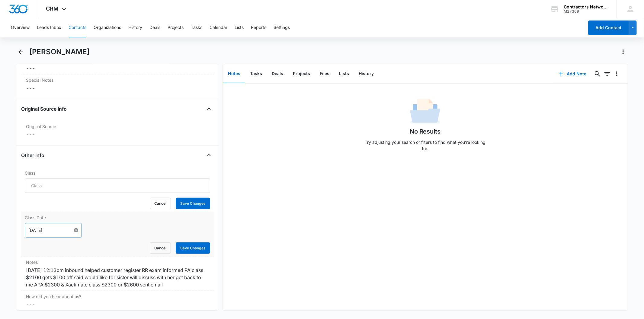
click at [71, 232] on form "[DATE] Cancel Save Changes" at bounding box center [117, 238] width 185 height 31
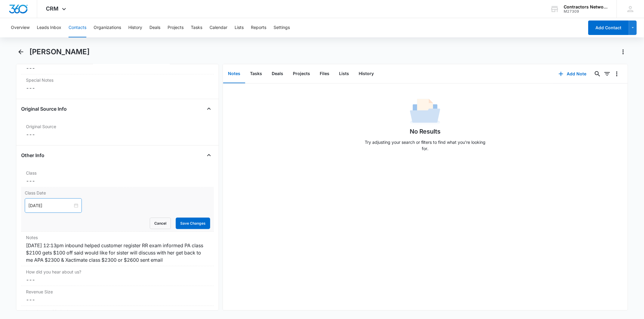
drag, startPoint x: 69, startPoint y: 206, endPoint x: 74, endPoint y: 210, distance: 6.4
click at [69, 206] on div "[DATE]" at bounding box center [53, 206] width 50 height 7
click at [192, 226] on button "Save Changes" at bounding box center [193, 223] width 34 height 11
click at [69, 203] on div "[DATE]" at bounding box center [53, 206] width 50 height 7
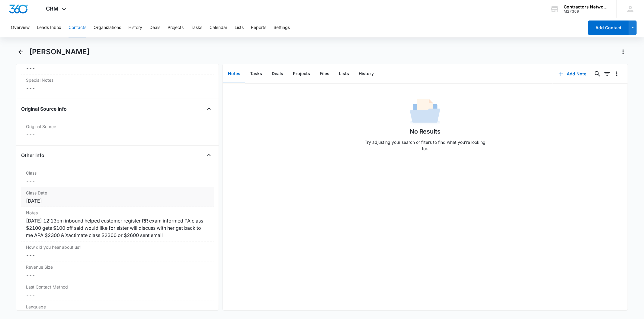
click at [72, 206] on div "Class Date Cancel Save Changes [DATE]" at bounding box center [117, 197] width 192 height 20
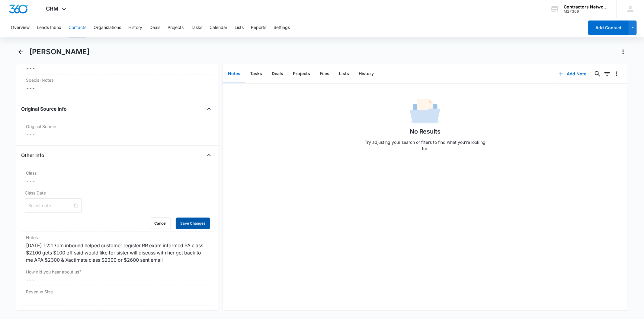
click at [185, 223] on button "Save Changes" at bounding box center [193, 223] width 34 height 11
click at [563, 77] on button "Add Note" at bounding box center [572, 74] width 40 height 14
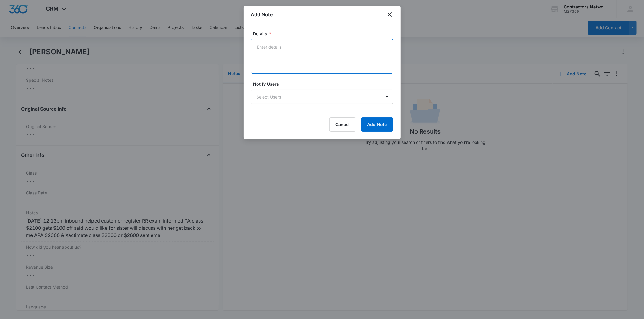
click at [286, 56] on textarea "Details *" at bounding box center [322, 56] width 142 height 34
paste textarea "[DATE] 12:13pm inbound helped customer register RR exam informed PA class $2100…"
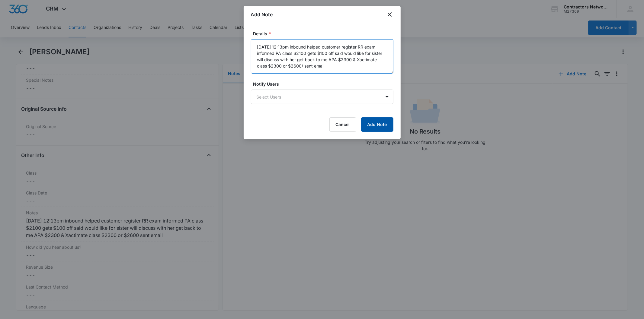
type textarea "[DATE] 12:13pm inbound helped customer register RR exam informed PA class $2100…"
click at [376, 126] on button "Add Note" at bounding box center [377, 124] width 32 height 14
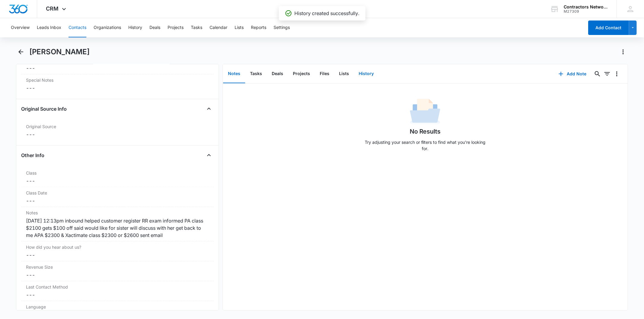
click at [363, 71] on button "History" at bounding box center [366, 74] width 25 height 19
click at [560, 72] on button "Add History" at bounding box center [569, 74] width 45 height 14
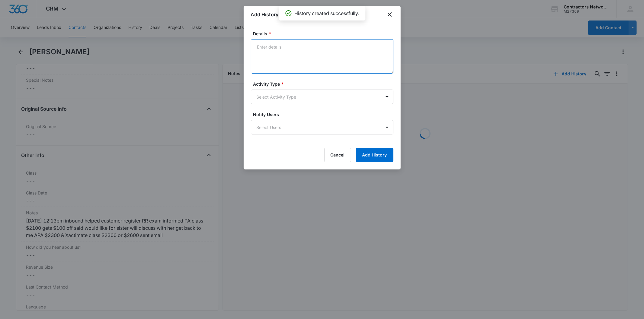
click at [275, 53] on textarea "Details *" at bounding box center [322, 56] width 142 height 34
paste textarea "[DATE] 12:13pm inbound helped customer register RR exam informed PA class $2100…"
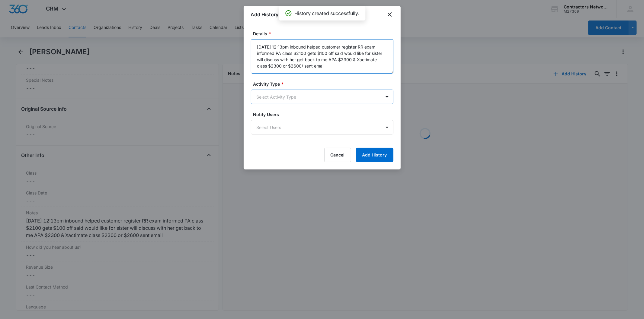
type textarea "[DATE] 12:13pm inbound helped customer register RR exam informed PA class $2100…"
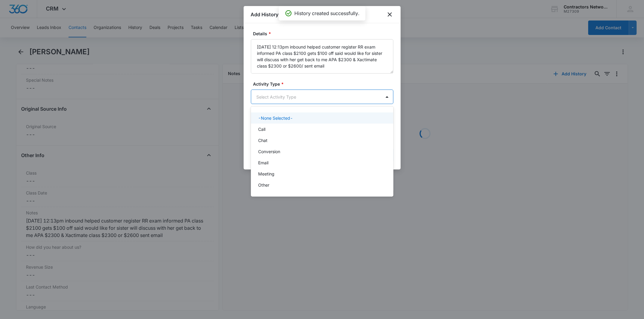
click at [270, 100] on body "CRM Apps Reputation Websites Forms CRM Email Social Shop Payments POS Content A…" at bounding box center [322, 159] width 644 height 319
click at [267, 139] on p "Chat" at bounding box center [262, 140] width 9 height 6
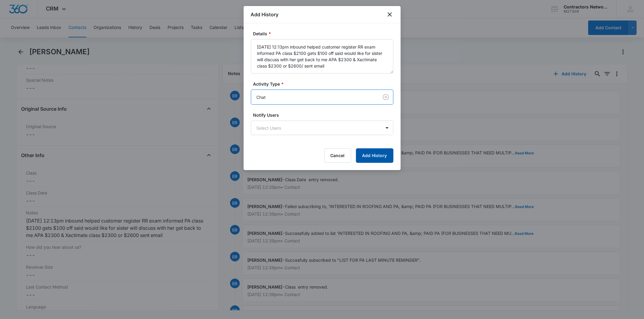
click at [380, 152] on button "Add History" at bounding box center [374, 156] width 37 height 14
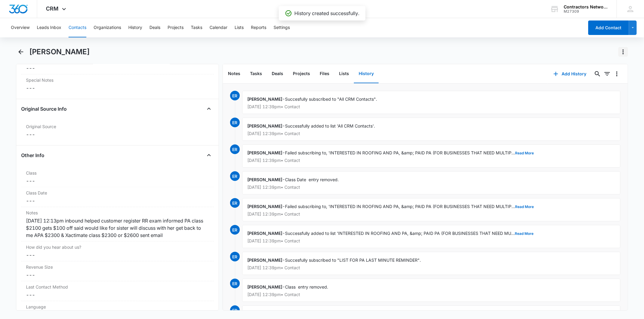
click at [622, 52] on icon "Actions" at bounding box center [622, 51] width 7 height 7
click at [607, 67] on div "Make a Copy" at bounding box center [600, 69] width 27 height 4
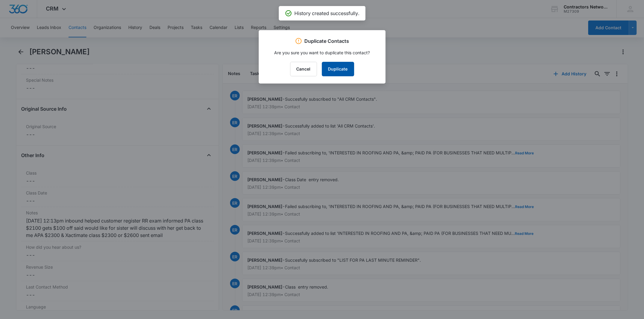
click at [348, 71] on button "Duplicate" at bounding box center [338, 69] width 32 height 14
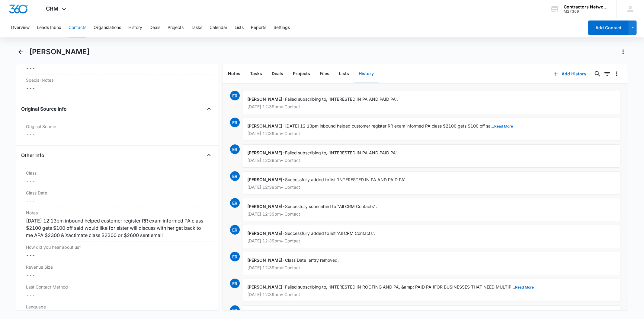
click at [79, 27] on button "Contacts" at bounding box center [78, 27] width 18 height 19
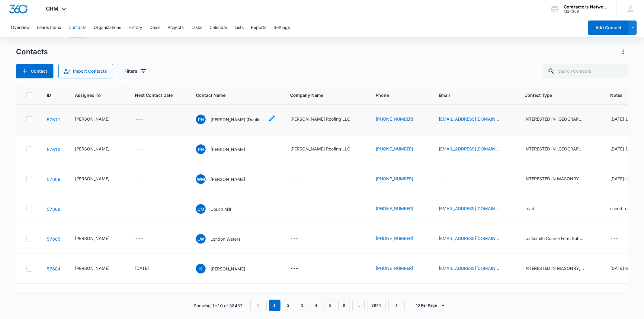
click at [228, 123] on p "[PERSON_NAME] (Duplicate)" at bounding box center [237, 120] width 54 height 6
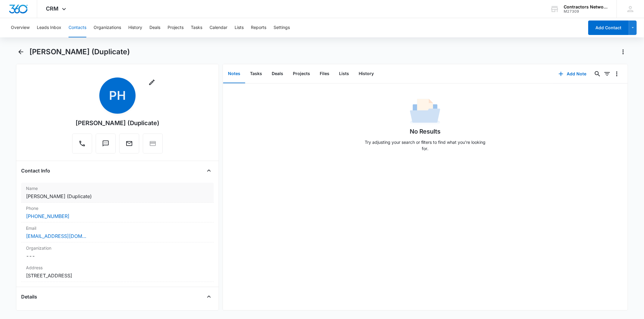
click at [117, 194] on dd "Cancel Save Changes [PERSON_NAME] (Duplicate)" at bounding box center [117, 196] width 183 height 7
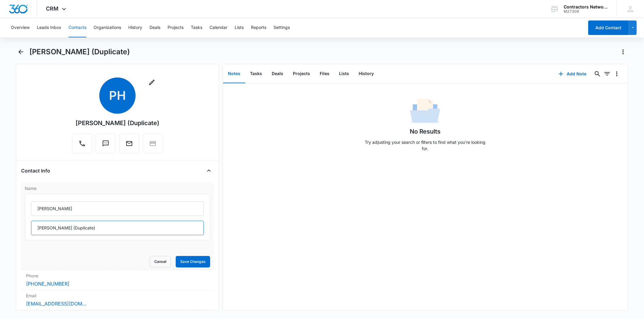
drag, startPoint x: 61, startPoint y: 227, endPoint x: 96, endPoint y: 233, distance: 35.9
click at [96, 233] on input "[PERSON_NAME] (Duplicate)" at bounding box center [117, 228] width 172 height 14
type input "[PERSON_NAME]"
click at [180, 257] on button "Save Changes" at bounding box center [193, 261] width 34 height 11
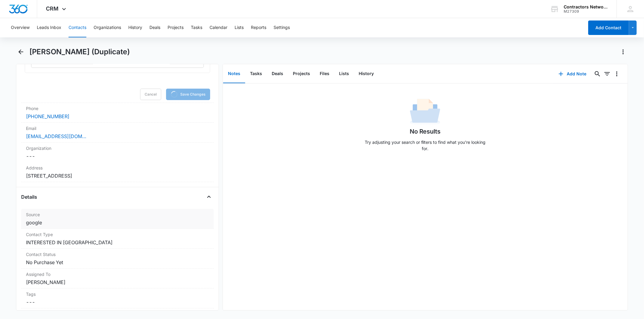
scroll to position [201, 0]
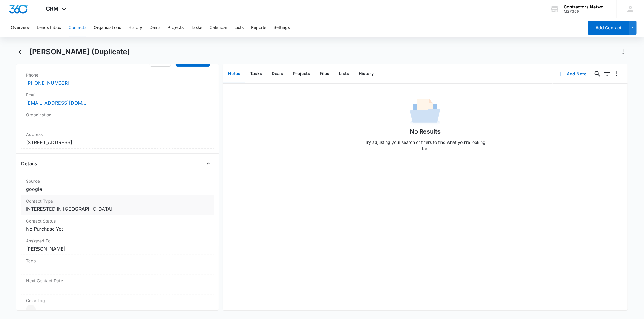
click at [85, 204] on label "Contact Type" at bounding box center [117, 201] width 183 height 6
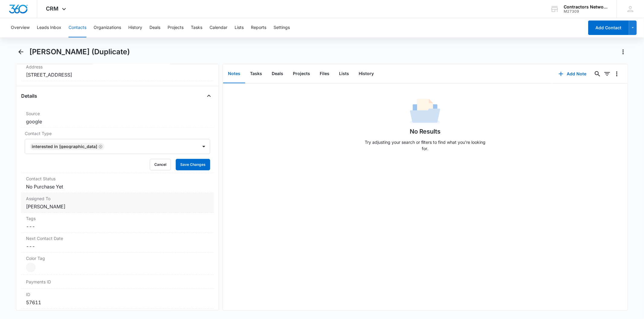
scroll to position [190, 0]
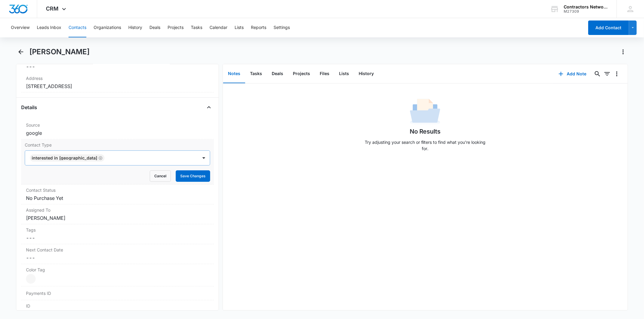
click at [98, 156] on icon "Remove INTERESTED IN PA" at bounding box center [100, 158] width 4 height 5
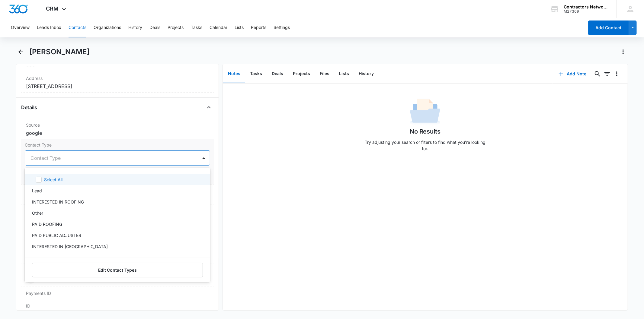
click at [67, 156] on div at bounding box center [109, 158] width 159 height 8
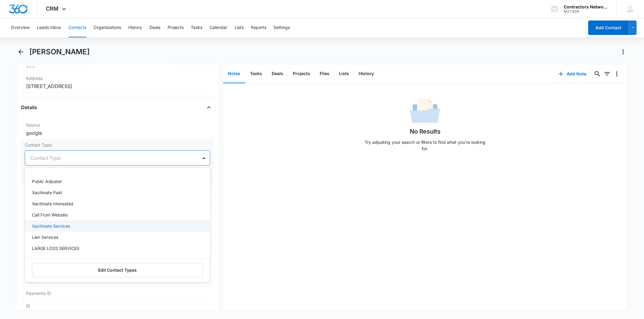
scroll to position [235, 0]
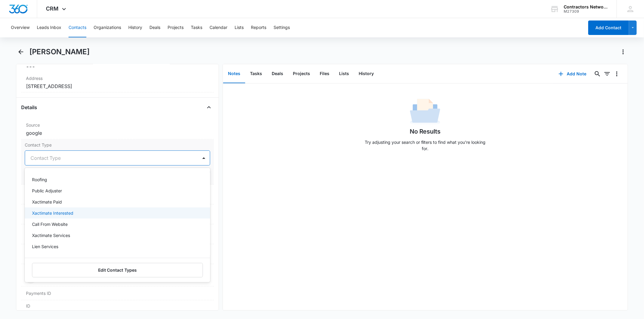
click at [69, 215] on p "Xactimate Interested" at bounding box center [52, 213] width 41 height 6
click at [210, 164] on div "Remove PH [PERSON_NAME] Contact Info Name Cancel Save Changes [PERSON_NAME] Pho…" at bounding box center [117, 187] width 203 height 247
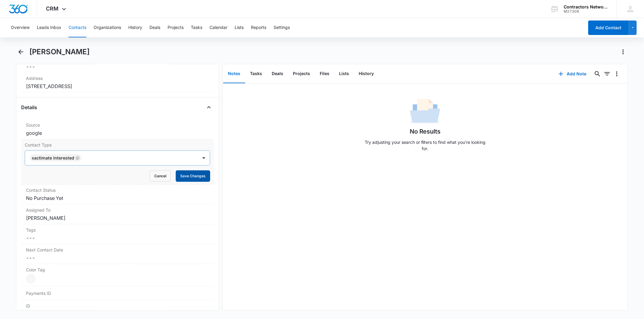
click at [194, 179] on button "Save Changes" at bounding box center [193, 176] width 34 height 11
click at [574, 74] on button "Add Note" at bounding box center [572, 74] width 40 height 14
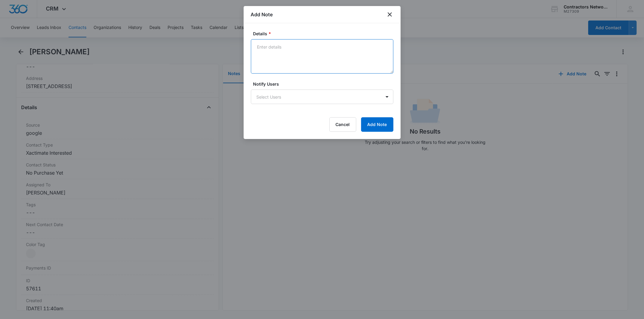
click at [284, 51] on textarea "Details *" at bounding box center [322, 56] width 142 height 34
paste textarea "[DATE] 12:13pm inbound helped customer register RR exam informed PA class $2100…"
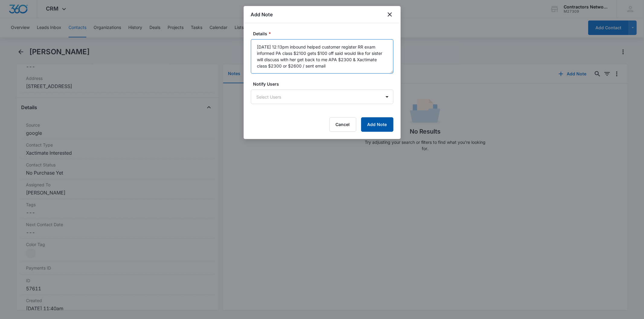
type textarea "[DATE] 12:13pm inbound helped customer register RR exam informed PA class $2100…"
click at [383, 117] on button "Add Note" at bounding box center [377, 124] width 32 height 14
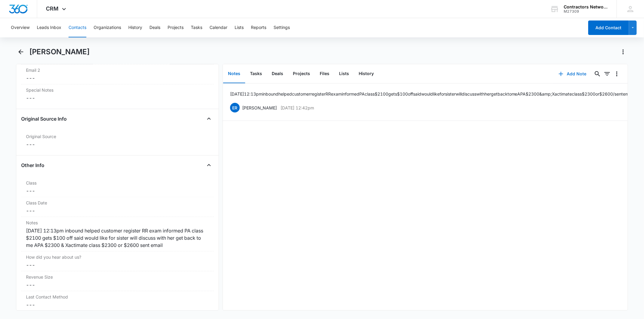
scroll to position [626, 0]
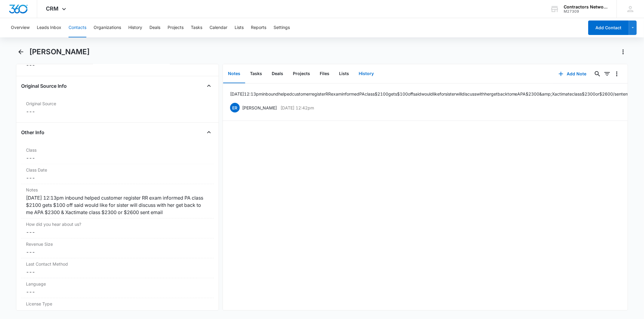
click at [363, 73] on button "History" at bounding box center [366, 74] width 25 height 19
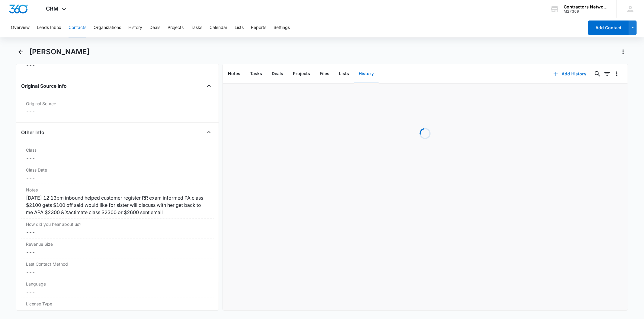
click at [560, 73] on button "Add History" at bounding box center [569, 74] width 45 height 14
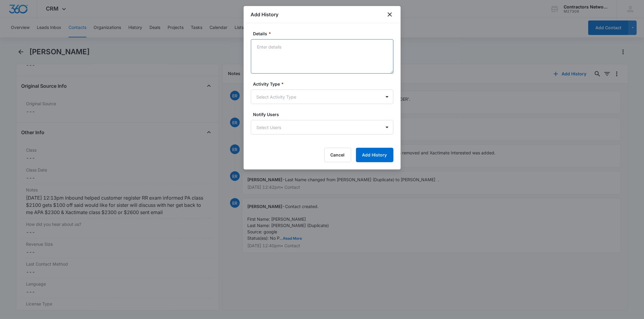
click at [263, 61] on textarea "Details *" at bounding box center [322, 56] width 142 height 34
paste textarea "[DATE] 12:13pm inbound helped customer register RR exam informed PA class $2100…"
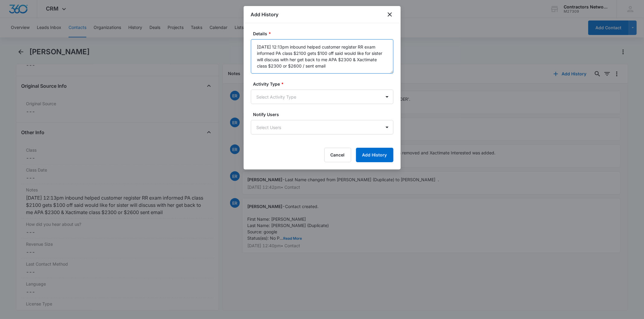
type textarea "[DATE] 12:13pm inbound helped customer register RR exam informed PA class $2100…"
drag, startPoint x: 285, startPoint y: 104, endPoint x: 283, endPoint y: 101, distance: 3.5
click at [284, 103] on form "Details * [DATE] 12:13pm inbound helped customer register RR exam informed PA c…" at bounding box center [322, 96] width 142 height 132
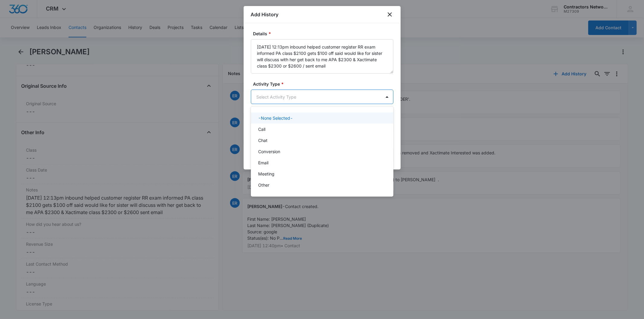
click at [282, 100] on body "CRM Apps Reputation Websites Forms CRM Email Social Shop Payments POS Content A…" at bounding box center [322, 159] width 644 height 319
drag, startPoint x: 273, startPoint y: 142, endPoint x: 393, endPoint y: 149, distance: 120.1
click at [273, 142] on div "Chat" at bounding box center [321, 140] width 127 height 6
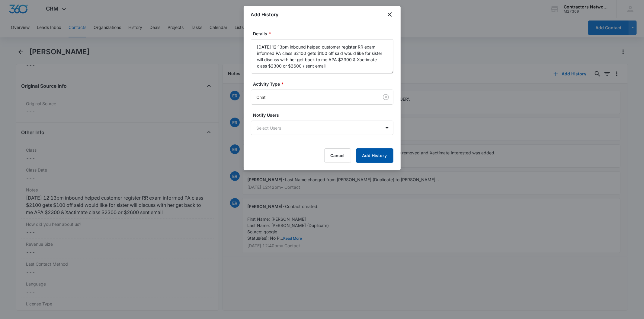
click at [390, 153] on button "Add History" at bounding box center [374, 156] width 37 height 14
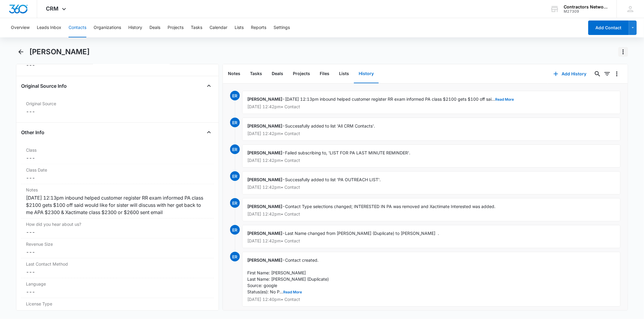
click at [621, 53] on icon "Actions" at bounding box center [622, 51] width 7 height 7
click at [611, 64] on button "Make a Copy" at bounding box center [603, 68] width 48 height 9
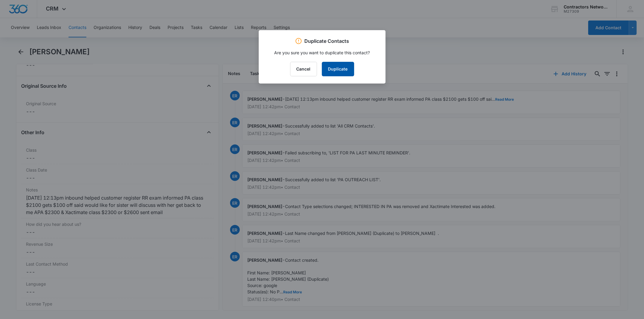
click at [337, 74] on button "Duplicate" at bounding box center [338, 69] width 32 height 14
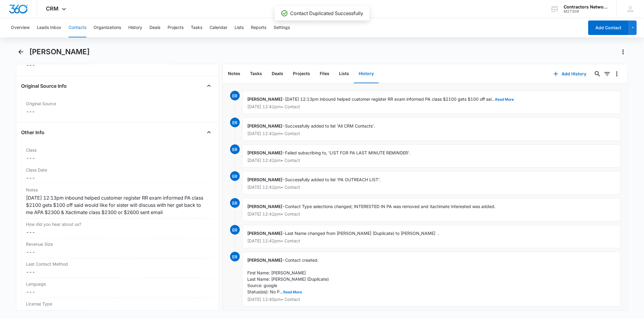
click at [73, 29] on button "Contacts" at bounding box center [78, 27] width 18 height 19
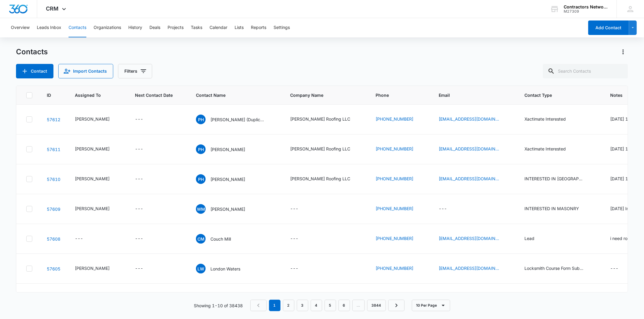
click at [147, 153] on icon "Next Contact Date - - Select to Edit Field" at bounding box center [150, 149] width 7 height 7
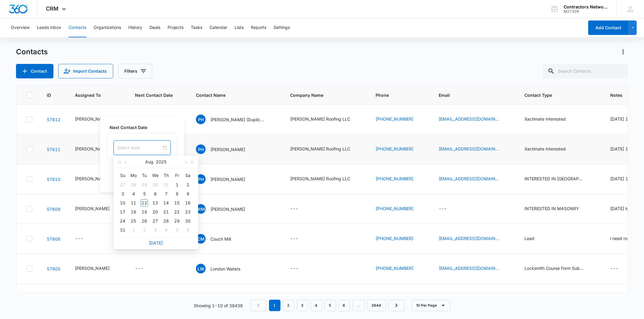
click at [146, 149] on input at bounding box center [139, 148] width 44 height 7
type input "[DATE]"
click at [131, 232] on div "1" at bounding box center [133, 230] width 7 height 7
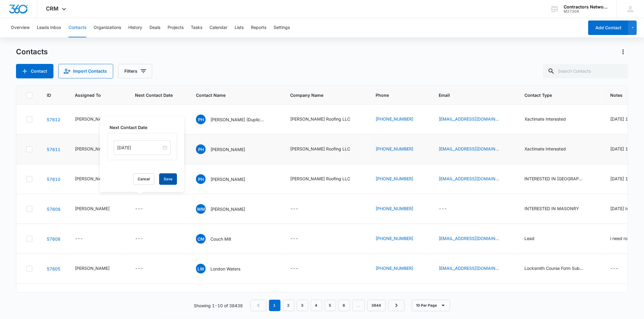
click at [164, 184] on button "Save" at bounding box center [168, 179] width 18 height 11
click at [148, 182] on icon "Next Contact Date - - Select to Edit Field" at bounding box center [150, 179] width 5 height 5
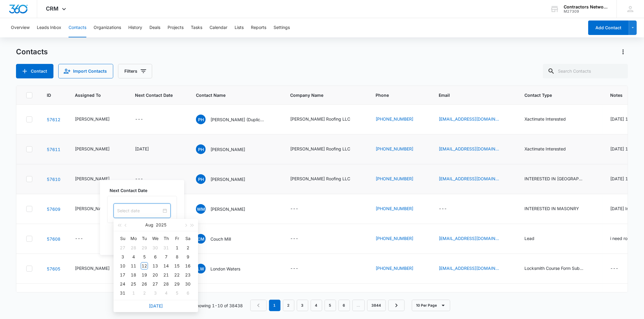
click at [147, 210] on input at bounding box center [139, 211] width 44 height 7
type input "[DATE]"
click at [133, 292] on div "1" at bounding box center [133, 293] width 7 height 7
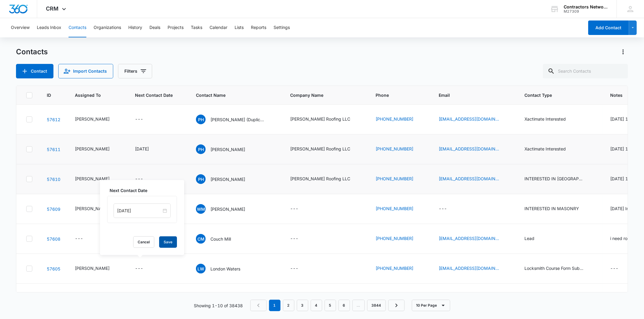
click at [168, 245] on button "Save" at bounding box center [168, 242] width 18 height 11
click at [141, 123] on div "---" at bounding box center [144, 119] width 19 height 7
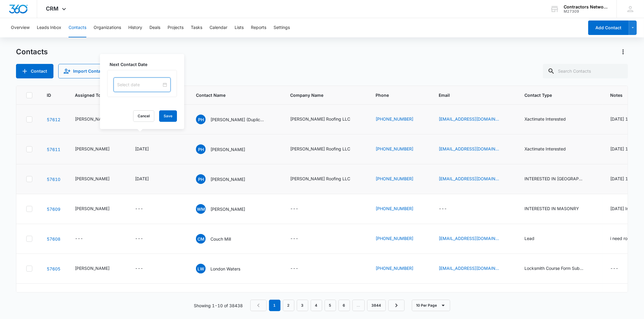
click at [139, 84] on input at bounding box center [139, 85] width 44 height 7
type input "[DATE]"
click at [133, 171] on td "1" at bounding box center [133, 167] width 11 height 9
click at [165, 120] on button "Save" at bounding box center [168, 115] width 18 height 11
click at [234, 124] on div "PH [PERSON_NAME] (Duplicate)" at bounding box center [230, 120] width 69 height 10
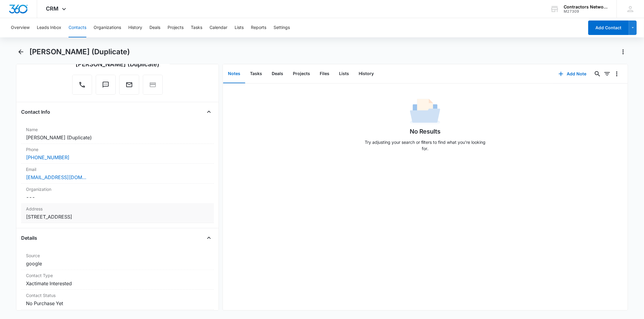
scroll to position [67, 0]
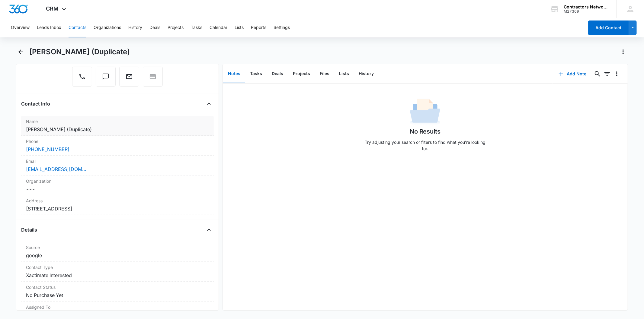
click at [118, 132] on dd "Cancel Save Changes [PERSON_NAME] (Duplicate)" at bounding box center [117, 129] width 183 height 7
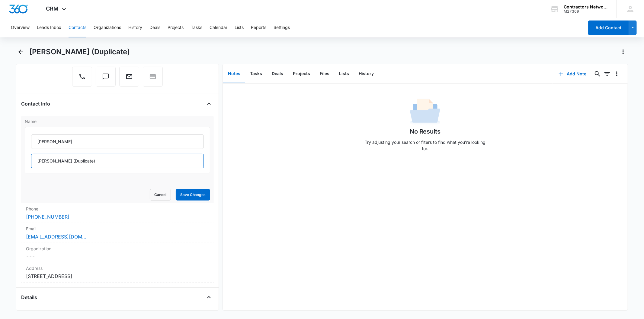
drag, startPoint x: 60, startPoint y: 162, endPoint x: 106, endPoint y: 161, distance: 45.3
click at [106, 161] on input "[PERSON_NAME] (Duplicate)" at bounding box center [117, 161] width 172 height 14
type input "[PERSON_NAME]"
click at [187, 195] on button "Save Changes" at bounding box center [193, 194] width 34 height 11
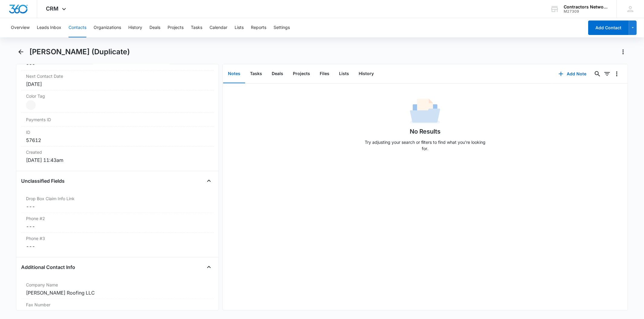
scroll to position [335, 0]
click at [562, 73] on button "Add Note" at bounding box center [572, 74] width 40 height 14
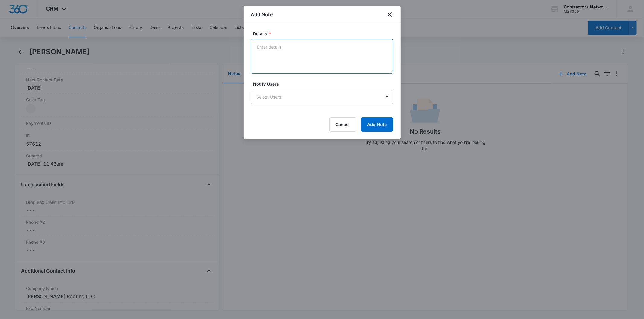
click at [278, 52] on textarea "Details *" at bounding box center [322, 56] width 142 height 34
paste textarea "[DATE] 12:13pm inbound helped customer register RR exam informed PA class $2100…"
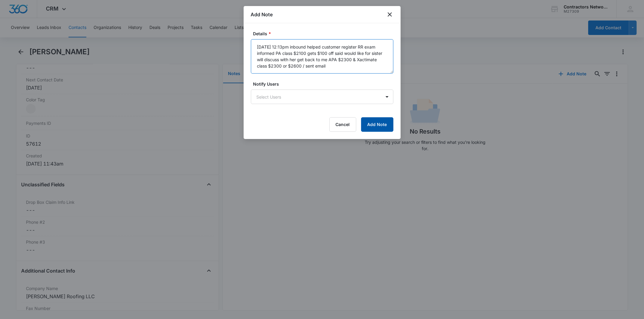
type textarea "[DATE] 12:13pm inbound helped customer register RR exam informed PA class $2100…"
click at [377, 123] on button "Add Note" at bounding box center [377, 124] width 32 height 14
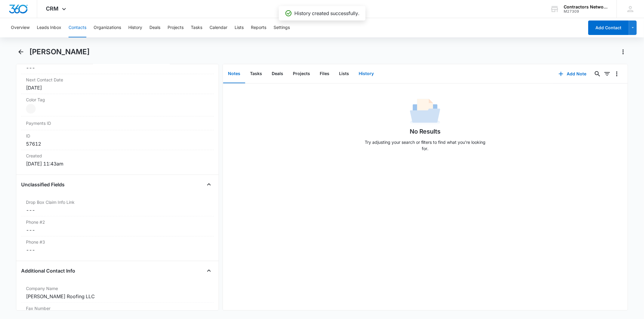
drag, startPoint x: 372, startPoint y: 62, endPoint x: 366, endPoint y: 72, distance: 10.7
click at [371, 64] on div "[PERSON_NAME] Remove PH [PERSON_NAME] Contact Info Name Cancel Save Changes [PE…" at bounding box center [322, 179] width 612 height 264
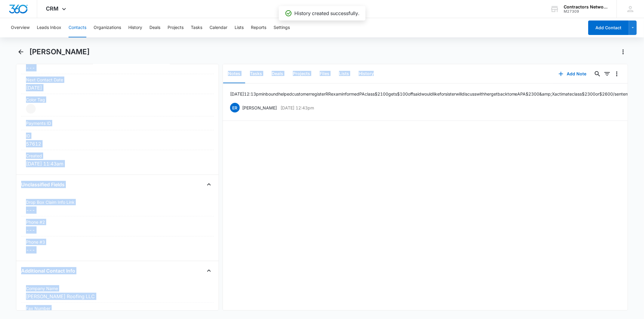
click at [366, 72] on button "History" at bounding box center [366, 74] width 25 height 19
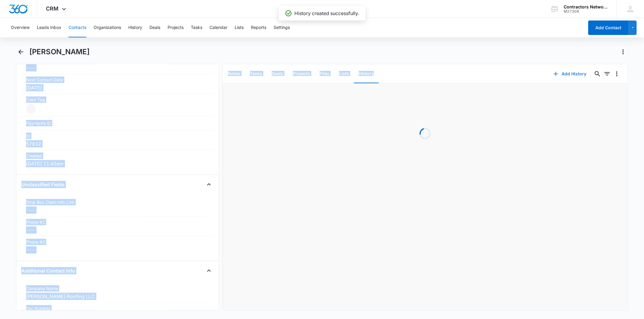
click at [571, 71] on button "Add History" at bounding box center [569, 74] width 45 height 14
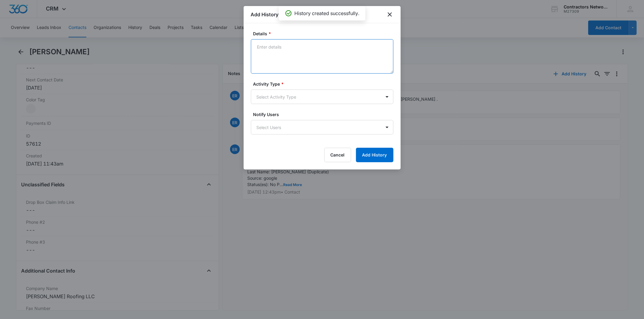
click at [282, 53] on textarea "Details *" at bounding box center [322, 56] width 142 height 34
paste textarea "[DATE] 12:13pm inbound helped customer register RR exam informed PA class $2100…"
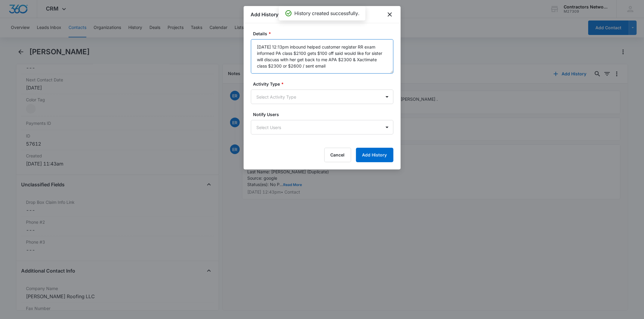
type textarea "[DATE] 12:13pm inbound helped customer register RR exam informed PA class $2100…"
click at [274, 107] on form "Details * [DATE] 12:13pm inbound helped customer register RR exam informed PA c…" at bounding box center [322, 96] width 142 height 132
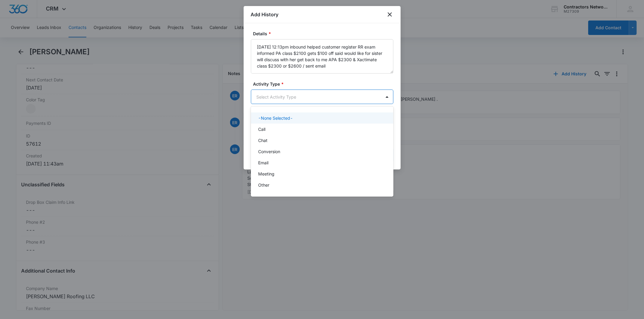
drag, startPoint x: 274, startPoint y: 101, endPoint x: 274, endPoint y: 139, distance: 38.0
click at [273, 106] on body "CRM Apps Reputation Websites Forms CRM Email Social Shop Payments POS Content A…" at bounding box center [322, 159] width 644 height 319
click at [274, 143] on div "Chat" at bounding box center [321, 140] width 127 height 6
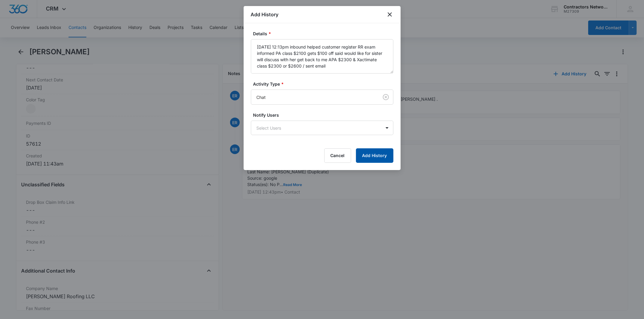
click at [378, 153] on button "Add History" at bounding box center [374, 156] width 37 height 14
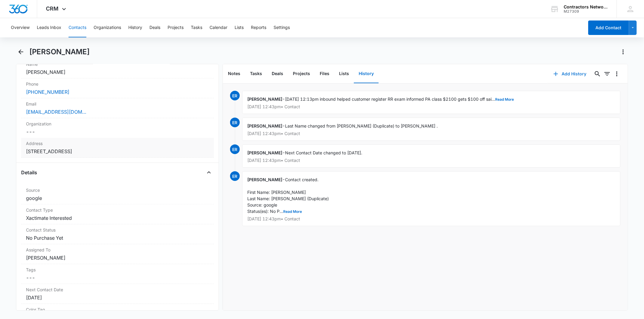
scroll to position [200, 0]
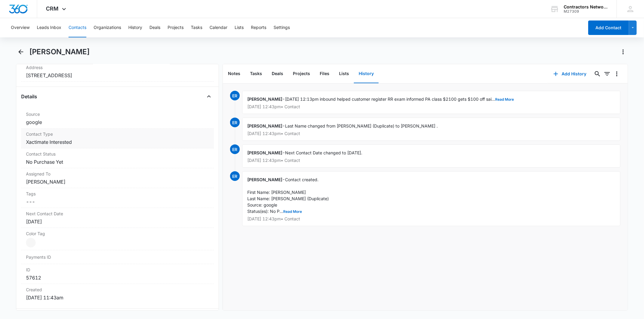
click at [95, 144] on dd "Cancel Save Changes Xactimate Interested" at bounding box center [117, 142] width 183 height 7
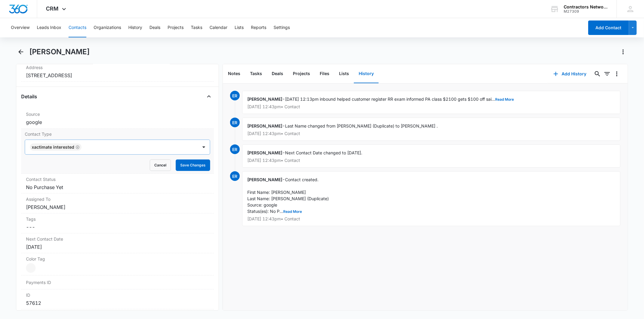
click at [77, 147] on icon "Remove Xactimate Interested" at bounding box center [77, 147] width 4 height 5
click at [77, 147] on div at bounding box center [109, 147] width 159 height 8
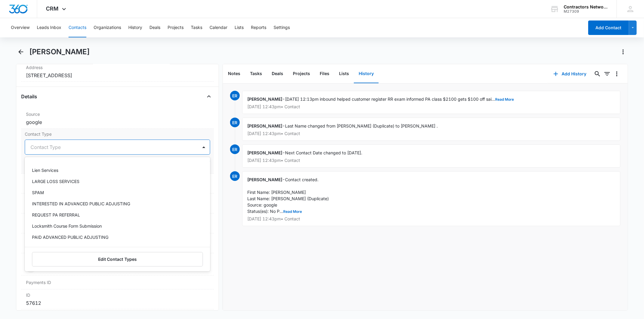
scroll to position [302, 0]
click at [73, 201] on p "INTERESTED IN ADVANCED PUBLIC ADJUSTING" at bounding box center [81, 202] width 98 height 6
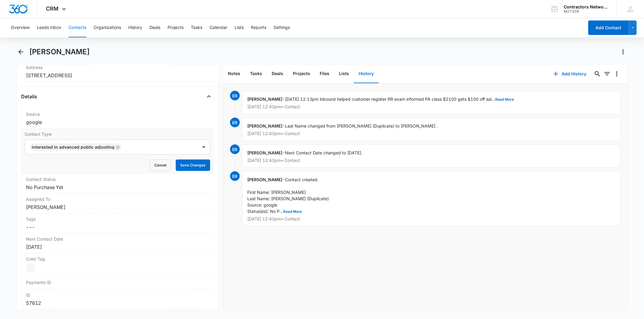
click at [209, 156] on div "Remove PH [PERSON_NAME] Contact Info Name Cancel Save Changes [PERSON_NAME] Pho…" at bounding box center [117, 187] width 203 height 247
click at [195, 165] on button "Save Changes" at bounding box center [193, 165] width 34 height 11
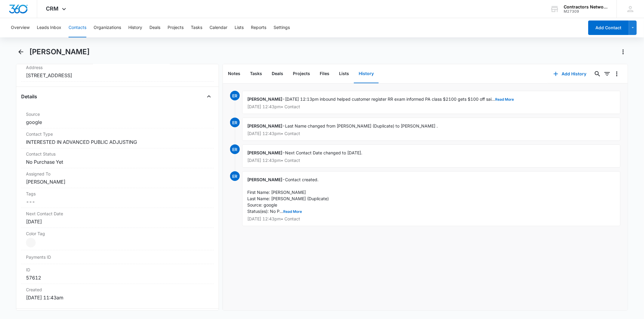
click at [77, 29] on button "Contacts" at bounding box center [78, 27] width 18 height 19
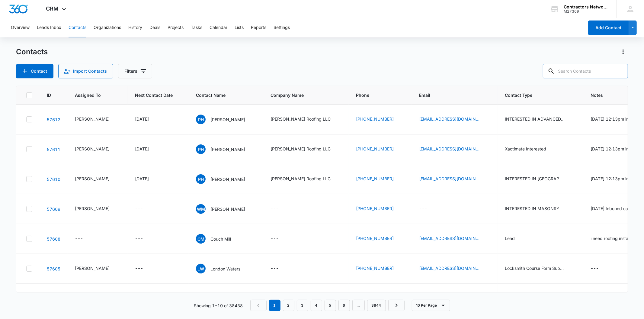
click at [578, 72] on input "text" at bounding box center [585, 71] width 85 height 14
type input "[PHONE_NUMBER]"
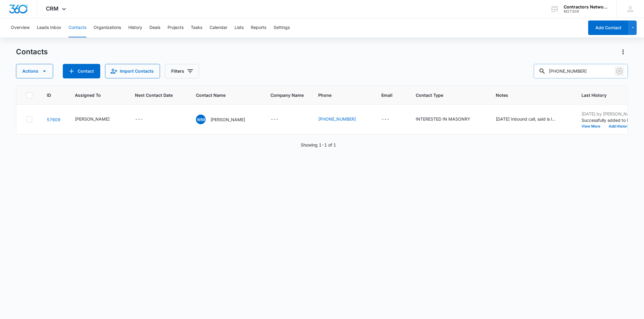
click at [619, 72] on icon "Clear" at bounding box center [619, 71] width 6 height 6
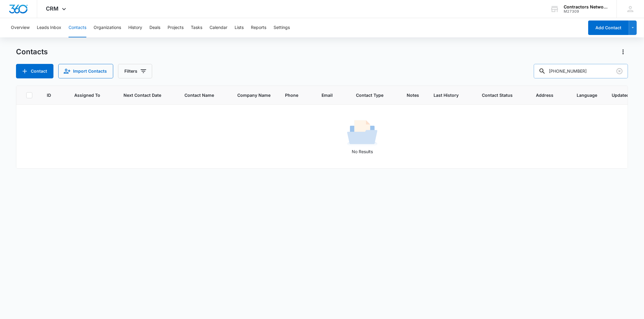
click at [584, 70] on input "[PHONE_NUMBER]" at bounding box center [581, 71] width 94 height 14
click at [585, 70] on input "[PHONE_NUMBER]" at bounding box center [581, 71] width 94 height 14
click at [568, 68] on input "[PHONE_NUMBER]" at bounding box center [581, 71] width 94 height 14
click at [575, 69] on input "[PHONE_NUMBER]" at bounding box center [581, 71] width 94 height 14
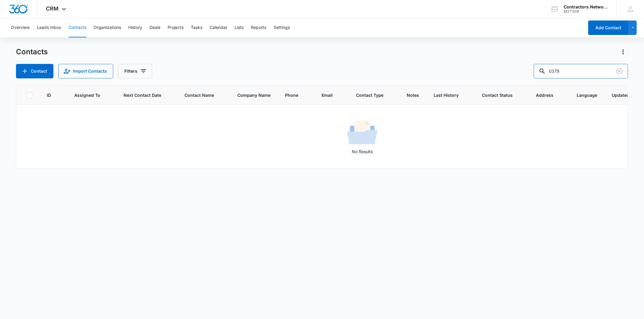
type input "0379"
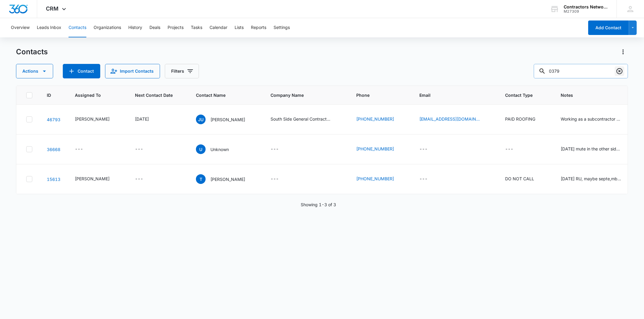
click at [617, 71] on icon "Clear" at bounding box center [619, 71] width 6 height 6
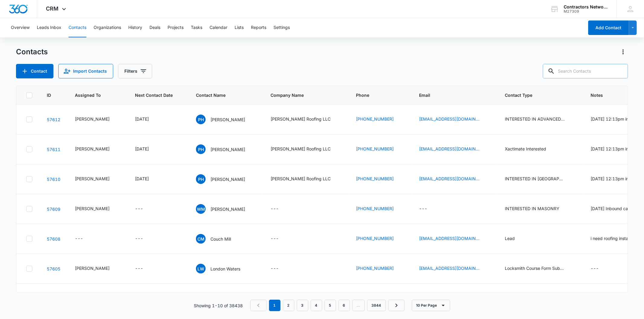
click at [602, 68] on input "text" at bounding box center [585, 71] width 85 height 14
paste input "[EMAIL_ADDRESS][DOMAIN_NAME]"
type input "[EMAIL_ADDRESS][DOMAIN_NAME]"
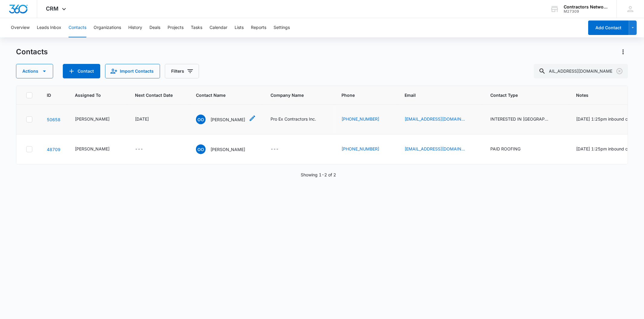
scroll to position [0, 0]
click at [218, 118] on p "[PERSON_NAME]" at bounding box center [227, 120] width 35 height 6
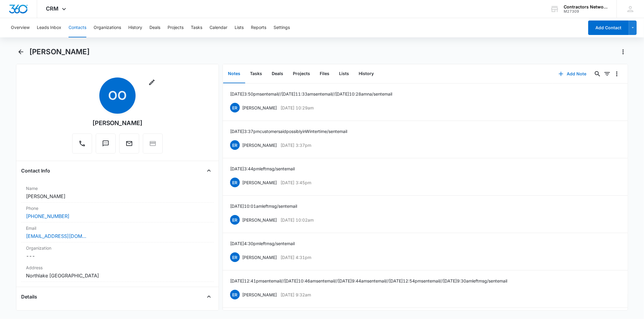
click at [576, 67] on button "Add Note" at bounding box center [572, 74] width 40 height 14
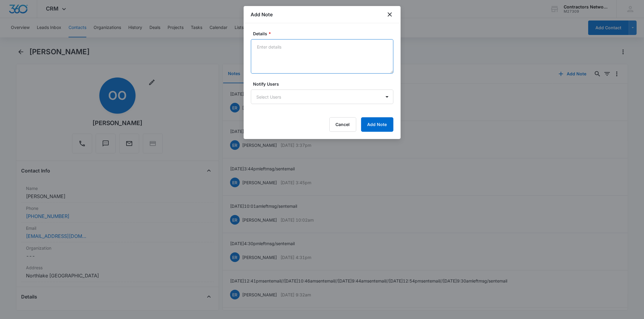
click at [270, 55] on textarea "Details *" at bounding box center [322, 56] width 142 height 34
paste textarea "[DATE] 1:00pm left msg / sent email"
type textarea "[DATE] 1:00pm left msg / sent email"
click at [366, 122] on button "Add Note" at bounding box center [377, 124] width 32 height 14
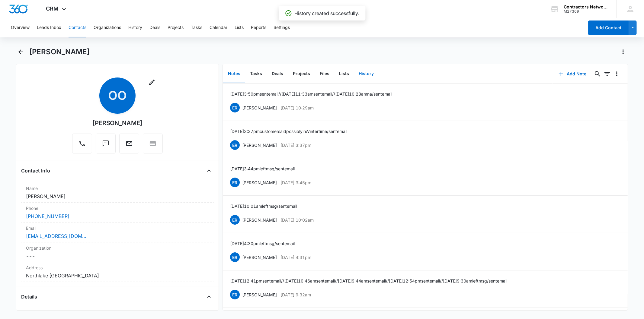
click at [369, 74] on button "History" at bounding box center [366, 74] width 25 height 19
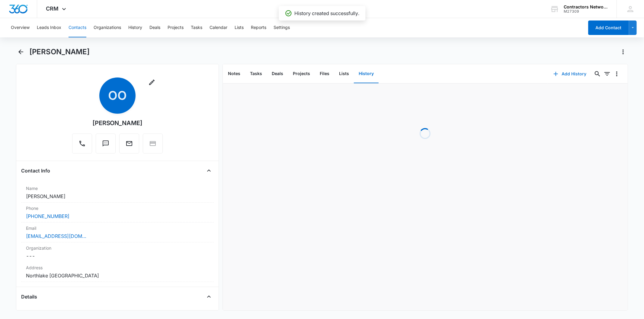
click at [564, 73] on button "Add History" at bounding box center [569, 74] width 45 height 14
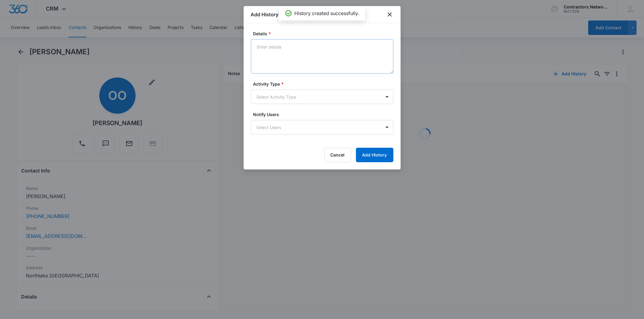
click at [267, 58] on textarea "Details *" at bounding box center [322, 56] width 142 height 34
type textarea "[DATE] 1:00pm left msg / sent email"
drag, startPoint x: 268, startPoint y: 81, endPoint x: 264, endPoint y: 98, distance: 17.9
click at [267, 81] on label "Activity Type *" at bounding box center [324, 84] width 142 height 6
click at [264, 101] on body "CRM Apps Reputation Websites Forms CRM Email Social Shop Payments POS Content A…" at bounding box center [322, 159] width 644 height 319
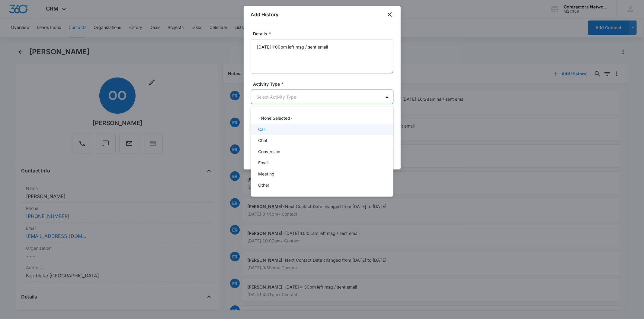
click at [276, 124] on div "Call" at bounding box center [322, 129] width 142 height 11
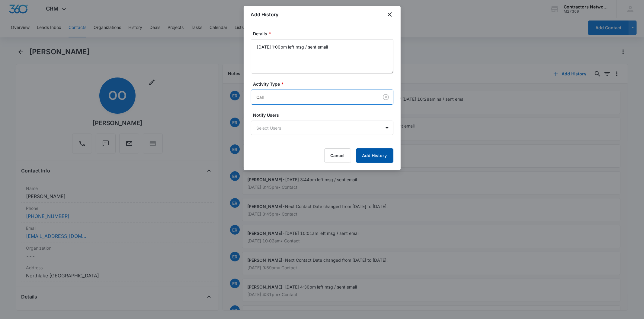
click at [374, 155] on button "Add History" at bounding box center [374, 156] width 37 height 14
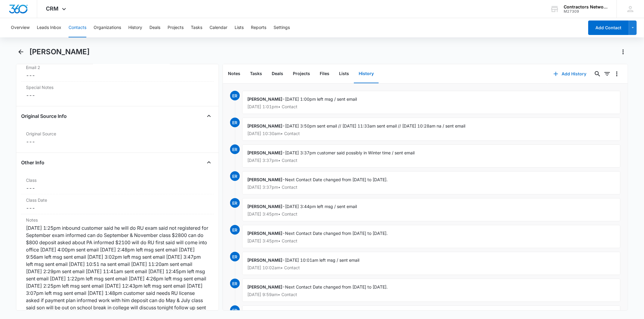
scroll to position [738, 0]
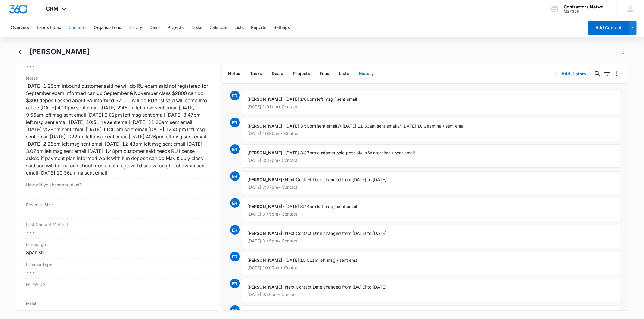
click at [73, 29] on button "Contacts" at bounding box center [78, 27] width 18 height 19
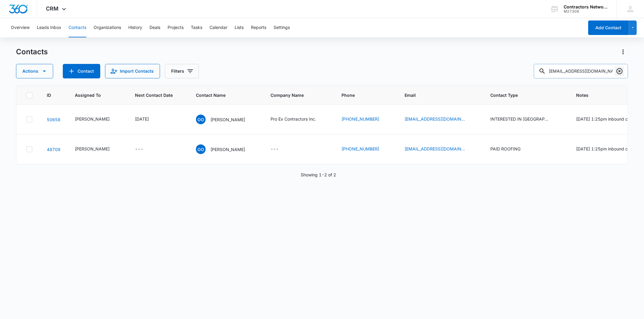
click at [618, 67] on button "Clear" at bounding box center [620, 71] width 10 height 10
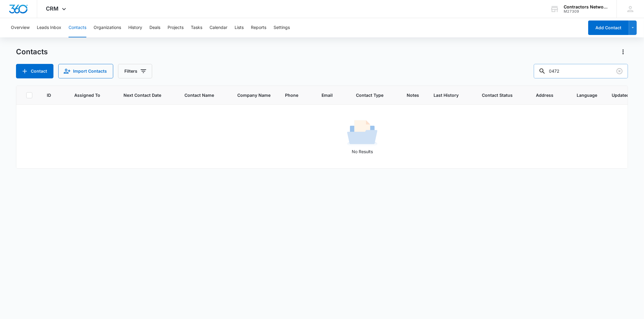
type input "0472"
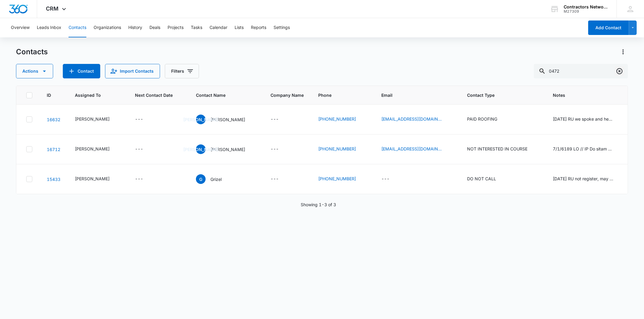
click at [617, 73] on icon "Clear" at bounding box center [619, 71] width 7 height 7
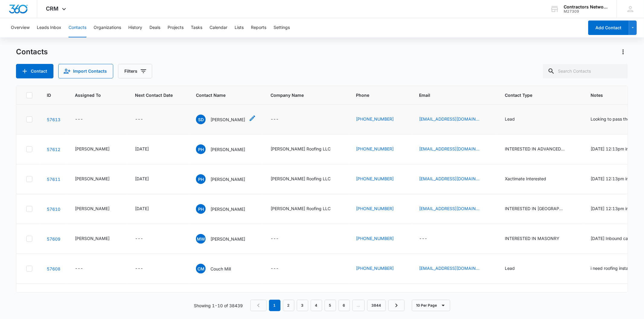
click at [210, 119] on p "[PERSON_NAME]" at bounding box center [227, 120] width 35 height 6
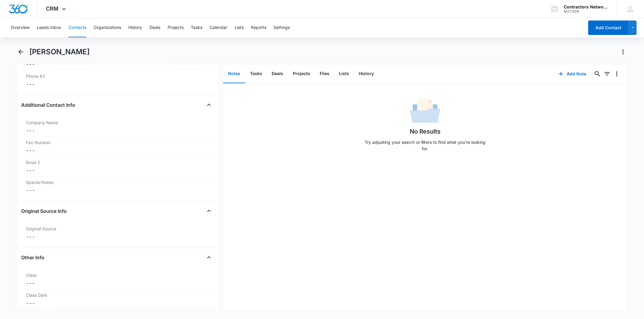
scroll to position [738, 0]
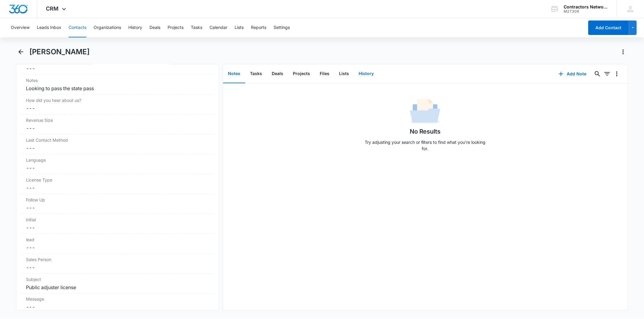
click at [365, 71] on button "History" at bounding box center [366, 74] width 25 height 19
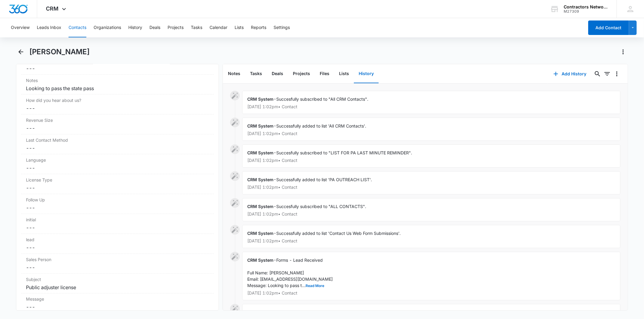
scroll to position [68, 0]
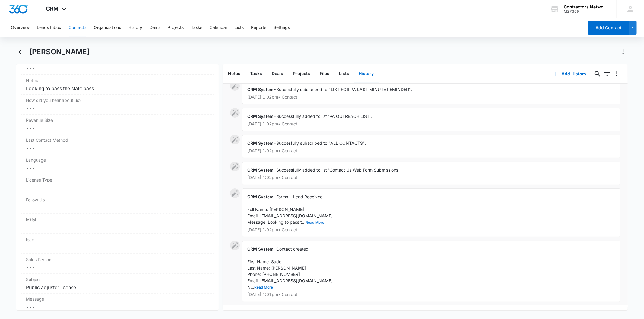
click at [310, 221] on button "Read More" at bounding box center [315, 223] width 19 height 4
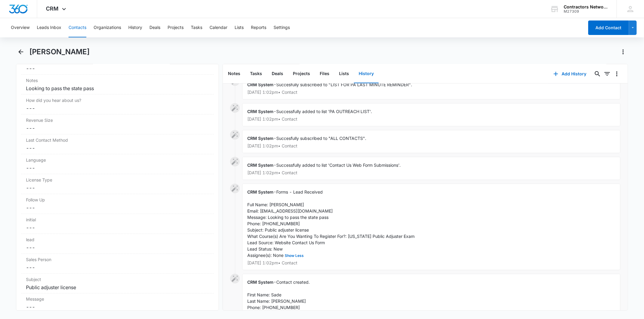
click at [80, 26] on button "Contacts" at bounding box center [78, 27] width 18 height 19
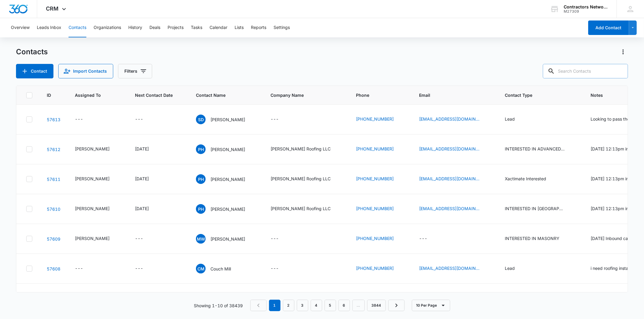
click at [586, 66] on input "text" at bounding box center [585, 71] width 85 height 14
paste input "[EMAIL_ADDRESS][DOMAIN_NAME]"
type input "[EMAIL_ADDRESS][DOMAIN_NAME]"
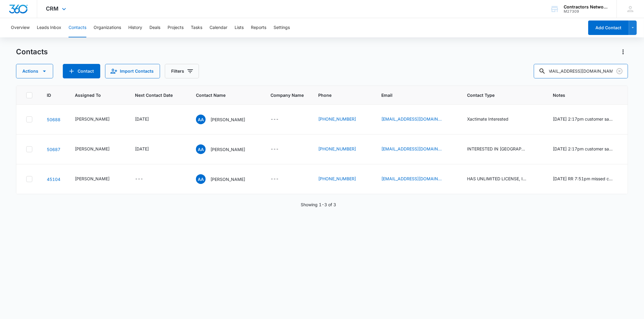
scroll to position [0, 0]
click at [213, 116] on div "AA [PERSON_NAME]" at bounding box center [220, 120] width 49 height 10
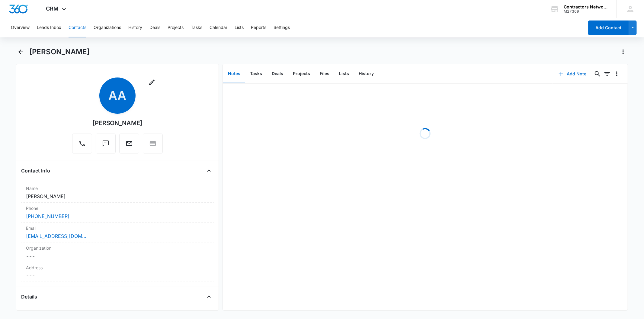
click at [571, 69] on button "Add Note" at bounding box center [572, 74] width 40 height 14
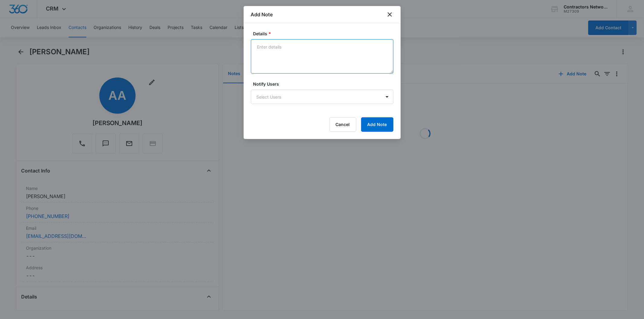
click at [275, 56] on textarea "Details *" at bounding box center [322, 56] width 142 height 34
paste textarea "[DATE] 1:10pm left msg / sent email"
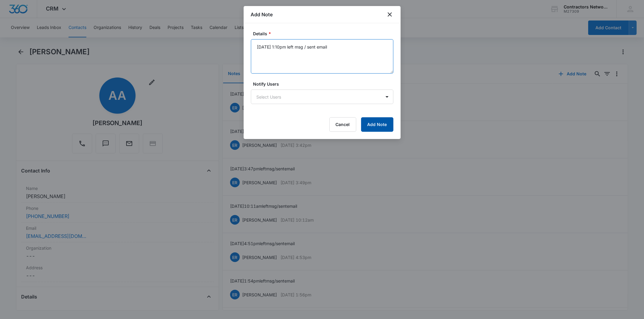
type textarea "[DATE] 1:10pm left msg / sent email"
click at [388, 123] on button "Add Note" at bounding box center [377, 124] width 32 height 14
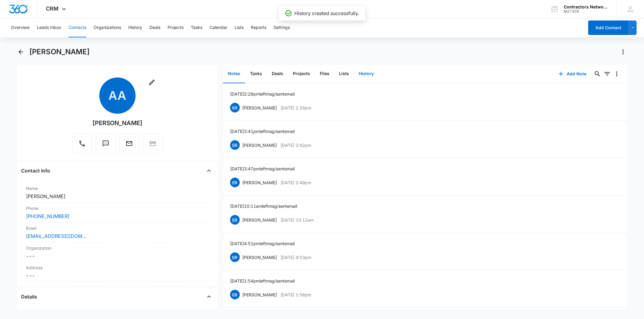
click at [363, 72] on button "History" at bounding box center [366, 74] width 25 height 19
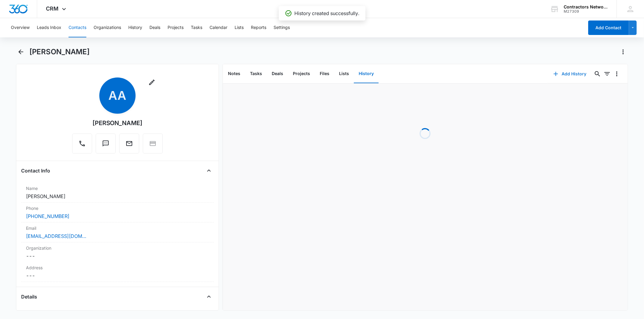
click at [570, 68] on button "Add History" at bounding box center [569, 74] width 45 height 14
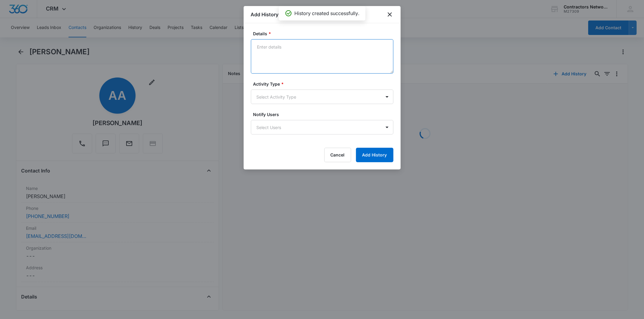
click at [278, 58] on textarea "Details *" at bounding box center [322, 56] width 142 height 34
paste textarea "[DATE] 1:10pm left msg / sent email"
type textarea "[DATE] 1:10pm left msg / sent email"
click at [264, 106] on form "Details * [DATE] 1:10pm left msg / sent email Activity Type * Select Activity T…" at bounding box center [322, 96] width 142 height 132
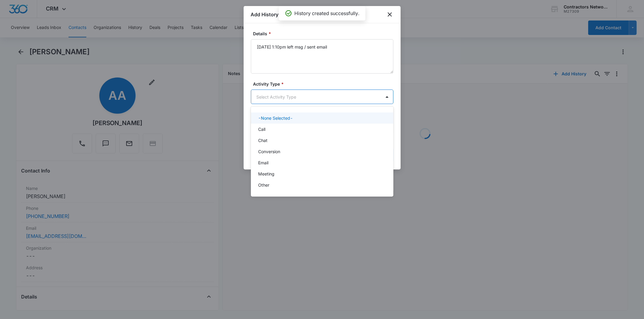
click at [264, 103] on body "CRM Apps Reputation Websites Forms CRM Email Social Shop Payments POS Content A…" at bounding box center [322, 159] width 644 height 319
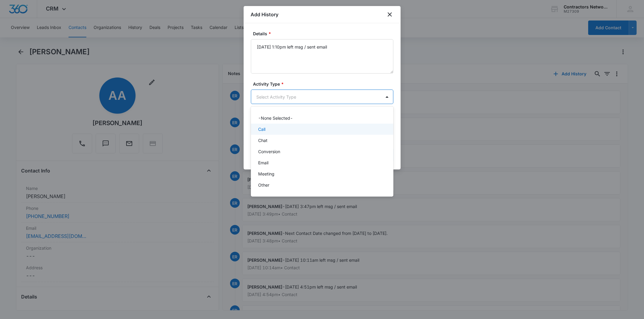
drag, startPoint x: 262, startPoint y: 123, endPoint x: 262, endPoint y: 130, distance: 7.3
click at [262, 130] on div "-None Selected- Call Chat Conversion Email Meeting Other" at bounding box center [322, 151] width 142 height 81
click at [262, 130] on p "Call" at bounding box center [261, 129] width 7 height 6
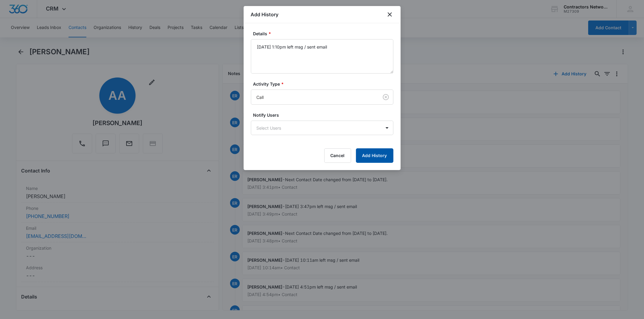
click at [376, 151] on button "Add History" at bounding box center [374, 156] width 37 height 14
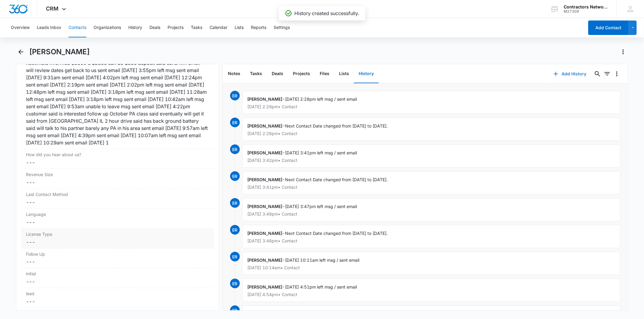
scroll to position [771, 0]
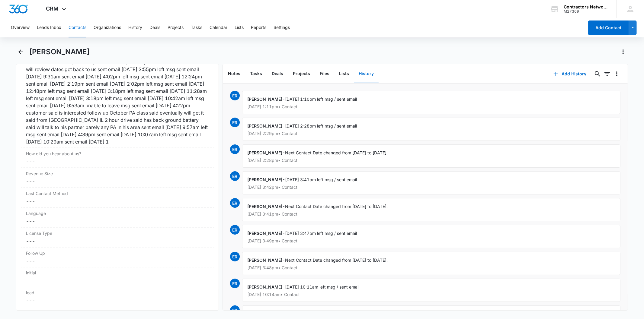
click at [73, 28] on button "Contacts" at bounding box center [78, 27] width 18 height 19
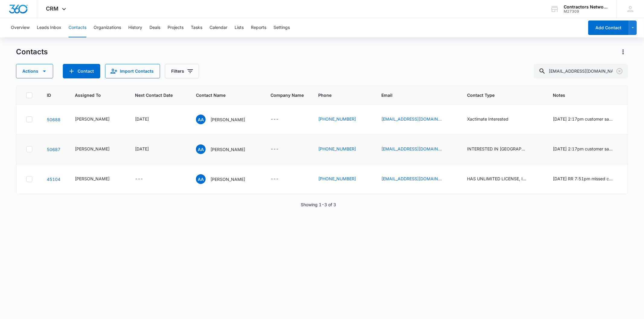
click at [225, 142] on td "AA [PERSON_NAME]" at bounding box center [226, 150] width 75 height 30
click at [222, 146] on p "[PERSON_NAME]" at bounding box center [227, 149] width 35 height 6
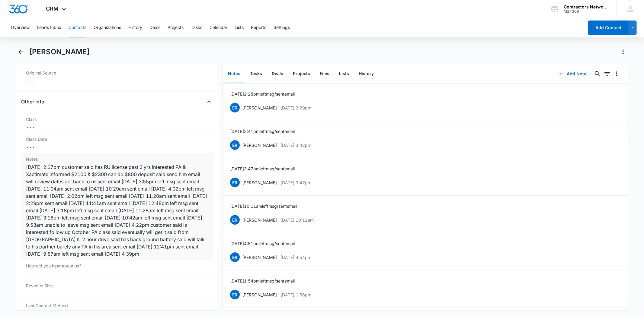
scroll to position [671, 0]
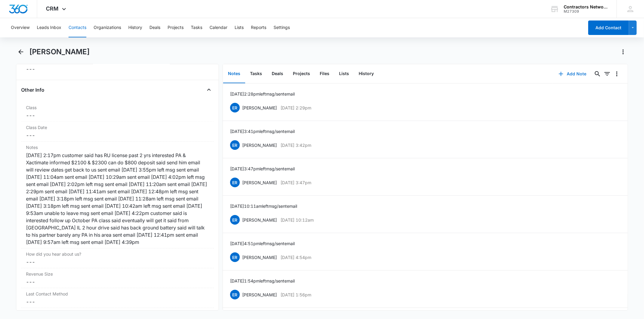
click at [565, 66] on div "Add Note 0 0" at bounding box center [589, 73] width 75 height 19
click at [572, 73] on button "Add Note" at bounding box center [572, 74] width 40 height 14
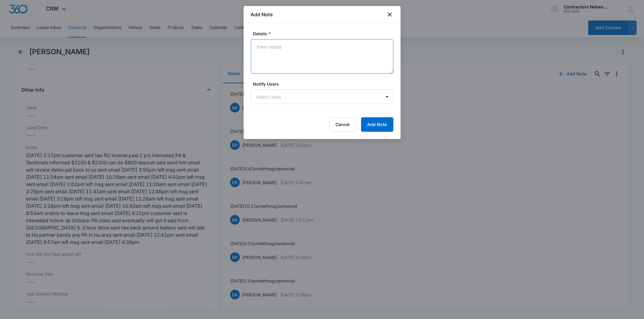
click at [277, 59] on textarea "Details *" at bounding box center [322, 56] width 142 height 34
paste textarea "[DATE] 1:10pm left msg / sent email"
type textarea "[DATE] 1:10pm left msg / sent email"
click at [364, 124] on button "Add Note" at bounding box center [377, 124] width 32 height 14
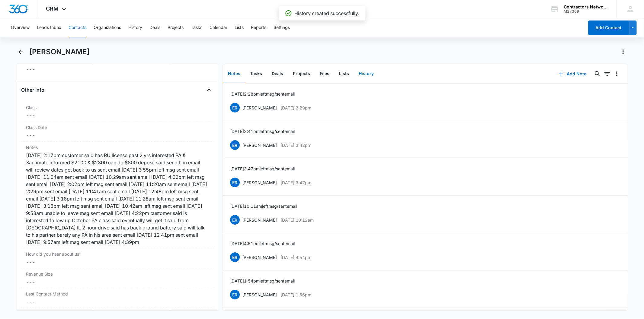
click at [360, 68] on button "History" at bounding box center [366, 74] width 25 height 19
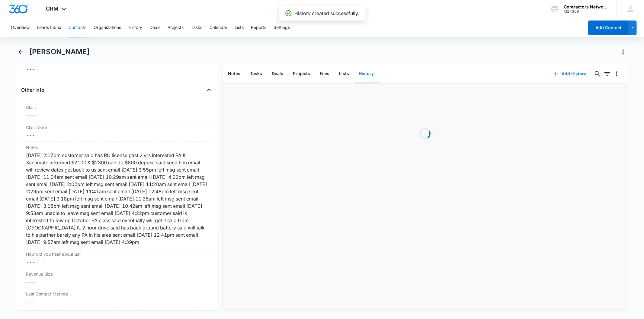
click at [560, 73] on button "Add History" at bounding box center [569, 74] width 45 height 14
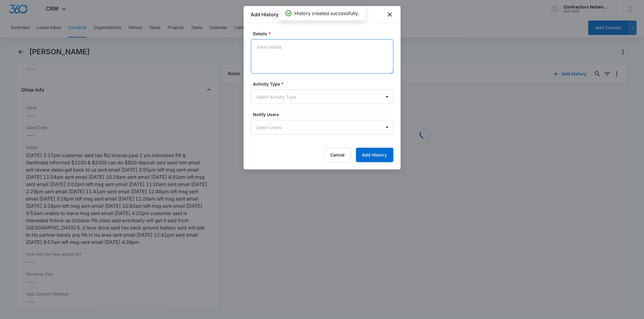
click at [284, 60] on textarea "Details *" at bounding box center [322, 56] width 142 height 34
paste textarea "[DATE] 1:10pm left msg / sent email"
type textarea "[DATE] 1:10pm left msg / sent email"
drag, startPoint x: 280, startPoint y: 112, endPoint x: 277, endPoint y: 105, distance: 8.2
click at [278, 107] on form "Details * [DATE] 1:10pm left msg / sent email Activity Type * Select Activity T…" at bounding box center [322, 96] width 142 height 132
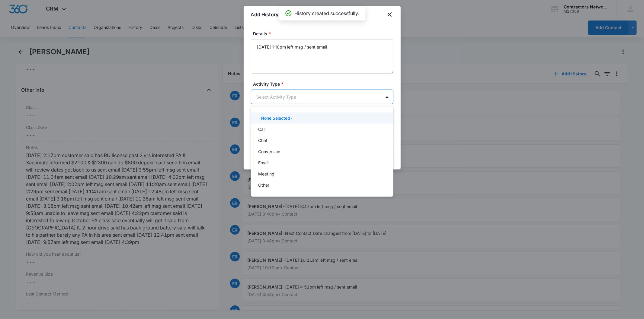
click at [272, 98] on body "CRM Apps Reputation Websites Forms CRM Email Social Shop Payments POS Content A…" at bounding box center [322, 159] width 644 height 319
click at [270, 128] on div "Call" at bounding box center [321, 129] width 127 height 6
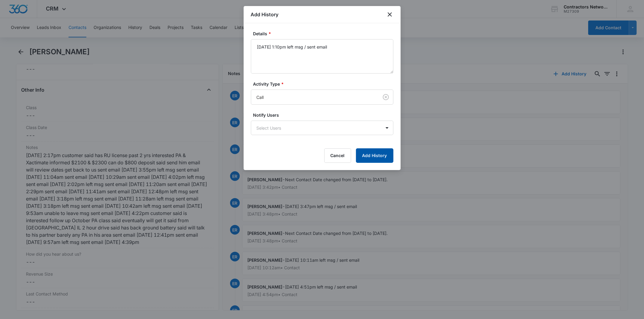
click at [369, 152] on button "Add History" at bounding box center [374, 156] width 37 height 14
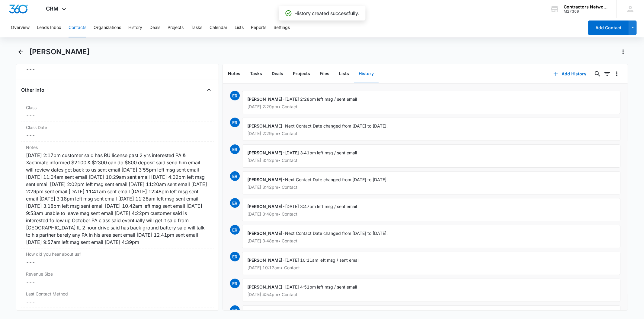
click at [81, 26] on button "Contacts" at bounding box center [78, 27] width 18 height 19
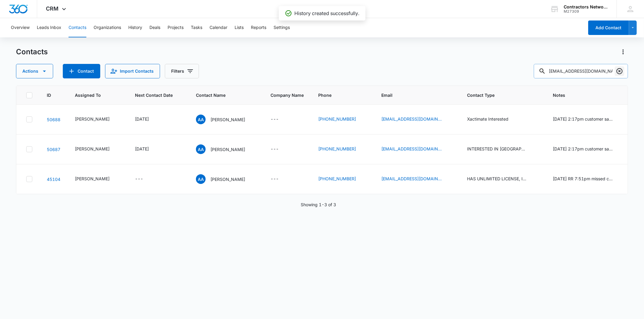
click at [616, 73] on icon "Clear" at bounding box center [619, 71] width 7 height 7
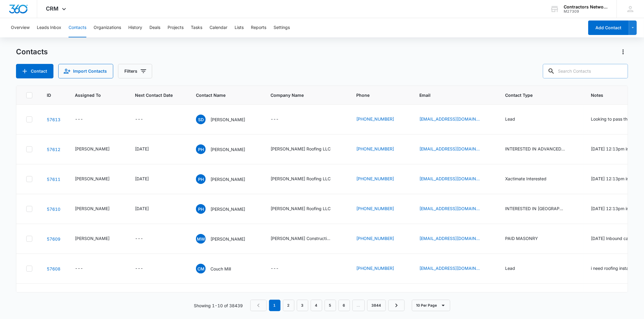
click at [579, 71] on input "text" at bounding box center [585, 71] width 85 height 14
paste input "[EMAIL_ADDRESS][DOMAIN_NAME]"
type input "[EMAIL_ADDRESS][DOMAIN_NAME]"
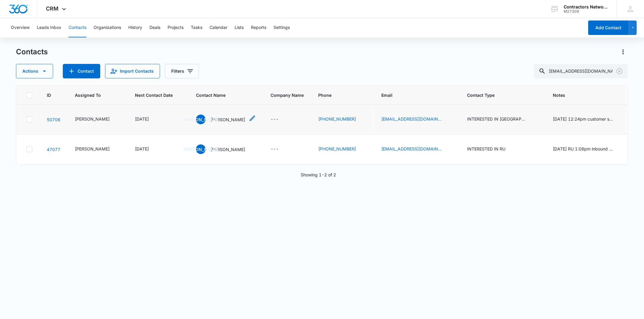
click at [213, 121] on p "[PERSON_NAME]" at bounding box center [227, 120] width 35 height 6
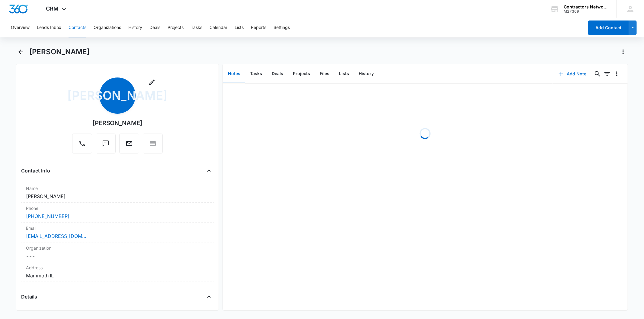
click at [569, 74] on button "Add Note" at bounding box center [572, 74] width 40 height 14
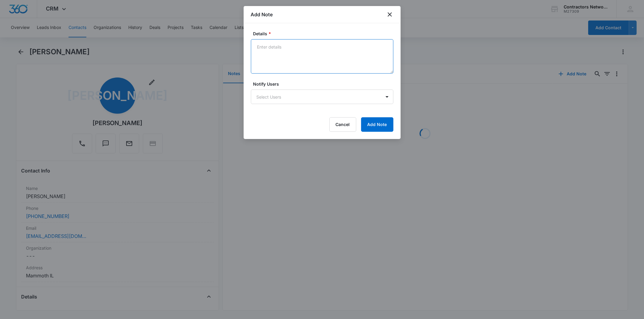
click at [282, 58] on textarea "Details *" at bounding box center [322, 56] width 142 height 34
paste textarea "[DATE] 1:13pm left msg / sent email"
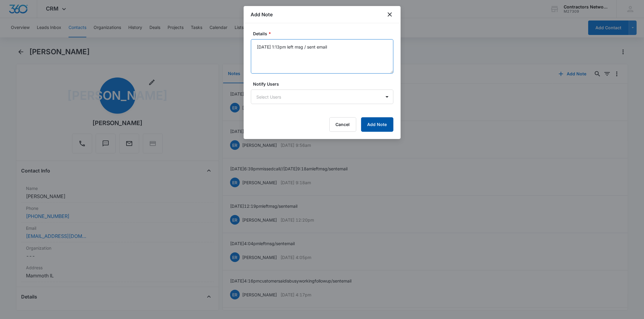
type textarea "[DATE] 1:13pm left msg / sent email"
click at [382, 124] on button "Add Note" at bounding box center [377, 124] width 32 height 14
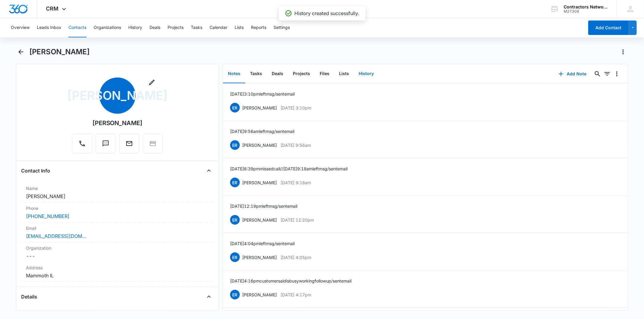
drag, startPoint x: 370, startPoint y: 75, endPoint x: 507, endPoint y: 77, distance: 136.5
click at [372, 76] on button "History" at bounding box center [366, 74] width 25 height 19
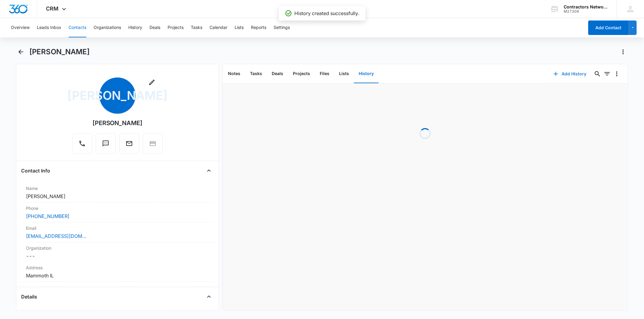
click at [560, 76] on button "Add History" at bounding box center [569, 74] width 45 height 14
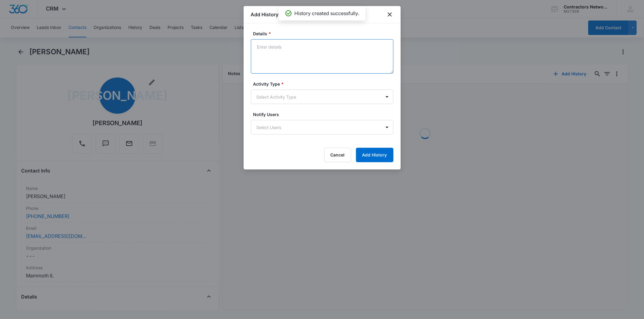
click at [277, 59] on textarea "Details *" at bounding box center [322, 56] width 142 height 34
paste textarea "[DATE] 1:13pm left msg / sent email"
type textarea "[DATE] 1:13pm left msg / sent email"
click at [265, 105] on form "Details * [DATE] 1:13pm left msg / sent email Activity Type * Select Activity T…" at bounding box center [322, 96] width 142 height 132
click at [263, 103] on body "CRM Apps Reputation Websites Forms CRM Email Social Shop Payments POS Content A…" at bounding box center [322, 159] width 644 height 319
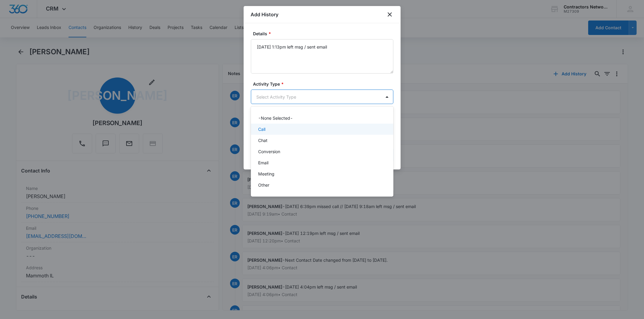
drag, startPoint x: 262, startPoint y: 138, endPoint x: 266, endPoint y: 128, distance: 10.5
click at [266, 128] on div "-None Selected- Call Chat Conversion Email Meeting Other" at bounding box center [322, 151] width 142 height 81
click at [266, 128] on div "Call" at bounding box center [321, 129] width 127 height 6
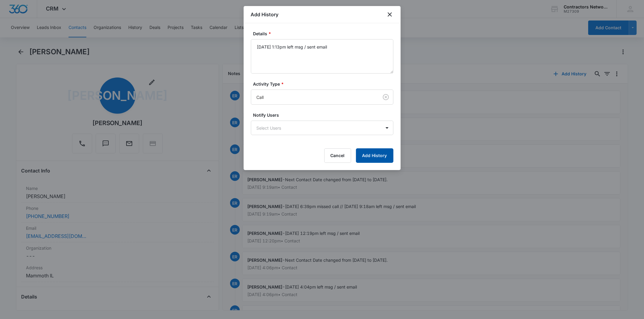
click at [368, 150] on button "Add History" at bounding box center [374, 156] width 37 height 14
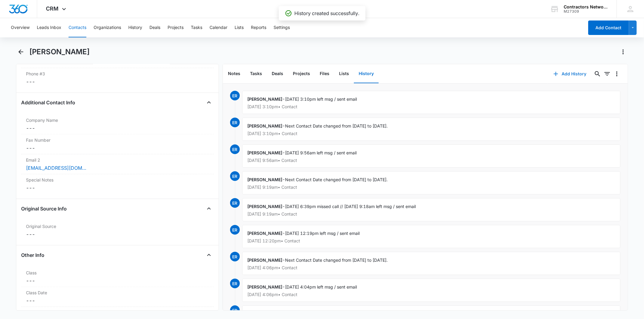
scroll to position [771, 0]
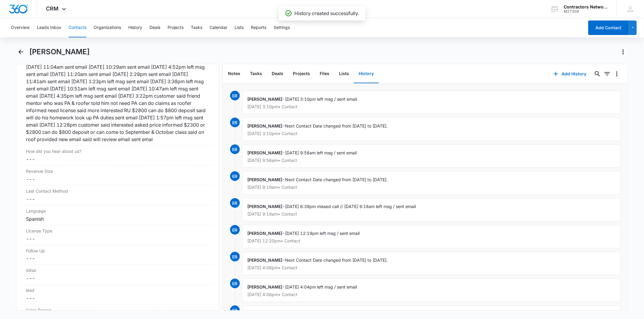
click at [79, 26] on button "Contacts" at bounding box center [78, 27] width 18 height 19
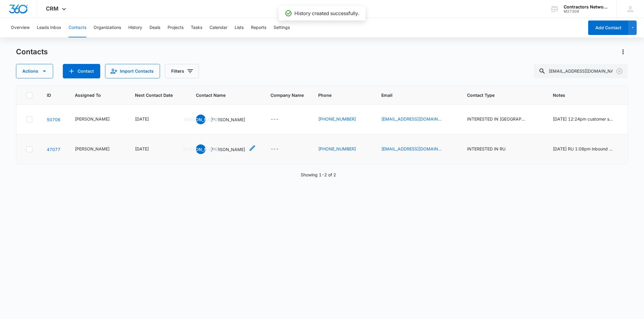
click at [214, 147] on p "[PERSON_NAME]" at bounding box center [227, 149] width 35 height 6
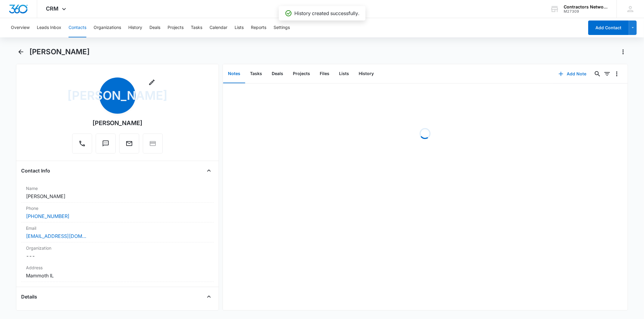
click at [557, 75] on icon "button" at bounding box center [560, 73] width 7 height 7
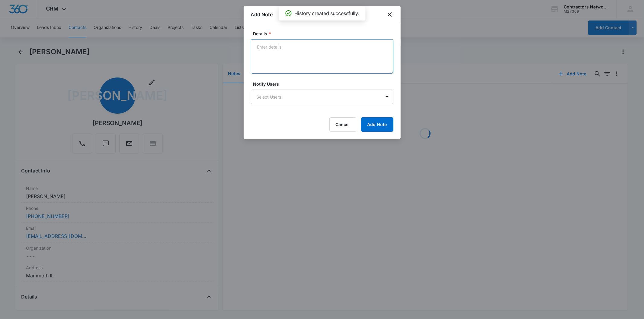
click at [277, 57] on textarea "Details *" at bounding box center [322, 56] width 142 height 34
paste textarea "[DATE] 1:13pm left msg / sent email"
type textarea "[DATE] 1:13pm left msg / sent email"
click at [364, 128] on button "Add Note" at bounding box center [377, 124] width 32 height 14
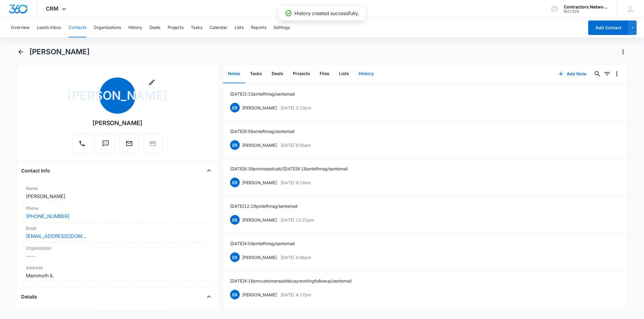
click at [364, 75] on button "History" at bounding box center [366, 74] width 25 height 19
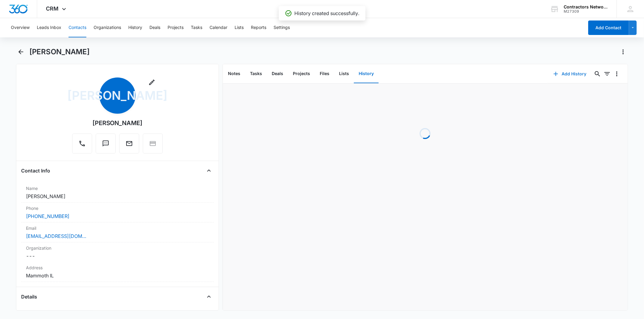
click at [566, 71] on button "Add History" at bounding box center [569, 74] width 45 height 14
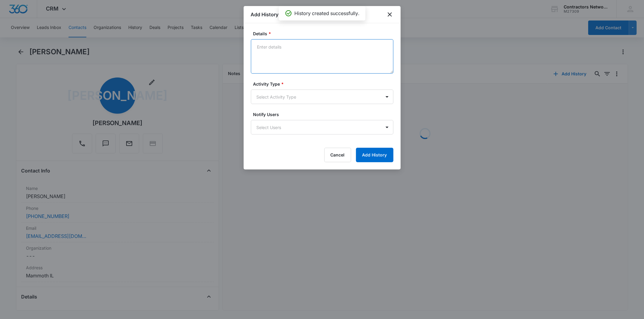
click at [269, 56] on textarea "Details *" at bounding box center [322, 56] width 142 height 34
paste textarea "[DATE] 1:13pm left msg / sent email"
type textarea "[DATE] 1:13pm left msg / sent email"
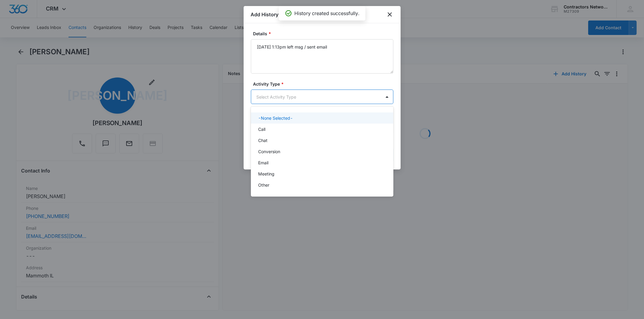
click at [263, 96] on body "CRM Apps Reputation Websites Forms CRM Email Social Shop Payments POS Content A…" at bounding box center [322, 159] width 644 height 319
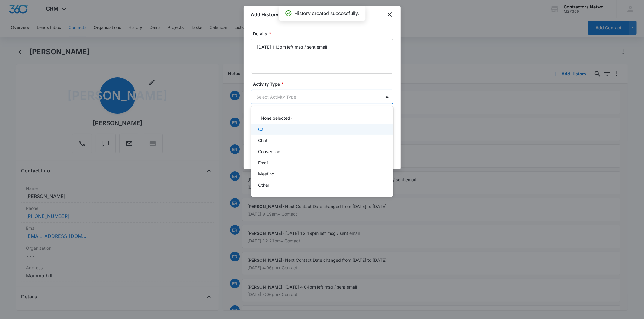
click at [271, 130] on div "Call" at bounding box center [321, 129] width 127 height 6
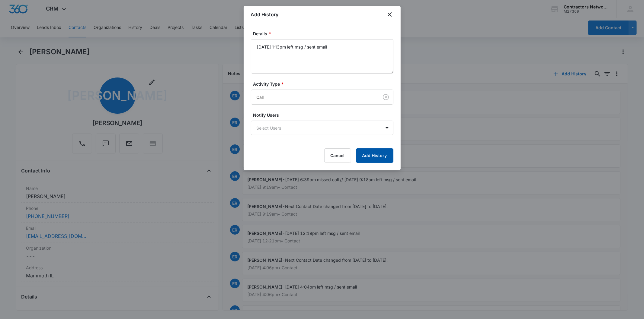
click at [368, 153] on button "Add History" at bounding box center [374, 156] width 37 height 14
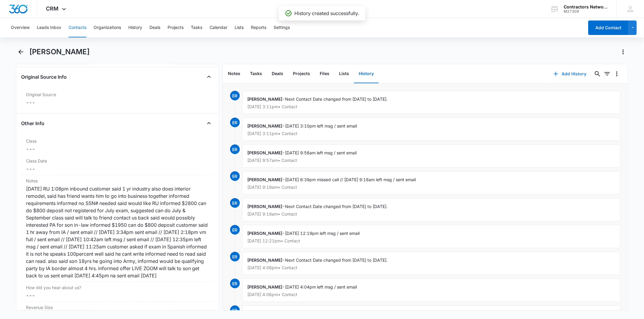
scroll to position [671, 0]
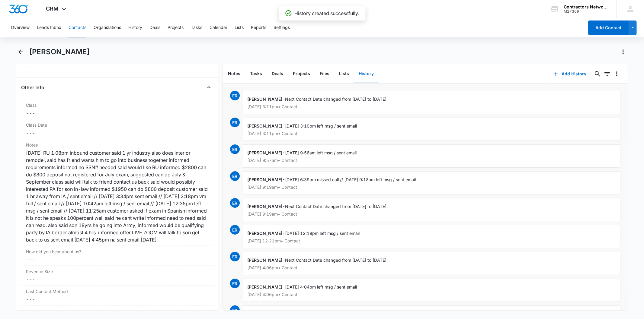
click at [82, 29] on button "Contacts" at bounding box center [78, 27] width 18 height 19
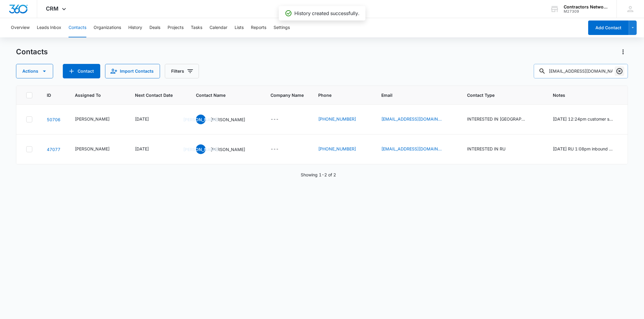
click at [623, 70] on icon "Clear" at bounding box center [619, 71] width 7 height 7
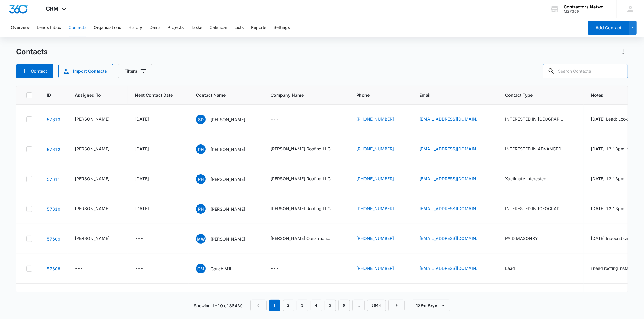
click at [586, 72] on input "text" at bounding box center [585, 71] width 85 height 14
paste input "[PERSON_NAME][EMAIL_ADDRESS][DOMAIN_NAME]"
type input "[PERSON_NAME][EMAIL_ADDRESS][DOMAIN_NAME]"
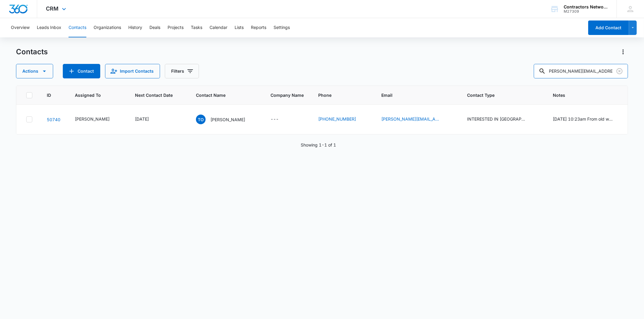
scroll to position [0, 0]
click at [210, 121] on p "[PERSON_NAME]" at bounding box center [227, 120] width 35 height 6
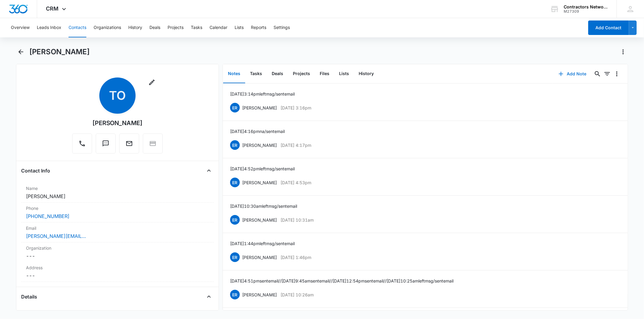
click at [566, 69] on button "Add Note" at bounding box center [572, 74] width 40 height 14
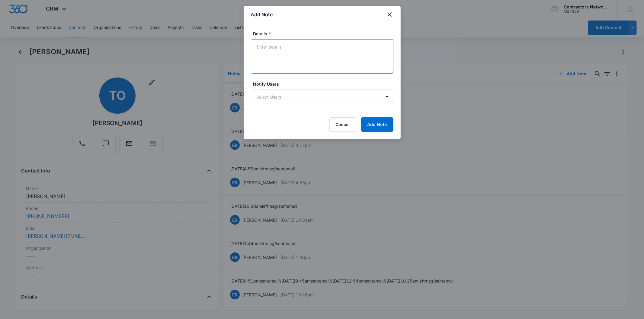
paste textarea "[DATE] 1:15pm left msg / sent email"
type textarea "[DATE] 1:15pm left msg / sent email"
click at [382, 117] on form "Details * [DATE] 1:15pm left msg / sent email Notify Users Select Users Cancel …" at bounding box center [322, 80] width 142 height 101
click at [379, 121] on button "Add Note" at bounding box center [377, 124] width 32 height 14
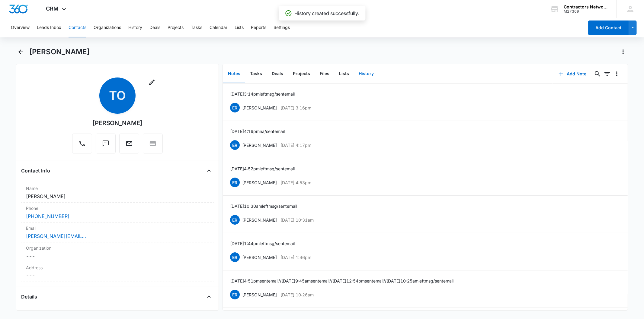
click at [363, 76] on button "History" at bounding box center [366, 74] width 25 height 19
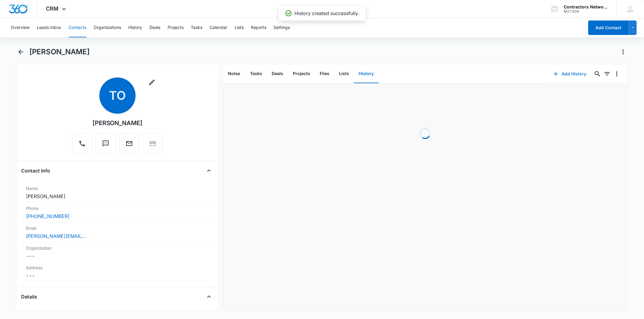
click at [560, 72] on button "Add History" at bounding box center [569, 74] width 45 height 14
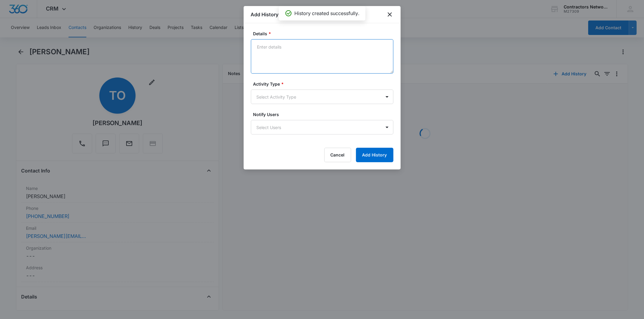
click at [280, 51] on textarea "Details *" at bounding box center [322, 56] width 142 height 34
drag, startPoint x: 280, startPoint y: 51, endPoint x: 286, endPoint y: 150, distance: 99.2
click at [282, 156] on div "Details * Activity Type * Select Activity Type Notify Users Select Users Cancel…" at bounding box center [322, 96] width 157 height 146
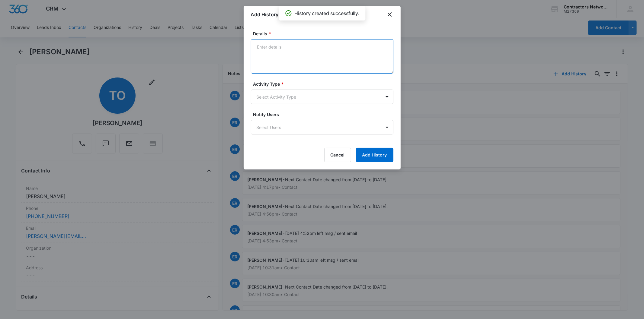
click at [284, 48] on textarea "Details *" at bounding box center [322, 56] width 142 height 34
paste textarea "[DATE] 1:15pm left msg / sent email"
type textarea "[DATE] 1:15pm left msg / sent email"
click at [279, 102] on body "CRM Apps Reputation Websites Forms CRM Email Social Shop Payments POS Content A…" at bounding box center [322, 159] width 644 height 319
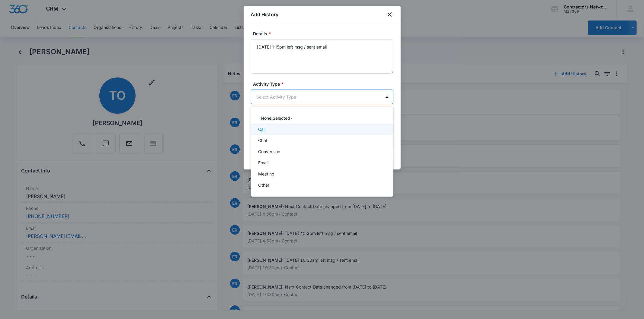
click at [269, 133] on div "Call" at bounding box center [322, 129] width 142 height 11
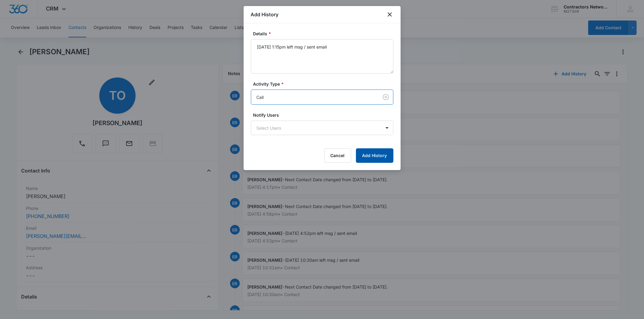
click at [367, 162] on button "Add History" at bounding box center [374, 156] width 37 height 14
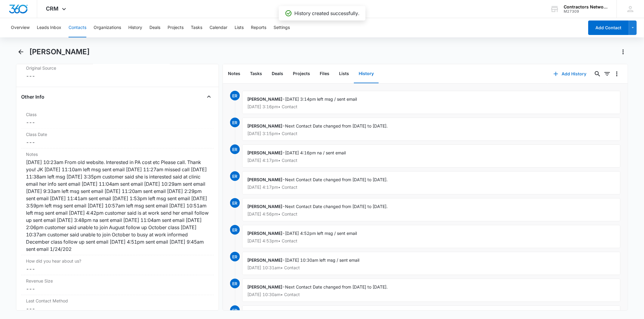
scroll to position [738, 0]
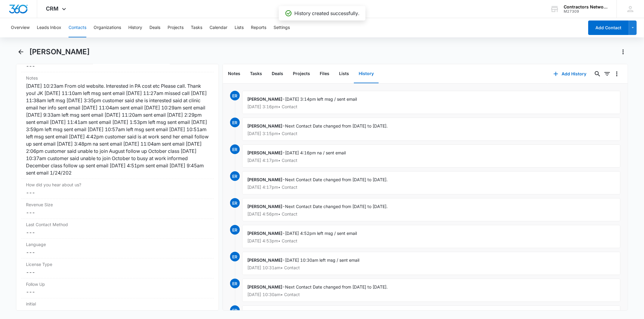
click at [81, 26] on button "Contacts" at bounding box center [78, 27] width 18 height 19
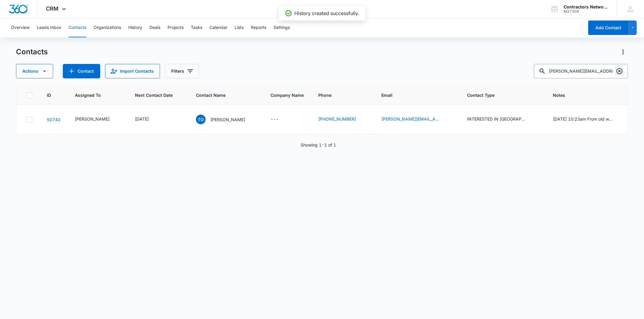
click at [617, 70] on icon "Clear" at bounding box center [619, 71] width 6 height 6
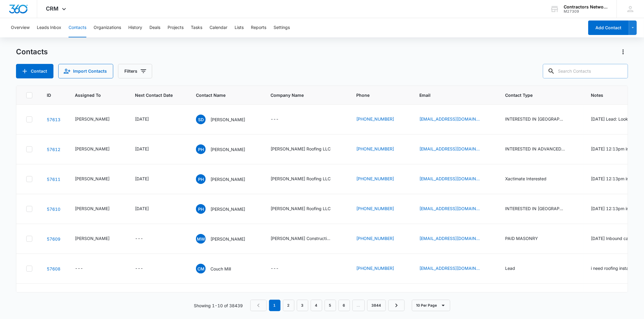
click at [586, 66] on input "text" at bounding box center [585, 71] width 85 height 14
paste input "[EMAIL_ADDRESS][DOMAIN_NAME]"
type input "[EMAIL_ADDRESS][DOMAIN_NAME]"
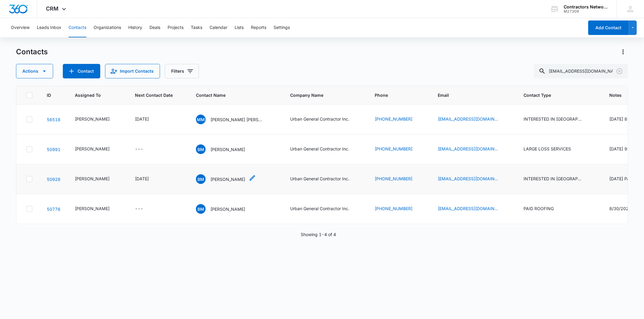
click at [204, 184] on div "BM [PERSON_NAME]" at bounding box center [220, 179] width 49 height 10
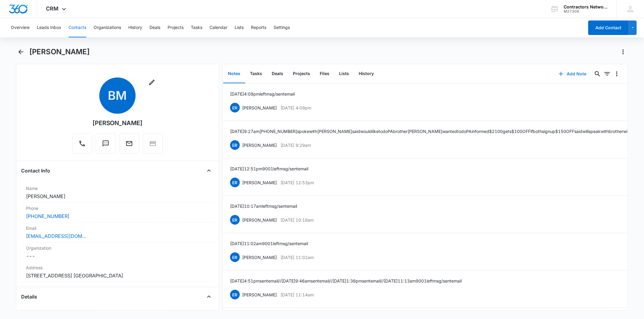
click at [560, 72] on button "Add Note" at bounding box center [572, 74] width 40 height 14
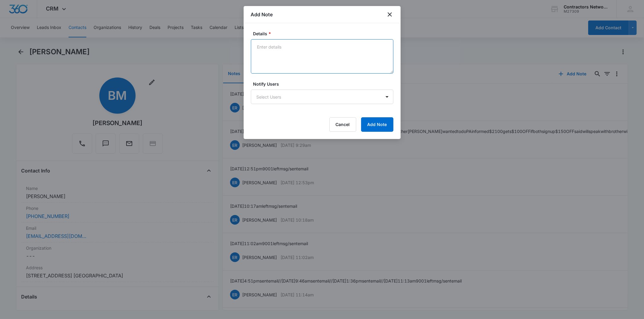
click at [271, 49] on textarea "Details *" at bounding box center [322, 56] width 142 height 34
paste textarea "[DATE] 1:18pm 9001 left msg / sent email"
type textarea "[DATE] 1:18pm 9001 left msg / sent email"
click at [382, 121] on button "Add Note" at bounding box center [377, 124] width 32 height 14
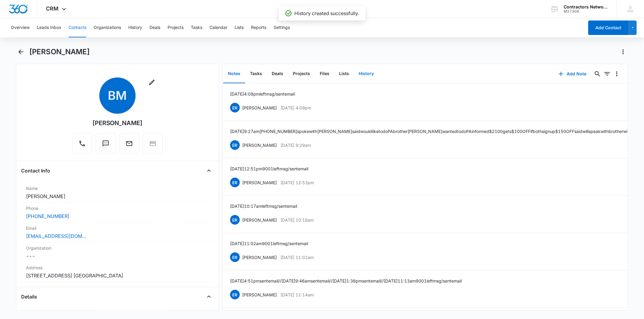
click at [370, 70] on button "History" at bounding box center [366, 74] width 25 height 19
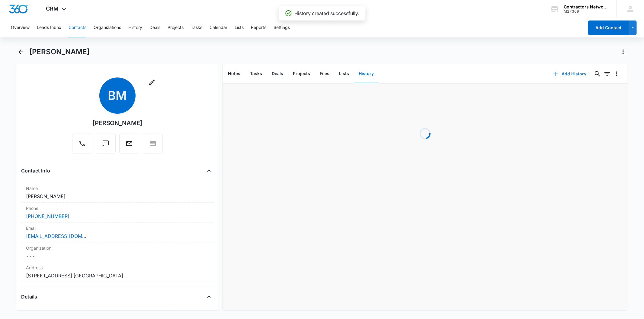
click at [573, 75] on button "Add History" at bounding box center [569, 74] width 45 height 14
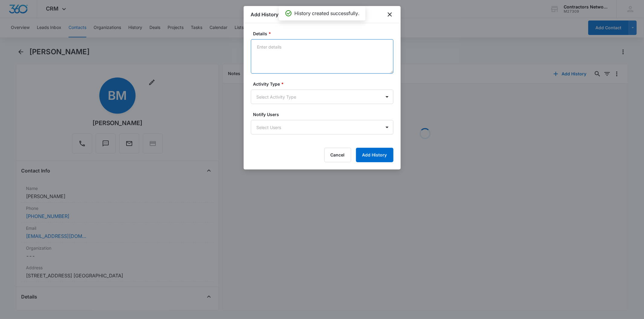
click at [274, 54] on textarea "Details *" at bounding box center [322, 56] width 142 height 34
paste textarea "[DATE] 1:18pm 9001 left msg / sent email"
type textarea "[DATE] 1:18pm 9001 left msg / sent email"
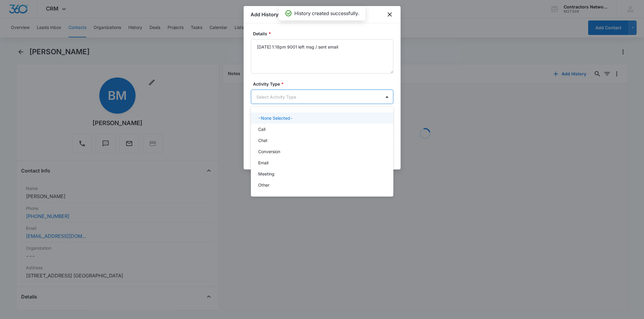
drag, startPoint x: 269, startPoint y: 101, endPoint x: 270, endPoint y: 132, distance: 31.4
click at [269, 101] on body "CRM Apps Reputation Websites Forms CRM Email Social Shop Payments POS Content A…" at bounding box center [322, 159] width 644 height 319
click at [270, 132] on div "Call" at bounding box center [321, 129] width 127 height 6
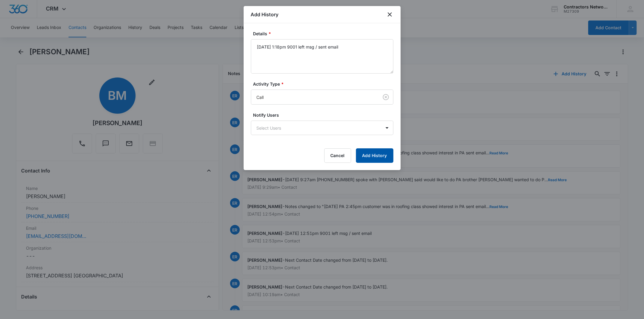
click at [376, 149] on button "Add History" at bounding box center [374, 156] width 37 height 14
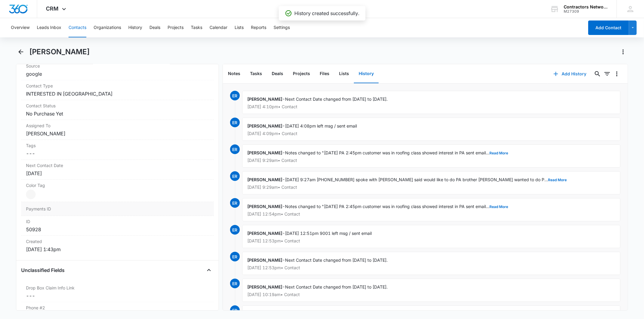
scroll to position [268, 0]
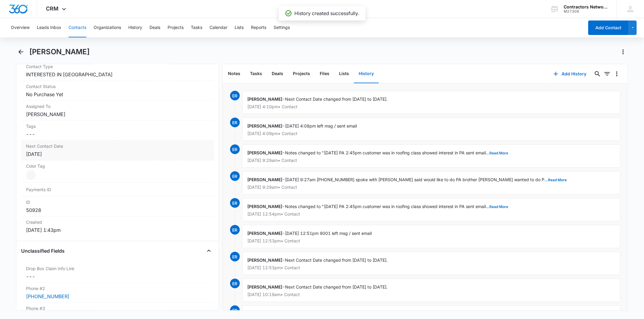
click at [76, 154] on div "[DATE]" at bounding box center [117, 154] width 183 height 7
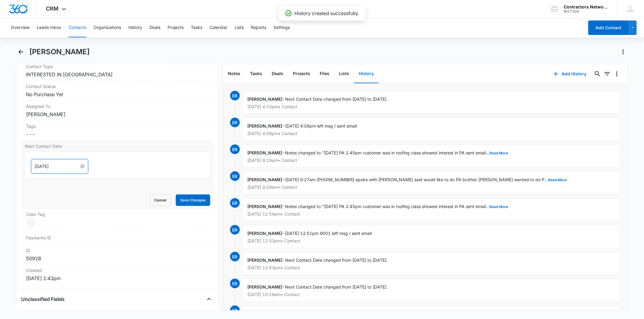
click at [66, 165] on input "[DATE]" at bounding box center [57, 166] width 44 height 7
type input "[DATE]"
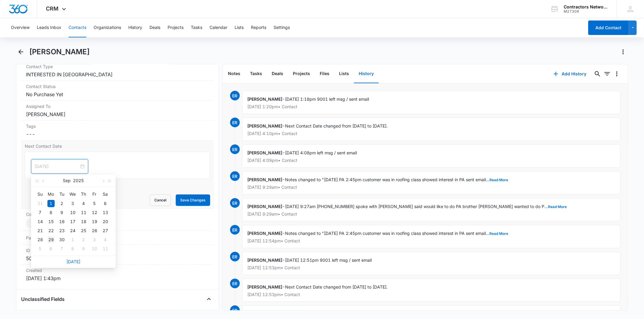
click at [50, 239] on div "29" at bounding box center [50, 239] width 7 height 7
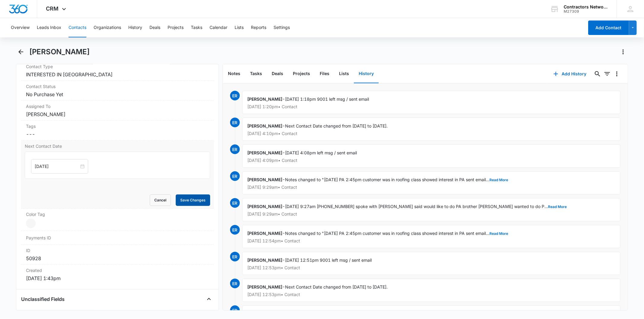
click at [192, 198] on button "Save Changes" at bounding box center [193, 200] width 34 height 11
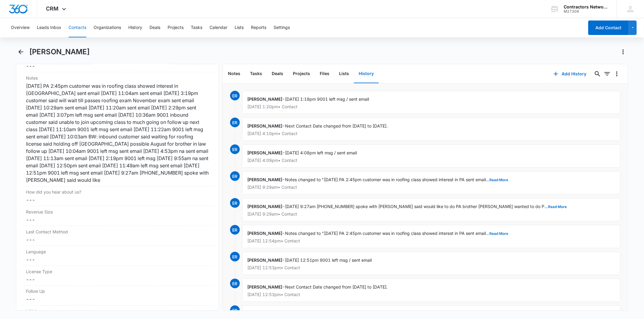
scroll to position [690, 0]
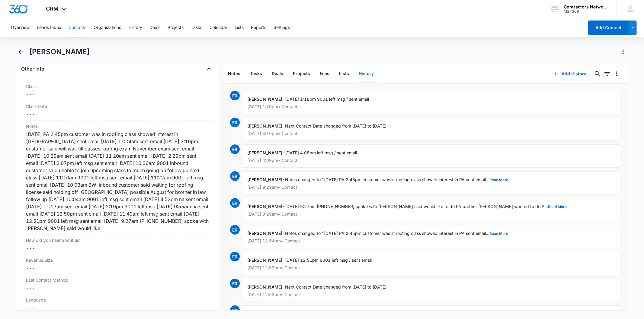
click at [74, 28] on button "Contacts" at bounding box center [78, 27] width 18 height 19
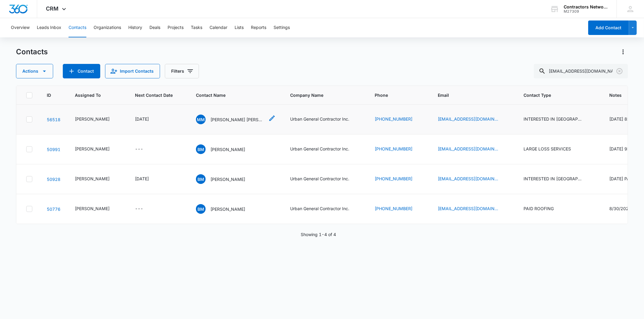
click at [214, 120] on p "[PERSON_NAME] [PERSON_NAME]" at bounding box center [237, 120] width 54 height 6
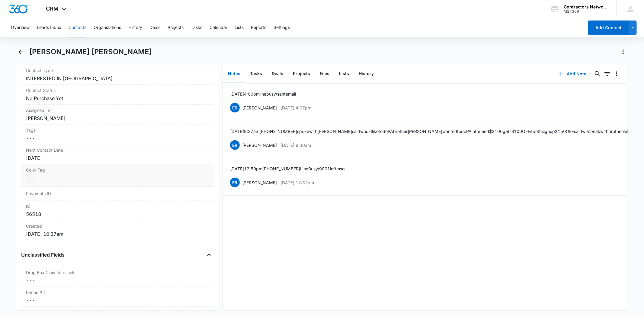
scroll to position [268, 0]
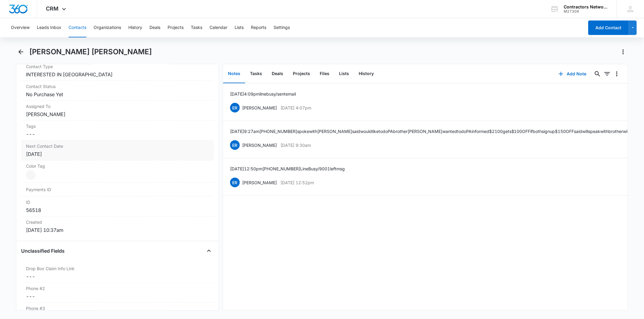
click at [74, 149] on div "Next Contact Date Cancel Save Changes [DATE]" at bounding box center [117, 151] width 192 height 20
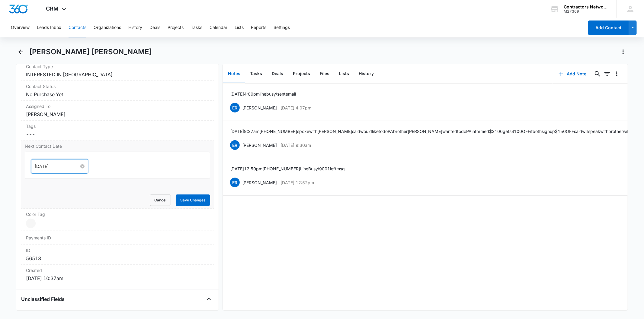
click at [65, 166] on input "[DATE]" at bounding box center [57, 166] width 44 height 7
type input "[DATE]"
click at [53, 244] on td "29" at bounding box center [51, 239] width 11 height 9
click at [176, 199] on button "Save Changes" at bounding box center [193, 200] width 34 height 11
click at [575, 71] on button "Add Note" at bounding box center [572, 74] width 40 height 14
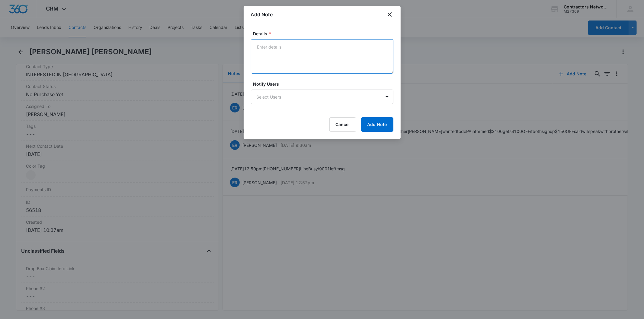
click at [313, 67] on textarea "Details *" at bounding box center [322, 56] width 142 height 34
paste textarea "[DATE] 1:18pm 9001 left msg / sent email"
type textarea "[DATE] 1:18pm 9001 left msg / sent email"
click at [370, 125] on button "Add Note" at bounding box center [377, 124] width 32 height 14
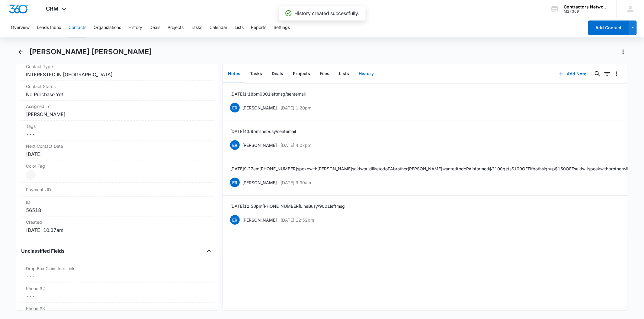
click at [364, 73] on button "History" at bounding box center [366, 74] width 25 height 19
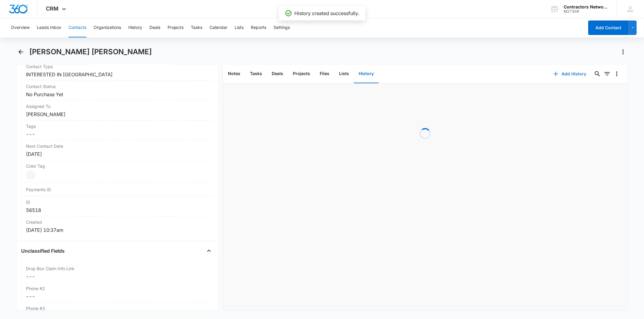
click at [562, 74] on button "Add History" at bounding box center [569, 74] width 45 height 14
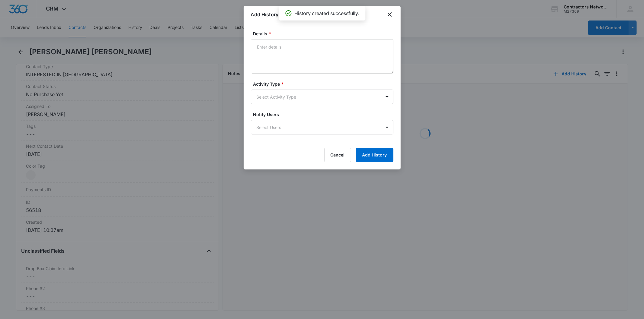
click at [286, 55] on textarea "Details *" at bounding box center [322, 56] width 142 height 34
type textarea "[DATE] 1:18pm 9001 left msg / sent email"
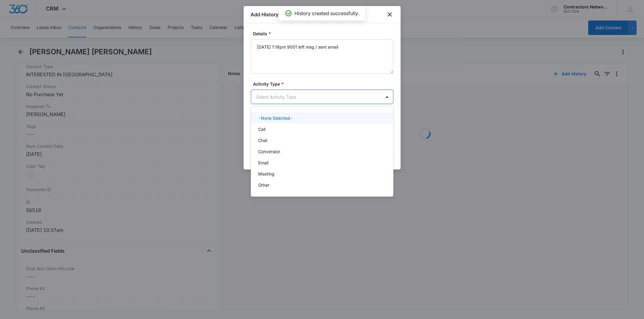
click at [267, 94] on body "CRM Apps Reputation Websites Forms CRM Email Social Shop Payments POS Content A…" at bounding box center [322, 159] width 644 height 319
click at [273, 125] on div "Call" at bounding box center [322, 129] width 142 height 11
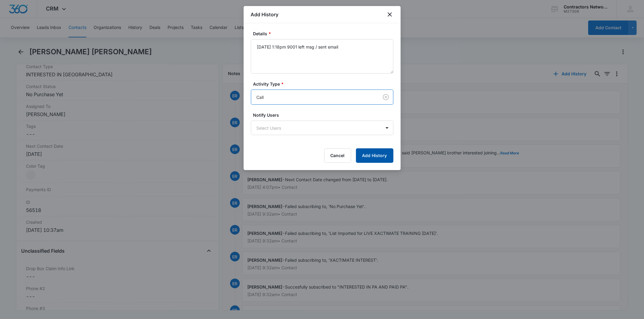
click at [363, 155] on button "Add History" at bounding box center [374, 156] width 37 height 14
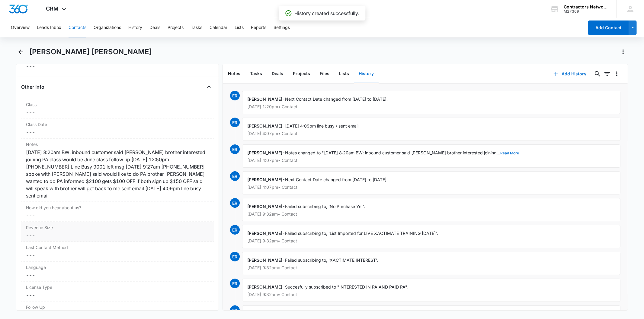
scroll to position [671, 0]
click at [169, 171] on div "[DATE] 8:20am BW: inbound customer said [PERSON_NAME] brother interested joinin…" at bounding box center [117, 174] width 183 height 51
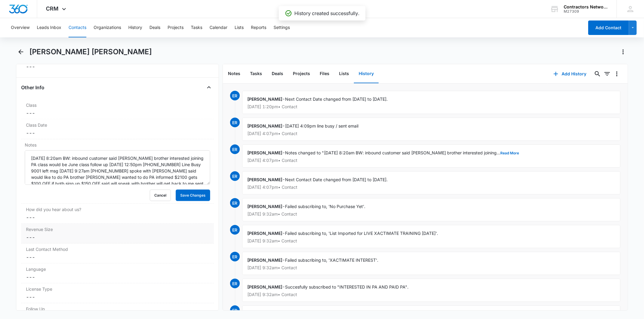
scroll to position [13, 0]
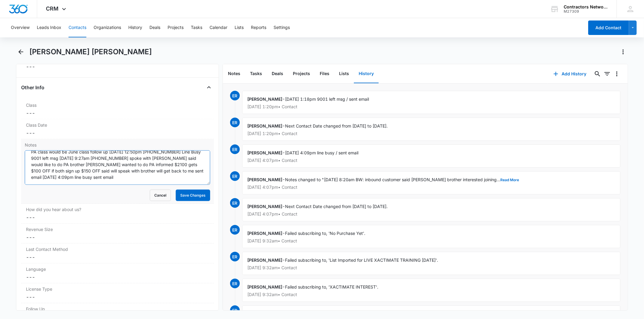
click at [165, 178] on textarea "[DATE] 8:20am BW: inbound customer said [PERSON_NAME] brother interested joinin…" at bounding box center [117, 168] width 185 height 34
paste textarea "[DATE] 1:18pm 9001 left msg / sent email"
click at [43, 180] on textarea "[DATE] 8:20am BW: inbound customer said [PERSON_NAME] brother interested joinin…" at bounding box center [117, 168] width 185 height 34
type textarea "[DATE] 8:20am BW: inbound customer said [PERSON_NAME] brother interested joinin…"
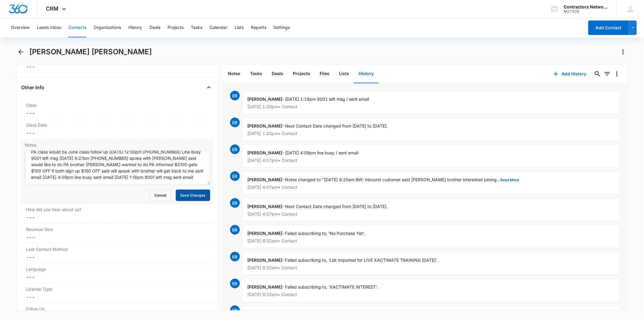
click at [189, 200] on button "Save Changes" at bounding box center [193, 195] width 34 height 11
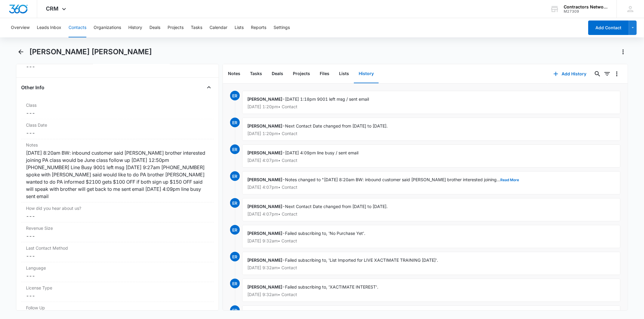
click at [71, 30] on button "Contacts" at bounding box center [78, 27] width 18 height 19
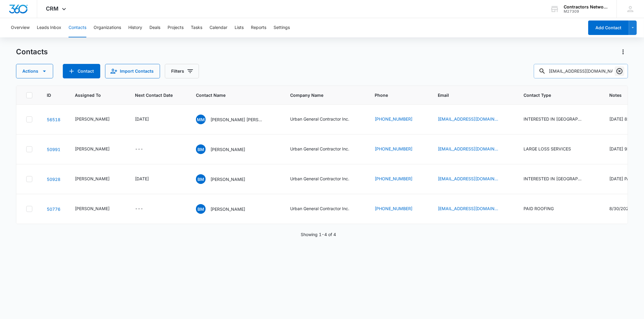
click at [619, 71] on icon "Clear" at bounding box center [619, 71] width 6 height 6
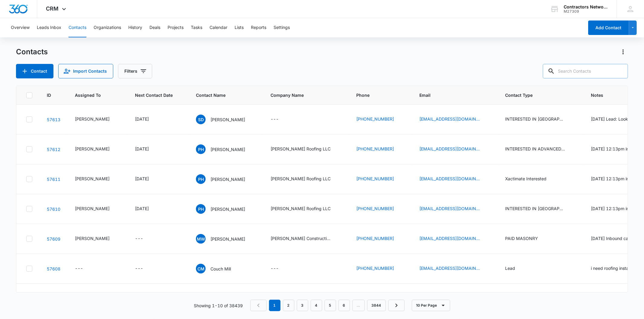
paste input "[EMAIL_ADDRESS][DOMAIN_NAME]"
type input "[EMAIL_ADDRESS][DOMAIN_NAME]"
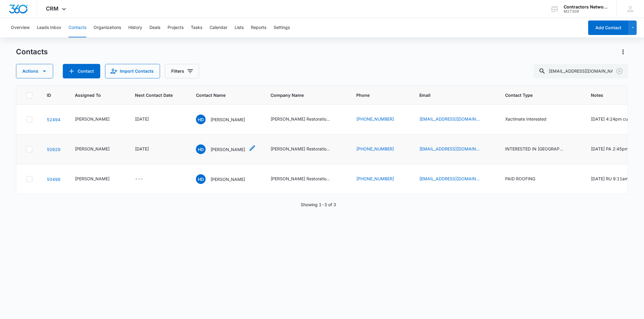
click at [210, 153] on p "[PERSON_NAME]" at bounding box center [227, 149] width 35 height 6
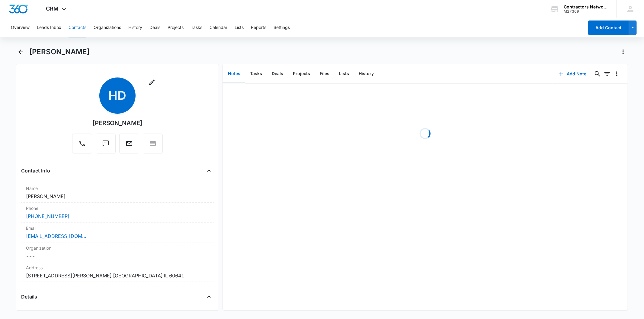
click at [568, 82] on div "Add Note 0 0" at bounding box center [589, 73] width 75 height 19
click at [568, 75] on button "Add Note" at bounding box center [572, 74] width 40 height 14
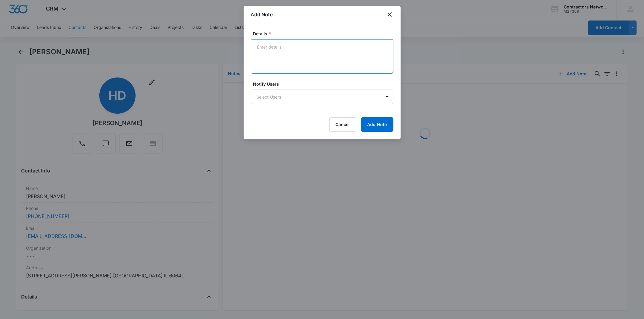
click at [263, 54] on textarea "Details *" at bounding box center [322, 56] width 142 height 34
paste textarea "[DATE] 1:22pm vm full / sent email"
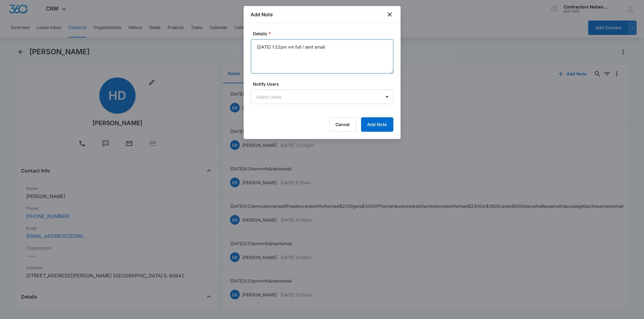
type textarea "[DATE] 1:22pm vm full / sent email"
click at [382, 116] on form "Details * [DATE] 1:22pm vm full / sent email Notify Users Select Users Cancel A…" at bounding box center [322, 80] width 142 height 101
click at [378, 123] on button "Add Note" at bounding box center [377, 124] width 32 height 14
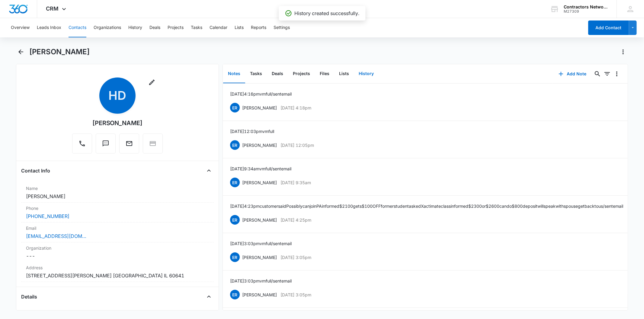
click at [365, 71] on button "History" at bounding box center [366, 74] width 25 height 19
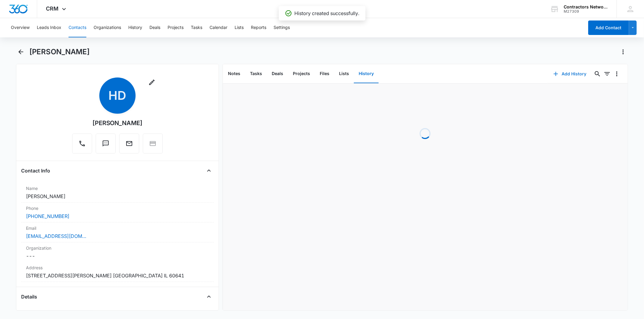
click at [565, 69] on button "Add History" at bounding box center [569, 74] width 45 height 14
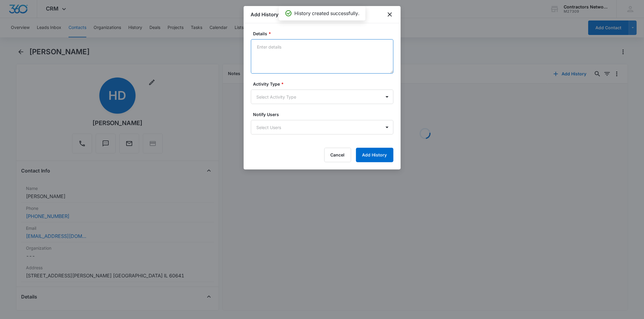
click at [289, 55] on textarea "Details *" at bounding box center [322, 56] width 142 height 34
paste textarea "[DATE] 1:22pm vm full / sent email"
type textarea "[DATE] 1:22pm vm full / sent email"
click at [265, 90] on body "CRM Apps Reputation Websites Forms CRM Email Social Shop Payments POS Content A…" at bounding box center [322, 159] width 644 height 319
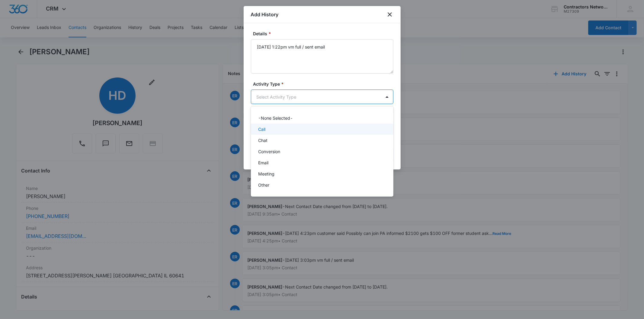
click at [270, 127] on div "Call" at bounding box center [321, 129] width 127 height 6
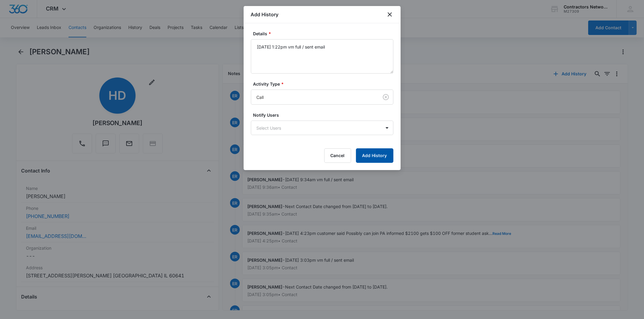
click at [364, 162] on button "Add History" at bounding box center [374, 156] width 37 height 14
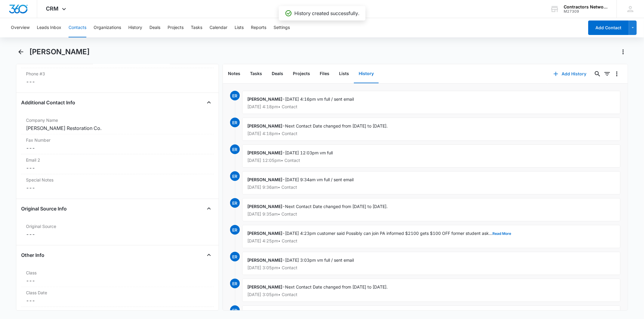
scroll to position [738, 0]
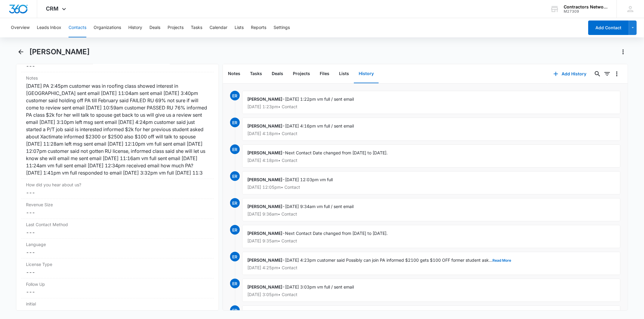
click at [69, 29] on button "Contacts" at bounding box center [78, 27] width 18 height 19
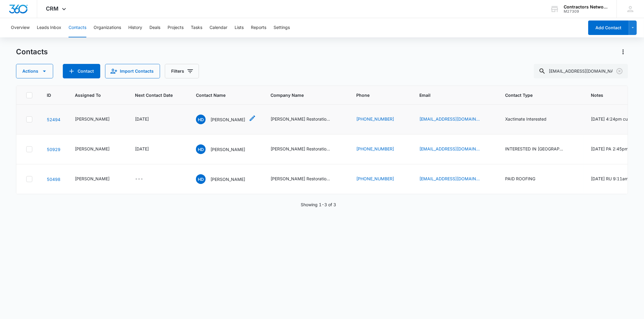
click at [212, 123] on p "[PERSON_NAME]" at bounding box center [227, 120] width 35 height 6
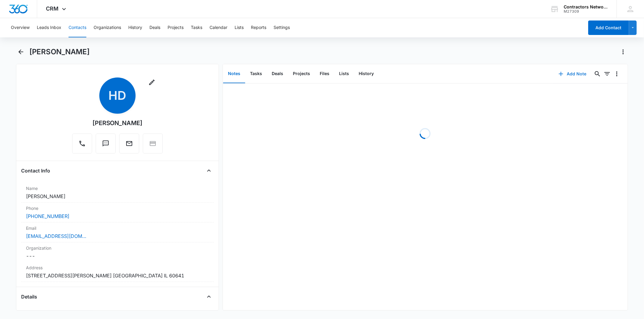
click at [574, 72] on button "Add Note" at bounding box center [572, 74] width 40 height 14
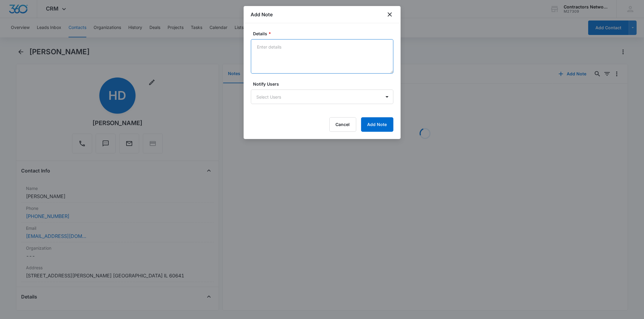
click at [267, 59] on textarea "Details *" at bounding box center [322, 56] width 142 height 34
paste textarea "[DATE] 1:22pm vm full / sent email"
type textarea "[DATE] 1:22pm vm full / sent email"
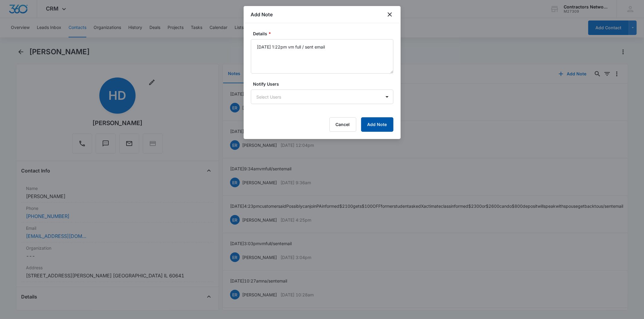
click at [374, 125] on button "Add Note" at bounding box center [377, 124] width 32 height 14
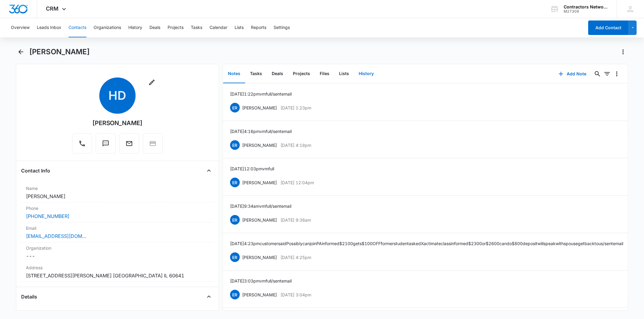
click at [364, 71] on button "History" at bounding box center [366, 74] width 25 height 19
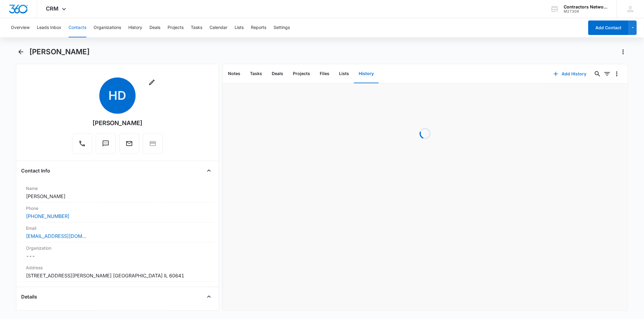
click at [557, 73] on button "Add History" at bounding box center [569, 74] width 45 height 14
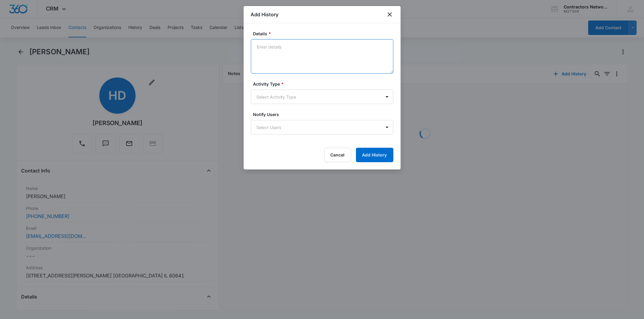
click at [281, 53] on textarea "Details *" at bounding box center [322, 56] width 142 height 34
paste textarea "[DATE] 1:22pm vm full / sent email"
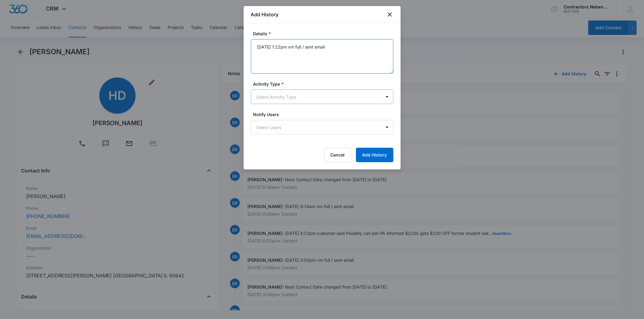
type textarea "[DATE] 1:22pm vm full / sent email"
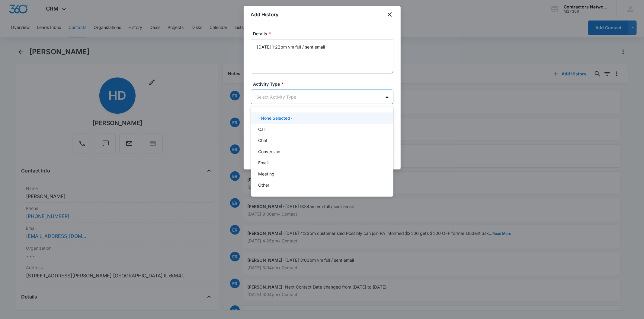
click at [277, 97] on body "CRM Apps Reputation Websites Forms CRM Email Social Shop Payments POS Content A…" at bounding box center [322, 159] width 644 height 319
click at [282, 126] on div "Call" at bounding box center [321, 129] width 127 height 6
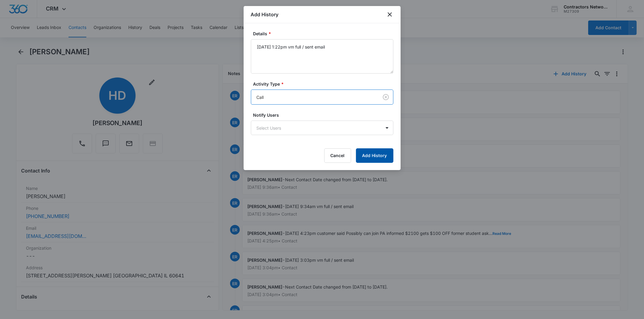
click at [371, 163] on button "Add History" at bounding box center [374, 156] width 37 height 14
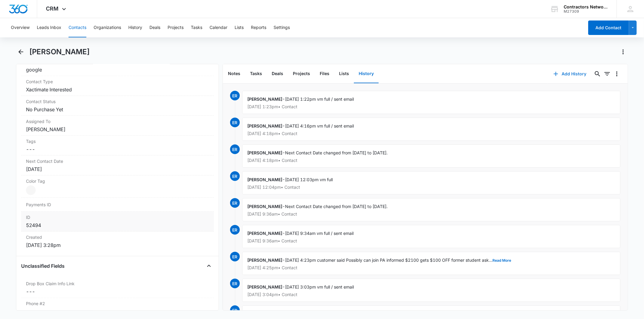
scroll to position [168, 0]
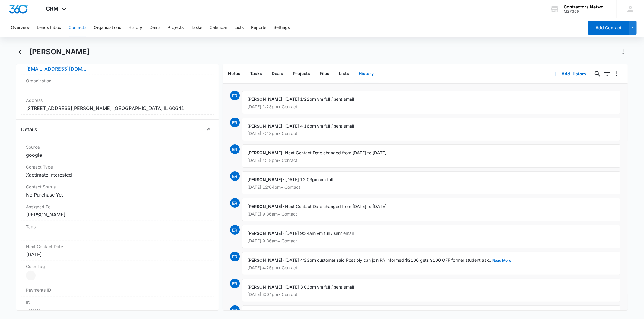
click at [81, 29] on button "Contacts" at bounding box center [78, 27] width 18 height 19
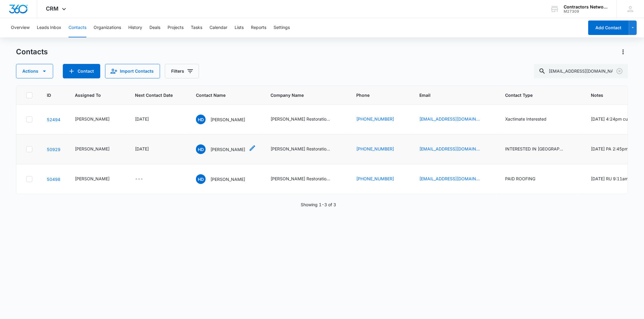
click at [210, 153] on p "[PERSON_NAME]" at bounding box center [227, 149] width 35 height 6
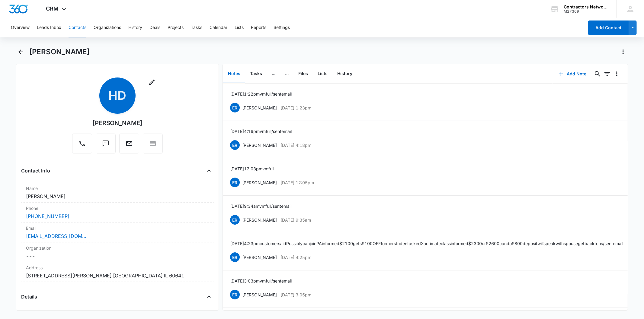
click at [82, 23] on button "Contacts" at bounding box center [78, 27] width 18 height 19
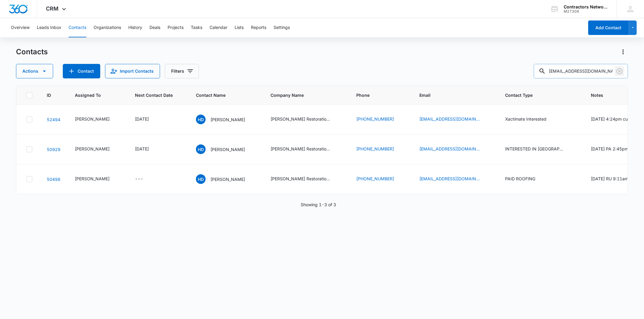
drag, startPoint x: 623, startPoint y: 75, endPoint x: 614, endPoint y: 73, distance: 9.2
click at [623, 76] on div at bounding box center [620, 71] width 10 height 14
click at [619, 72] on icon "Clear" at bounding box center [619, 71] width 7 height 7
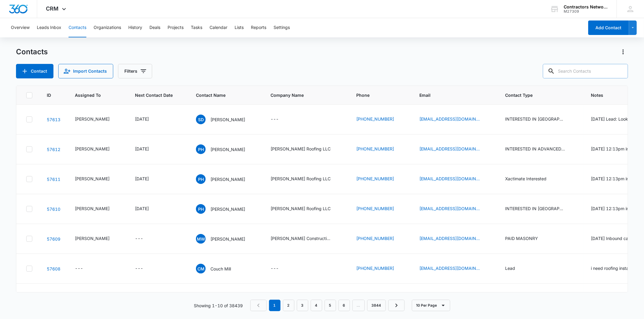
click at [575, 71] on input "text" at bounding box center [585, 71] width 85 height 14
paste input "[EMAIL_ADDRESS][DOMAIN_NAME]"
type input "[EMAIL_ADDRESS][DOMAIN_NAME]"
click at [514, 152] on td "INTERESTED IN ADVANCED PUBLIC ADJUSTING" at bounding box center [541, 150] width 86 height 30
click at [575, 60] on div "Contacts Contact Import Contacts Filters [EMAIL_ADDRESS][DOMAIN_NAME]" at bounding box center [322, 62] width 612 height 31
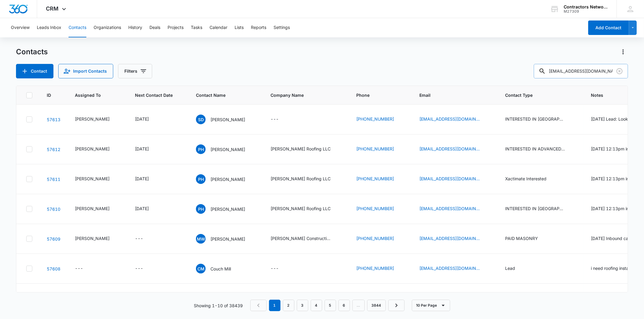
click at [569, 73] on input "[EMAIL_ADDRESS][DOMAIN_NAME]" at bounding box center [581, 71] width 94 height 14
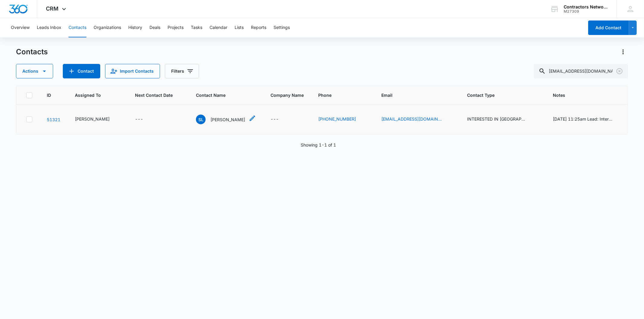
click at [217, 120] on p "[PERSON_NAME]" at bounding box center [227, 120] width 35 height 6
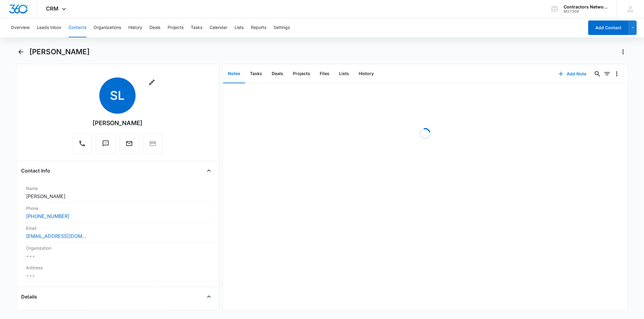
click at [575, 74] on button "Add Note" at bounding box center [572, 74] width 40 height 14
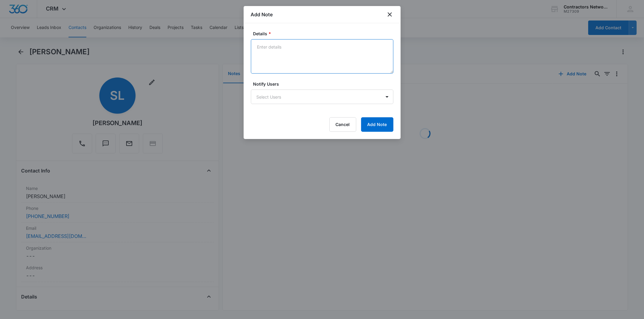
click at [275, 45] on textarea "Details *" at bounding box center [322, 56] width 142 height 34
paste textarea "[DATE] 1:30pm customer said unable to join class said just gave son money for d…"
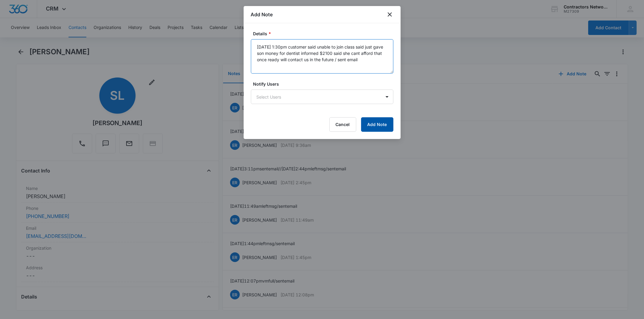
type textarea "[DATE] 1:30pm customer said unable to join class said just gave son money for d…"
click at [381, 120] on button "Add Note" at bounding box center [377, 124] width 32 height 14
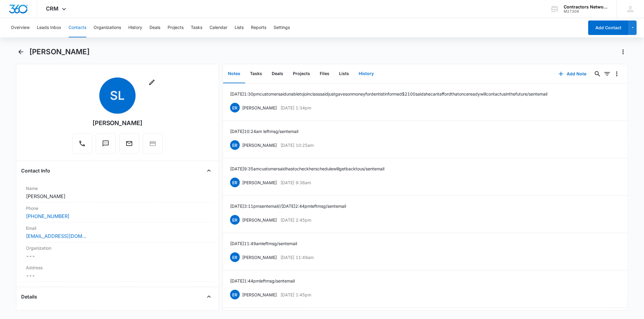
click at [363, 75] on button "History" at bounding box center [366, 74] width 25 height 19
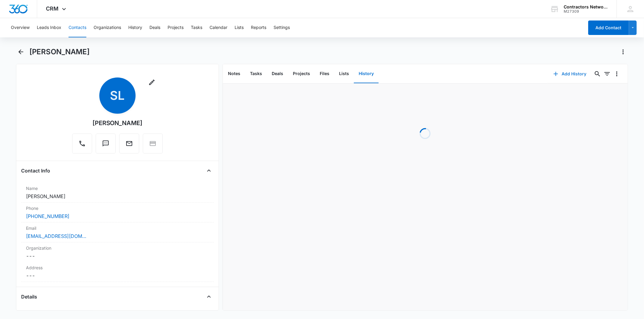
click at [557, 71] on button "Add History" at bounding box center [569, 74] width 45 height 14
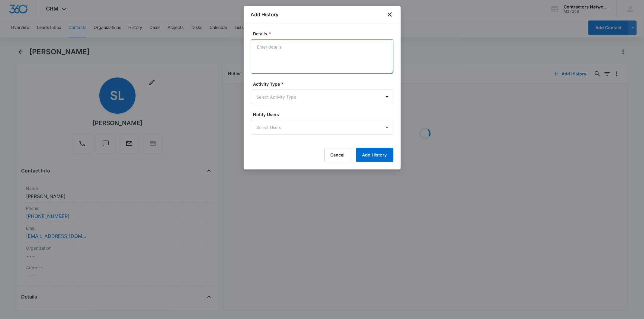
click at [266, 48] on textarea "Details *" at bounding box center [322, 56] width 142 height 34
paste textarea "[DATE] 1:30pm customer said unable to join class said just gave son money for d…"
type textarea "[DATE] 1:30pm customer said unable to join class said just gave son money for d…"
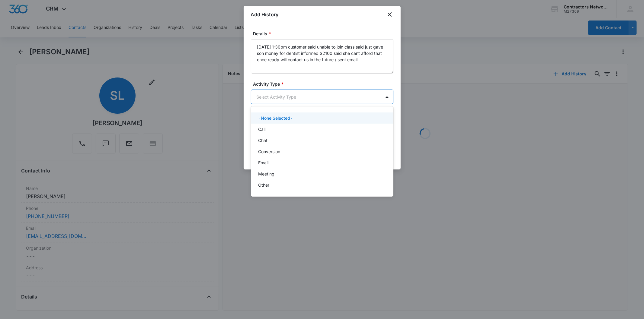
click at [270, 97] on body "CRM Apps Reputation Websites Forms CRM Email Social Shop Payments POS Content A…" at bounding box center [322, 159] width 644 height 319
click at [266, 142] on p "Chat" at bounding box center [262, 140] width 9 height 6
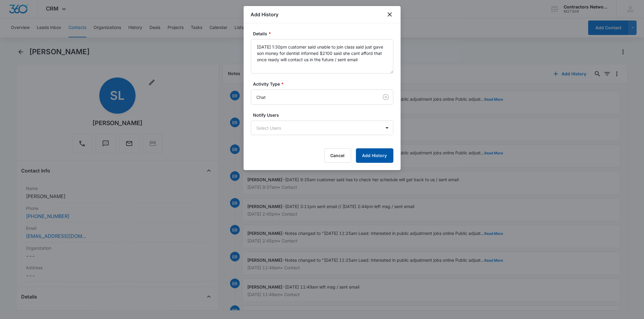
click at [368, 154] on button "Add History" at bounding box center [374, 156] width 37 height 14
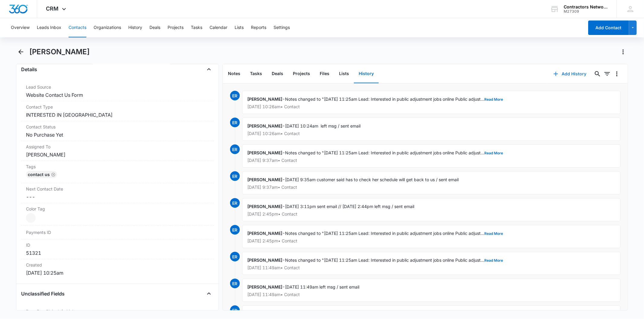
scroll to position [235, 0]
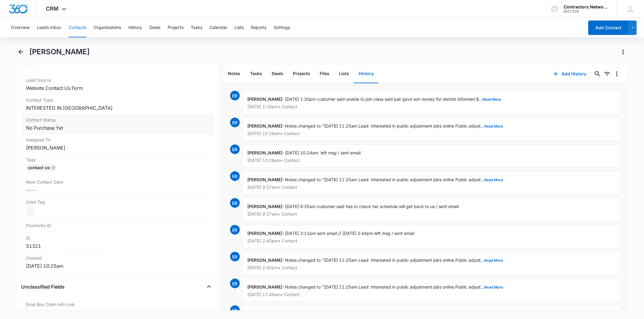
click at [88, 125] on dd "Cancel Save Changes No Purchase Yet" at bounding box center [117, 127] width 183 height 7
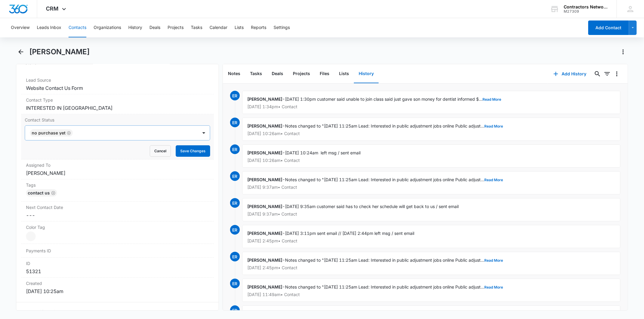
click at [68, 134] on icon "Remove No Purchase Yet" at bounding box center [69, 133] width 4 height 4
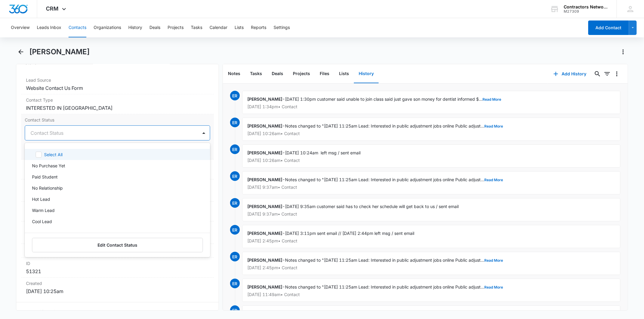
click at [68, 134] on div at bounding box center [109, 133] width 159 height 8
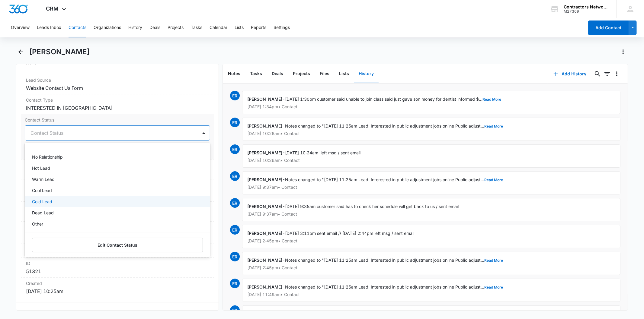
click at [57, 201] on div "Cold Lead" at bounding box center [116, 202] width 169 height 6
click at [209, 143] on div "Remove SL [PERSON_NAME] Contact Info Name Cancel Save Changes [PERSON_NAME] Pho…" at bounding box center [117, 187] width 203 height 247
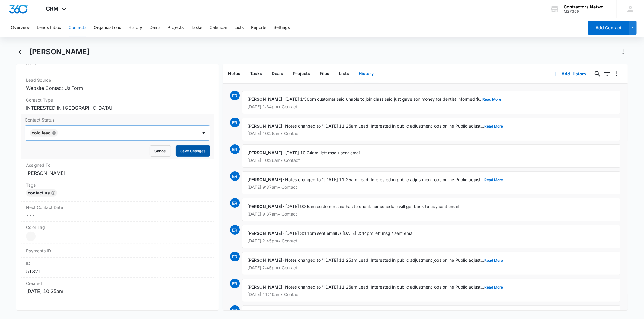
click at [184, 149] on button "Save Changes" at bounding box center [193, 151] width 34 height 11
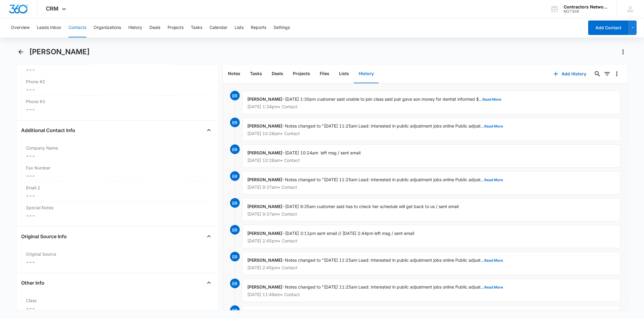
scroll to position [738, 0]
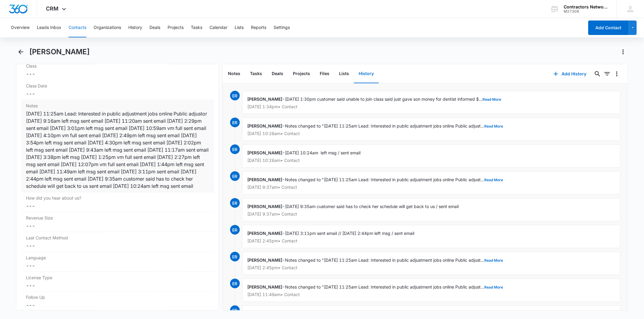
click at [162, 147] on div "[DATE] 11:25am Lead: Interested in public adjustment jobs online Public adjusto…" at bounding box center [117, 150] width 183 height 80
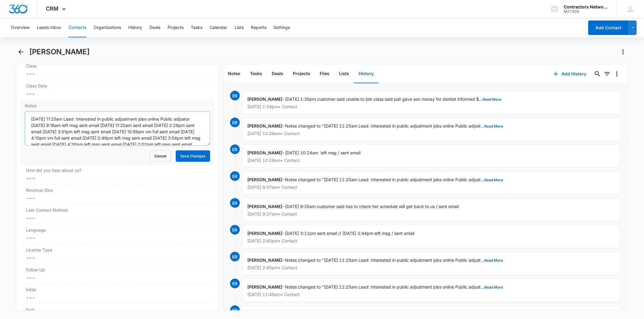
scroll to position [50, 0]
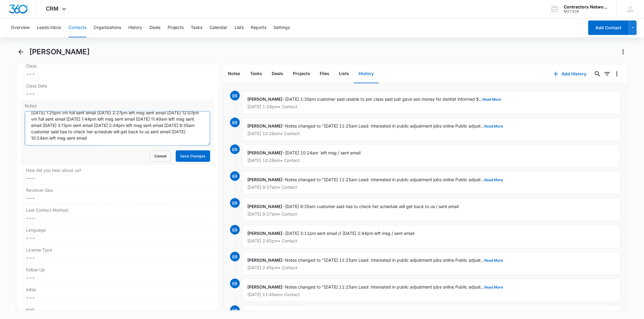
click at [194, 137] on textarea "[DATE] 11:25am Lead: Interested in public adjustment jobs online Public adjusto…" at bounding box center [117, 128] width 185 height 34
paste textarea "[DATE] 1:30pm customer said unable to join class said just gave son money for d…"
click at [51, 142] on textarea "Notes" at bounding box center [117, 128] width 185 height 34
click at [188, 155] on button "Save Changes" at bounding box center [193, 156] width 34 height 11
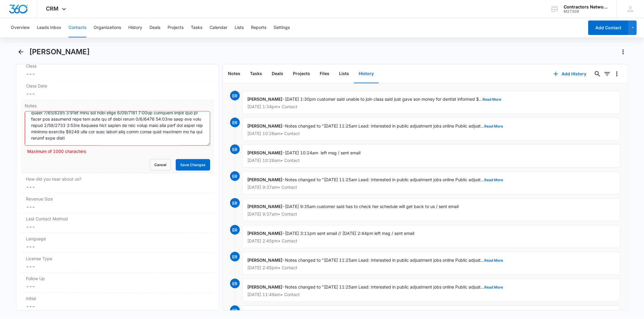
click at [97, 146] on textarea "Notes" at bounding box center [117, 128] width 185 height 34
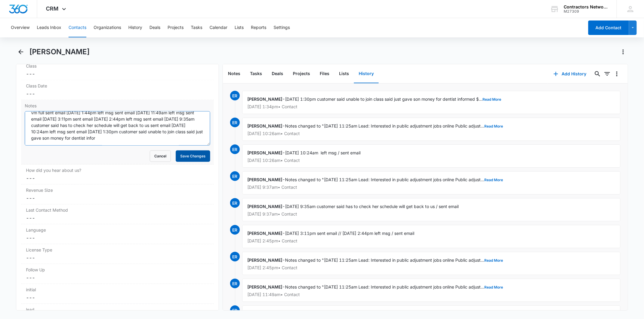
type textarea "[DATE] 11:25am Lead: Interested in public adjustment jobs online Public adjusto…"
click at [195, 153] on button "Save Changes" at bounding box center [193, 156] width 34 height 11
click at [71, 26] on button "Contacts" at bounding box center [78, 27] width 18 height 19
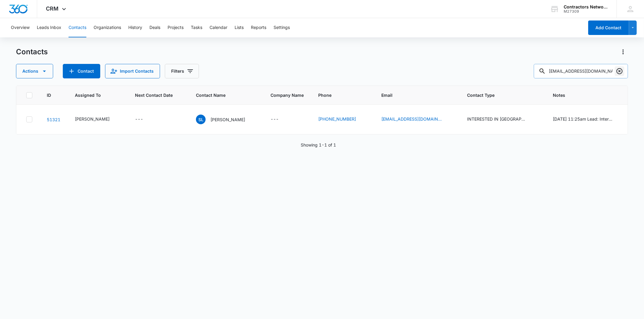
click at [619, 69] on icon "Clear" at bounding box center [619, 71] width 7 height 7
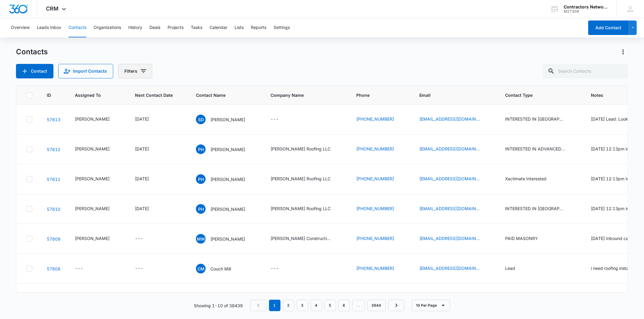
click at [127, 75] on button "Filters" at bounding box center [135, 71] width 34 height 14
click at [189, 138] on icon "Show Type filters" at bounding box center [189, 140] width 7 height 7
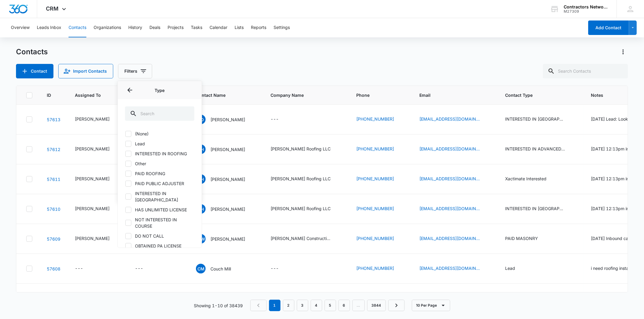
click at [136, 144] on label "Lead" at bounding box center [159, 144] width 69 height 6
click at [125, 144] on input "Lead" at bounding box center [125, 144] width 0 height 0
checkbox input "true"
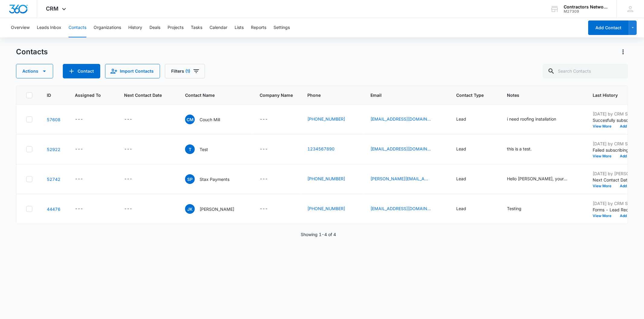
click at [363, 81] on div "Contacts Actions Contact Import Contacts Filters (1) ID Assigned To Next Contac…" at bounding box center [322, 183] width 612 height 272
click at [187, 76] on button "Filters (1)" at bounding box center [185, 71] width 40 height 14
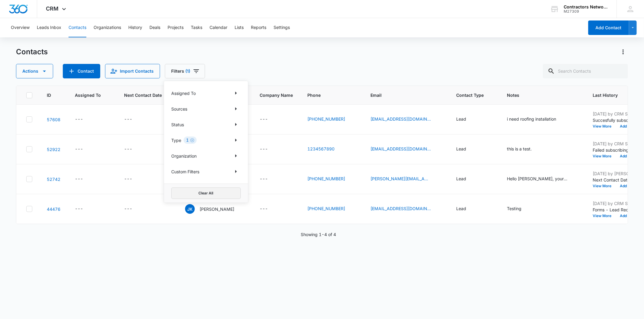
click at [208, 193] on button "Clear All" at bounding box center [205, 193] width 69 height 11
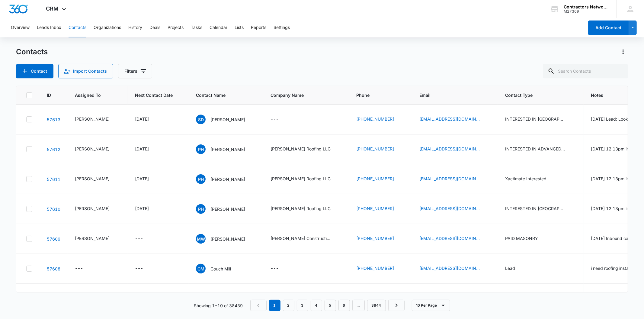
click at [277, 49] on div "Contacts" at bounding box center [322, 52] width 612 height 10
click at [602, 72] on input "text" at bounding box center [585, 71] width 85 height 14
paste input "[EMAIL_ADDRESS][DOMAIN_NAME]"
type input "[EMAIL_ADDRESS][DOMAIN_NAME]"
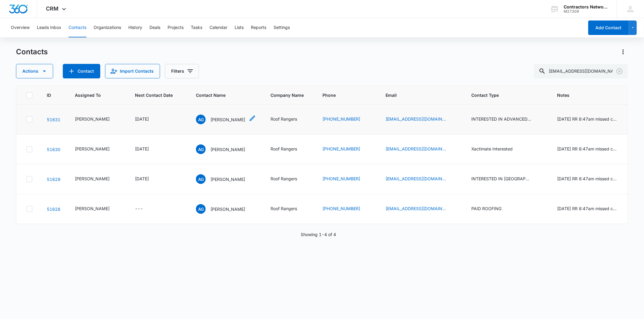
click at [216, 123] on p "[PERSON_NAME]" at bounding box center [227, 120] width 35 height 6
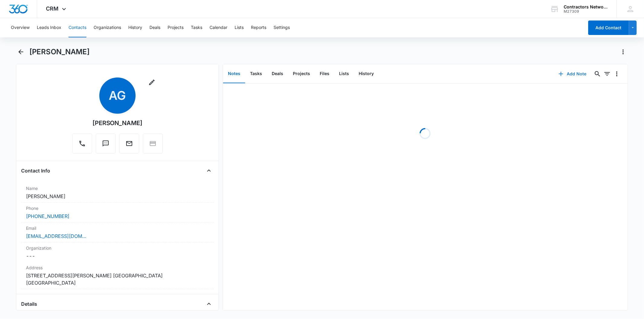
click at [552, 79] on button "Add Note" at bounding box center [572, 74] width 40 height 14
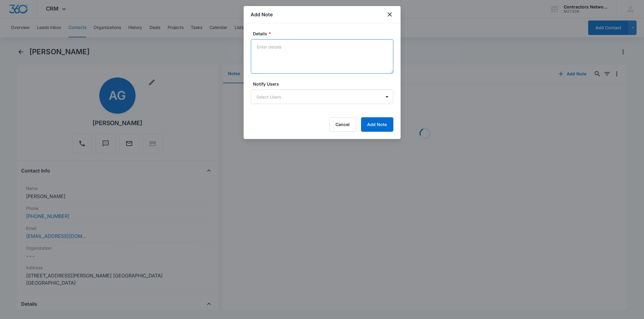
click at [264, 53] on textarea "Details *" at bounding box center [322, 56] width 142 height 34
paste textarea "[DATE] 1:39pm left msg / sent email"
type textarea "[DATE] 1:39pm left msg / sent email"
click at [373, 126] on button "Add Note" at bounding box center [377, 124] width 32 height 14
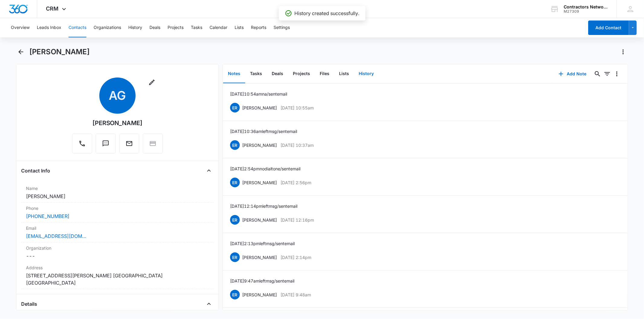
drag, startPoint x: 370, startPoint y: 78, endPoint x: 419, endPoint y: 81, distance: 48.4
click at [372, 79] on button "History" at bounding box center [366, 74] width 25 height 19
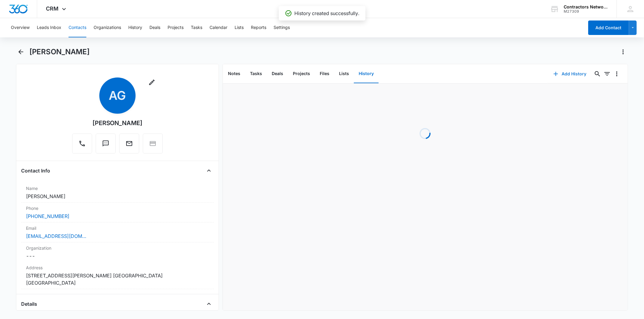
click at [569, 73] on button "Add History" at bounding box center [569, 74] width 45 height 14
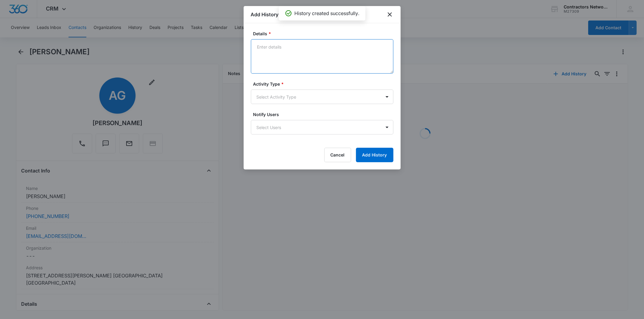
click at [276, 49] on textarea "Details *" at bounding box center [322, 56] width 142 height 34
paste textarea "[DATE] 1:39pm left msg / sent email"
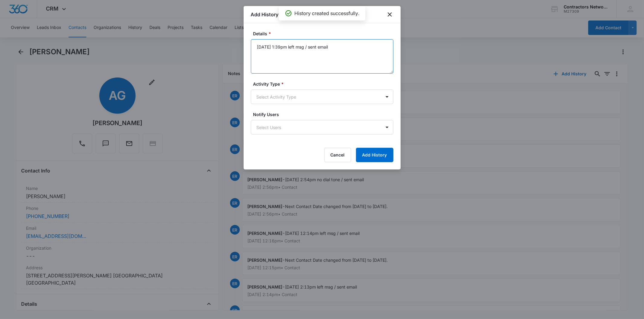
type textarea "[DATE] 1:39pm left msg / sent email"
click at [273, 106] on form "Details * [DATE] 1:39pm left msg / sent email Activity Type * Select Activity T…" at bounding box center [322, 96] width 142 height 132
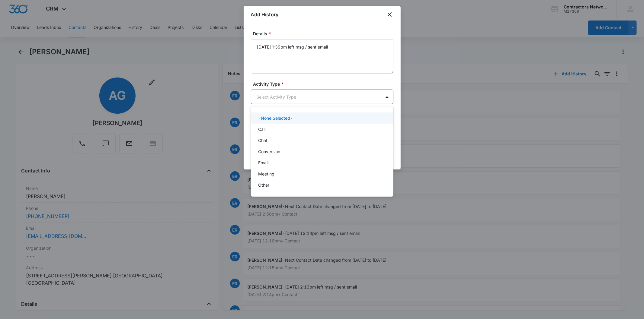
click at [271, 103] on body "CRM Apps Reputation Websites Forms CRM Email Social Shop Payments POS Content A…" at bounding box center [322, 159] width 644 height 319
click at [274, 130] on div "Call" at bounding box center [321, 129] width 127 height 6
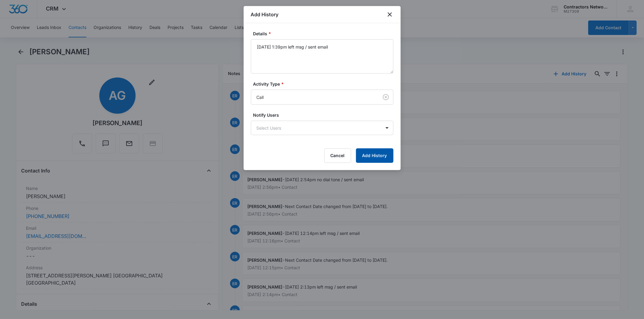
click at [376, 157] on button "Add History" at bounding box center [374, 156] width 37 height 14
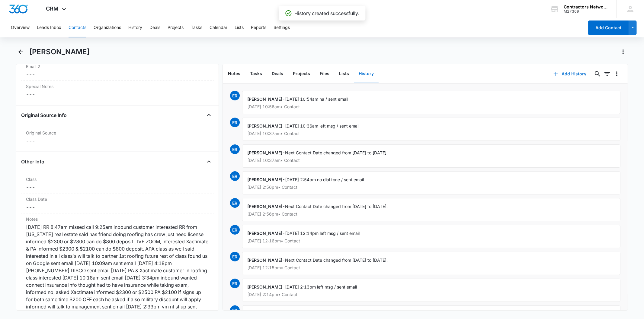
scroll to position [738, 0]
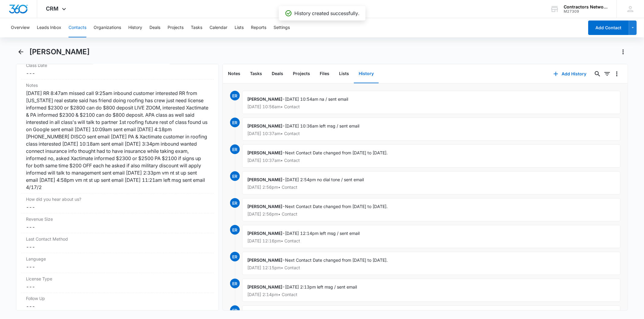
click at [73, 26] on button "Contacts" at bounding box center [78, 27] width 18 height 19
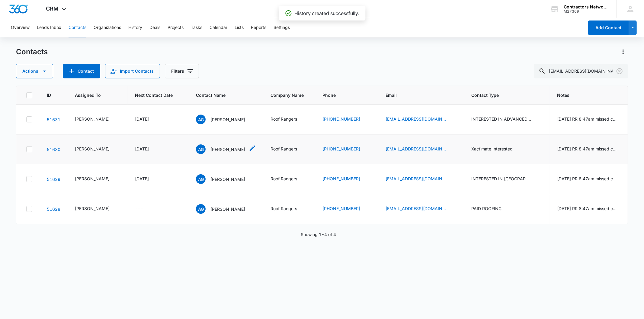
click at [214, 153] on p "[PERSON_NAME]" at bounding box center [227, 149] width 35 height 6
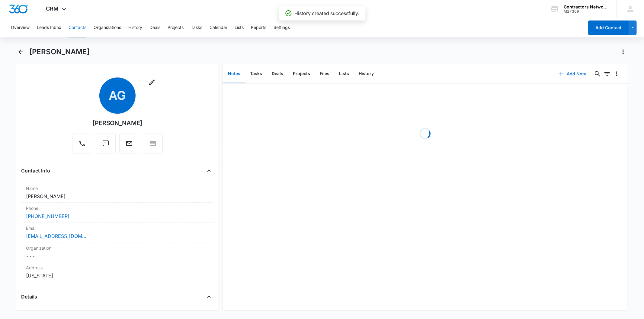
click at [558, 76] on icon "button" at bounding box center [560, 73] width 7 height 7
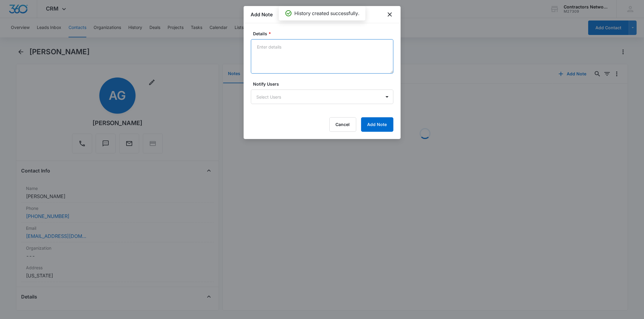
click at [266, 50] on textarea "Details *" at bounding box center [322, 56] width 142 height 34
paste textarea "[DATE] 1:39pm left msg / sent email"
type textarea "[DATE] 1:39pm left msg / sent email"
click at [378, 128] on button "Add Note" at bounding box center [377, 124] width 32 height 14
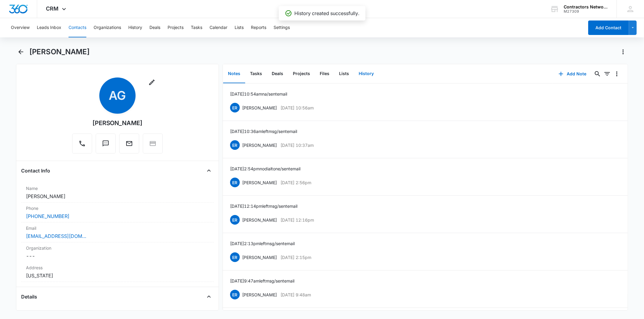
click at [358, 74] on button "History" at bounding box center [366, 74] width 25 height 19
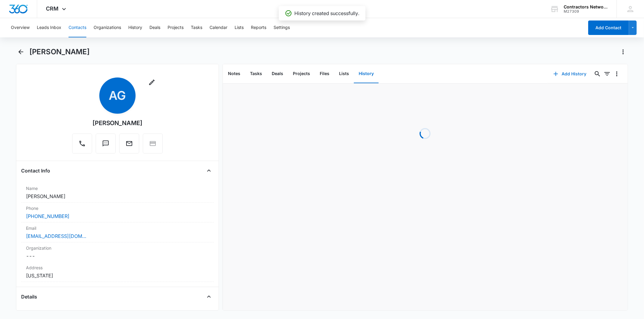
click at [559, 72] on button "Add History" at bounding box center [569, 74] width 45 height 14
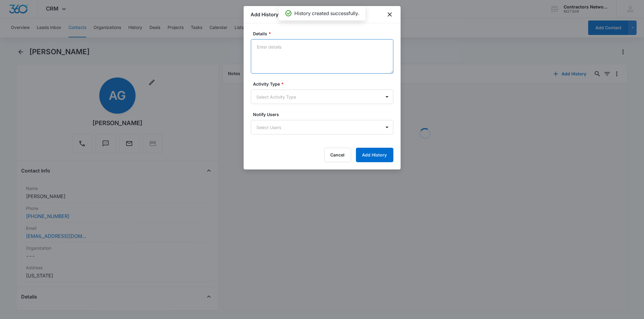
click at [276, 46] on textarea "Details *" at bounding box center [322, 56] width 142 height 34
paste textarea "[DATE] 1:39pm left msg / sent email"
type textarea "[DATE] 1:39pm left msg / sent email"
click at [269, 95] on body "CRM Apps Reputation Websites Forms CRM Email Social Shop Payments POS Content A…" at bounding box center [322, 159] width 644 height 319
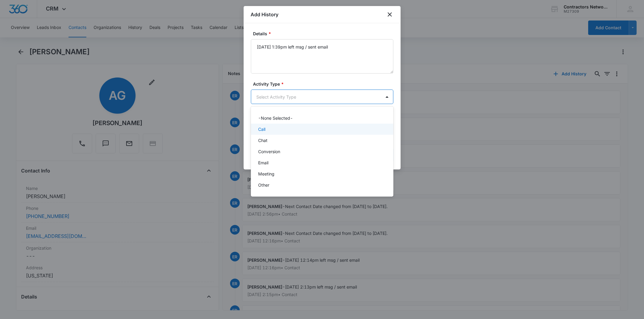
click at [284, 128] on div "Call" at bounding box center [321, 129] width 127 height 6
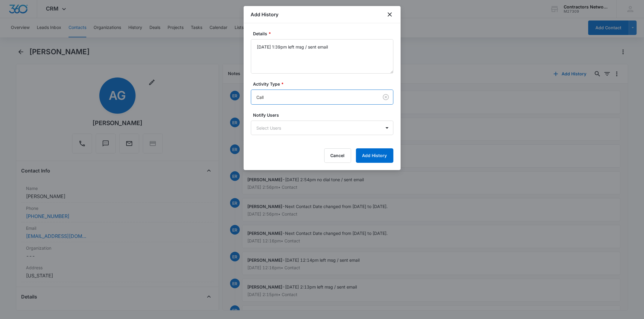
click at [366, 163] on div "Details * [DATE] 1:39pm left msg / sent email Activity Type * option Call, sele…" at bounding box center [322, 96] width 157 height 147
click at [367, 161] on button "Add History" at bounding box center [374, 156] width 37 height 14
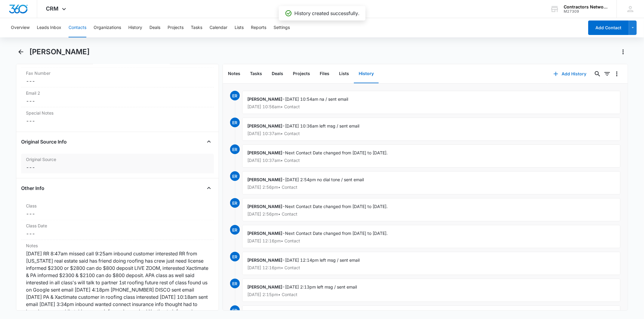
scroll to position [704, 0]
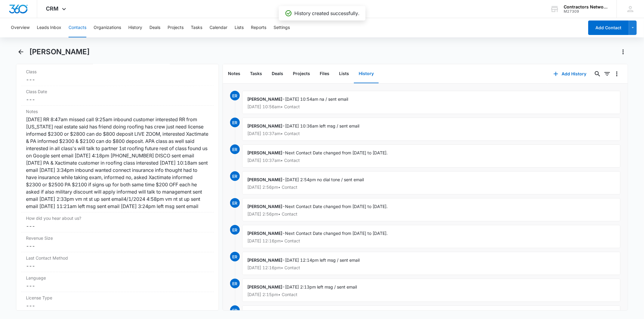
click at [85, 29] on button "Contacts" at bounding box center [78, 27] width 18 height 19
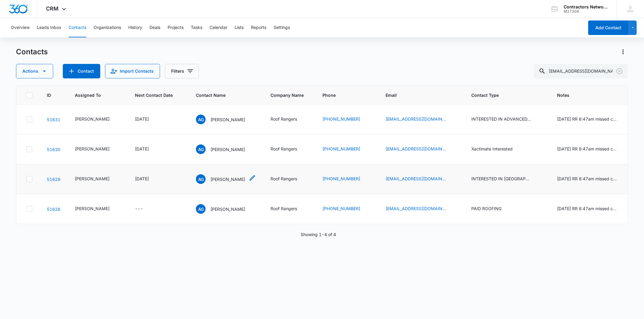
click at [227, 184] on div "AG [PERSON_NAME]" at bounding box center [220, 179] width 49 height 10
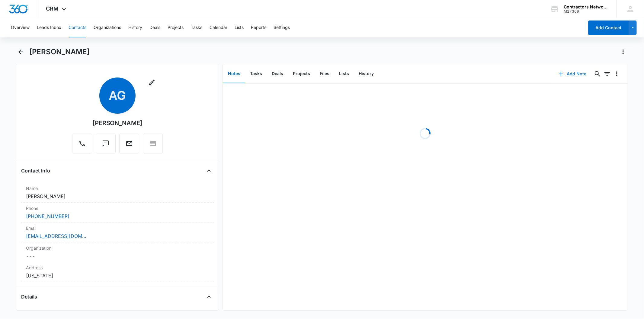
click at [559, 77] on span "button" at bounding box center [560, 73] width 7 height 7
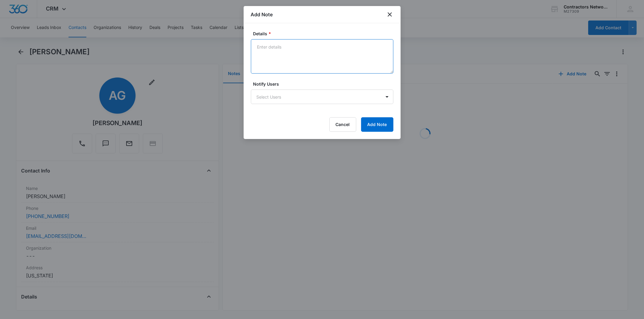
click at [280, 52] on textarea "Details *" at bounding box center [322, 56] width 142 height 34
paste textarea "[DATE] 1:39pm left msg / sent email"
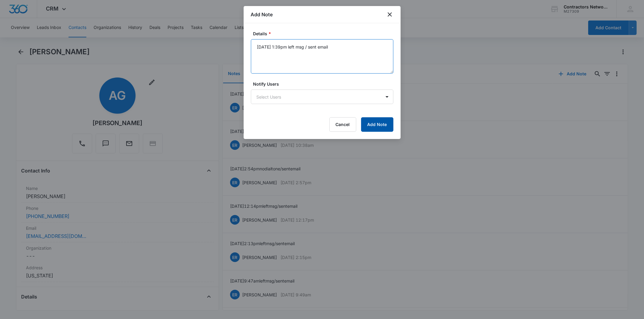
type textarea "[DATE] 1:39pm left msg / sent email"
click at [368, 126] on button "Add Note" at bounding box center [377, 124] width 32 height 14
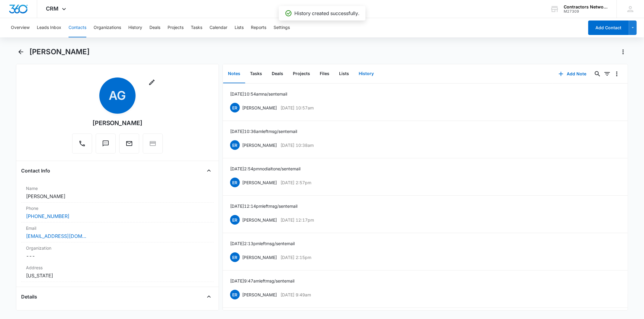
click at [355, 68] on button "History" at bounding box center [366, 74] width 25 height 19
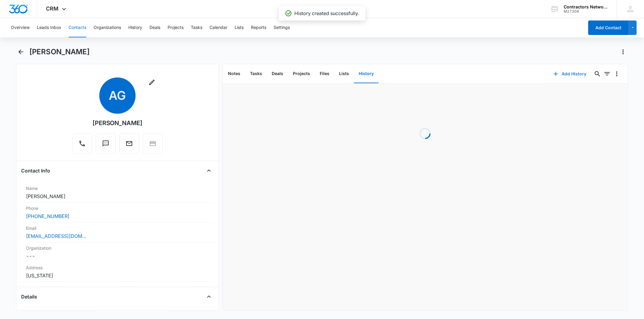
click at [555, 73] on icon "button" at bounding box center [555, 73] width 7 height 7
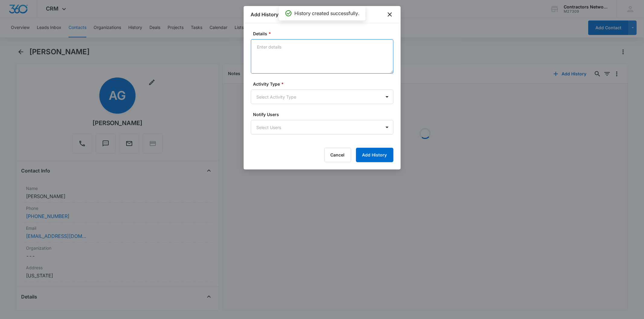
click at [273, 58] on textarea "Details *" at bounding box center [322, 56] width 142 height 34
paste textarea "[DATE] 1:39pm left msg / sent email"
type textarea "[DATE] 1:39pm left msg / sent email"
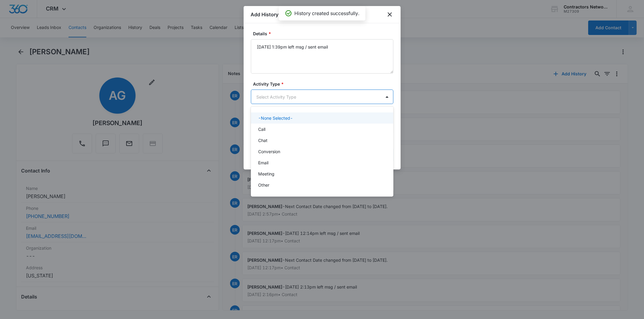
drag, startPoint x: 269, startPoint y: 99, endPoint x: 277, endPoint y: 115, distance: 17.4
click at [269, 100] on body "CRM Apps Reputation Websites Forms CRM Email Social Shop Payments POS Content A…" at bounding box center [322, 159] width 644 height 319
click at [274, 129] on div "Call" at bounding box center [321, 129] width 127 height 6
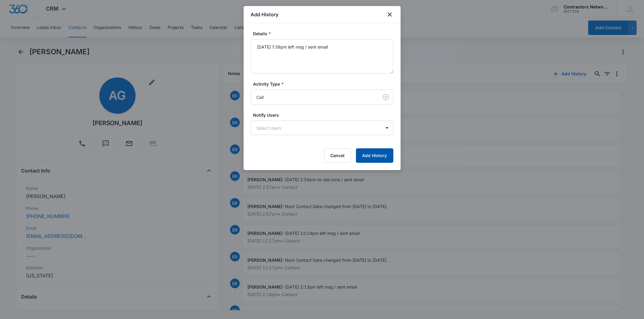
click at [370, 156] on button "Add History" at bounding box center [374, 156] width 37 height 14
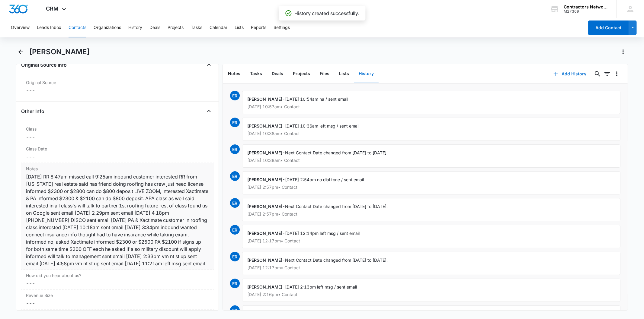
scroll to position [704, 0]
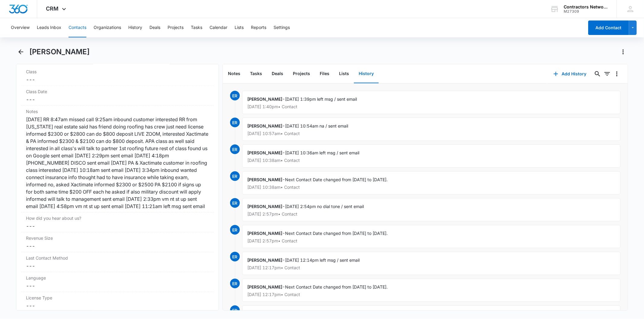
click at [79, 31] on button "Contacts" at bounding box center [78, 27] width 18 height 19
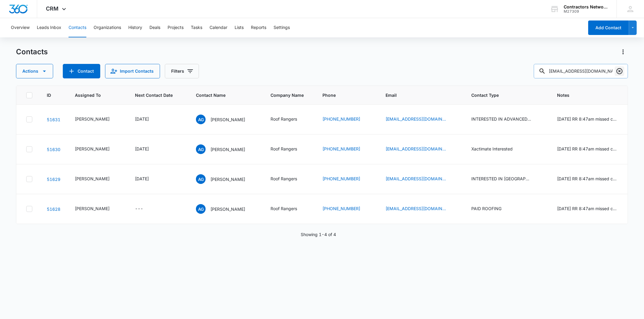
click at [617, 69] on icon "Clear" at bounding box center [619, 71] width 7 height 7
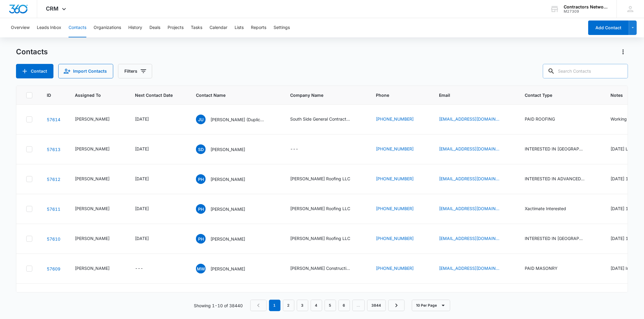
click at [582, 65] on input "text" at bounding box center [585, 71] width 85 height 14
paste input "[EMAIL_ADDRESS][DOMAIN_NAME]"
type input "[EMAIL_ADDRESS][DOMAIN_NAME]"
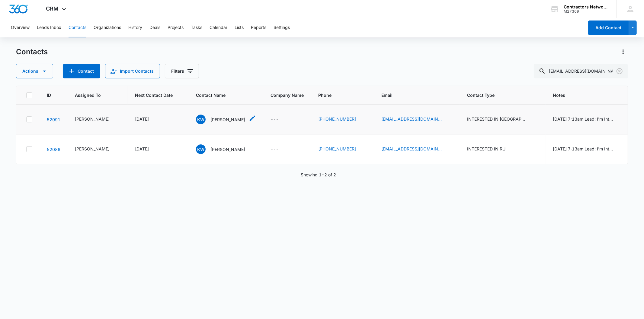
click at [210, 121] on p "[PERSON_NAME]" at bounding box center [227, 120] width 35 height 6
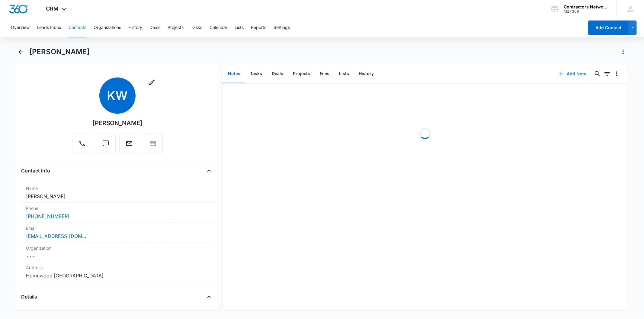
click at [570, 73] on button "Add Note" at bounding box center [572, 74] width 40 height 14
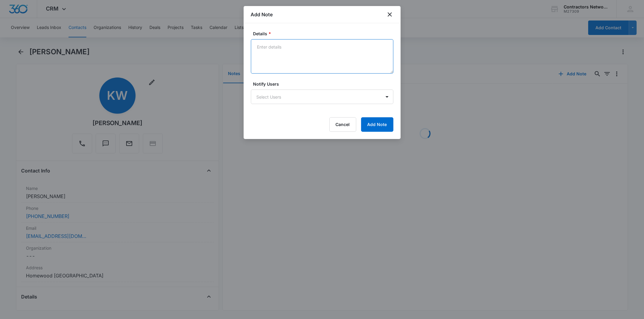
click at [271, 59] on textarea "Details *" at bounding box center [322, 56] width 142 height 34
paste textarea "[DATE] 1:43pm vm full / sent email"
type textarea "[DATE] 1:43pm vm full / sent email"
click at [379, 127] on button "Add Note" at bounding box center [377, 124] width 32 height 14
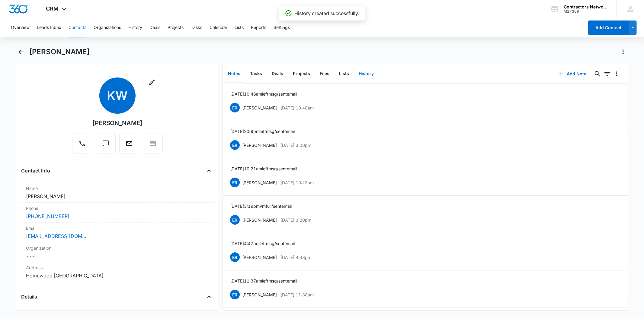
click at [372, 72] on button "History" at bounding box center [366, 74] width 25 height 19
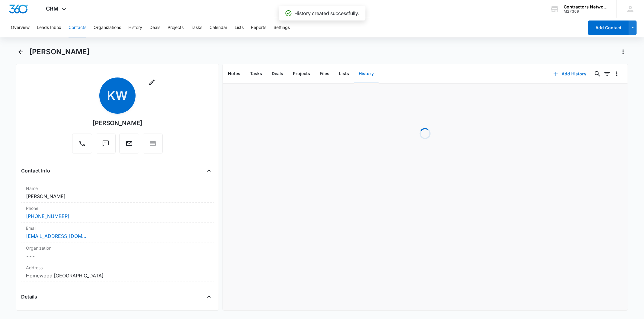
click at [565, 72] on button "Add History" at bounding box center [569, 74] width 45 height 14
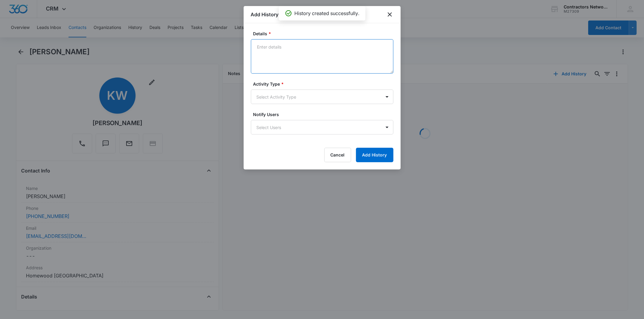
click at [276, 53] on textarea "Details *" at bounding box center [322, 56] width 142 height 34
paste textarea "[DATE] 1:43pm vm full / sent email"
type textarea "[DATE] 1:43pm vm full / sent email"
click at [272, 106] on form "Details * [DATE] 1:43pm vm full / sent email Activity Type * Select Activity Ty…" at bounding box center [322, 96] width 142 height 132
click at [272, 104] on form "Details * [DATE] 1:43pm vm full / sent email Activity Type * Select Activity Ty…" at bounding box center [322, 96] width 142 height 132
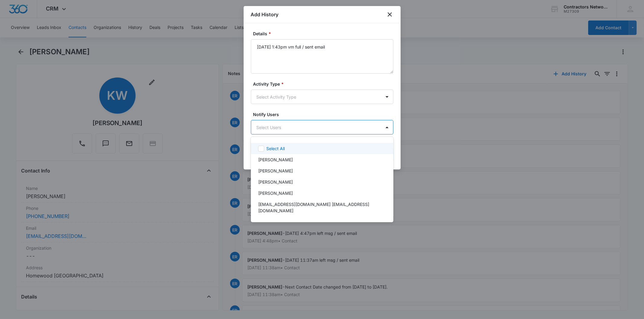
click at [267, 129] on body "CRM Apps Reputation Websites Forms CRM Email Social Shop Payments POS Content A…" at bounding box center [322, 159] width 644 height 319
click at [269, 113] on div at bounding box center [322, 159] width 644 height 319
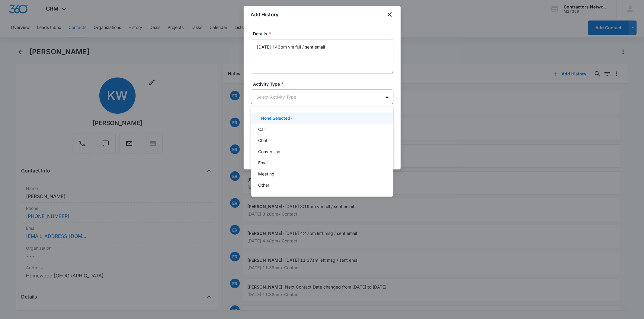
click at [272, 96] on body "CRM Apps Reputation Websites Forms CRM Email Social Shop Payments POS Content A…" at bounding box center [322, 159] width 644 height 319
click at [273, 131] on div "Call" at bounding box center [321, 129] width 127 height 6
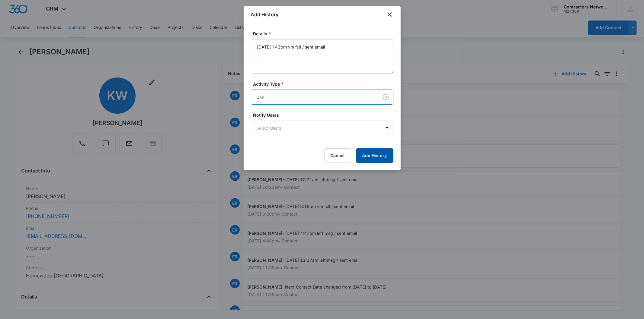
click at [361, 153] on button "Add History" at bounding box center [374, 156] width 37 height 14
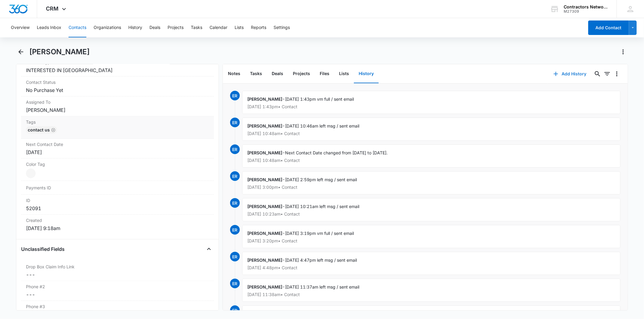
scroll to position [268, 0]
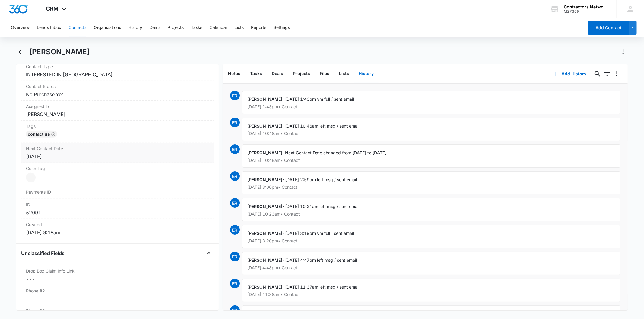
click at [61, 153] on div "[DATE]" at bounding box center [117, 156] width 183 height 7
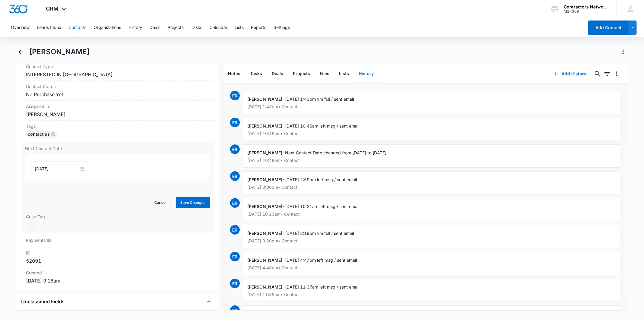
click at [60, 171] on input "[DATE]" at bounding box center [57, 169] width 44 height 7
type input "[DATE]"
click at [50, 224] on div "15" at bounding box center [50, 224] width 7 height 7
drag, startPoint x: 173, startPoint y: 198, endPoint x: 164, endPoint y: 167, distance: 33.0
click at [176, 198] on button "Save Changes" at bounding box center [193, 202] width 34 height 11
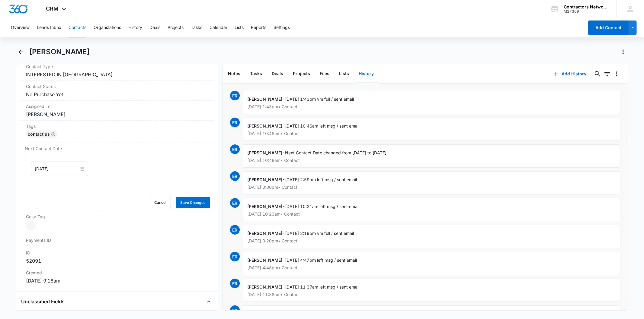
click at [81, 27] on button "Contacts" at bounding box center [78, 27] width 18 height 19
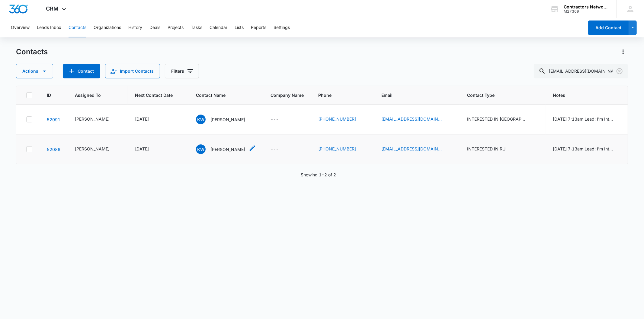
click at [213, 149] on p "[PERSON_NAME]" at bounding box center [227, 149] width 35 height 6
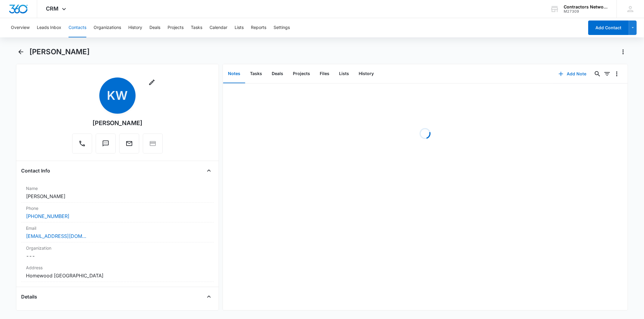
click at [561, 73] on button "Add Note" at bounding box center [572, 74] width 40 height 14
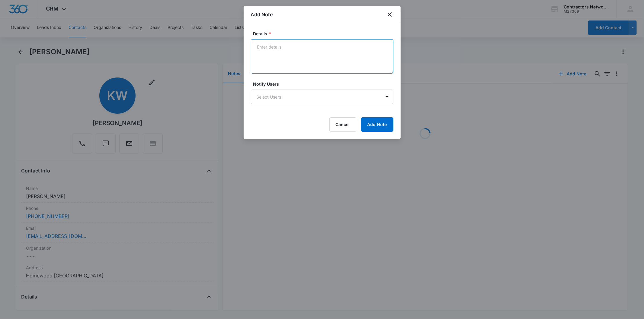
click at [273, 58] on textarea "Details *" at bounding box center [322, 56] width 142 height 34
paste textarea "[DATE] 1:43pm vm full / sent email"
type textarea "[DATE] 1:43pm vm full / sent email"
click at [375, 126] on button "Add Note" at bounding box center [377, 124] width 32 height 14
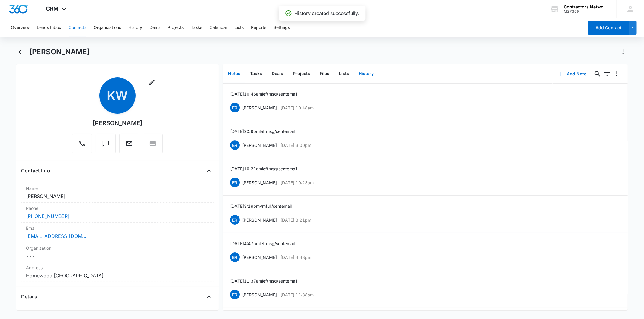
click at [367, 73] on button "History" at bounding box center [366, 74] width 25 height 19
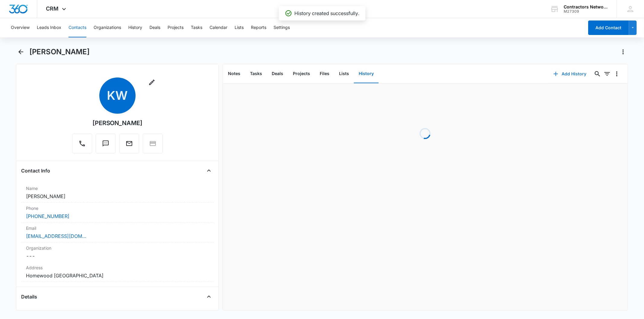
click at [555, 75] on button "Add History" at bounding box center [569, 74] width 45 height 14
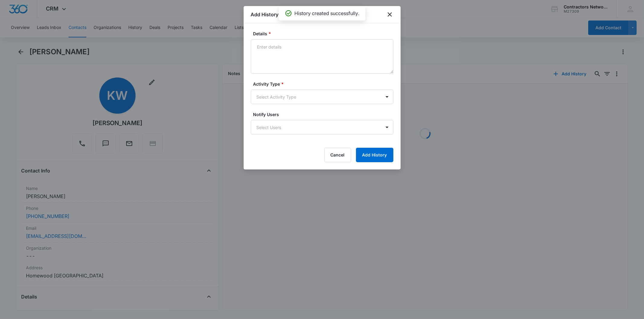
click at [278, 56] on textarea "Details *" at bounding box center [322, 56] width 142 height 34
type textarea "[DATE] 1:43pm vm full / sent email"
click at [254, 91] on body "CRM Apps Reputation Websites Forms CRM Email Social Shop Payments POS Content A…" at bounding box center [322, 159] width 644 height 319
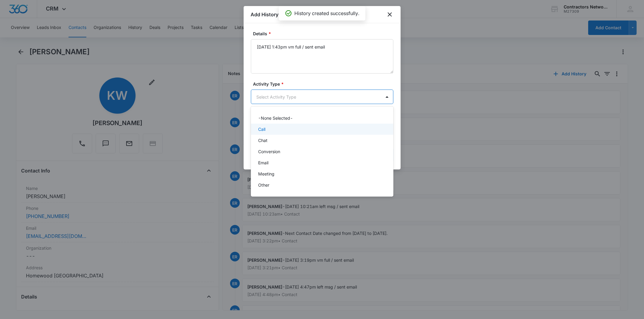
click at [275, 128] on div "Call" at bounding box center [321, 129] width 127 height 6
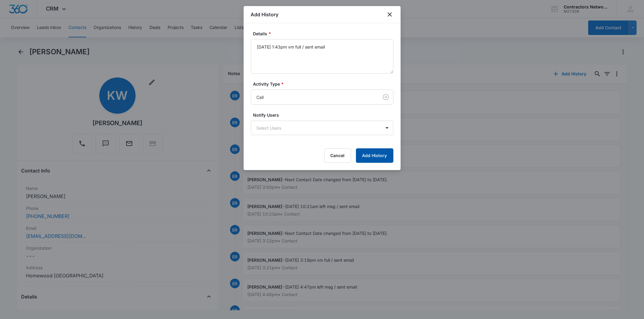
click at [366, 155] on button "Add History" at bounding box center [374, 156] width 37 height 14
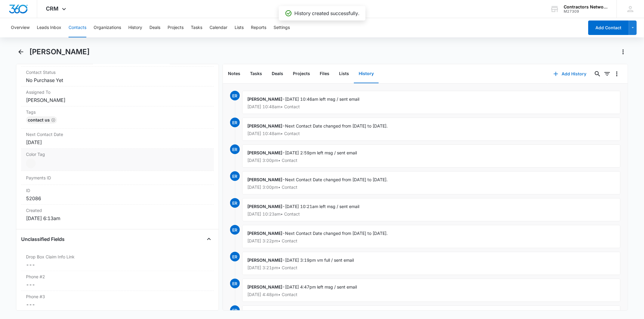
scroll to position [302, 0]
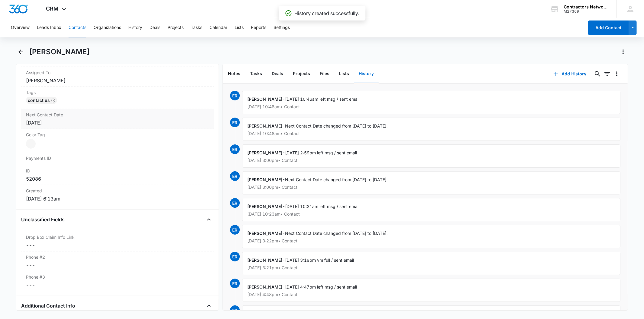
click at [85, 123] on div "[DATE]" at bounding box center [117, 122] width 183 height 7
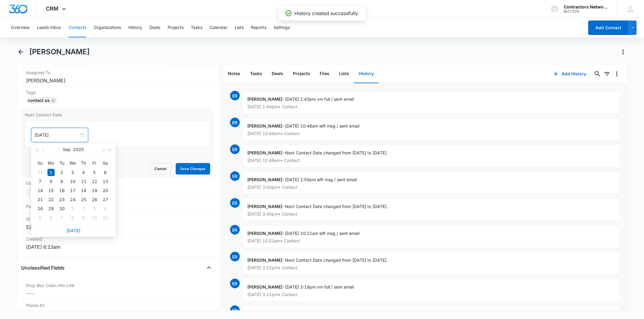
click at [58, 132] on input "[DATE]" at bounding box center [57, 135] width 44 height 7
type input "[DATE]"
click at [51, 193] on div "15" at bounding box center [50, 190] width 7 height 7
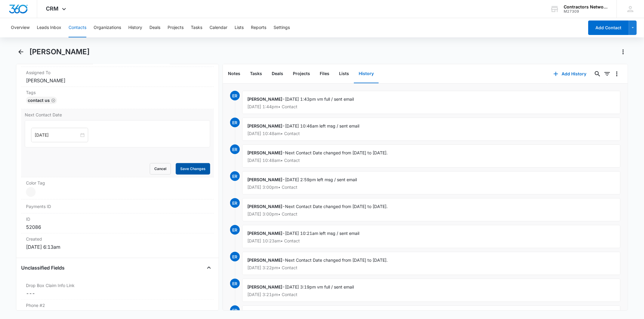
click at [177, 170] on button "Save Changes" at bounding box center [193, 168] width 34 height 11
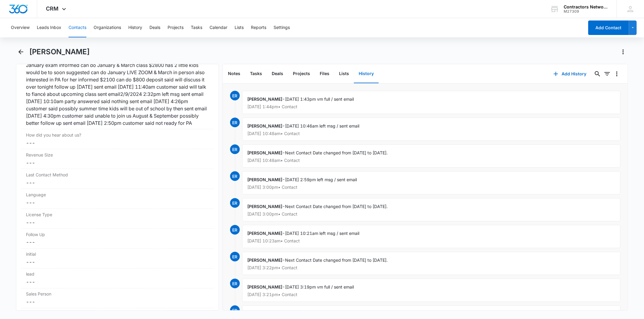
scroll to position [790, 0]
click at [79, 30] on button "Contacts" at bounding box center [78, 27] width 18 height 19
